Goal: Contribute content: Add original content to the website for others to see

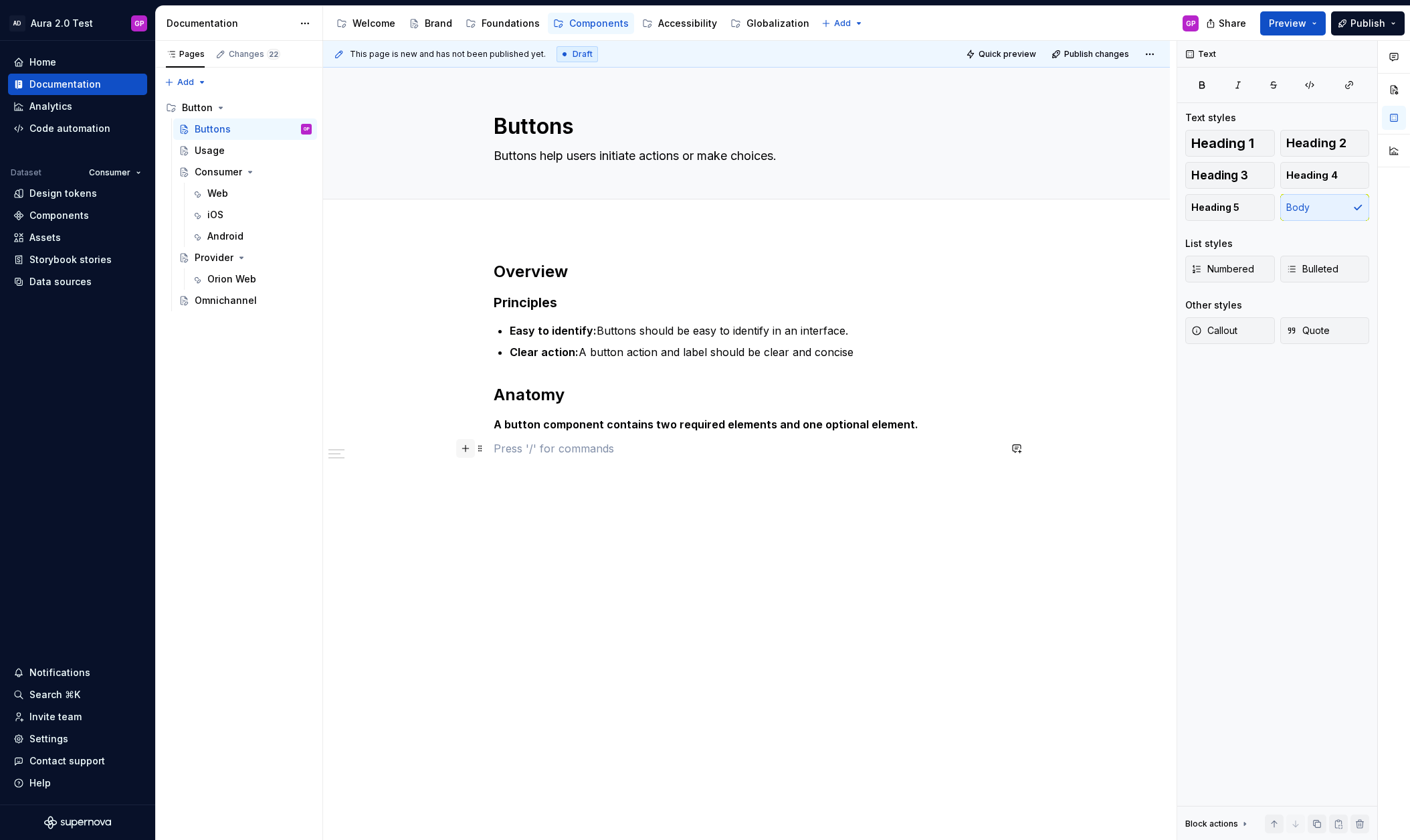
click at [467, 450] on button "button" at bounding box center [466, 448] width 19 height 19
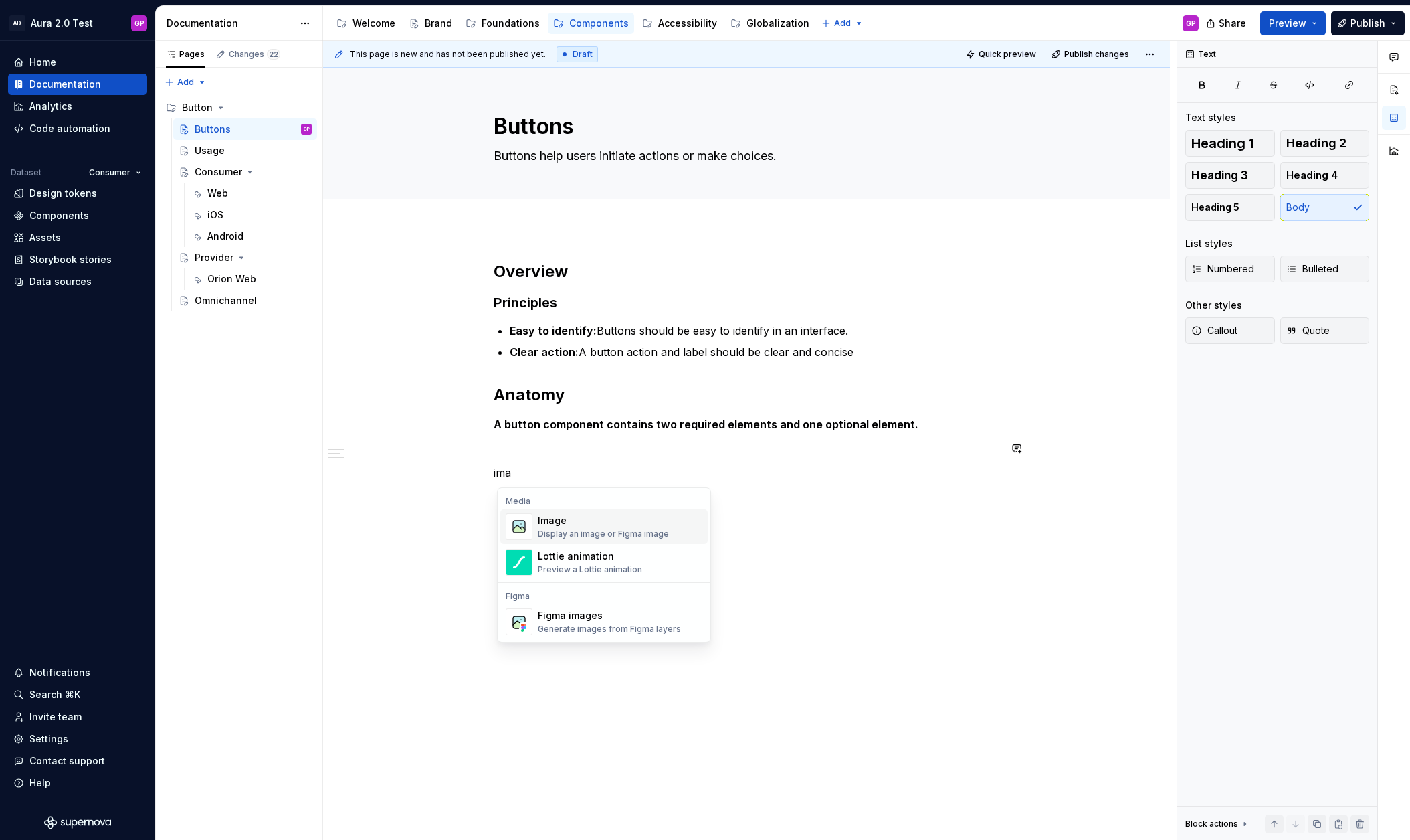
click at [568, 524] on div "Image" at bounding box center [603, 521] width 131 height 13
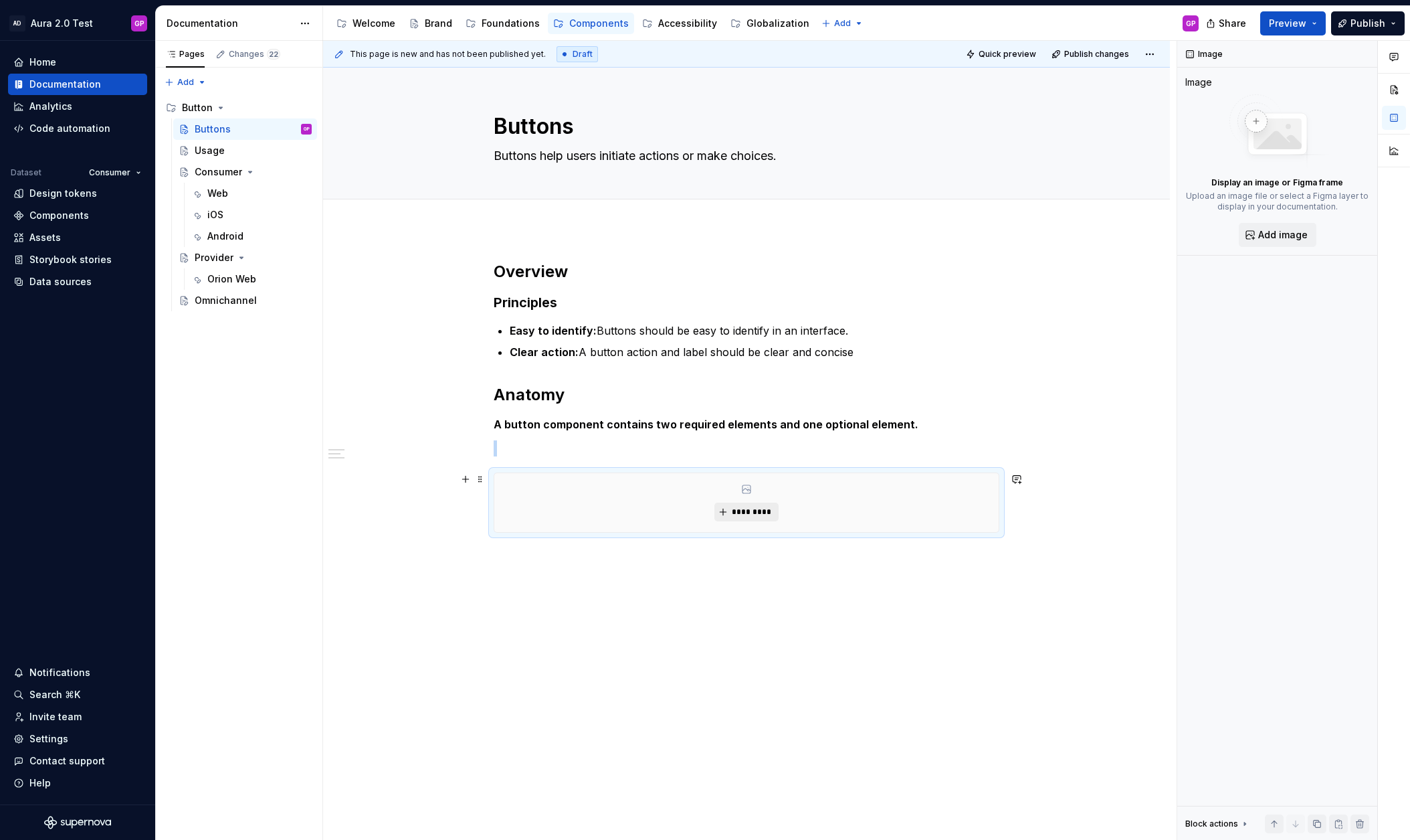
click at [743, 513] on span "*********" at bounding box center [752, 512] width 41 height 11
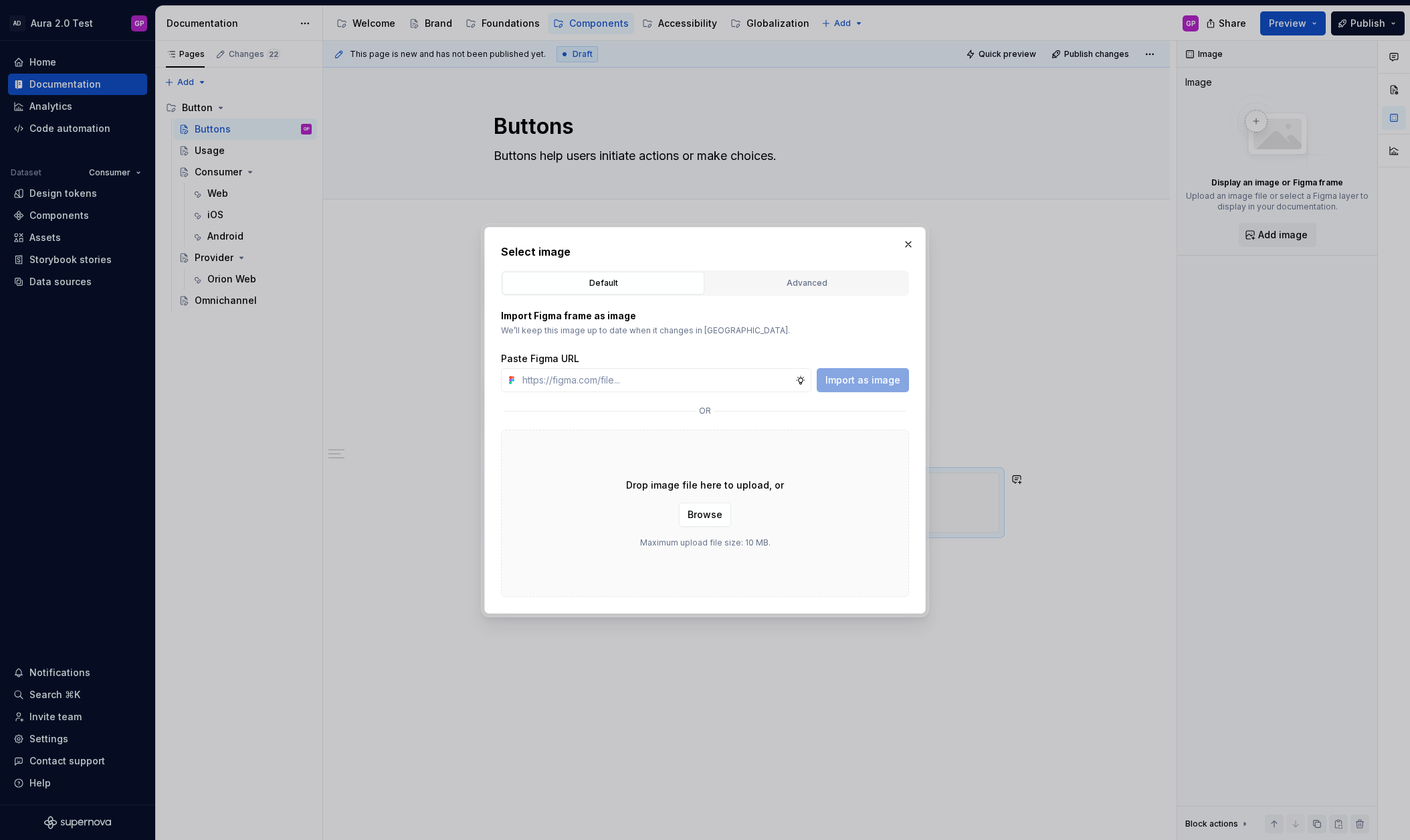
type textarea "*"
paste input "[URL][DOMAIN_NAME]"
type input "[URL][DOMAIN_NAME]"
click at [870, 378] on span "Import as image" at bounding box center [863, 380] width 75 height 13
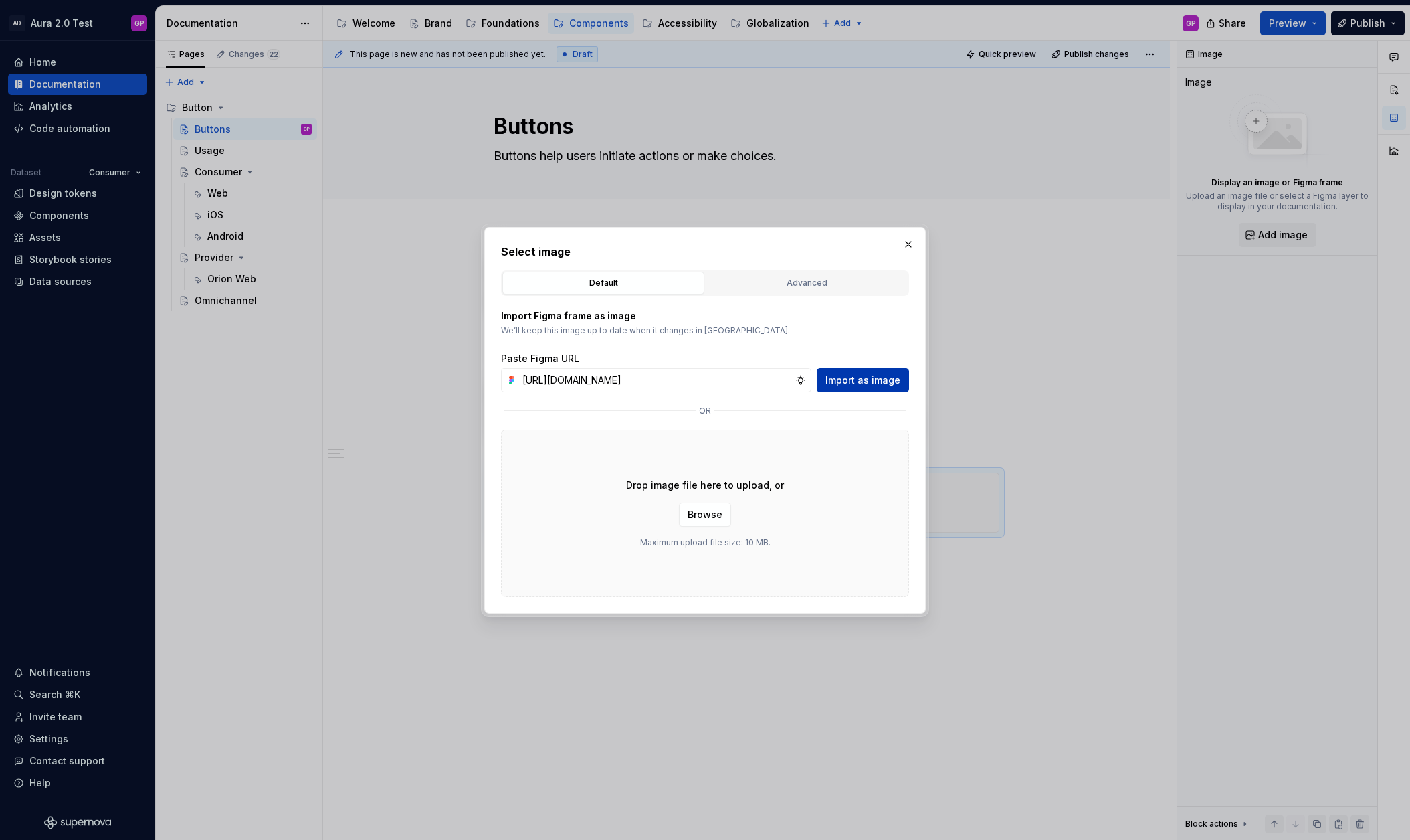
scroll to position [0, 0]
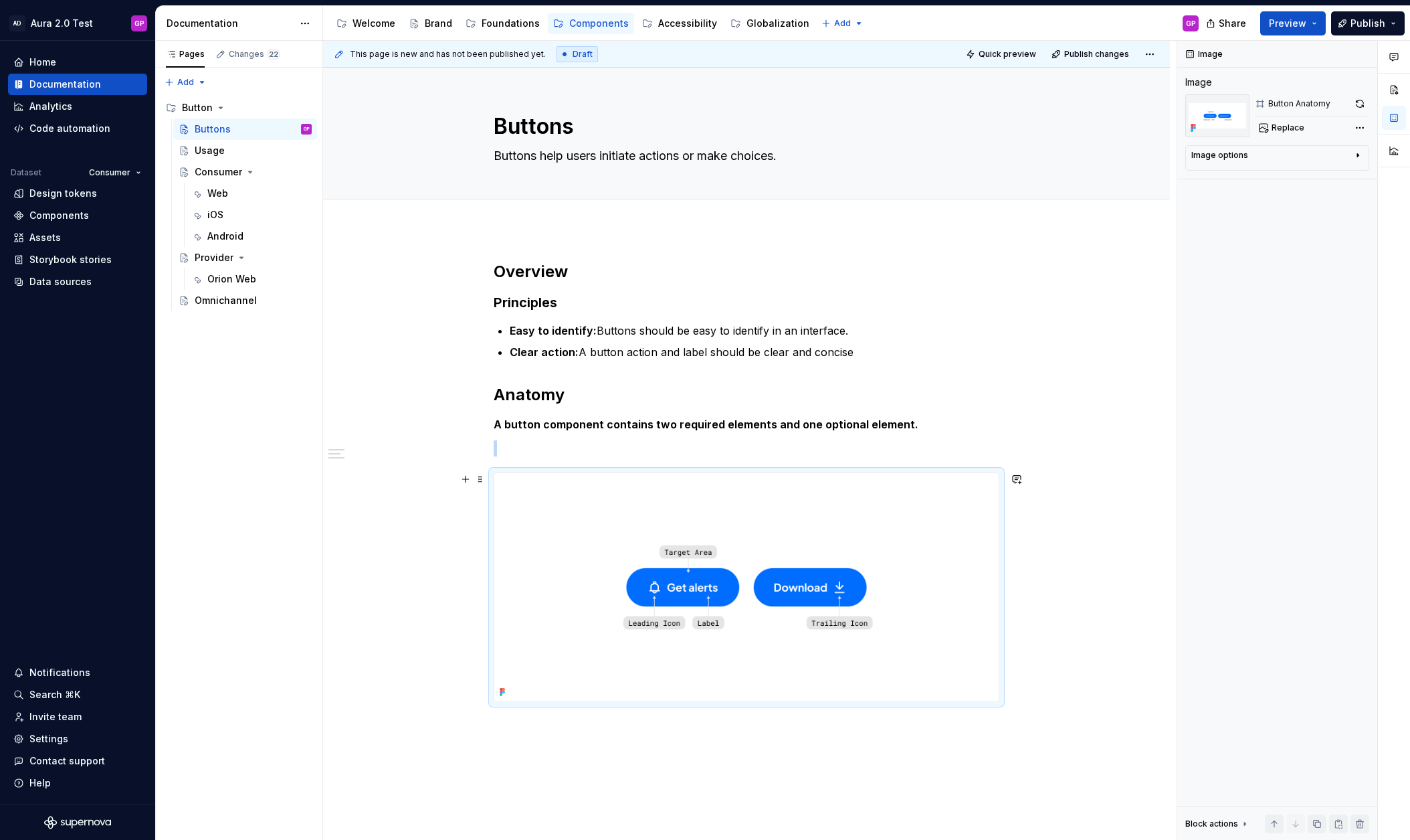
click at [550, 601] on img at bounding box center [746, 587] width 504 height 228
click at [529, 499] on img at bounding box center [746, 587] width 504 height 228
click at [1266, 155] on div "Image options" at bounding box center [1272, 158] width 161 height 16
click at [1352, 123] on div "Comments Open comments No comments yet Select ‘Comment’ from the block context …" at bounding box center [1293, 441] width 233 height 800
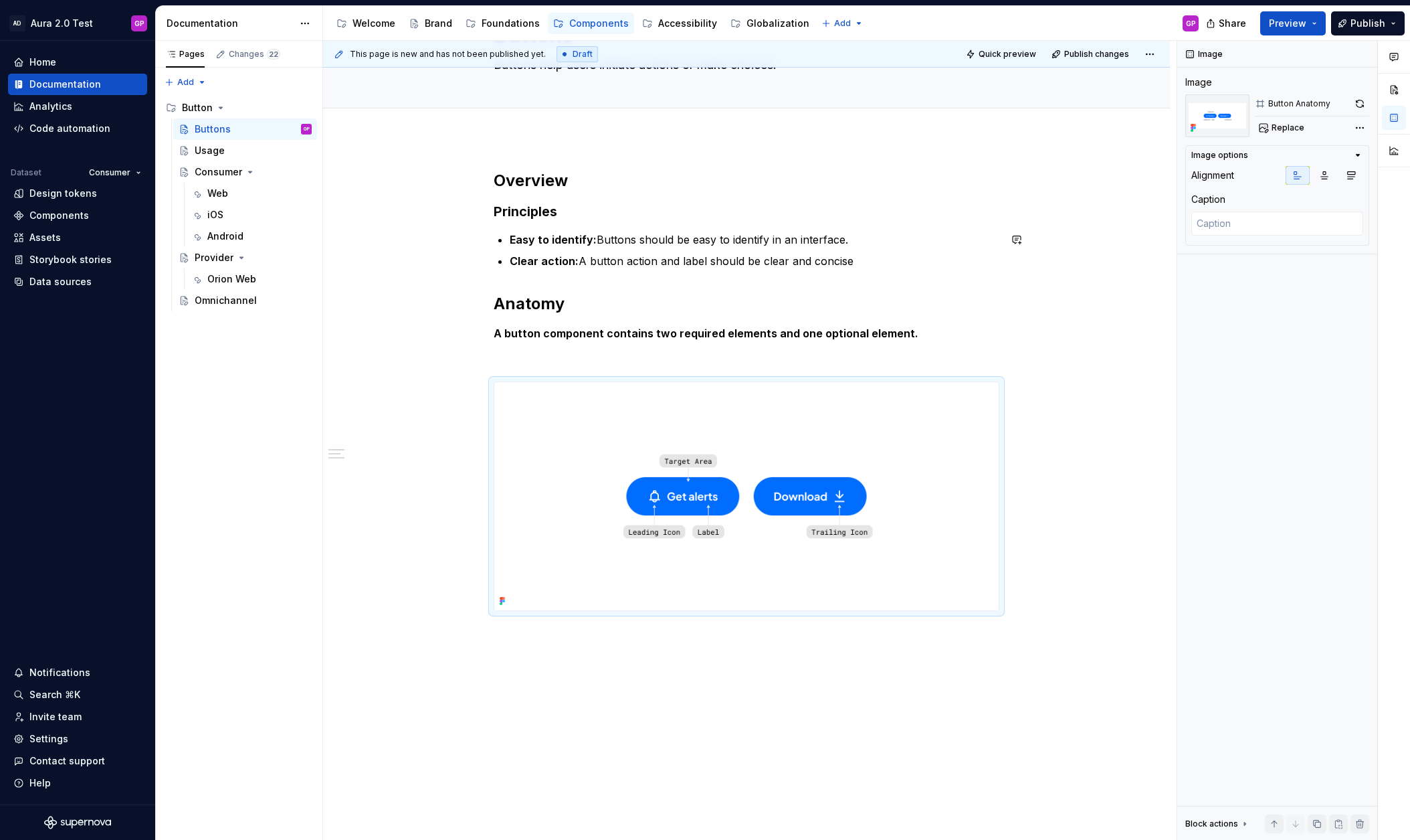
scroll to position [95, 0]
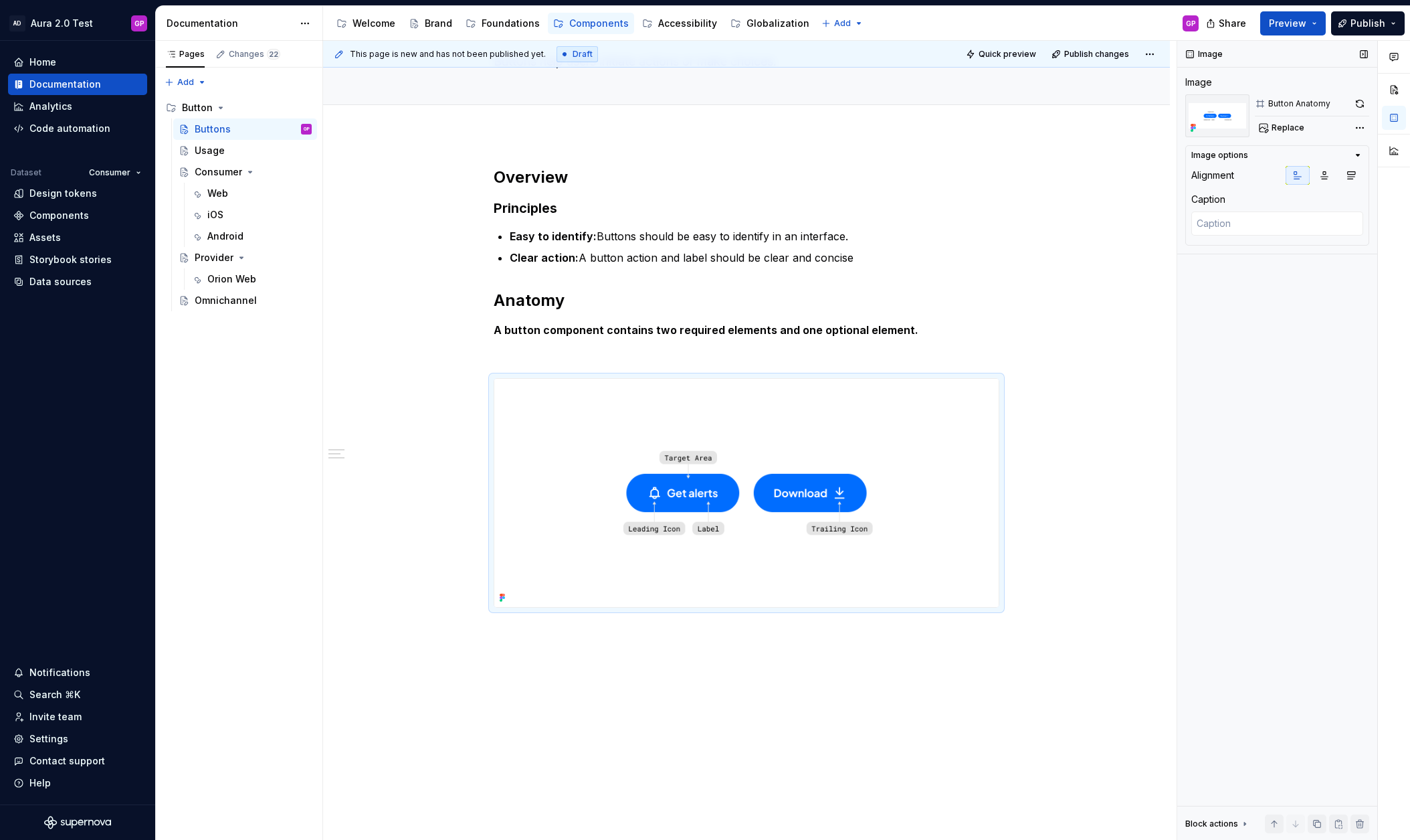
click at [1360, 102] on button "button" at bounding box center [1360, 104] width 19 height 19
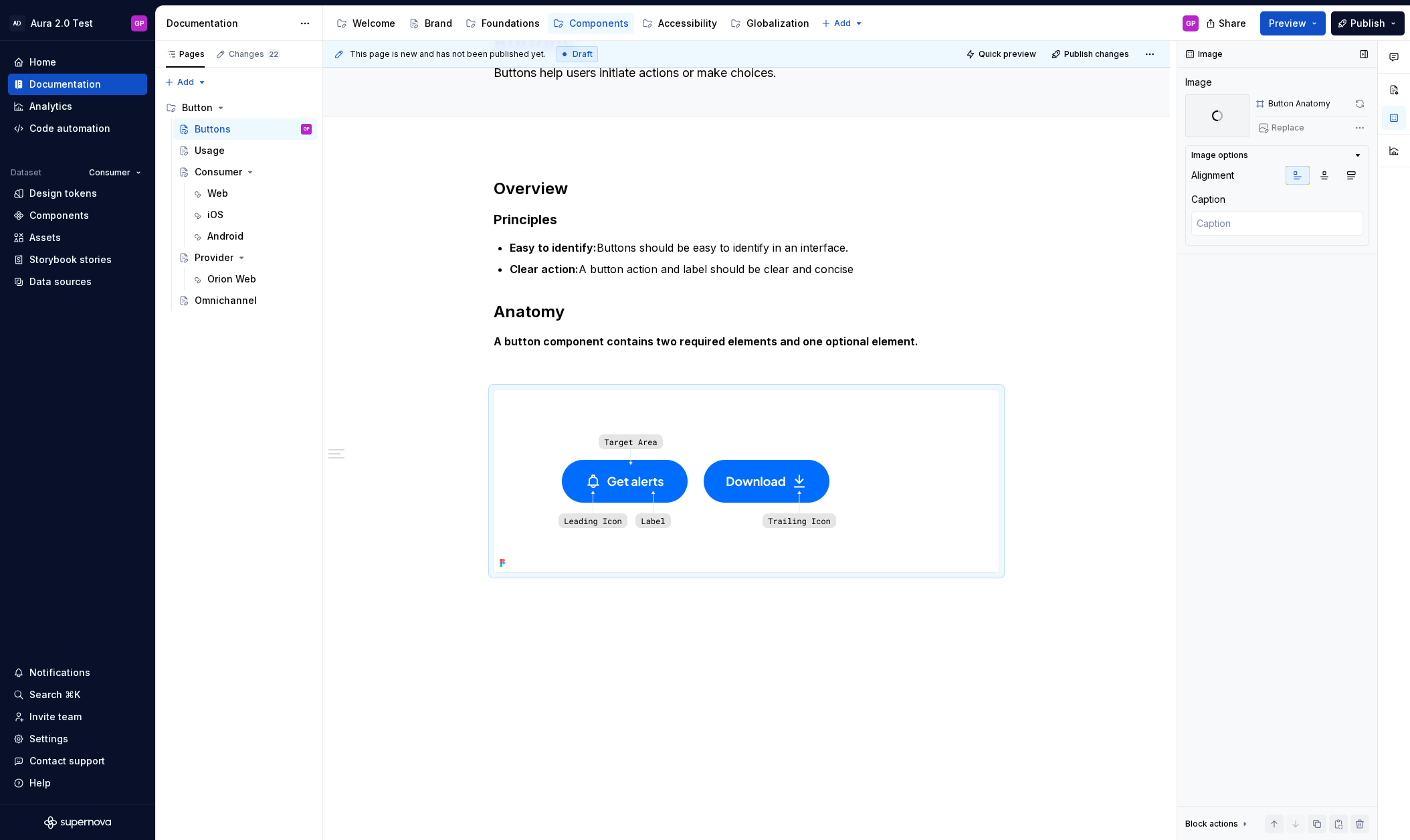
scroll to position [83, 0]
click at [1320, 174] on icon "button" at bounding box center [1324, 175] width 11 height 11
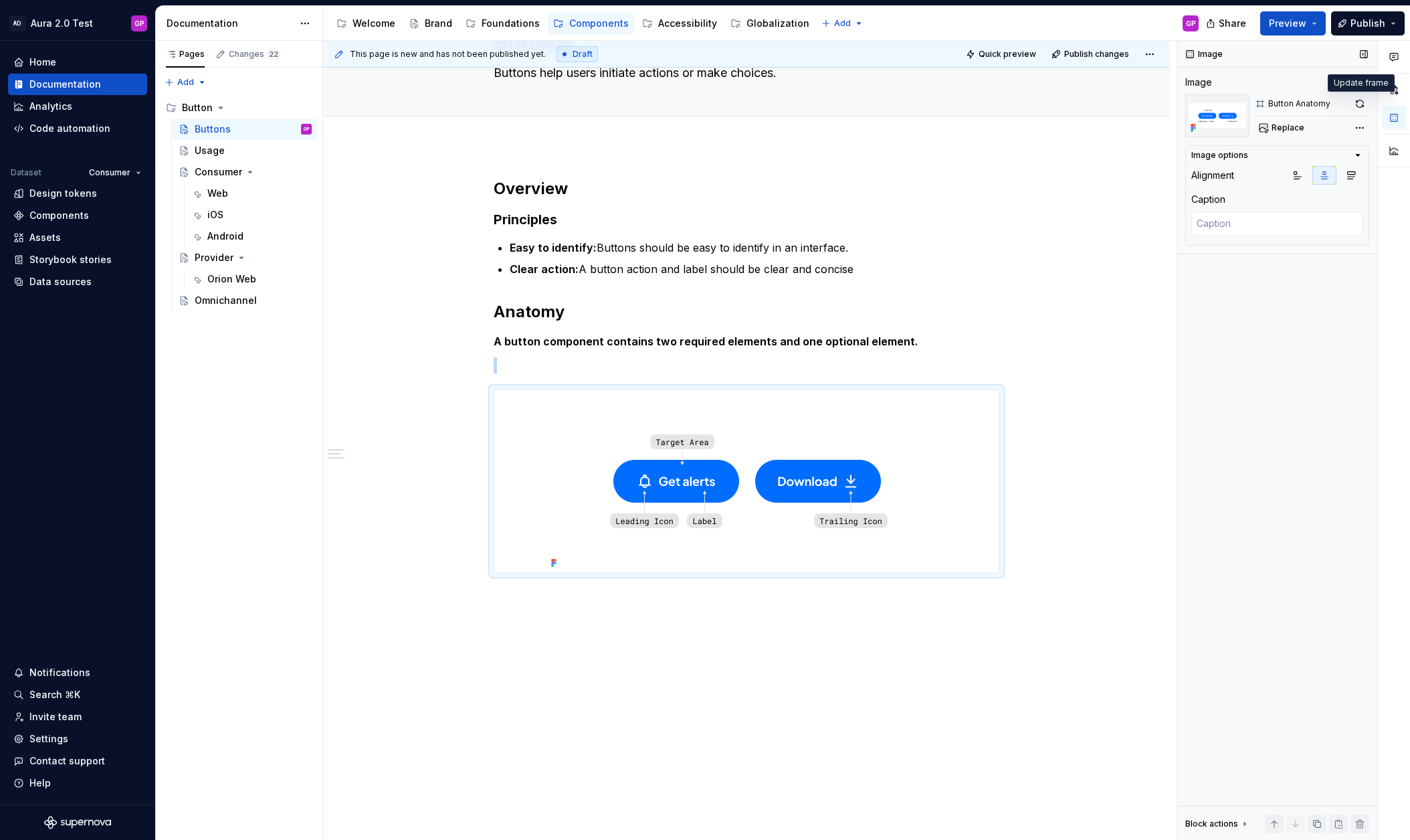
click at [1363, 103] on button "button" at bounding box center [1360, 104] width 19 height 19
click at [1355, 99] on button "button" at bounding box center [1360, 104] width 19 height 19
click at [1295, 129] on span "Replace" at bounding box center [1288, 128] width 33 height 11
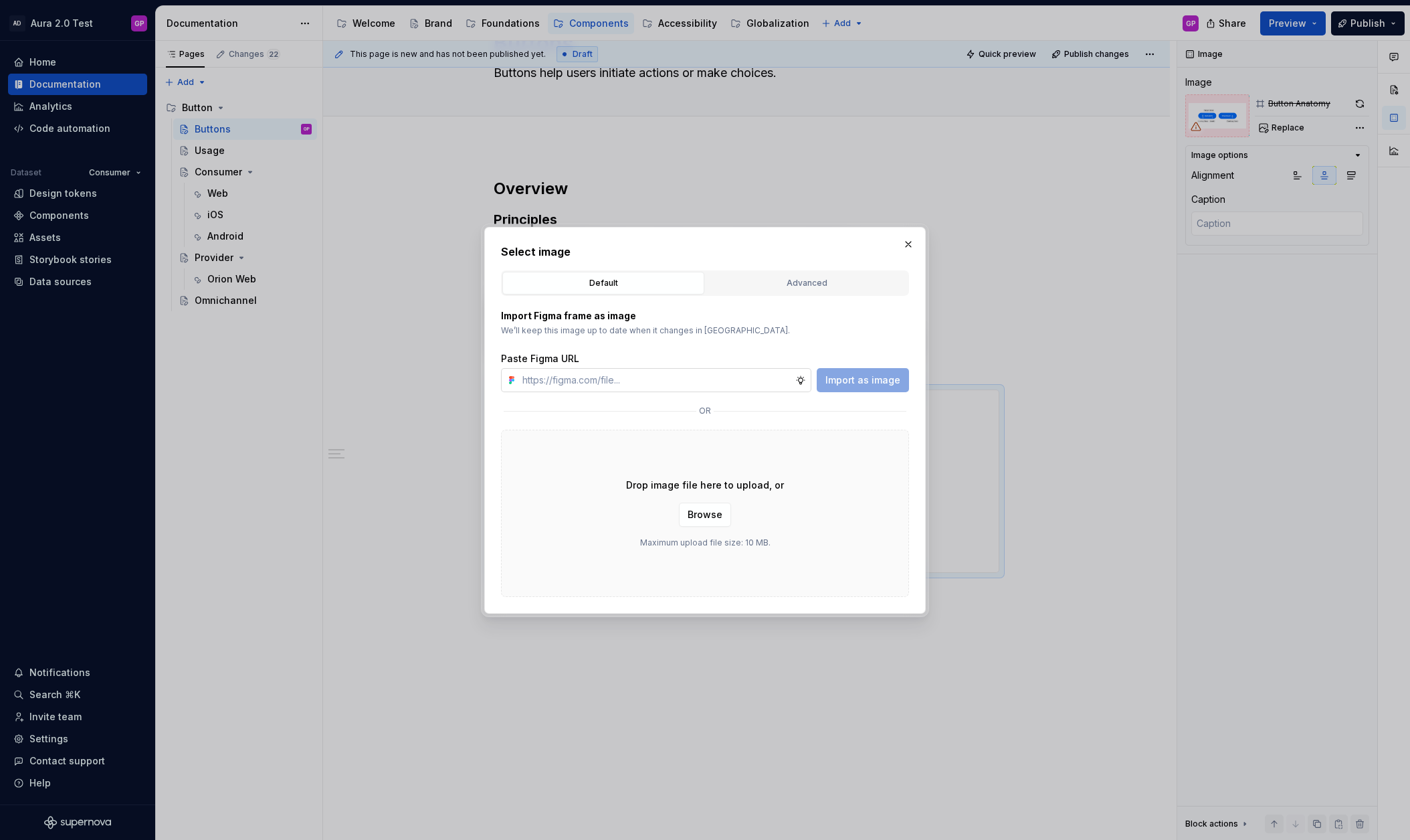
type textarea "*"
paste input "[URL][DOMAIN_NAME]"
type input "[URL][DOMAIN_NAME]"
click at [861, 381] on span "Import as image" at bounding box center [863, 380] width 75 height 13
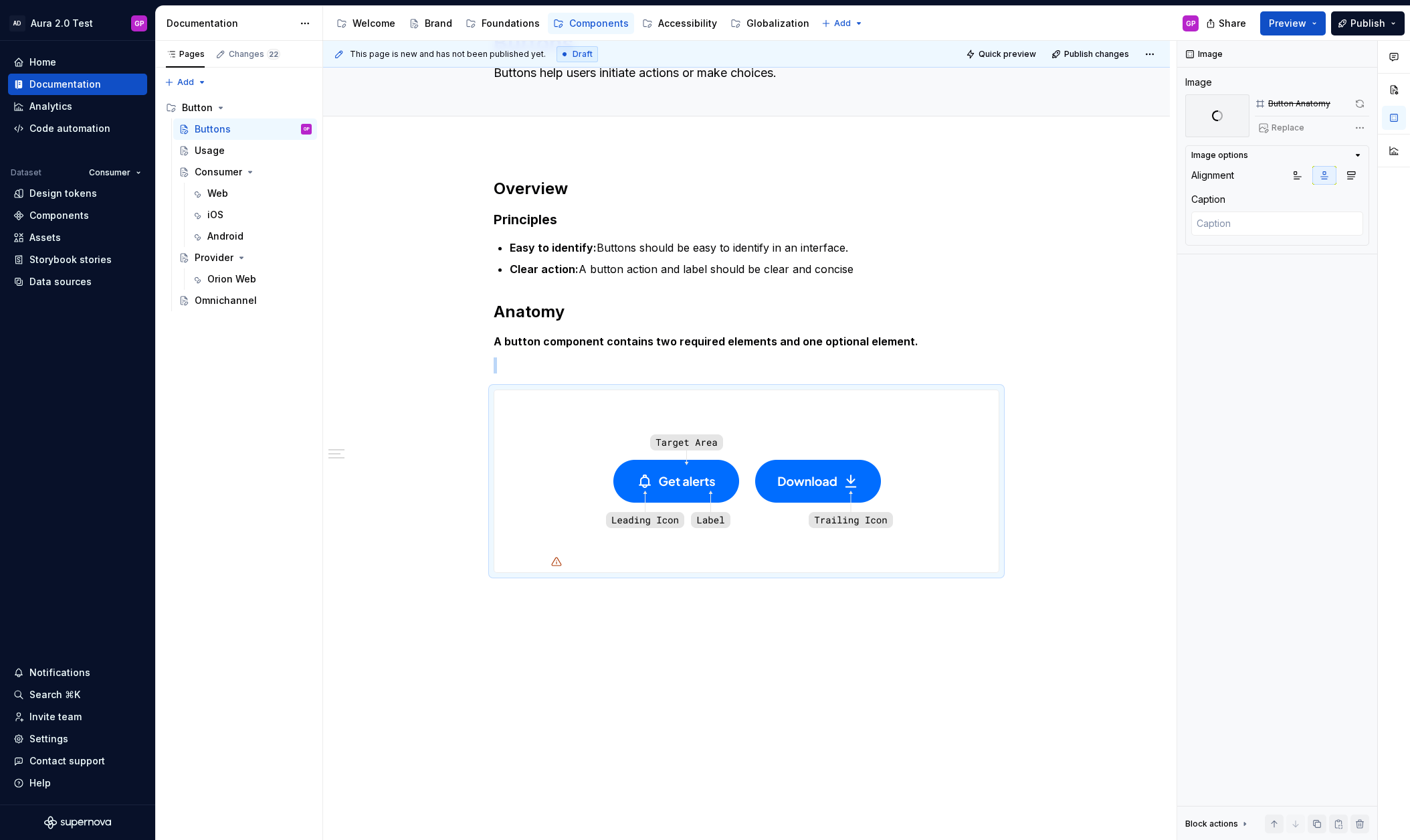
scroll to position [0, 0]
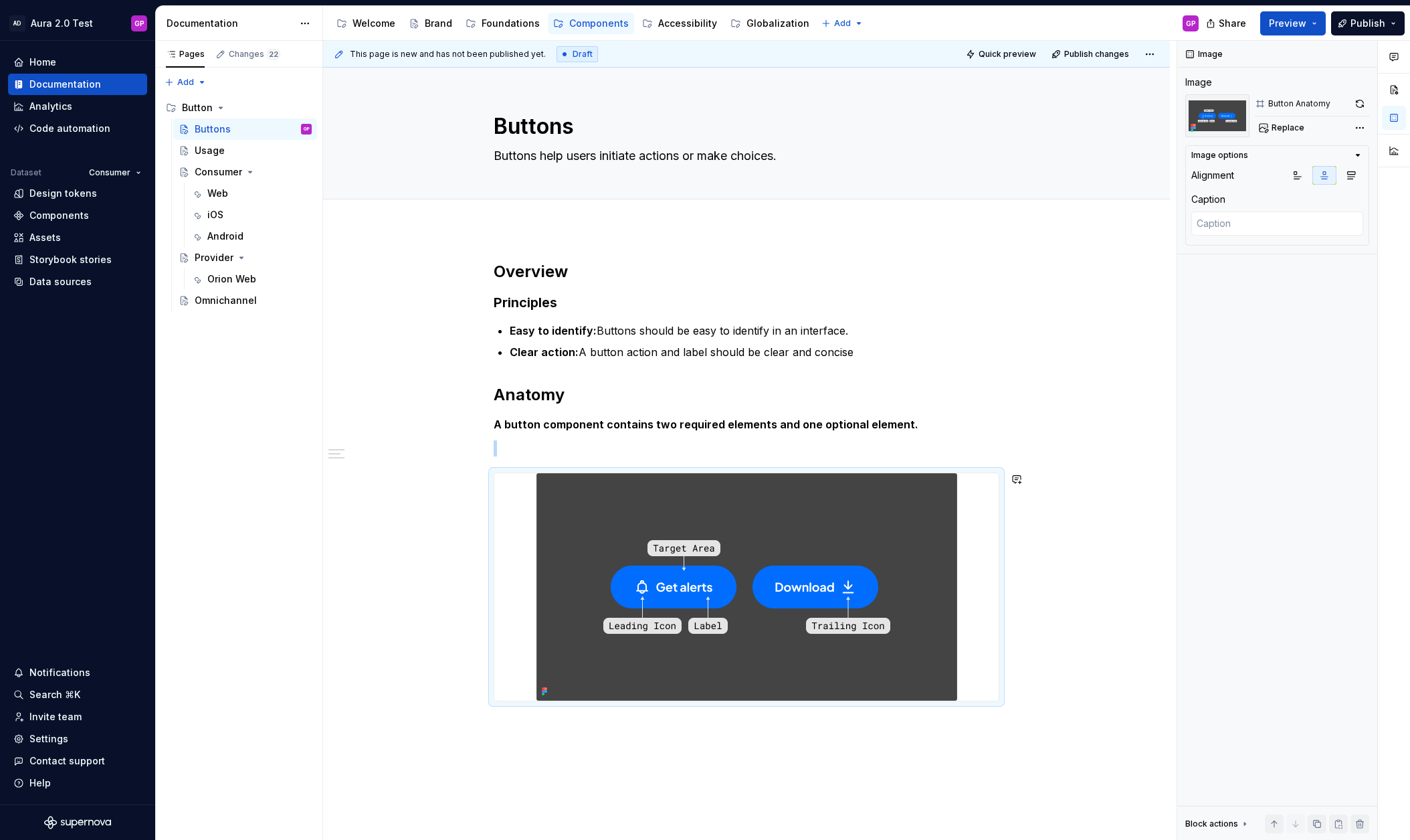
click at [516, 722] on div "This page is new and has not been published yet. Draft Quick preview Publish ch…" at bounding box center [750, 441] width 854 height 800
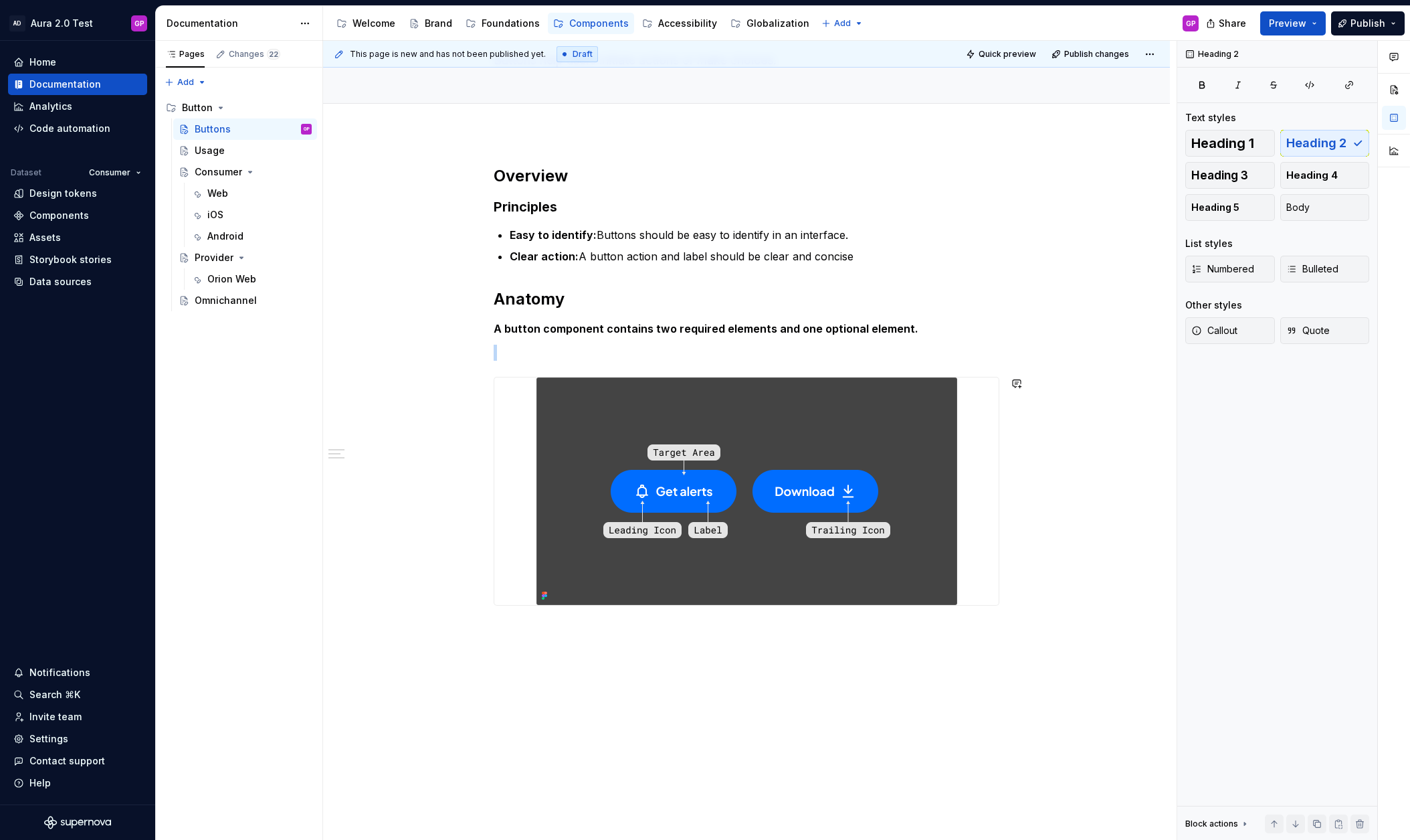
scroll to position [128, 0]
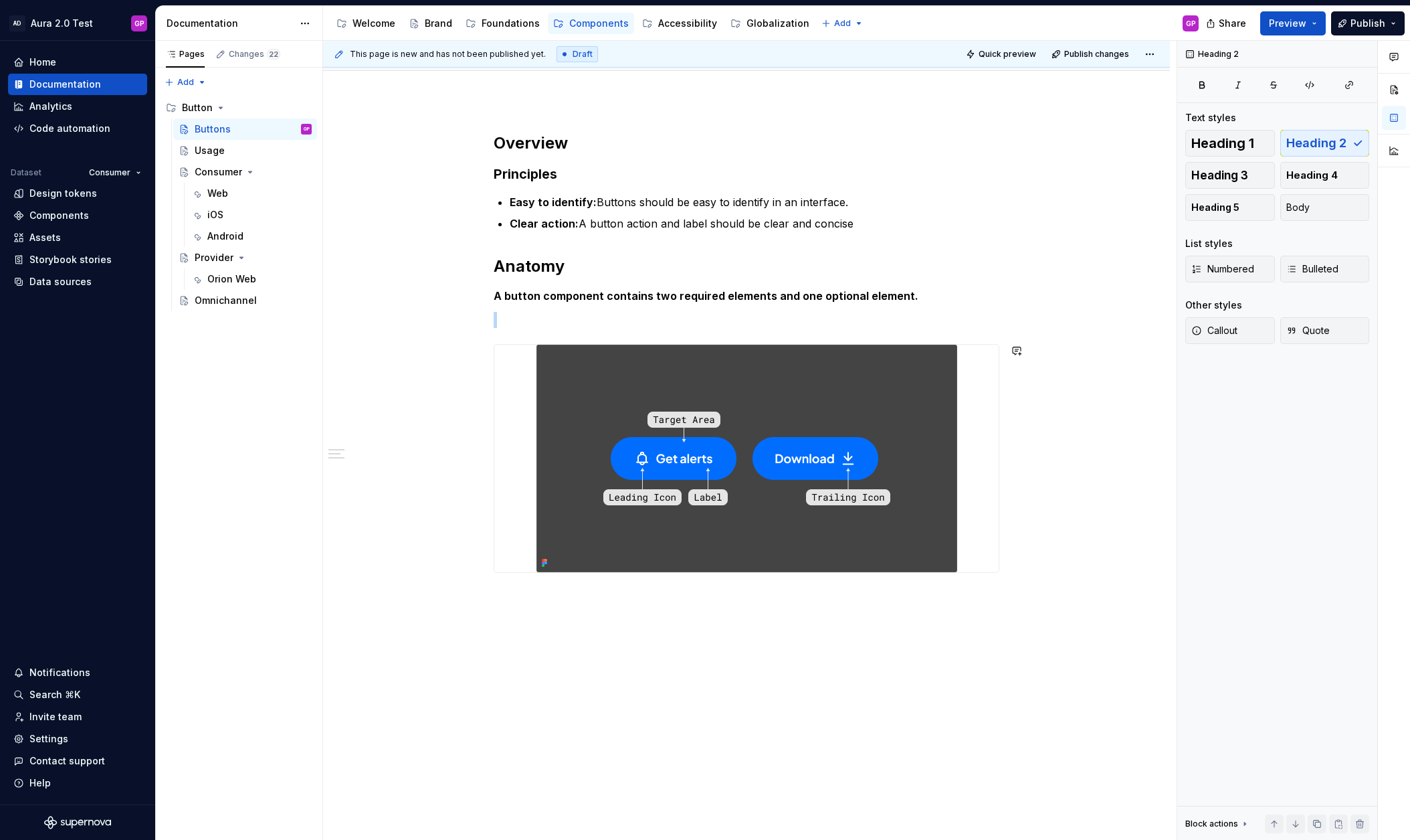
click at [499, 596] on div "Overview Principles Easy to identify: Buttons should be easy to identify in an …" at bounding box center [747, 471] width 847 height 740
click at [555, 663] on div "This page is new and has not been published yet. Draft Quick preview Publish ch…" at bounding box center [750, 441] width 854 height 800
click at [514, 662] on div "Overview Principles Easy to identify: Buttons should be easy to identify in an …" at bounding box center [747, 501] width 847 height 802
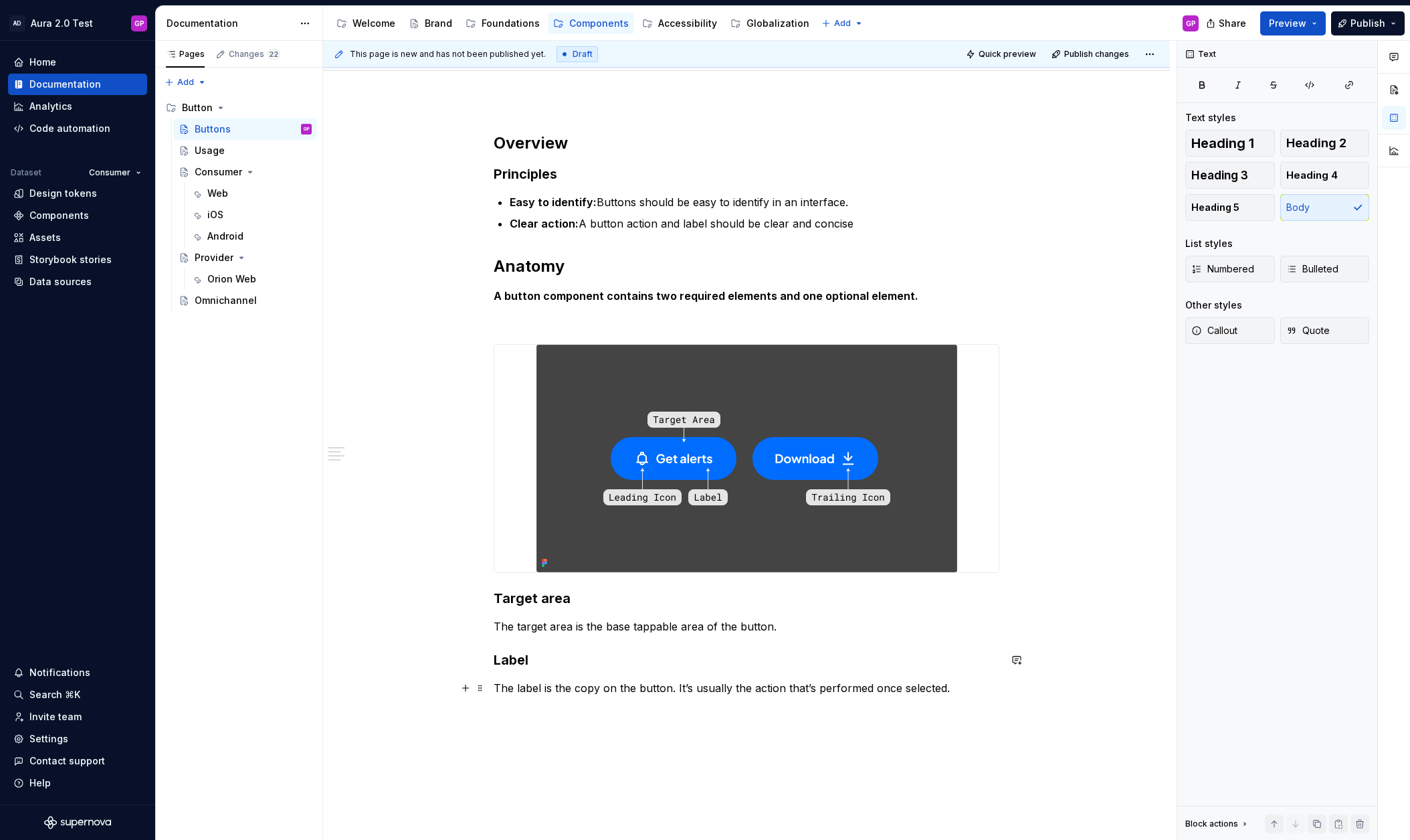
scroll to position [170, 0]
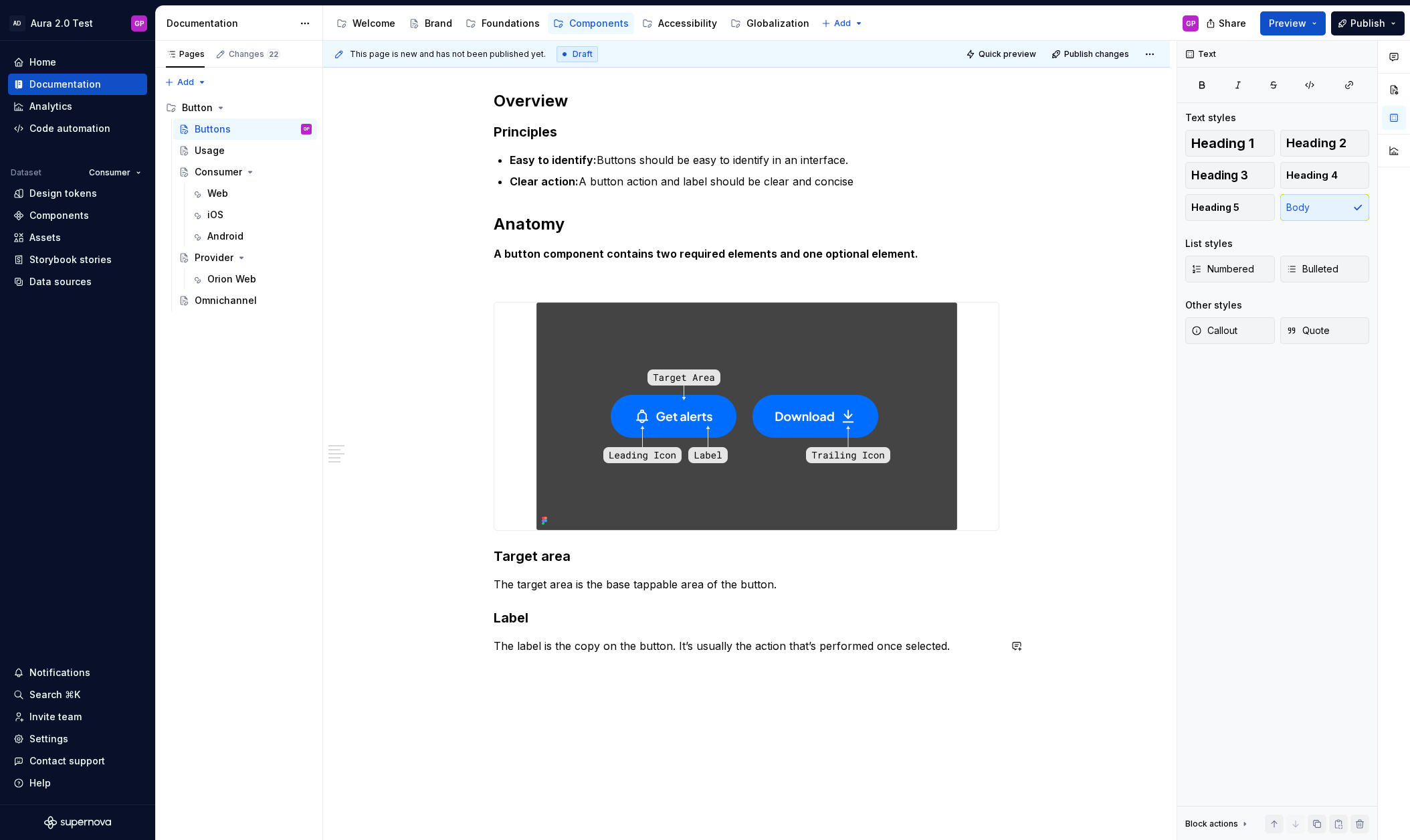
click at [532, 691] on div "This page is new and has not been published yet. Draft Quick preview Publish ch…" at bounding box center [750, 441] width 854 height 800
click at [489, 672] on div "Overview Principles Easy to identify: Buttons should be easy to identify in an …" at bounding box center [747, 490] width 847 height 864
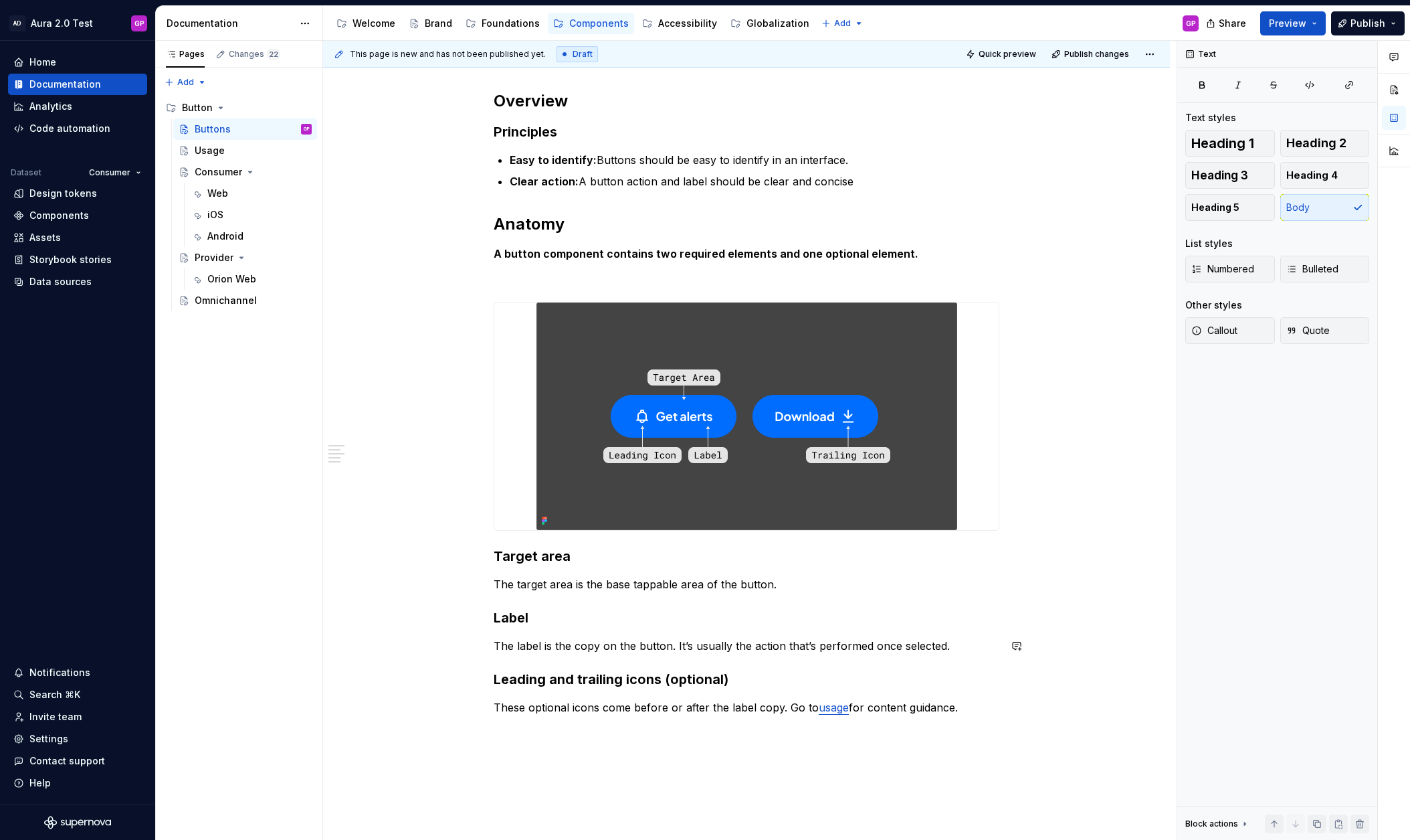
click at [376, 632] on div "Overview Principles Easy to identify: Buttons should be easy to identify in an …" at bounding box center [747, 521] width 847 height 926
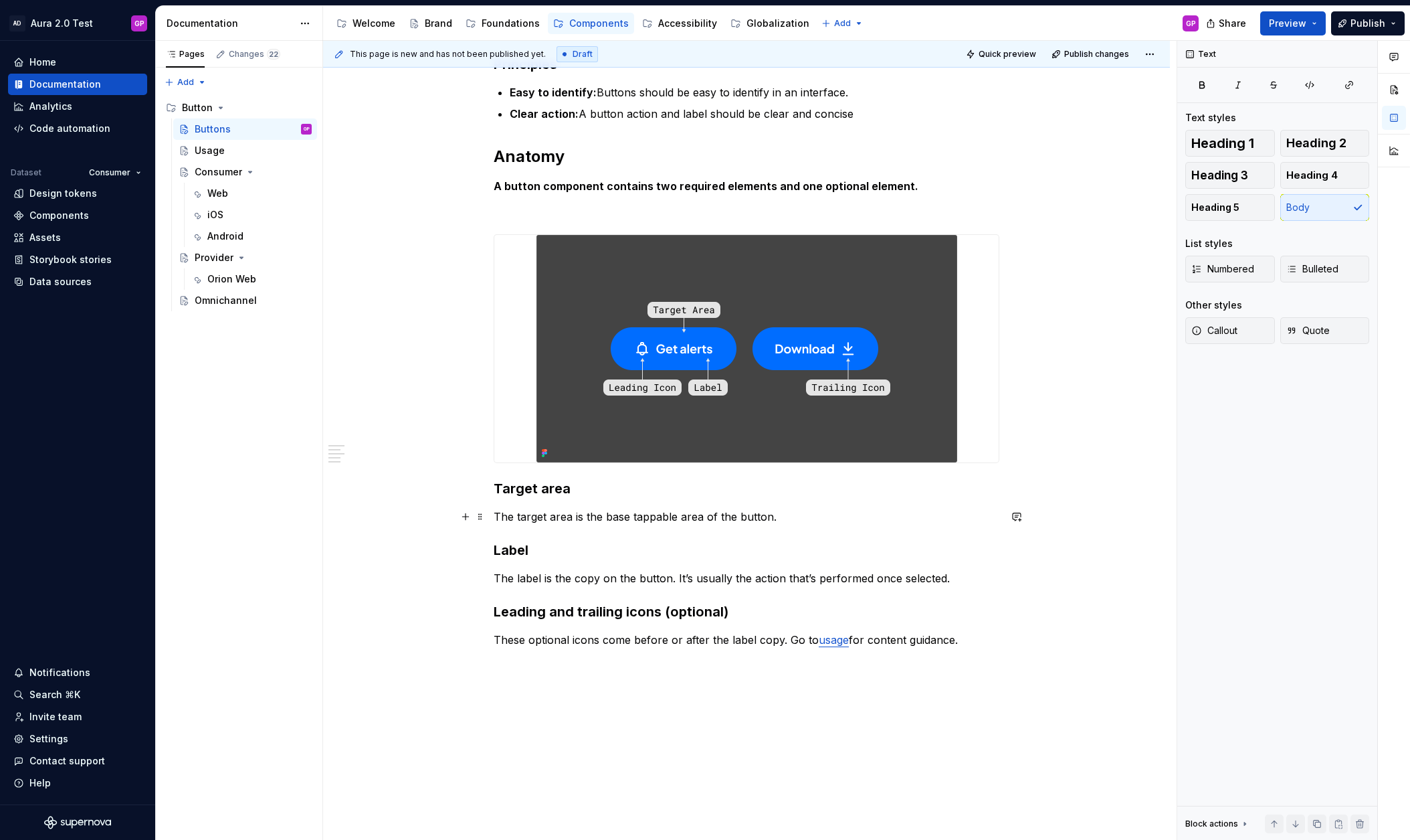
click at [587, 515] on p "The target area is the base tappable area of the button." at bounding box center [746, 517] width 506 height 16
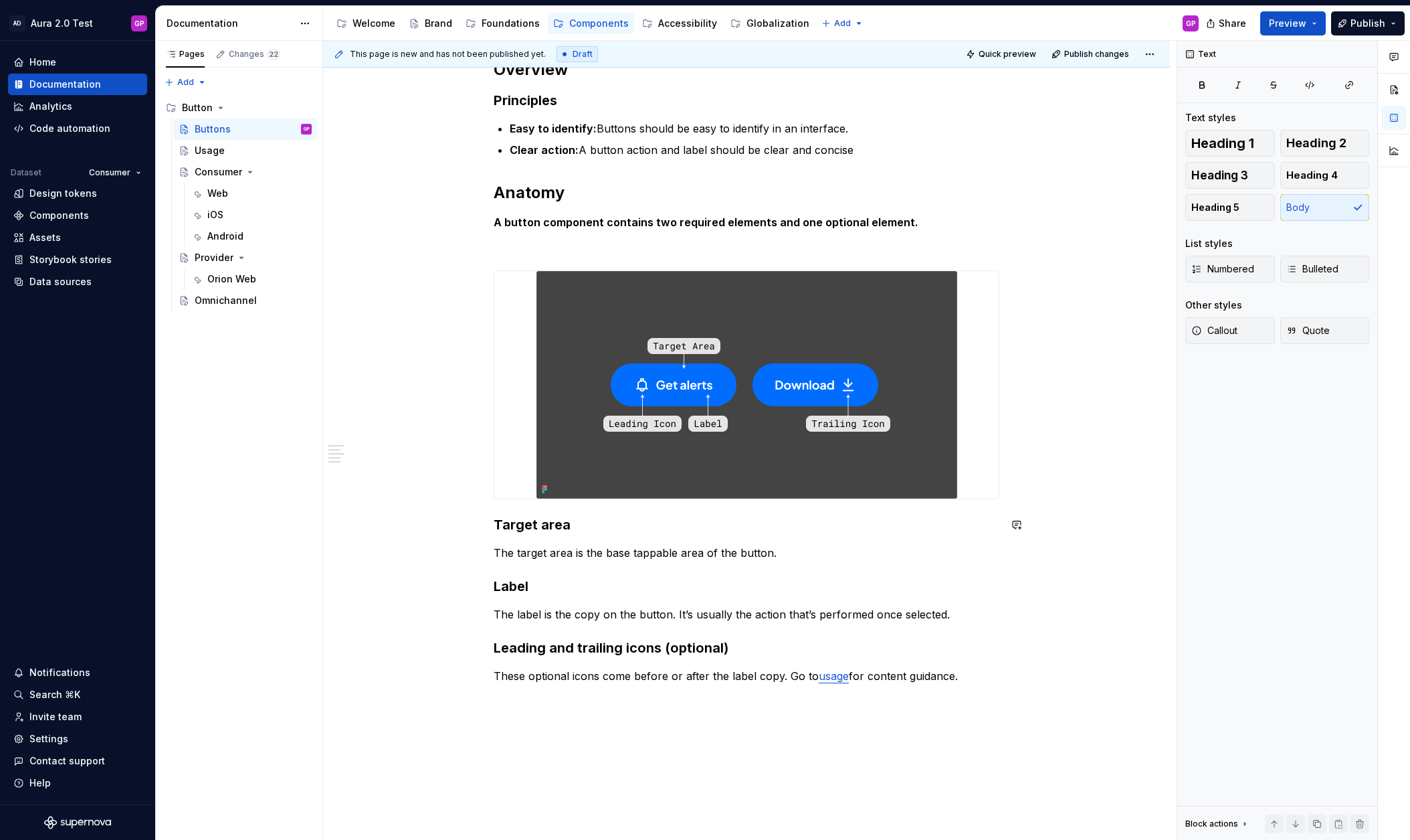
scroll to position [174, 0]
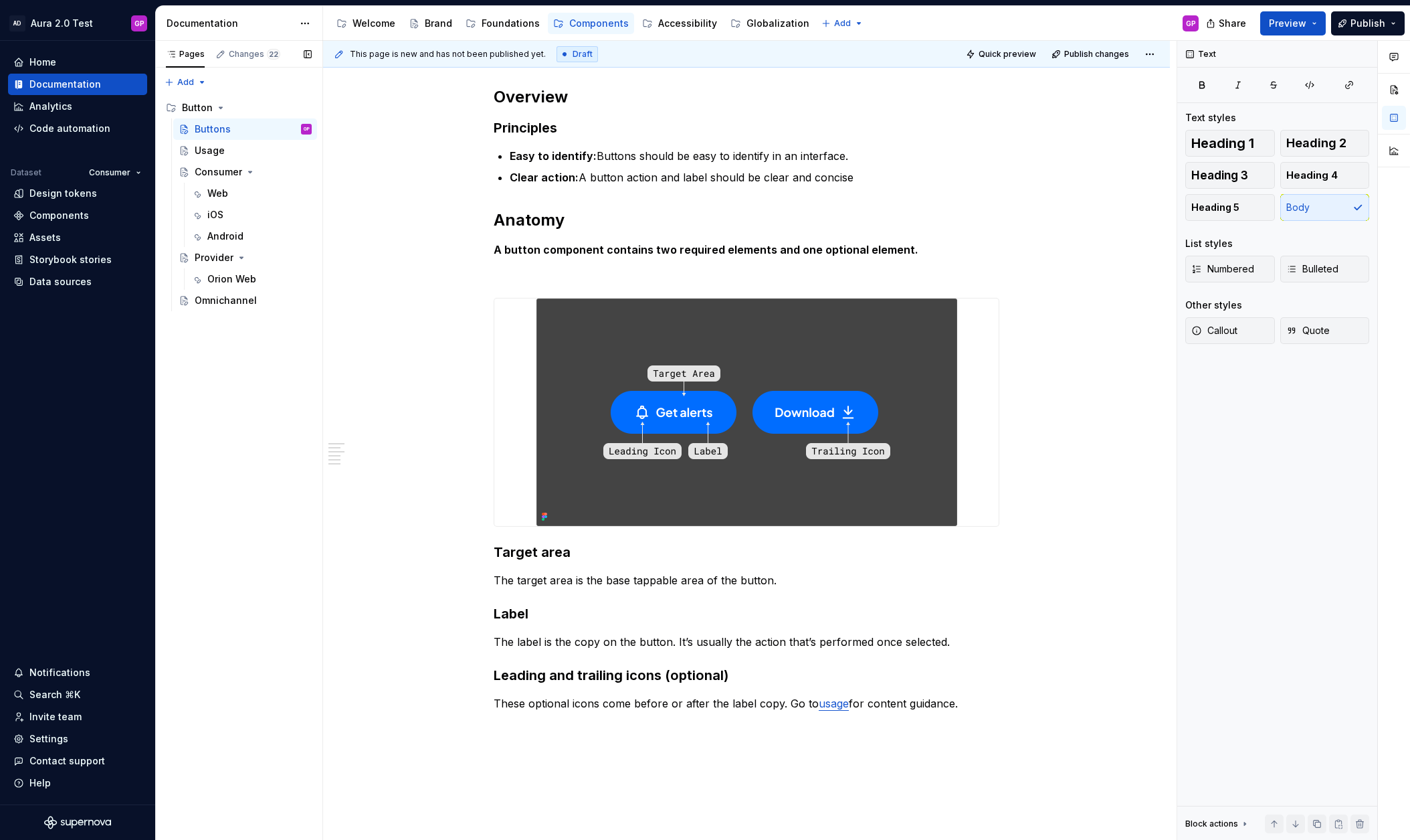
click at [307, 319] on div "Pages Changes 22 Add Accessibility guide for tree Page tree. Navigate the tree …" at bounding box center [239, 441] width 167 height 800
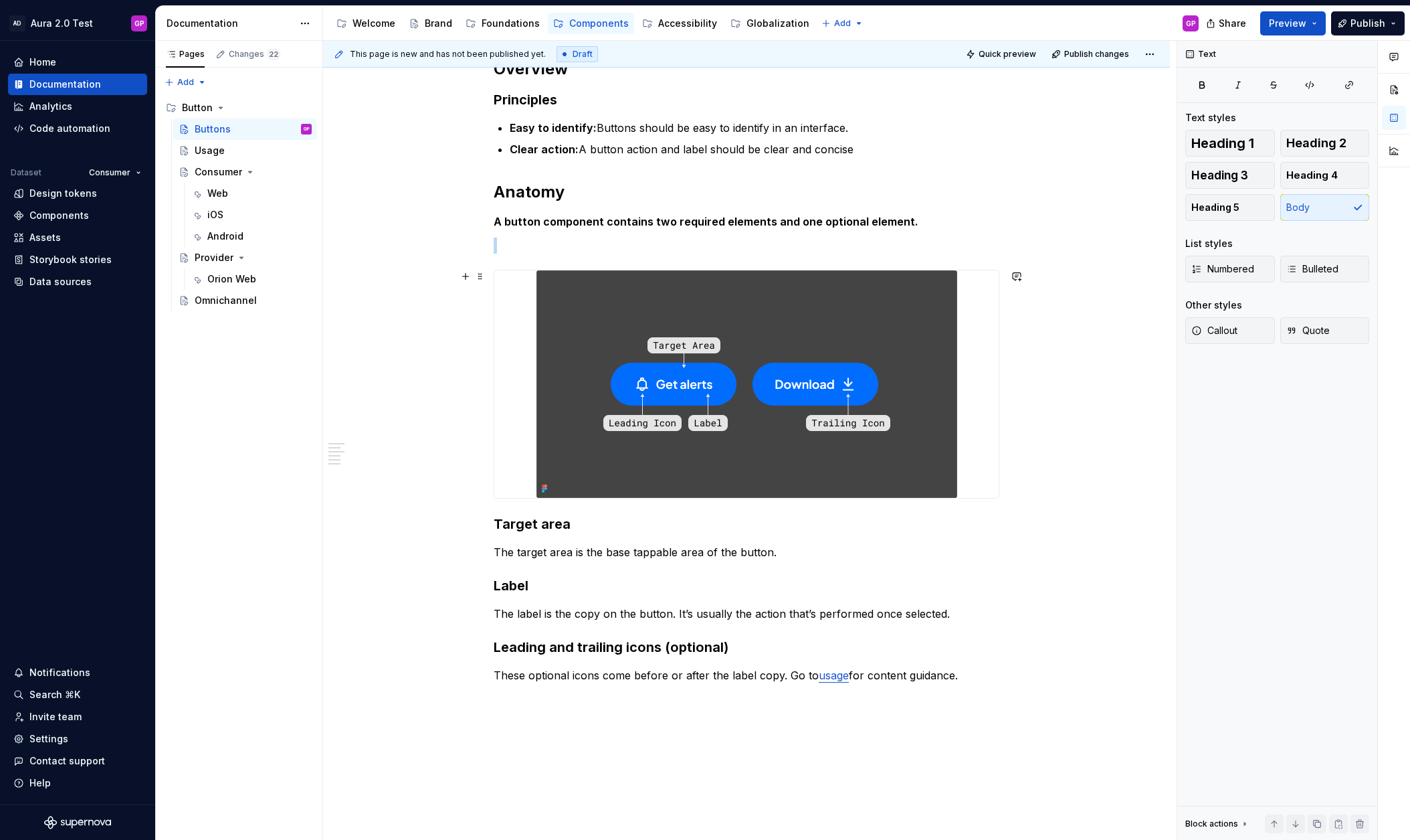
click at [578, 336] on img at bounding box center [747, 384] width 421 height 228
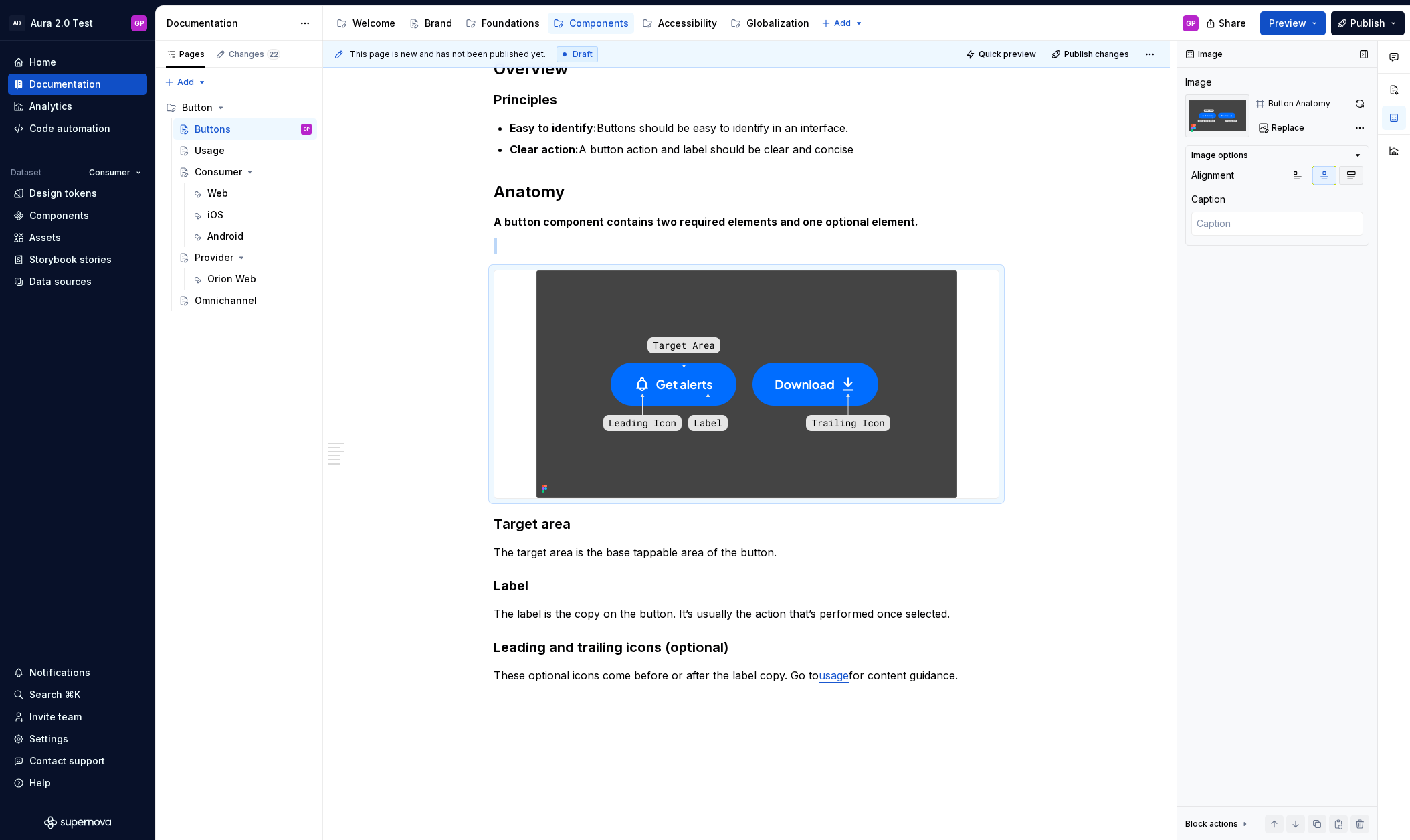
click at [1352, 176] on icon "button" at bounding box center [1351, 175] width 11 height 11
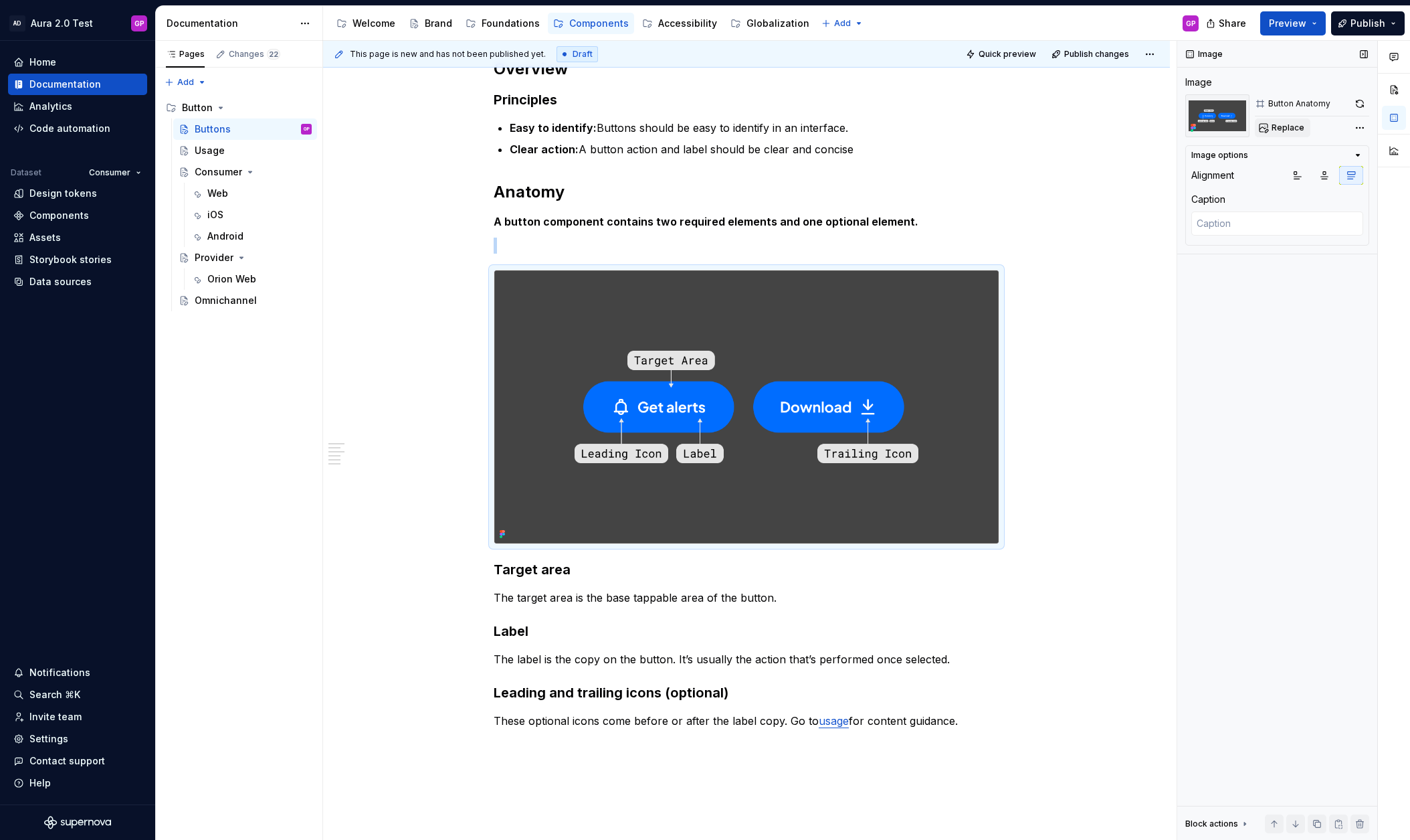
click at [1289, 128] on span "Replace" at bounding box center [1288, 128] width 33 height 11
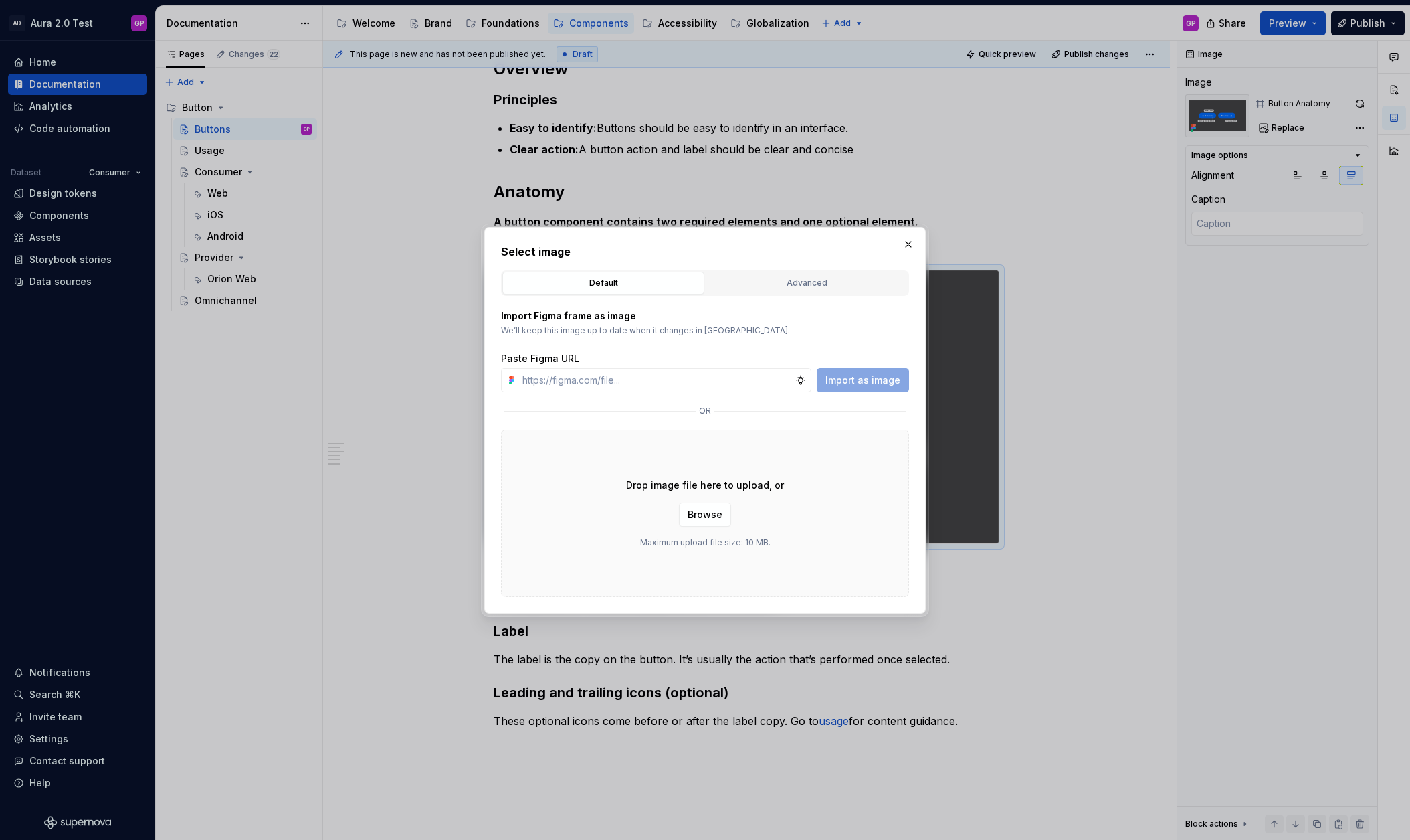
type textarea "*"
type input "[URL][DOMAIN_NAME]"
click at [857, 378] on span "Import as image" at bounding box center [863, 380] width 75 height 13
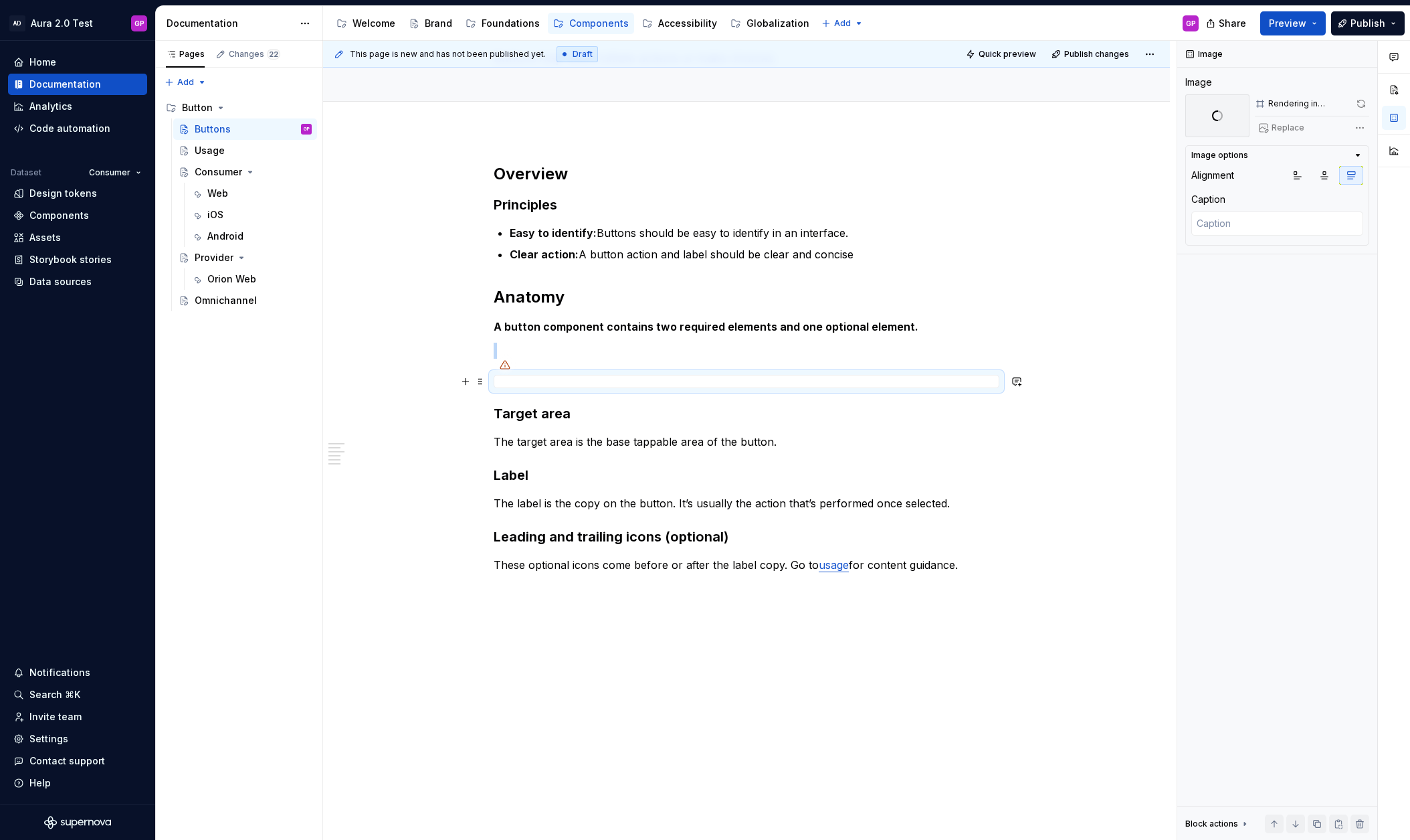
scroll to position [139, 0]
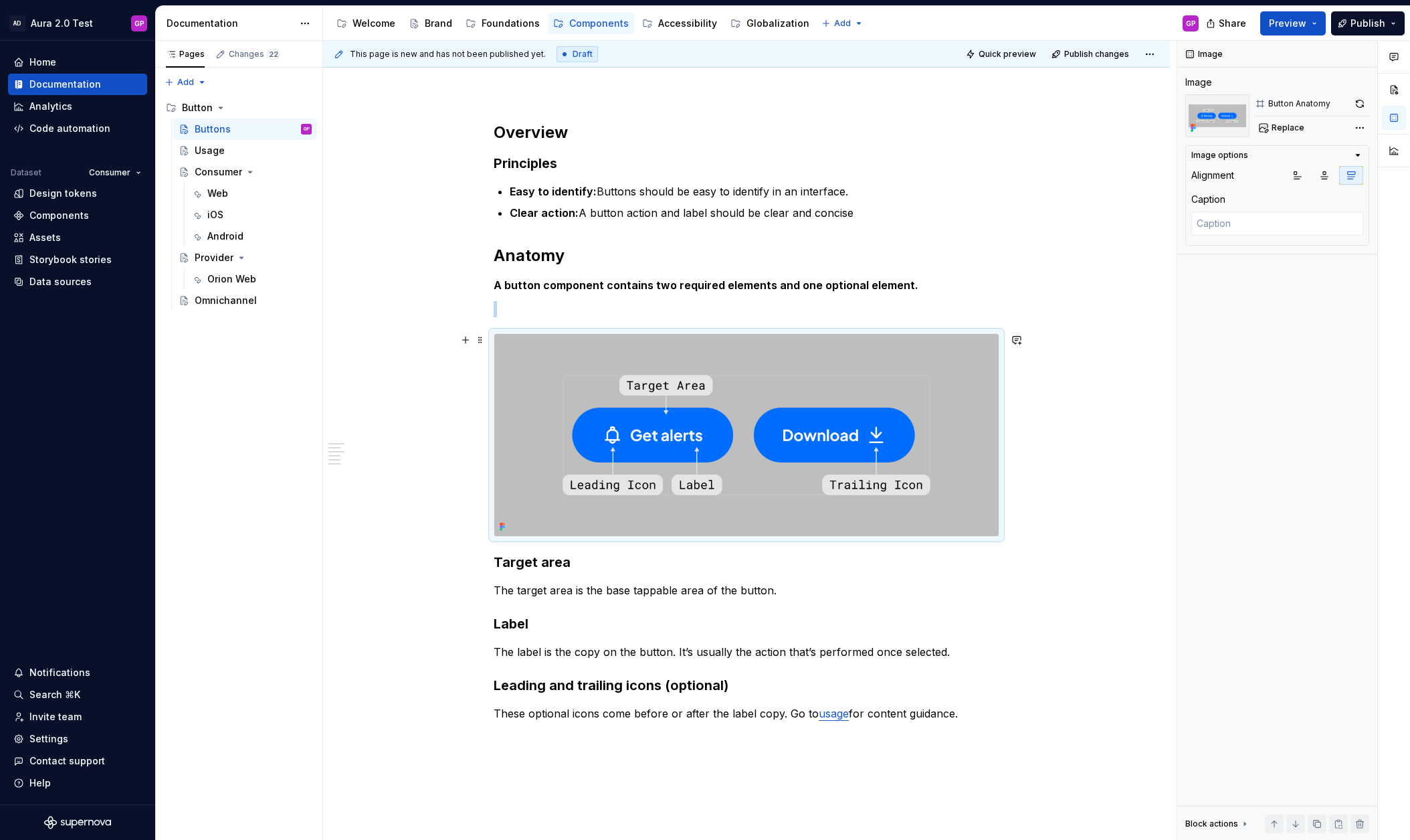
click at [330, 476] on div "Overview Principles Easy to identify: Buttons should be easy to identify in an …" at bounding box center [747, 540] width 847 height 900
click at [1358, 105] on button "button" at bounding box center [1360, 104] width 19 height 19
click at [261, 493] on div "Pages Changes 22 Add Accessibility guide for tree Page tree. Navigate the tree …" at bounding box center [239, 441] width 167 height 800
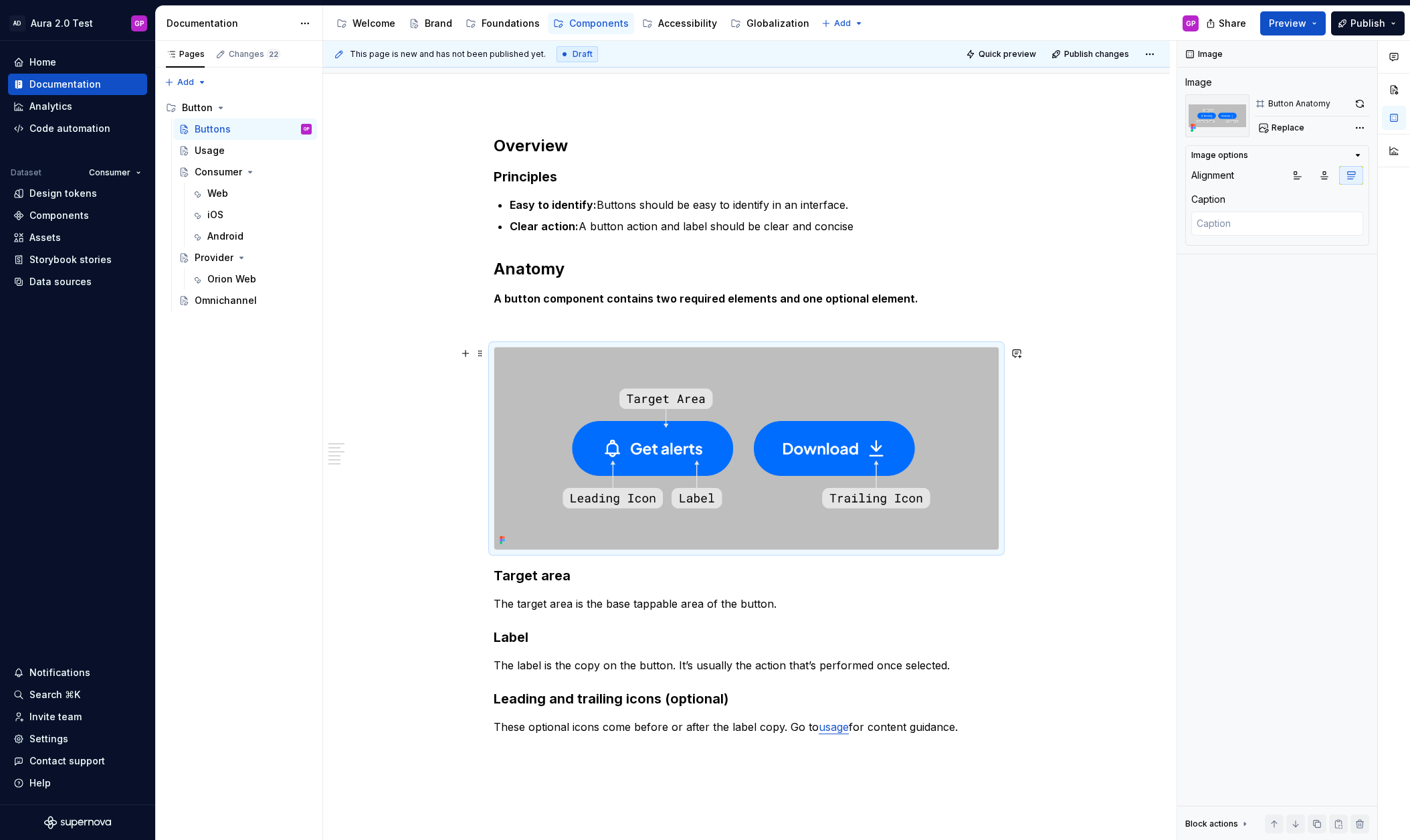
scroll to position [116, 0]
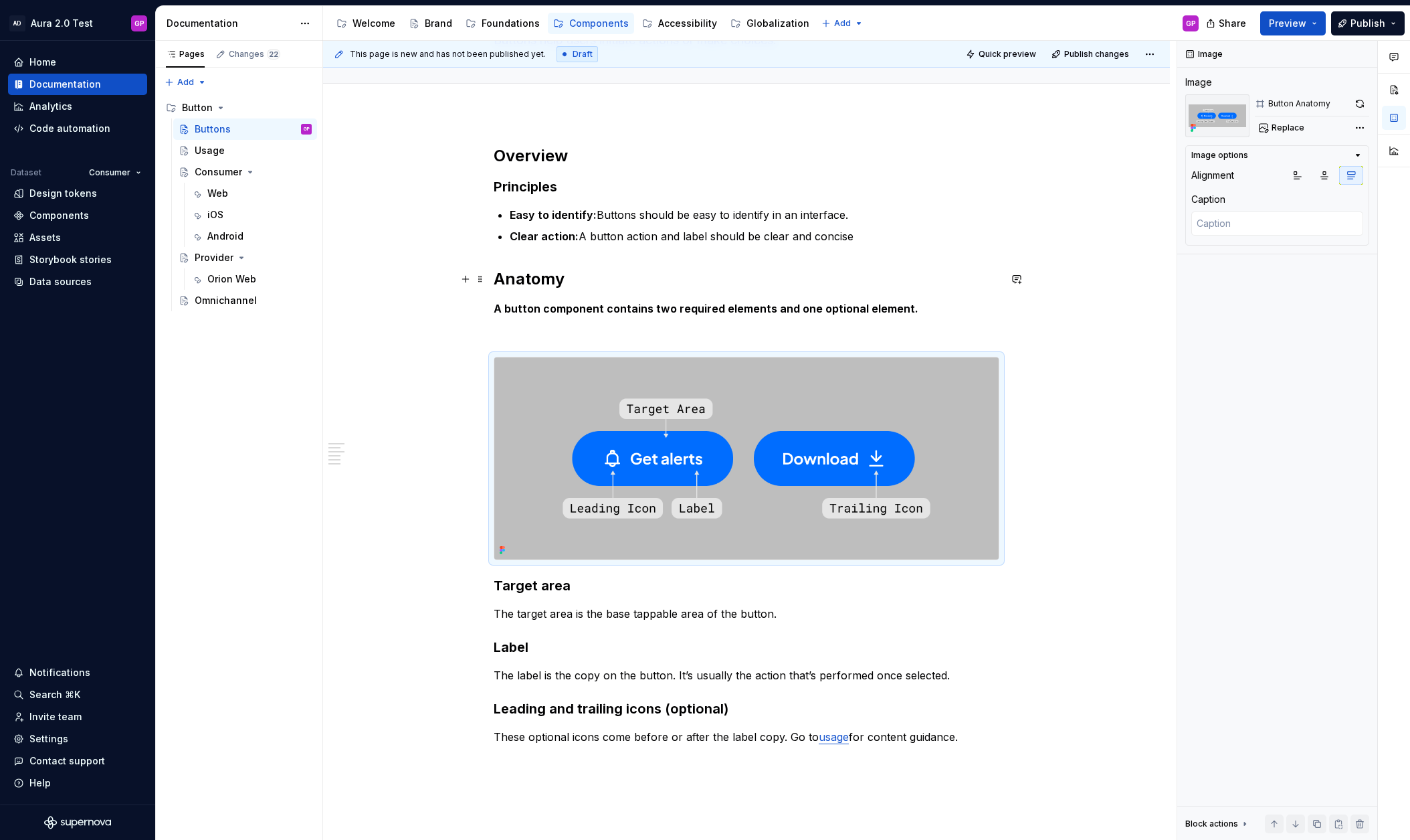
click at [534, 276] on h2 "Anatomy" at bounding box center [746, 279] width 506 height 21
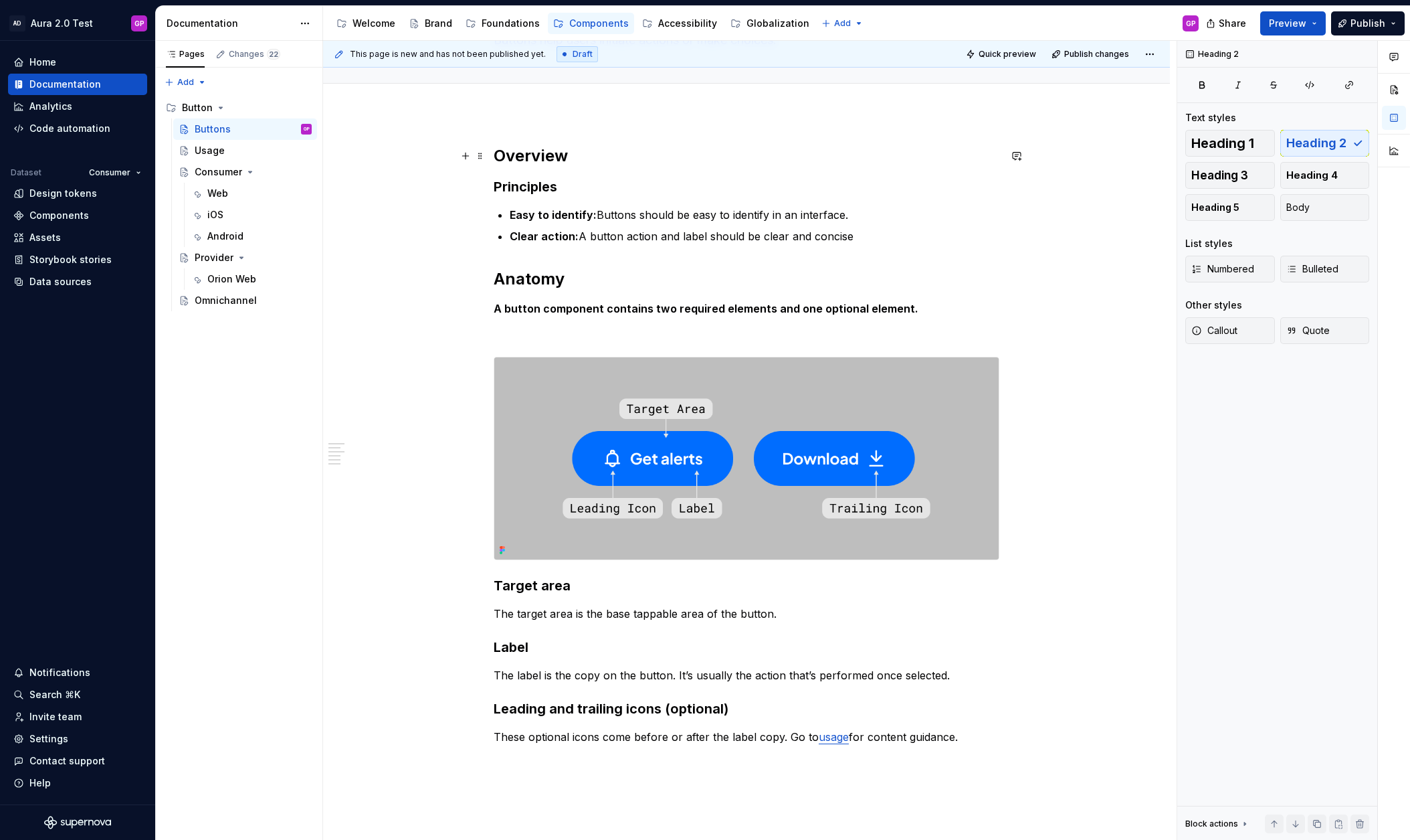
click at [539, 154] on h2 "Overview" at bounding box center [746, 155] width 506 height 21
click at [410, 274] on div "Overview Principles Easy to identify: Buttons should be easy to identify in an …" at bounding box center [747, 563] width 847 height 900
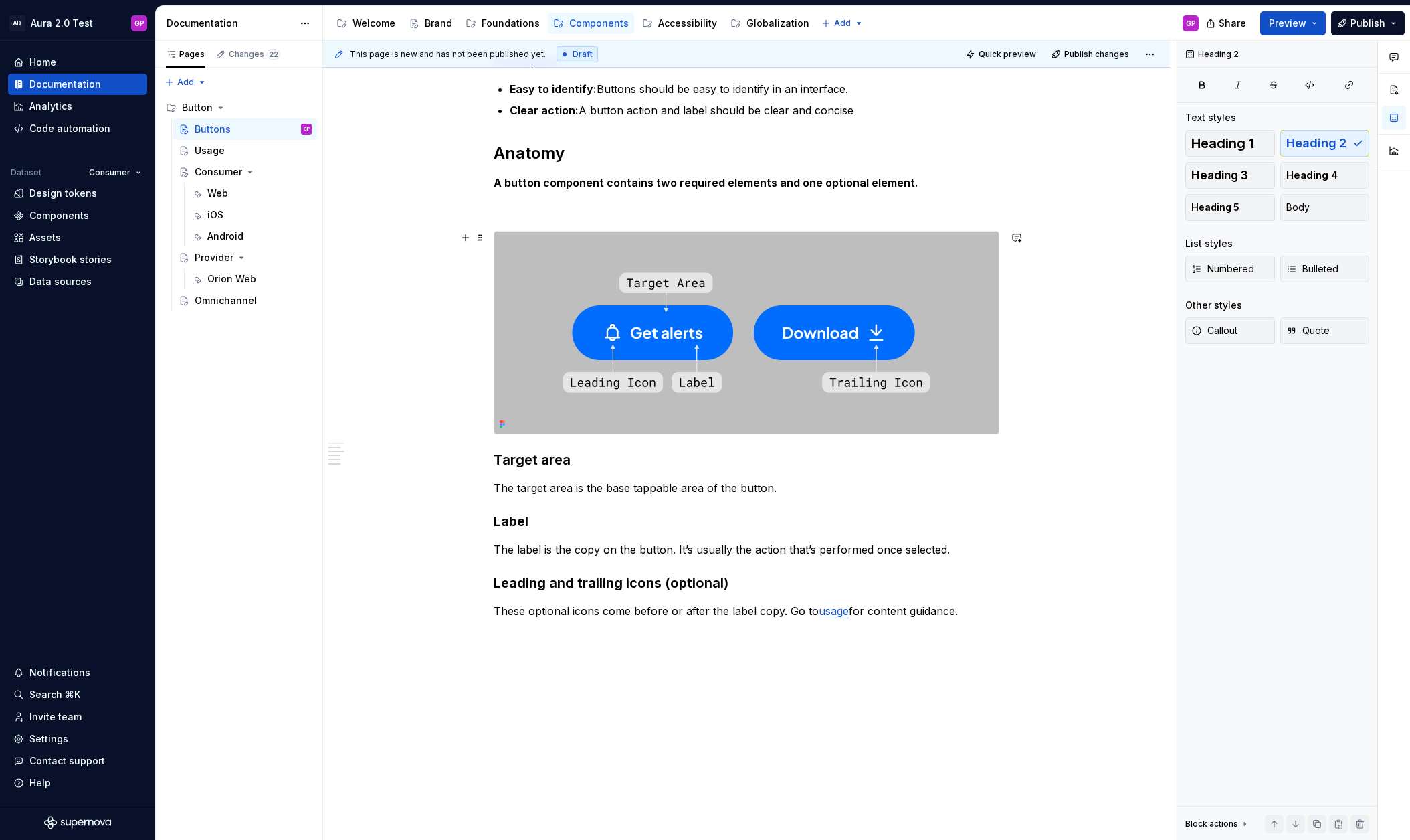
scroll to position [288, 0]
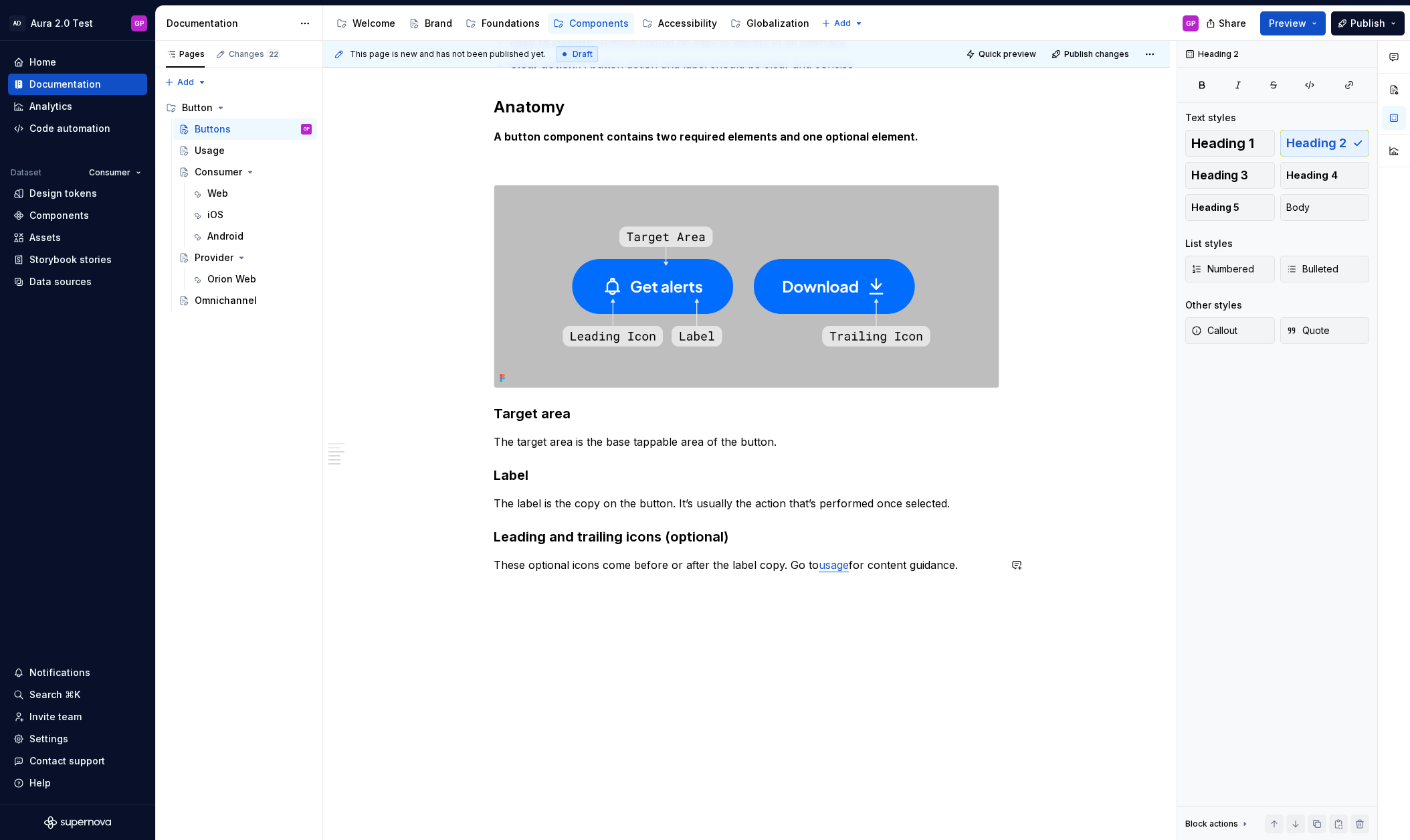
click at [499, 598] on div "This page is new and has not been published yet. Draft Quick preview Publish ch…" at bounding box center [750, 441] width 854 height 800
click at [532, 606] on div "Overview Principles Easy to identify: Buttons should be easy to identify in an …" at bounding box center [747, 391] width 847 height 900
click at [471, 589] on button "button" at bounding box center [466, 588] width 19 height 19
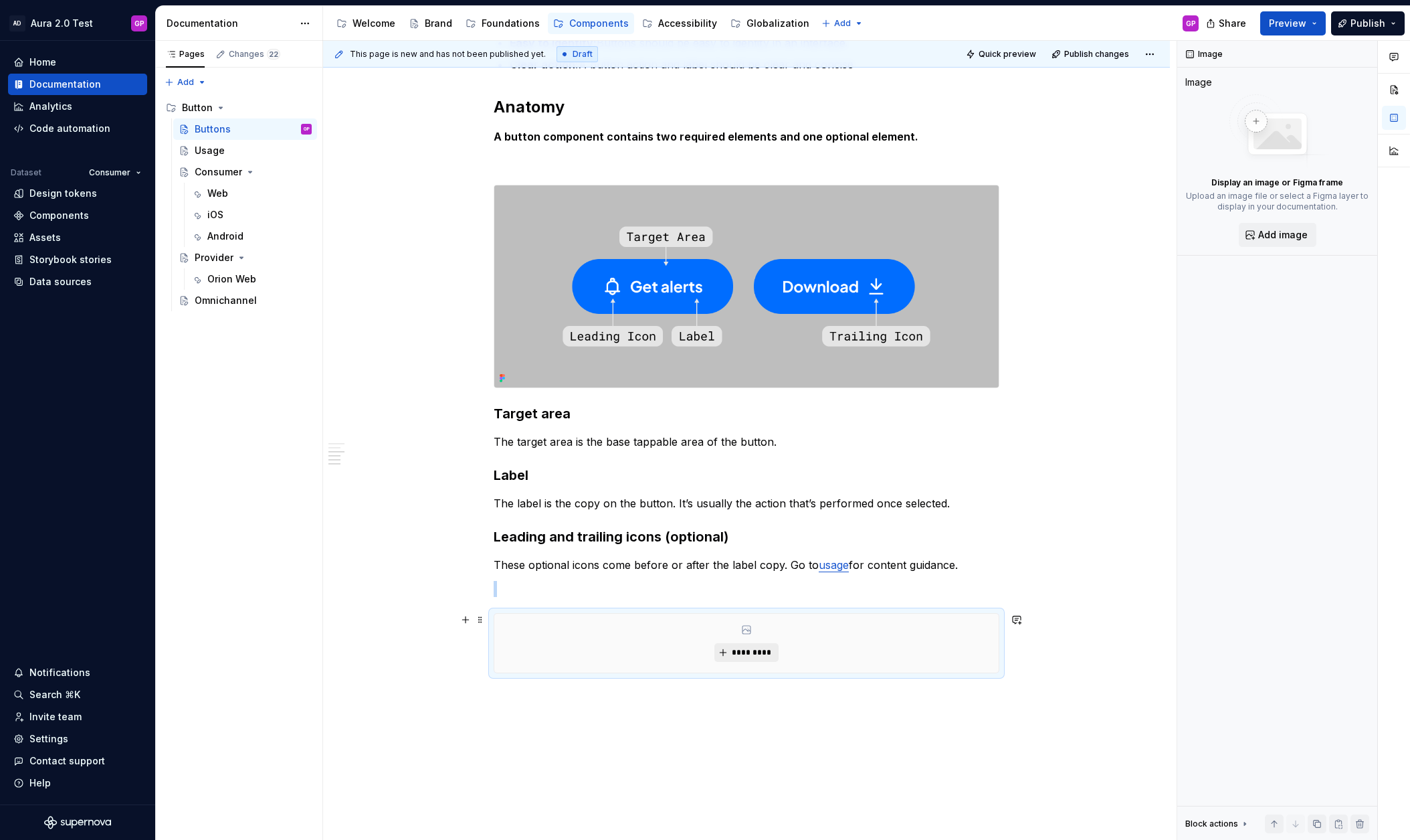
click at [740, 657] on span "*********" at bounding box center [752, 652] width 41 height 11
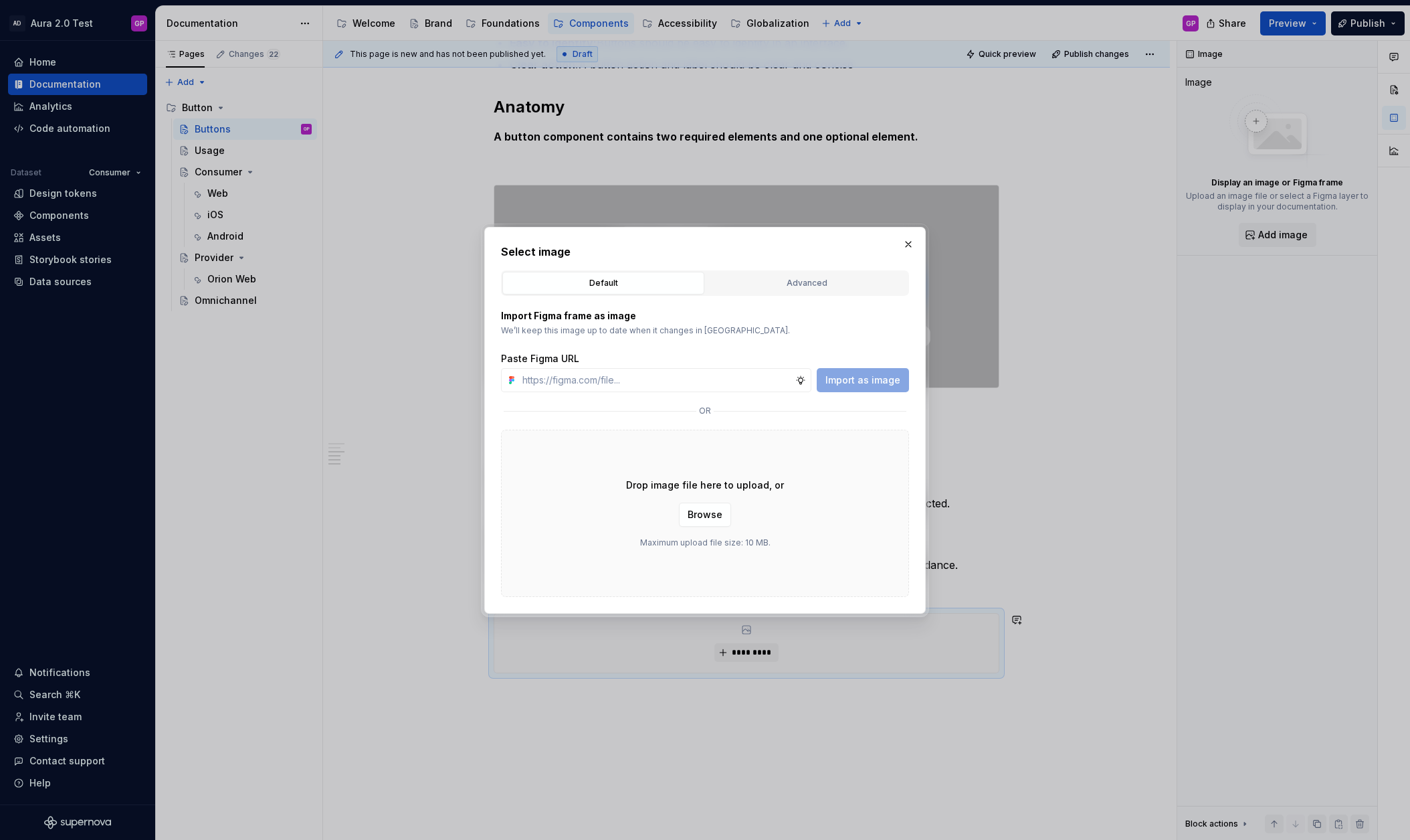
type textarea "*"
type input "[URL][DOMAIN_NAME]"
type textarea "*"
type input "[URL][DOMAIN_NAME]"
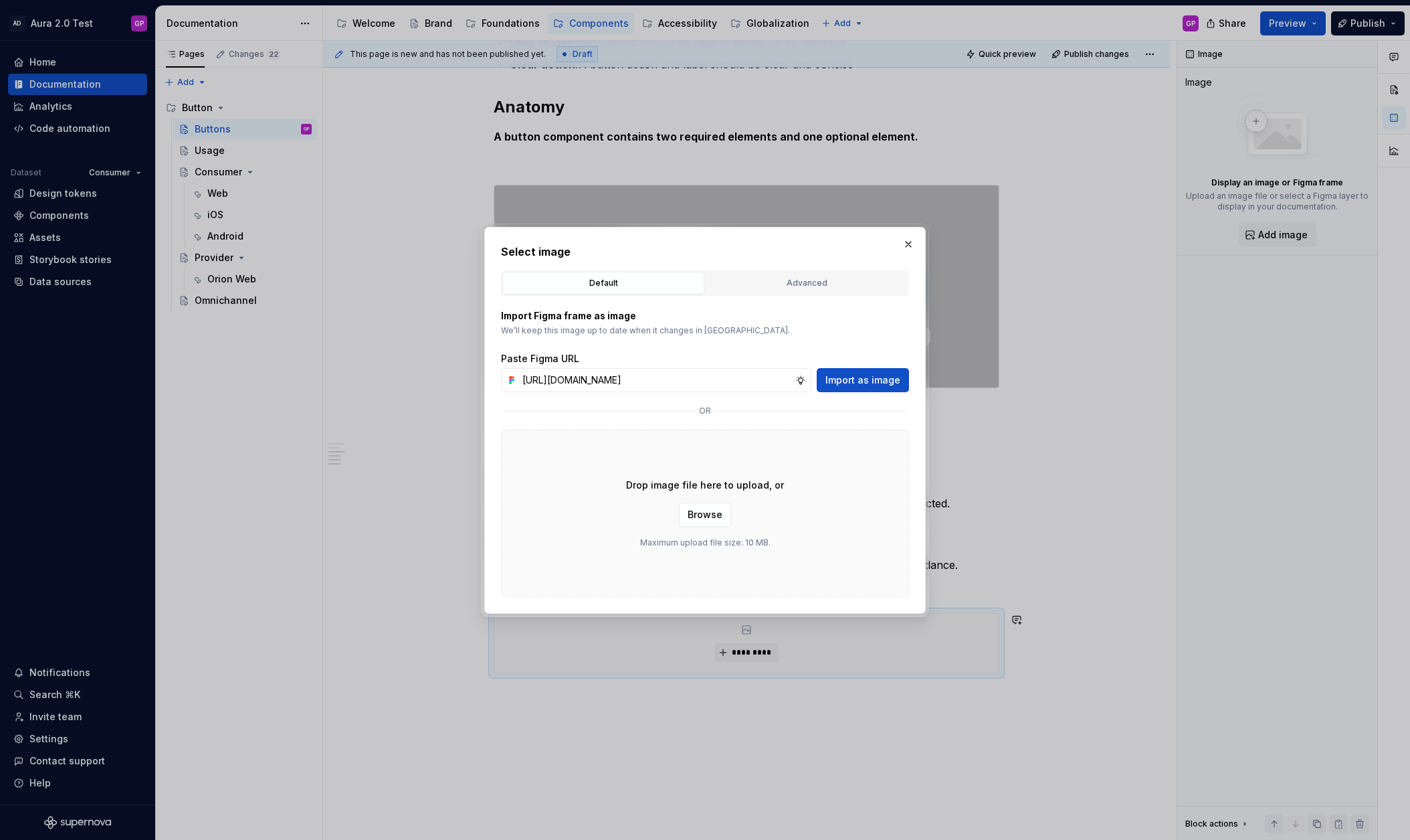
scroll to position [0, 0]
click at [864, 378] on span "Import as image" at bounding box center [863, 380] width 75 height 13
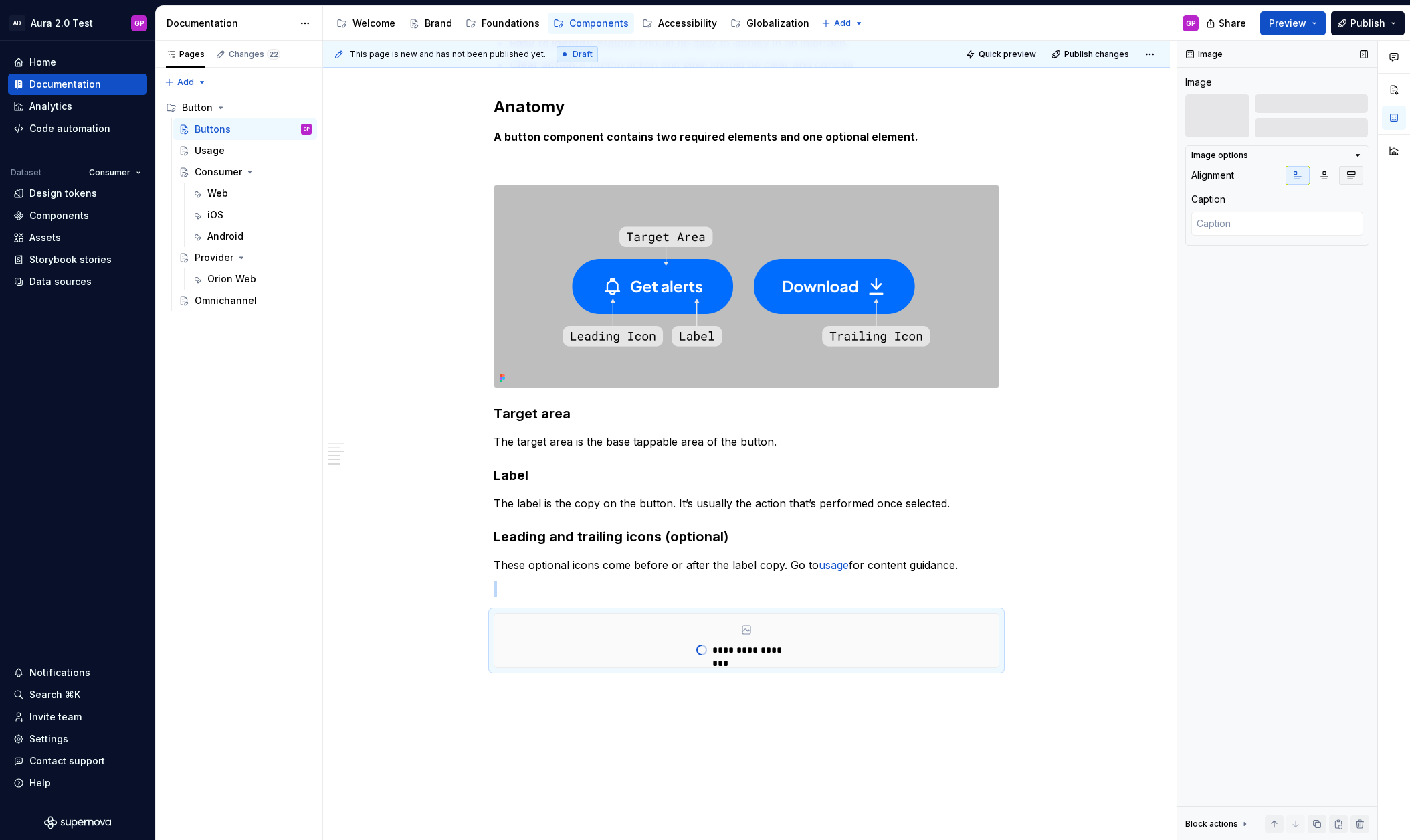
click at [1352, 175] on icon "button" at bounding box center [1351, 175] width 11 height 11
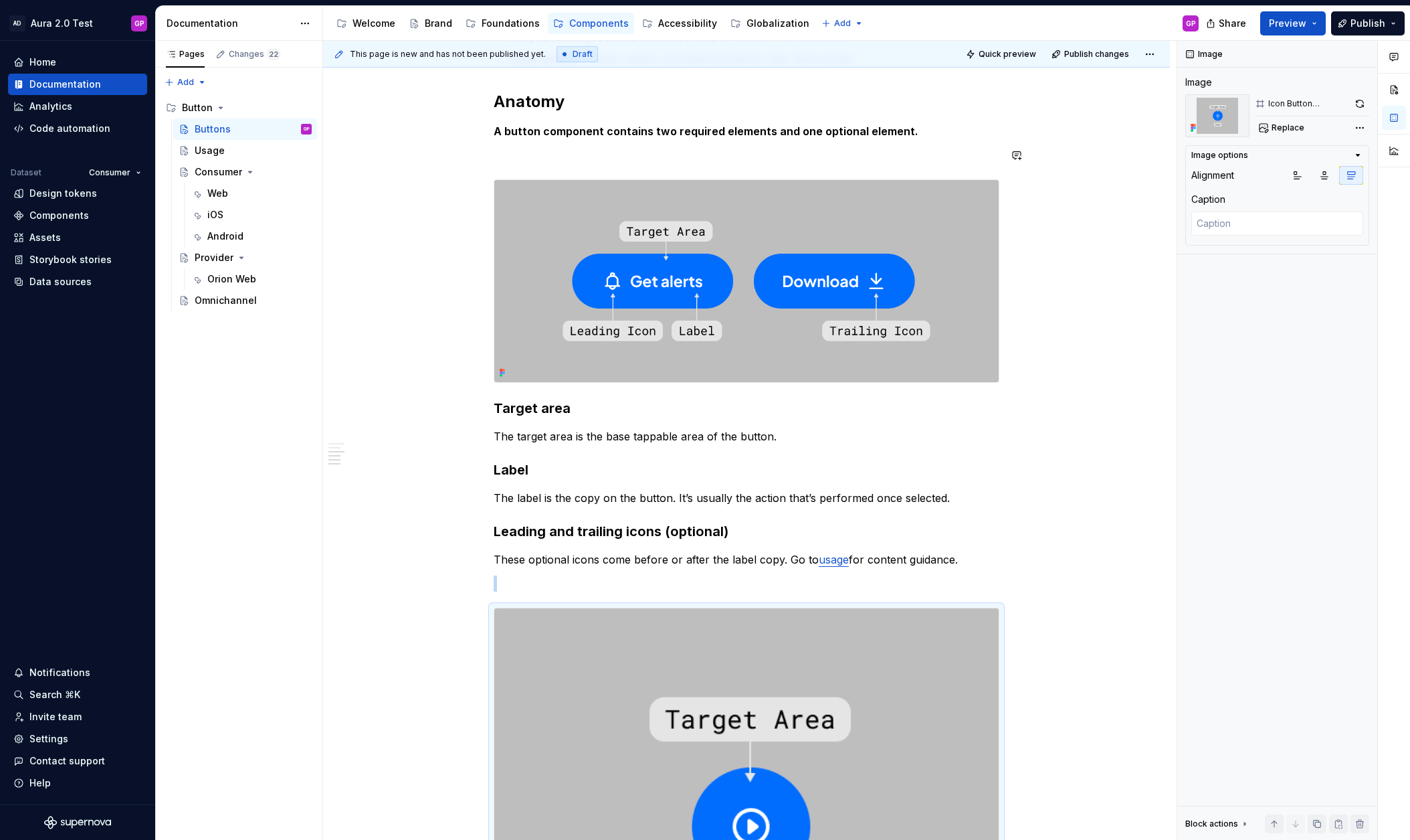
scroll to position [291, 0]
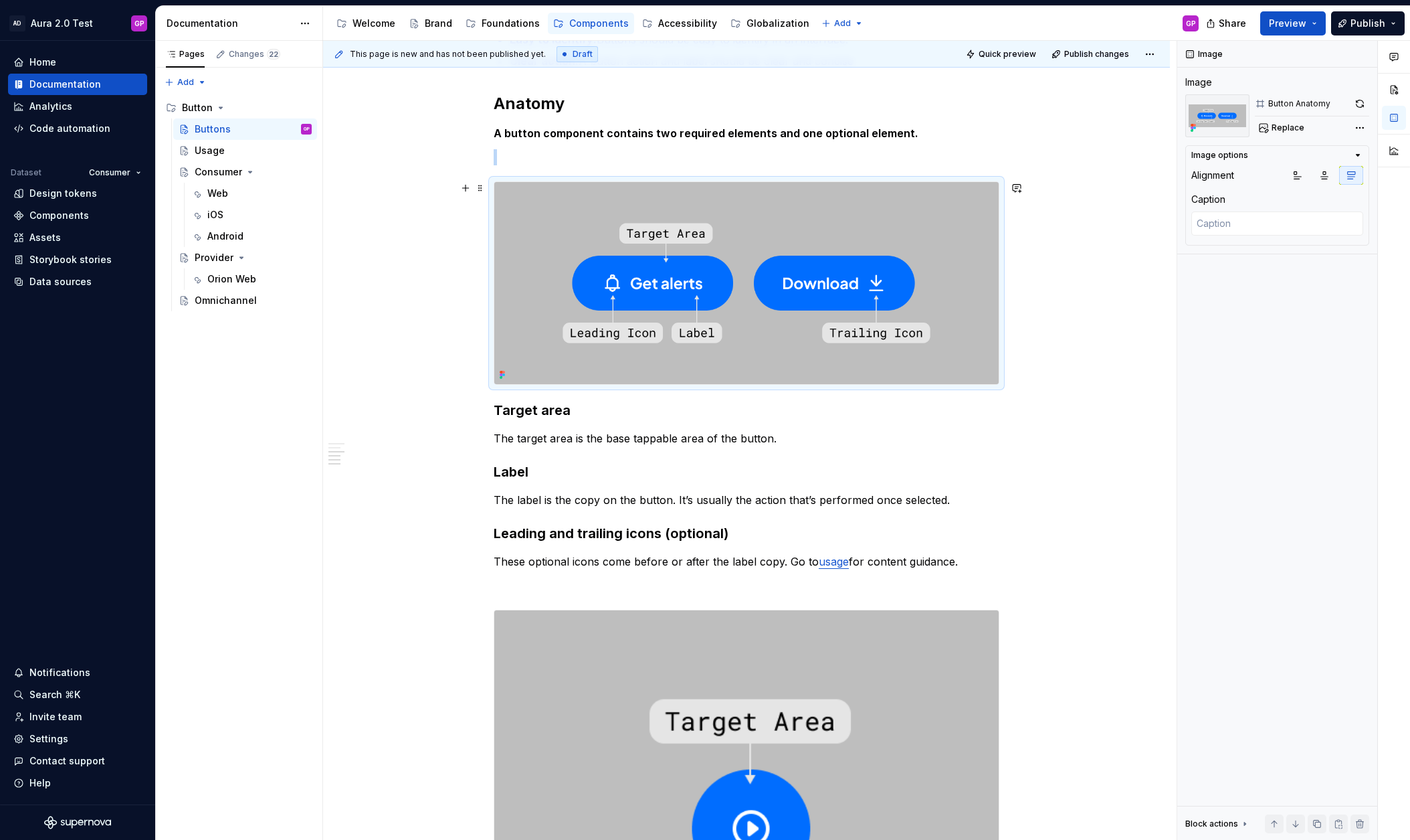
click at [828, 207] on img at bounding box center [746, 283] width 504 height 202
click at [1356, 102] on button "button" at bounding box center [1360, 104] width 19 height 19
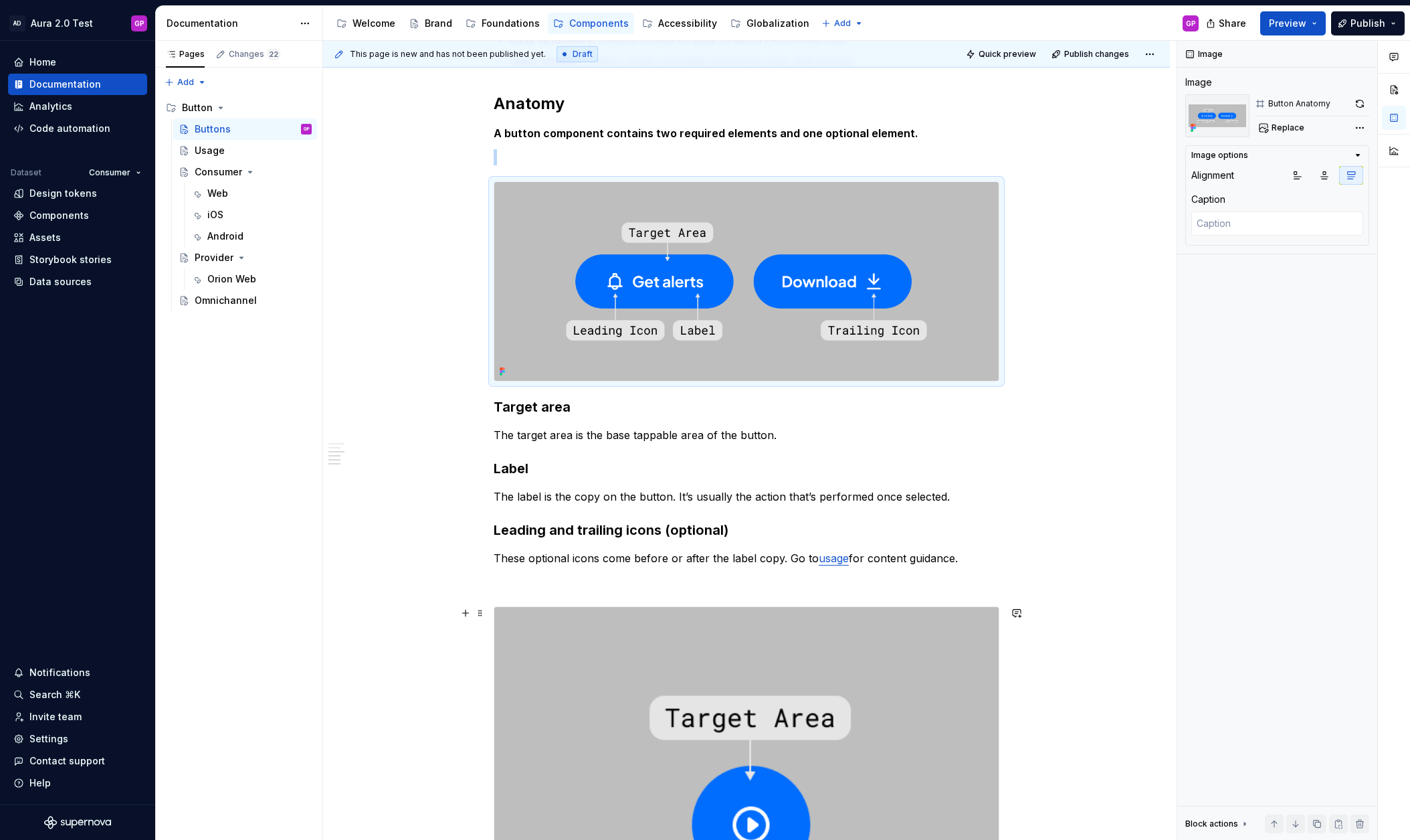
click at [607, 625] on img at bounding box center [746, 825] width 504 height 436
click at [1359, 104] on button "button" at bounding box center [1360, 104] width 19 height 19
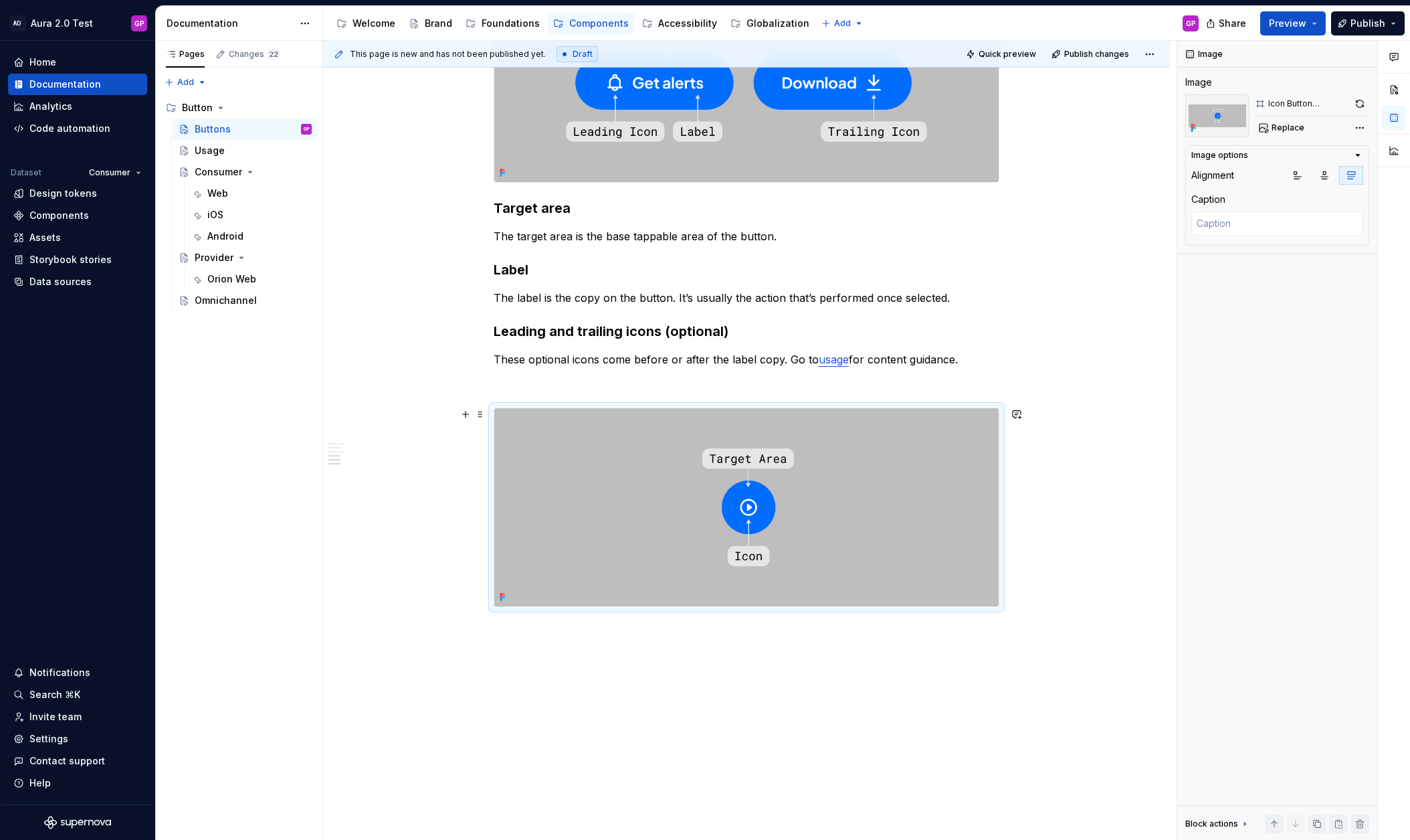
scroll to position [524, 0]
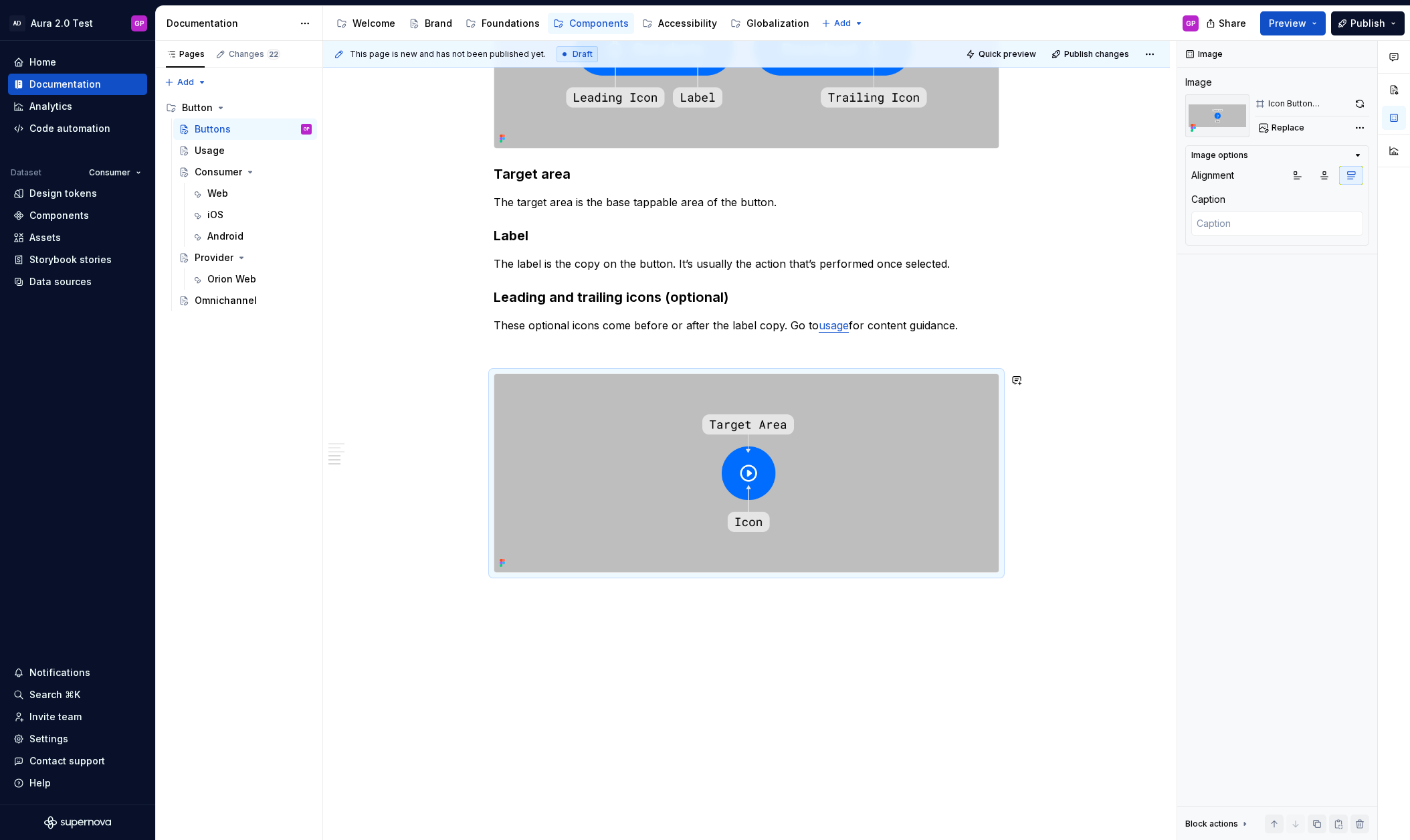
click at [598, 638] on div "Overview Principles Easy to identify: Buttons should be easy to identify in an …" at bounding box center [747, 272] width 847 height 1136
click at [554, 608] on div "Overview Principles Easy to identify: Buttons should be easy to identify in an …" at bounding box center [747, 272] width 847 height 1136
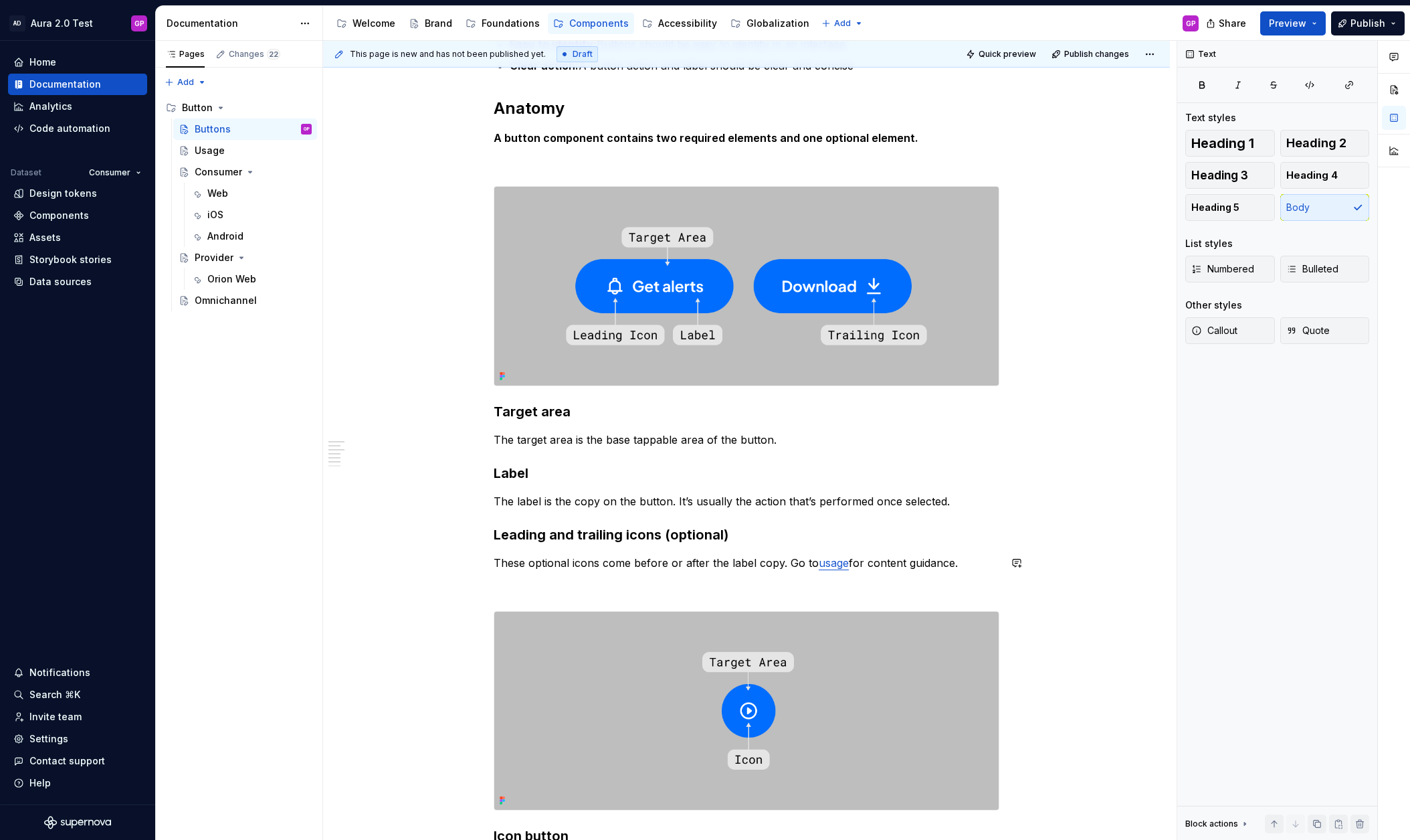
scroll to position [208, 0]
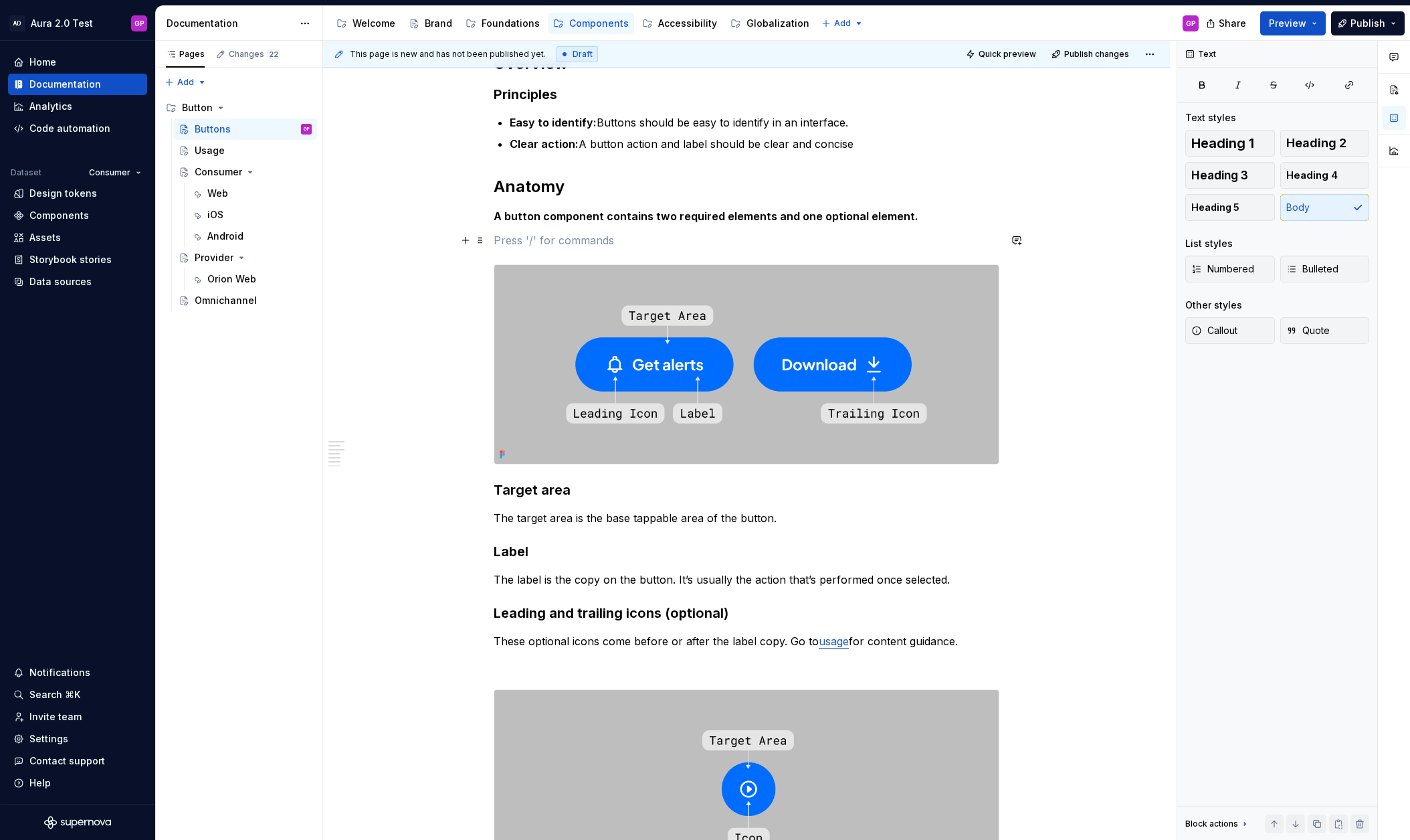
click at [511, 240] on p at bounding box center [746, 240] width 506 height 16
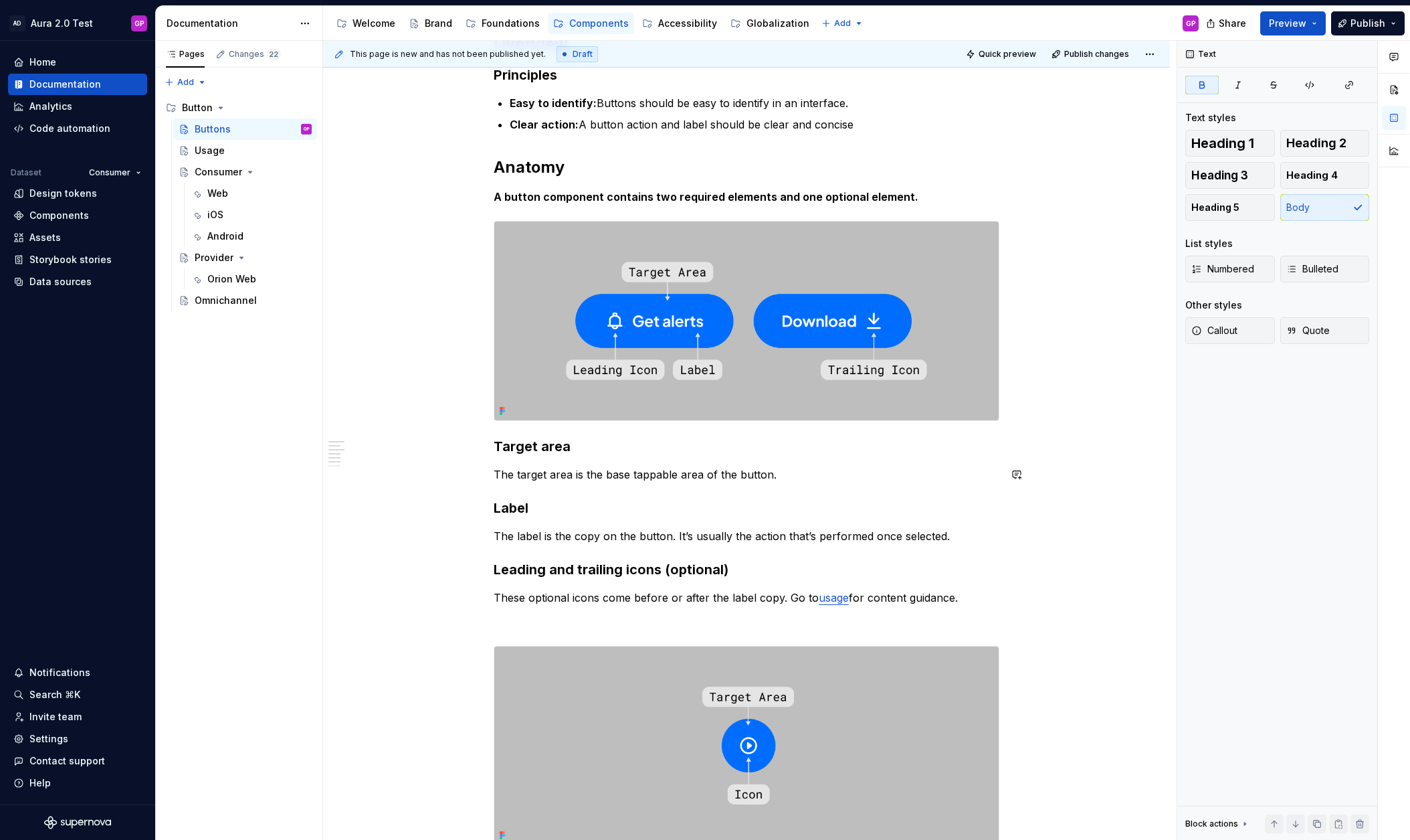
scroll to position [230, 0]
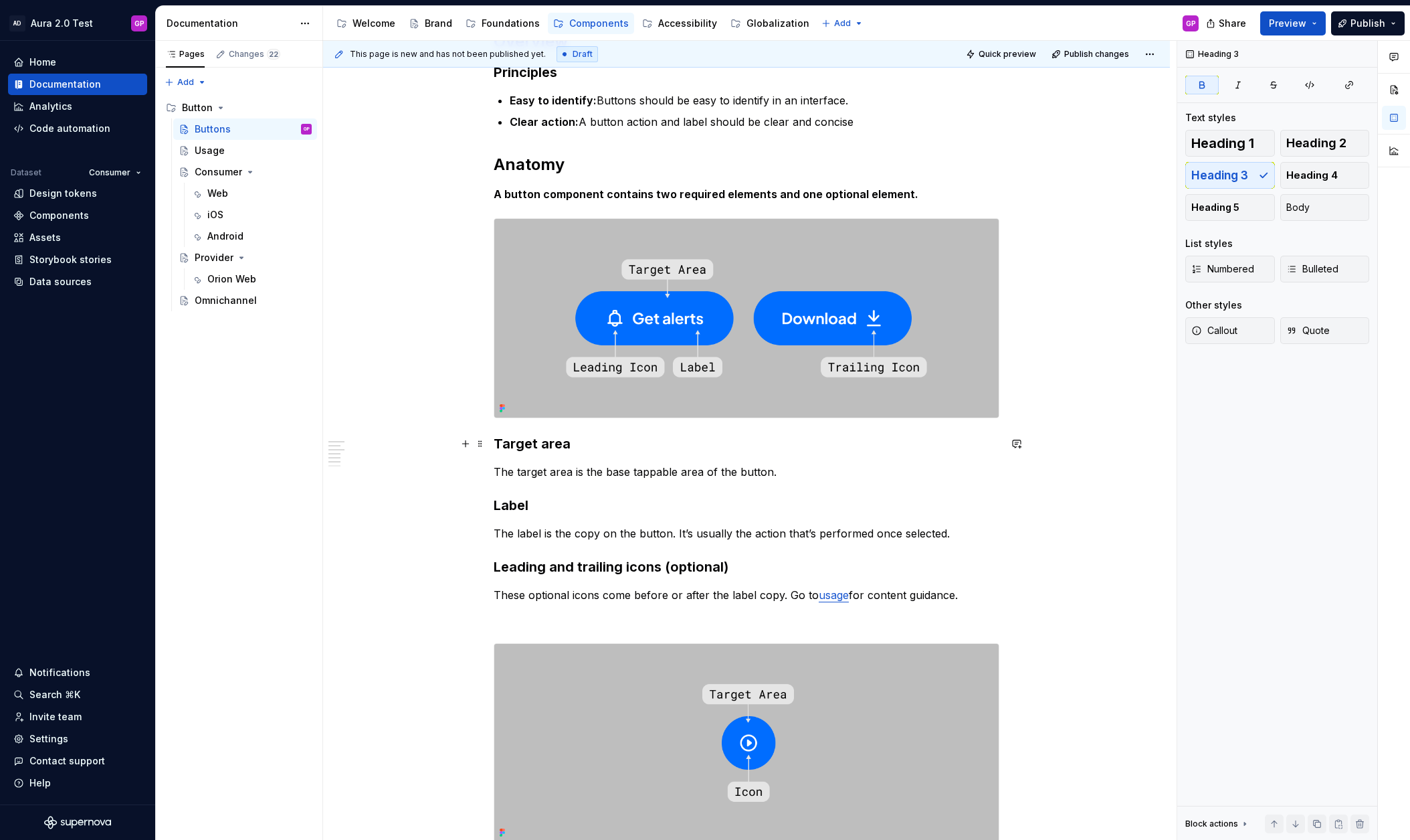
drag, startPoint x: 571, startPoint y: 440, endPoint x: 593, endPoint y: 457, distance: 27.8
click at [571, 441] on h3 "Target area" at bounding box center [746, 443] width 506 height 19
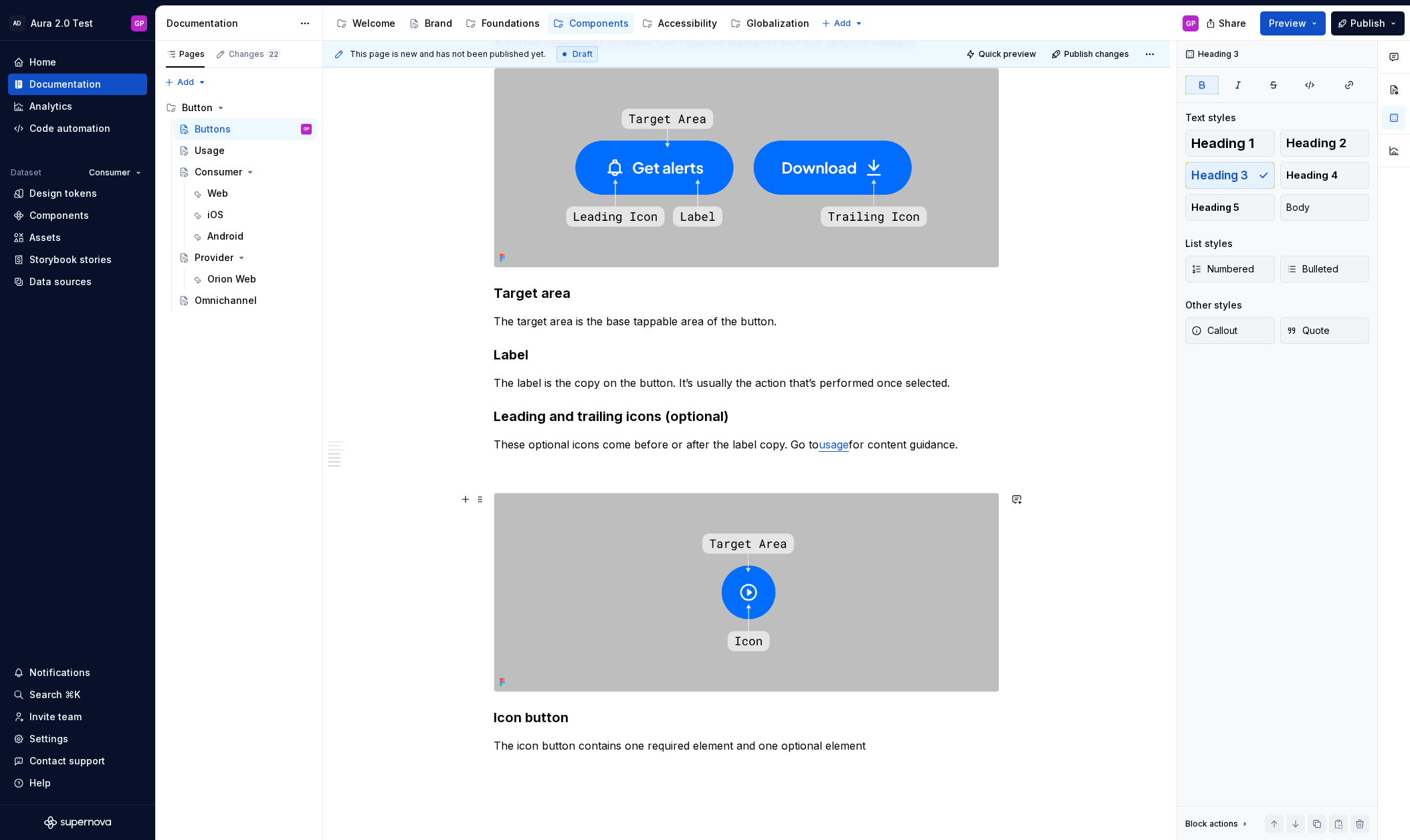
scroll to position [561, 0]
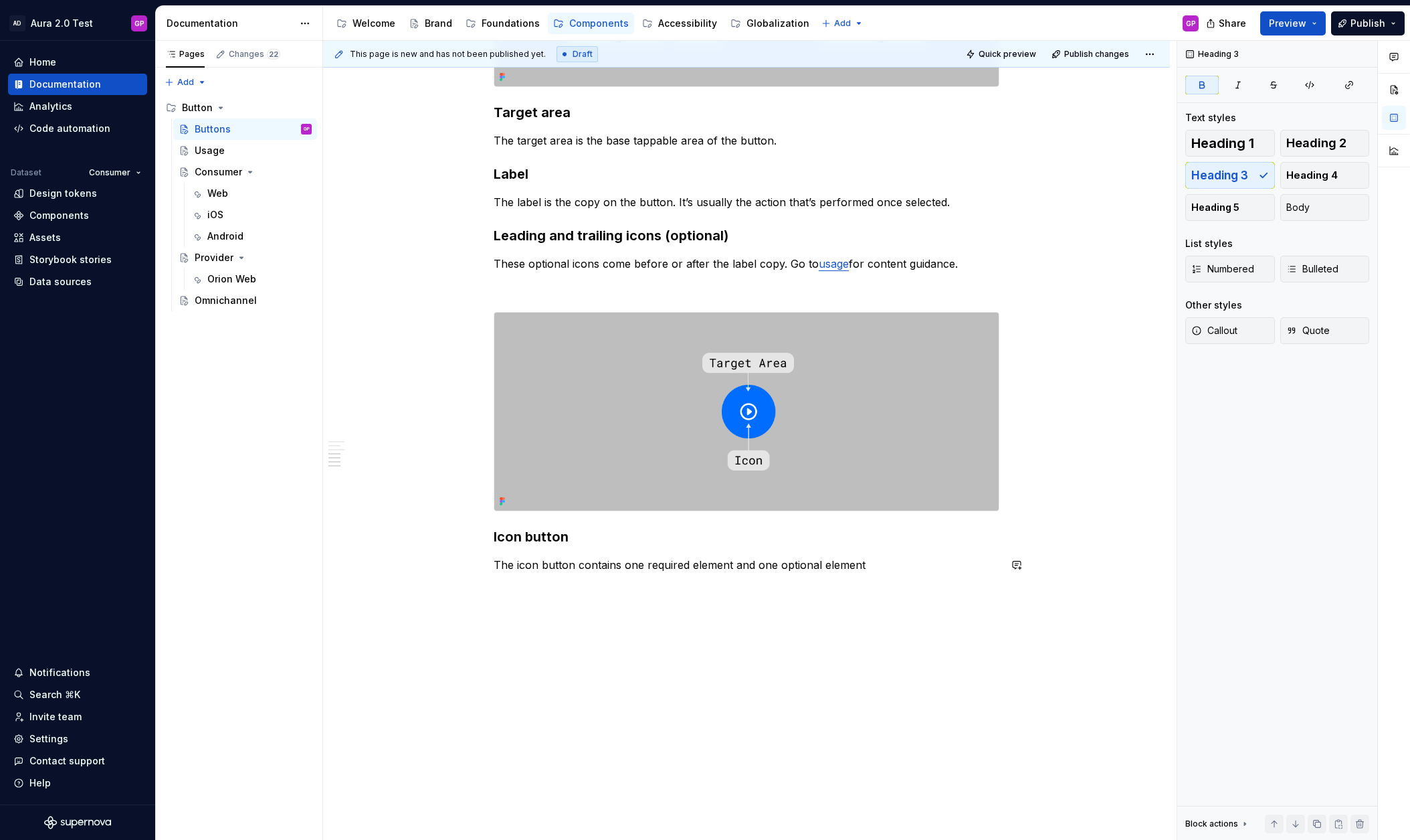
click at [411, 593] on div "This page is new and has not been published yet. Draft Quick preview Publish ch…" at bounding box center [750, 441] width 854 height 800
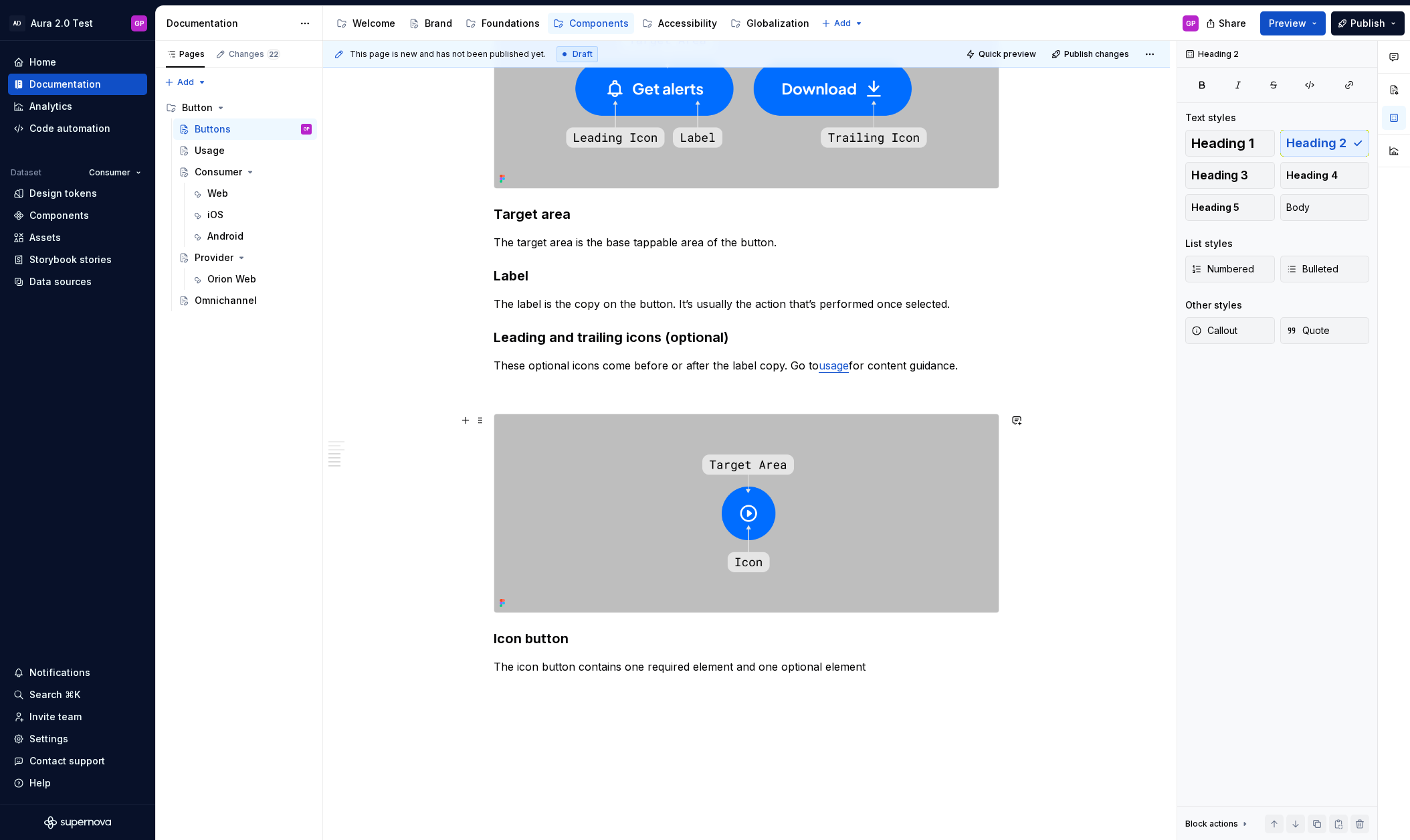
scroll to position [471, 0]
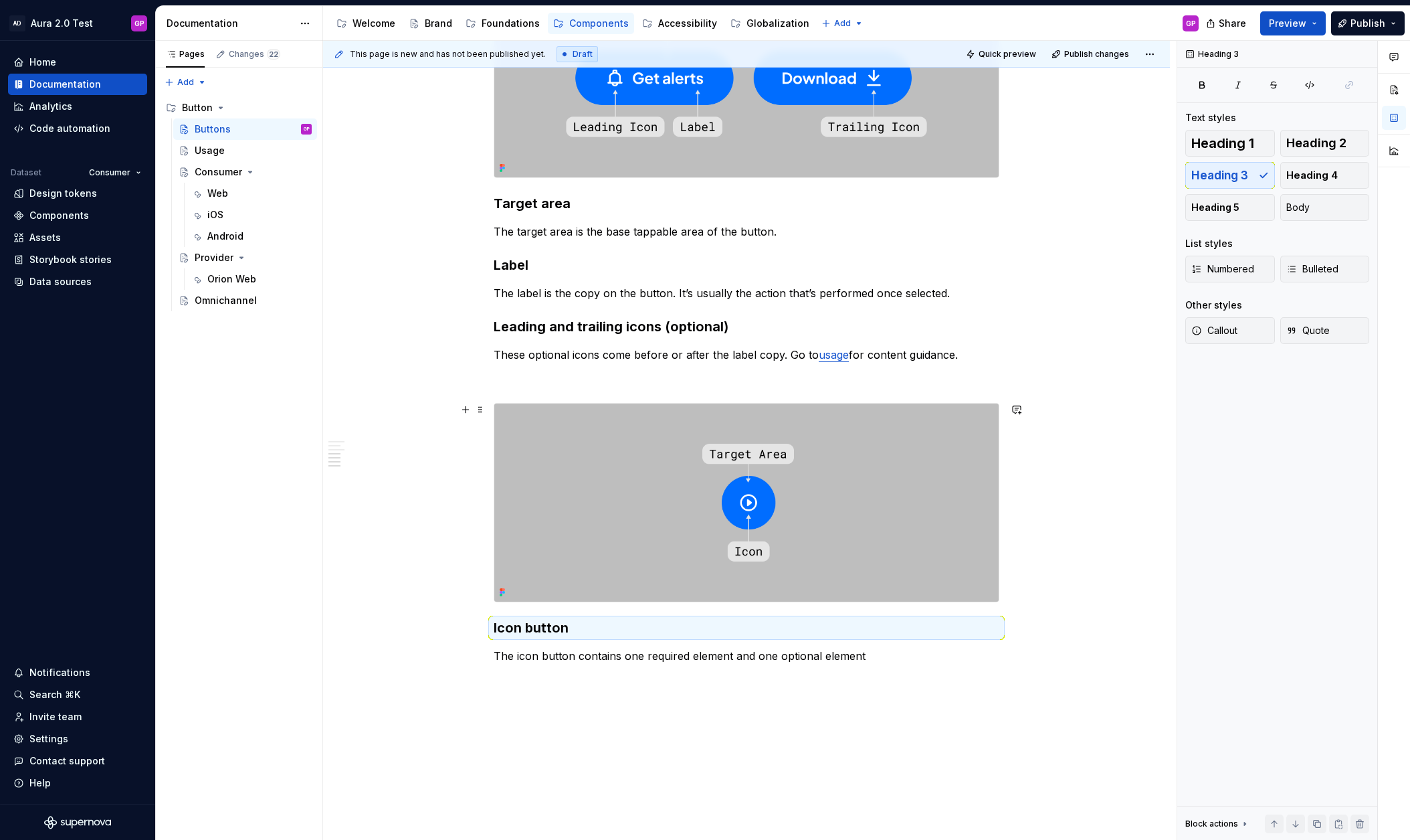
drag, startPoint x: 463, startPoint y: 485, endPoint x: 462, endPoint y: 499, distance: 14.0
click at [463, 485] on div "This page is new and has not been published yet. Draft Quick preview Publish ch…" at bounding box center [750, 441] width 854 height 800
click at [466, 485] on div "This page is new and has not been published yet. Draft Quick preview Publish ch…" at bounding box center [750, 441] width 854 height 800
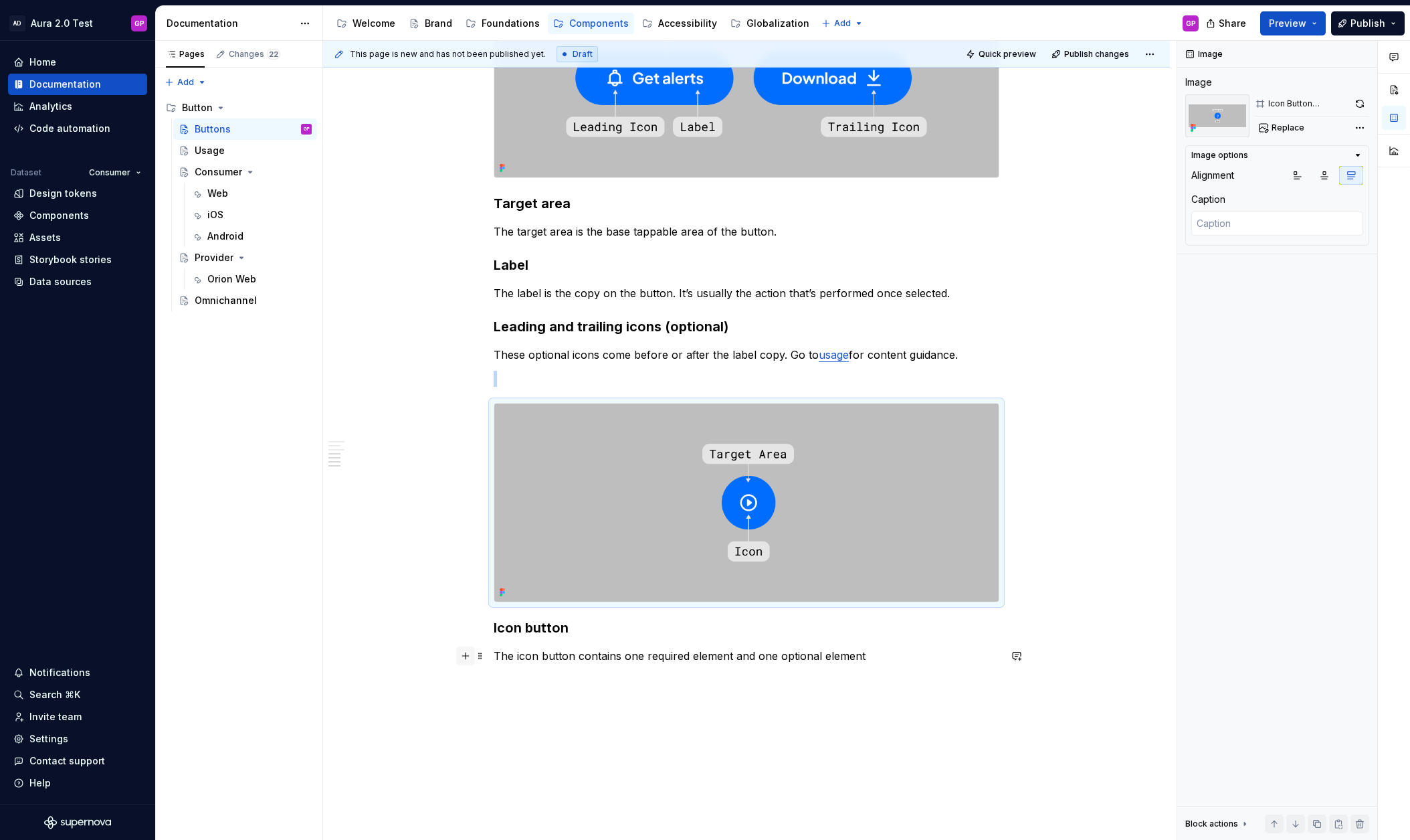
click at [477, 661] on div at bounding box center [471, 656] width 30 height 19
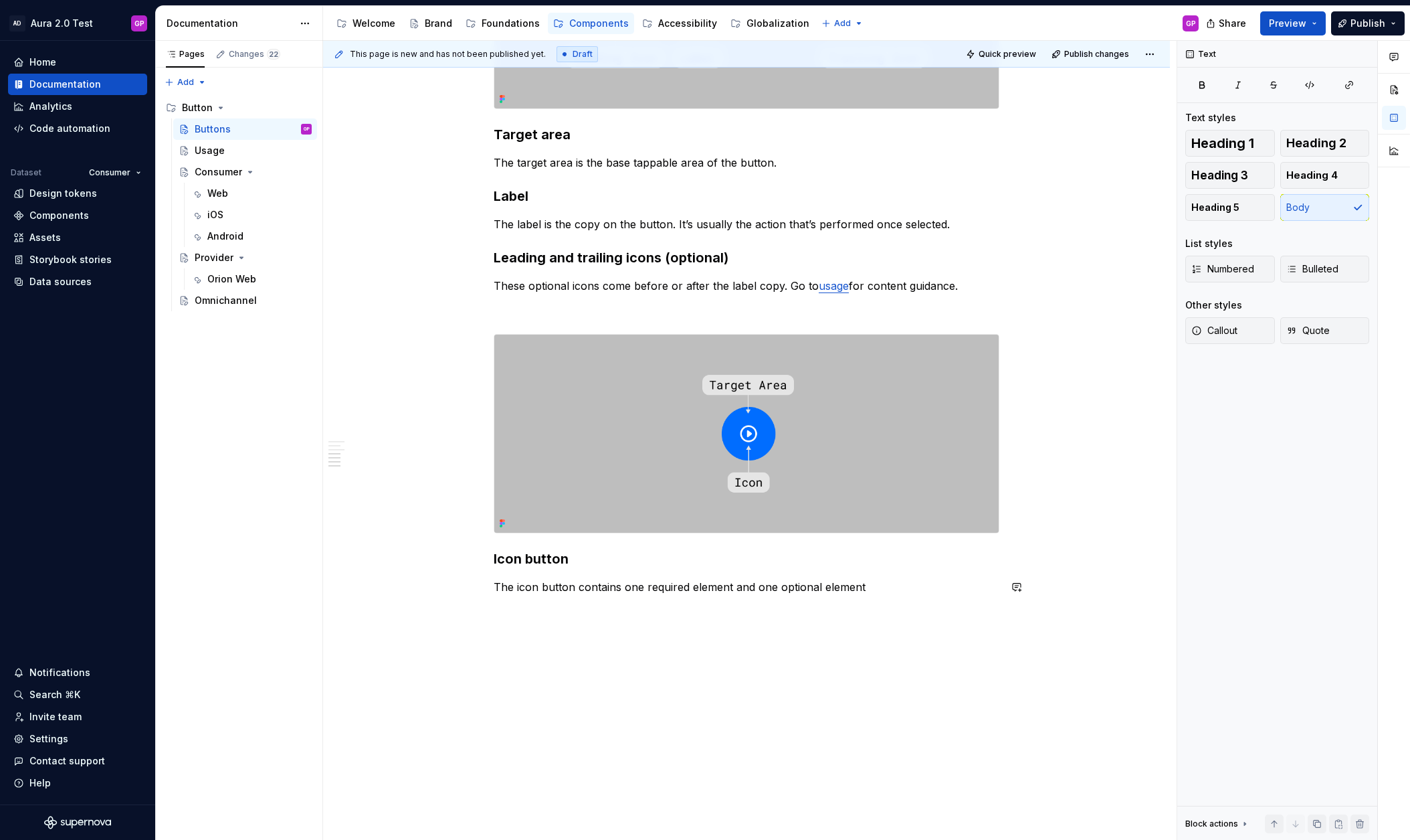
scroll to position [540, 0]
click at [484, 341] on span at bounding box center [480, 340] width 11 height 19
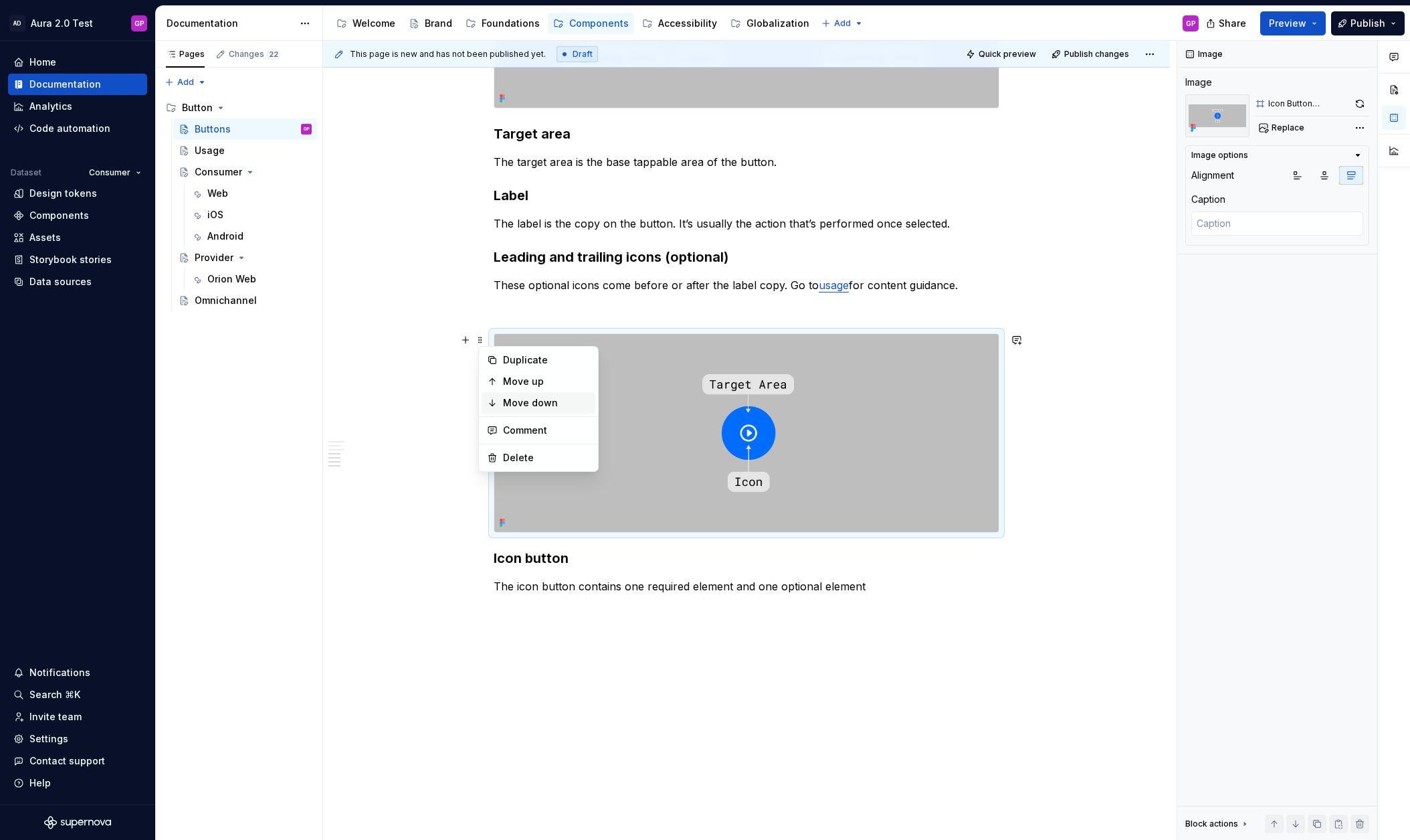
click at [499, 395] on div "Move down" at bounding box center [539, 403] width 114 height 21
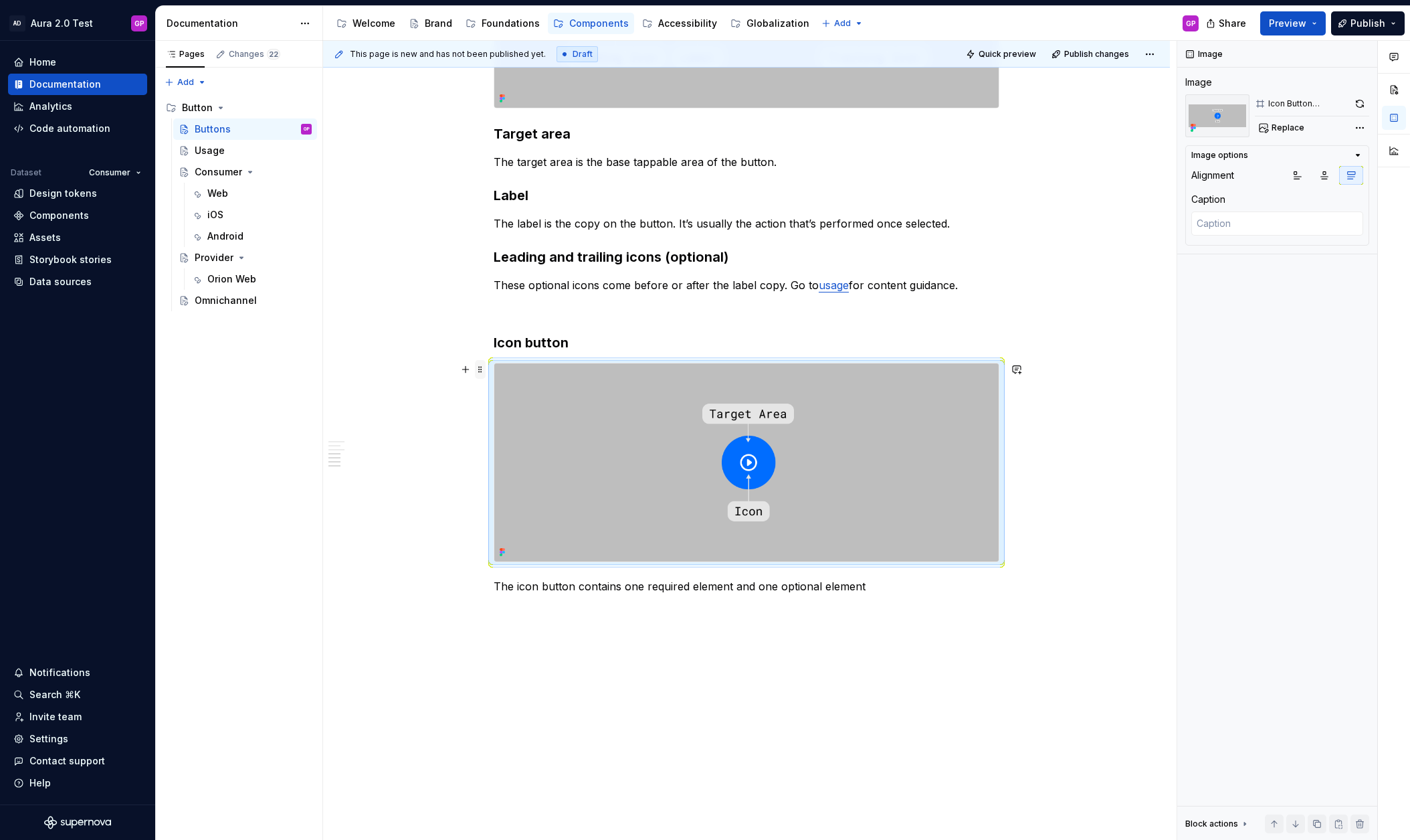
click at [481, 364] on span at bounding box center [480, 369] width 11 height 19
click at [499, 432] on div "Move down" at bounding box center [539, 432] width 114 height 21
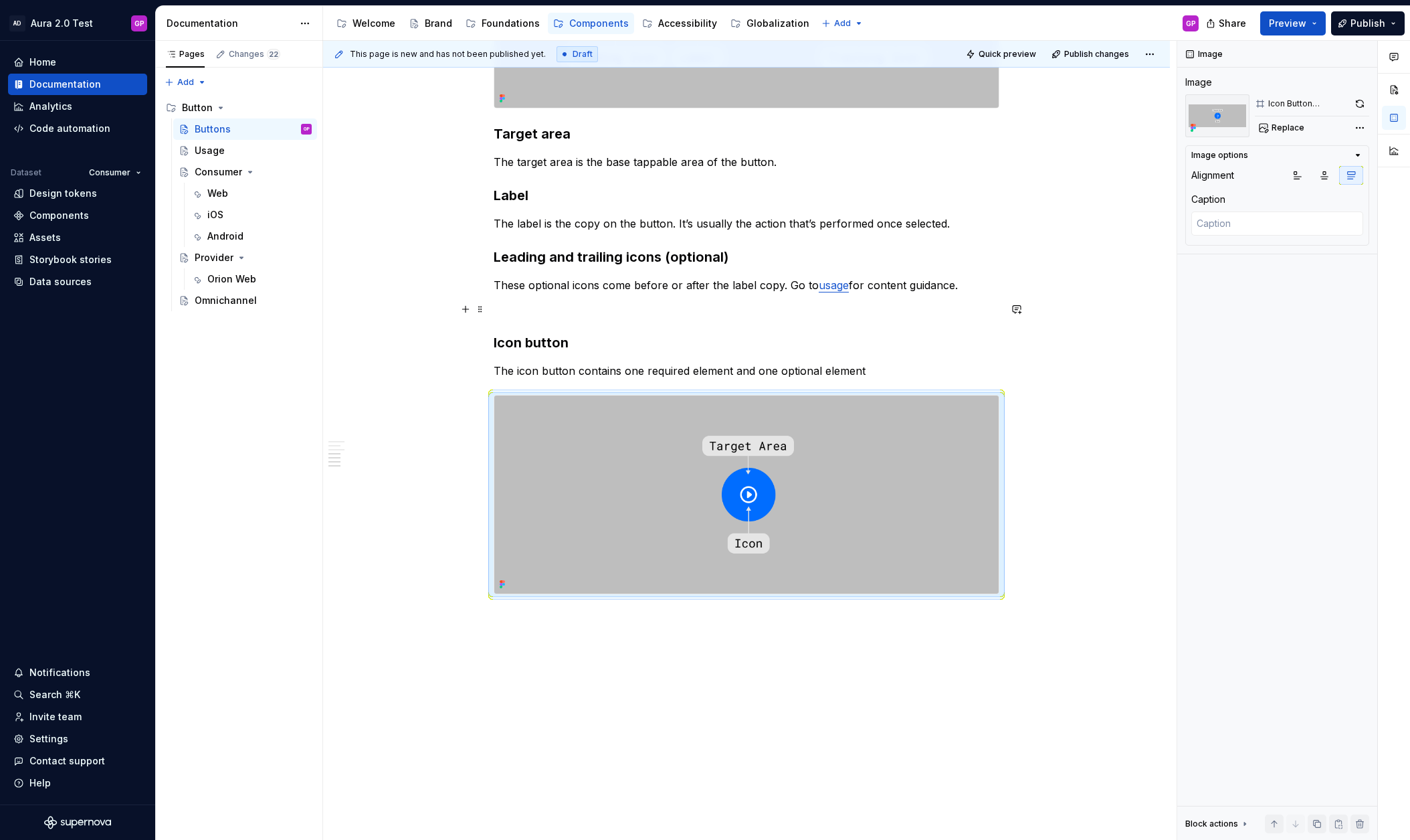
click at [517, 313] on p at bounding box center [746, 309] width 506 height 16
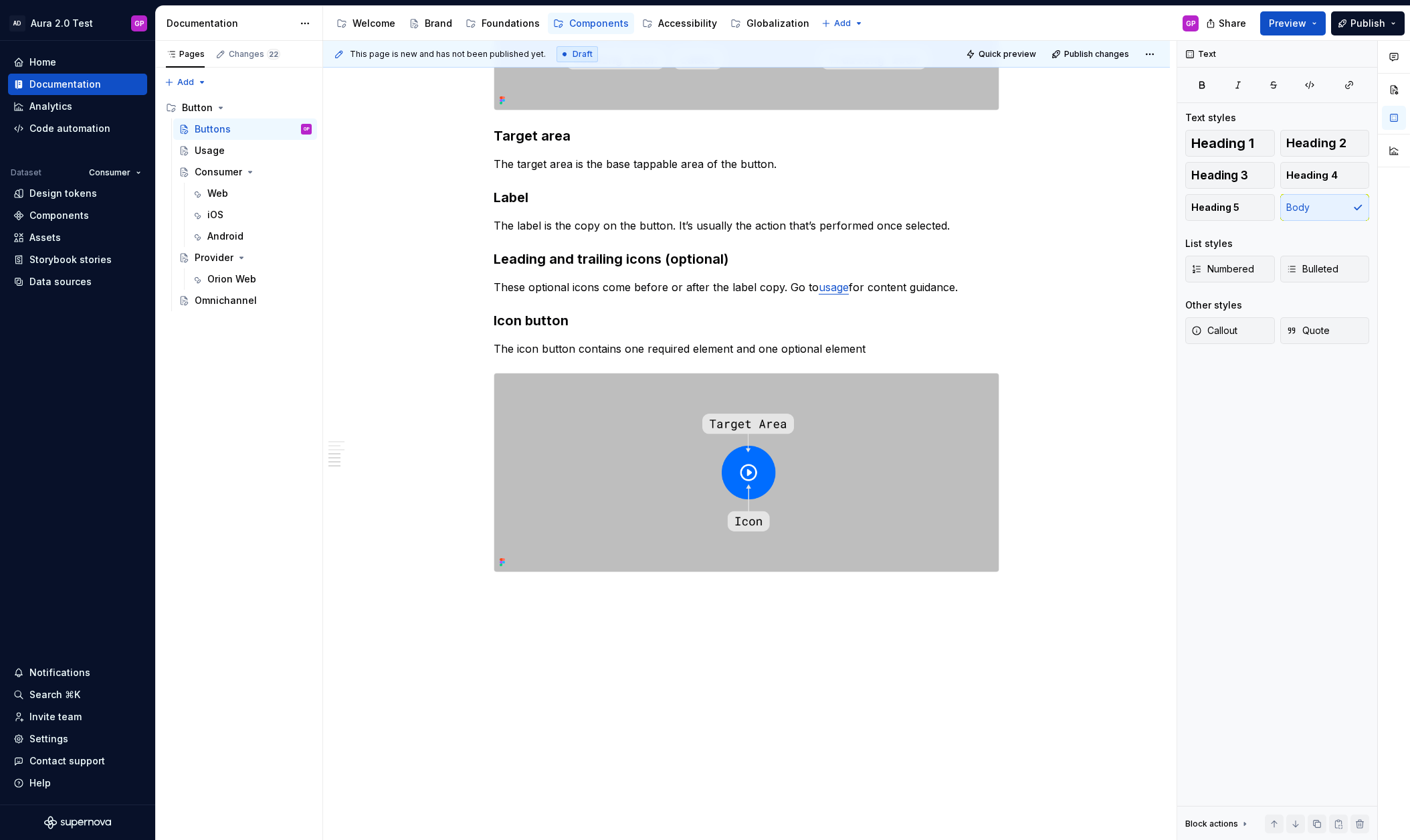
scroll to position [537, 0]
click at [364, 397] on div "This page is new and has not been published yet. Draft Quick preview Publish ch…" at bounding box center [750, 441] width 854 height 800
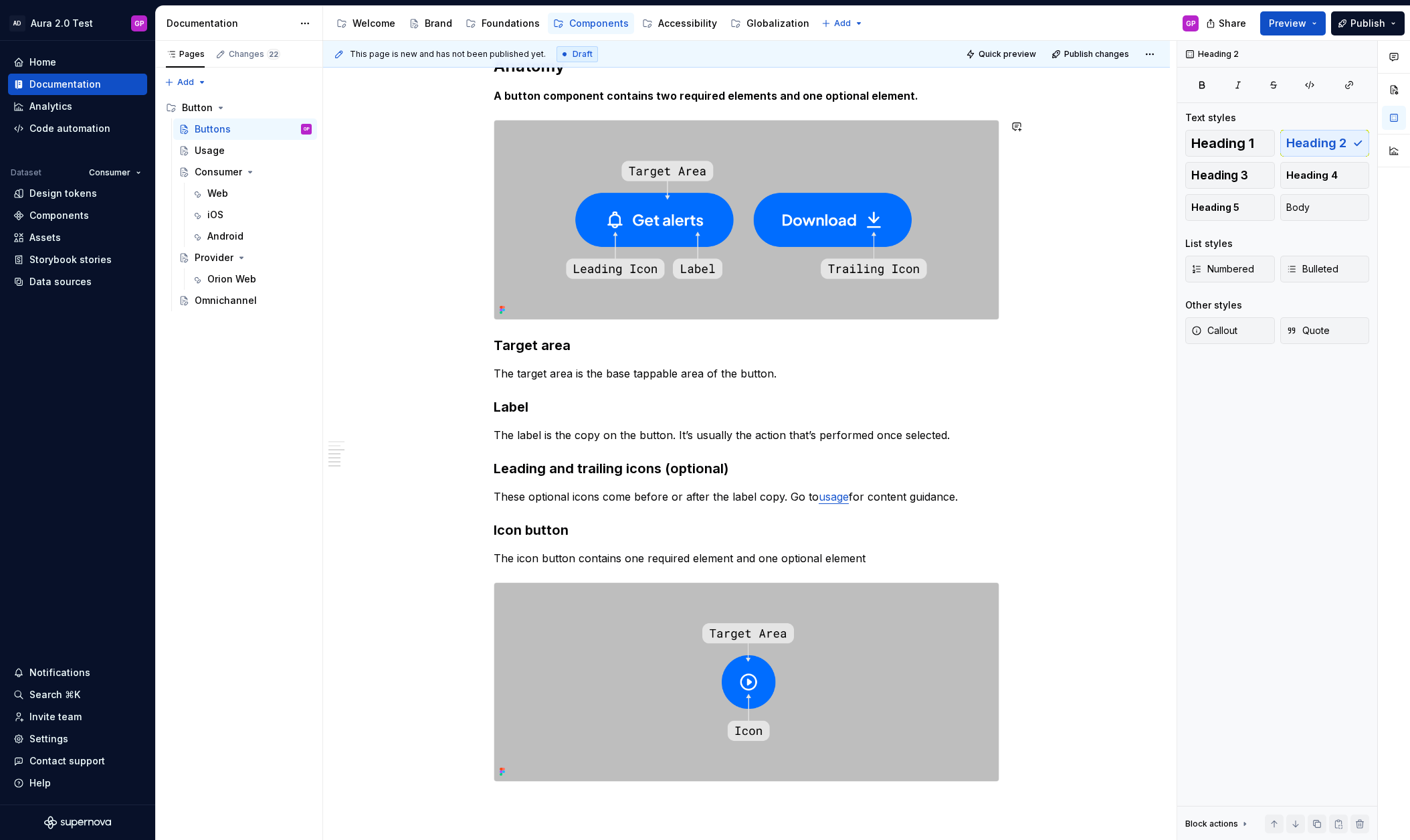
scroll to position [329, 0]
click at [522, 531] on h3 "Icon button" at bounding box center [746, 529] width 506 height 19
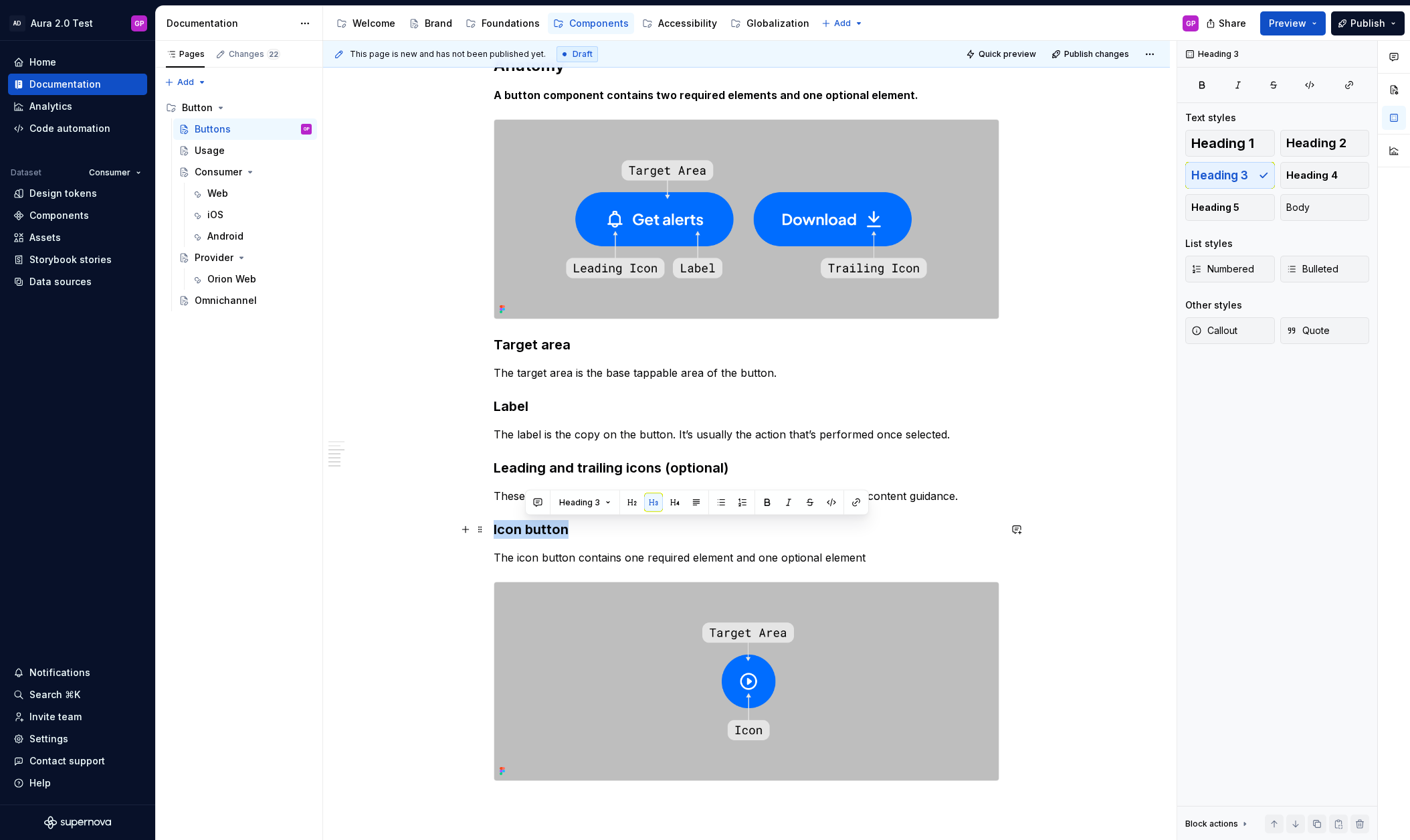
click at [522, 531] on h3 "Icon button" at bounding box center [746, 529] width 506 height 19
click at [576, 501] on button "Heading 3" at bounding box center [556, 502] width 63 height 19
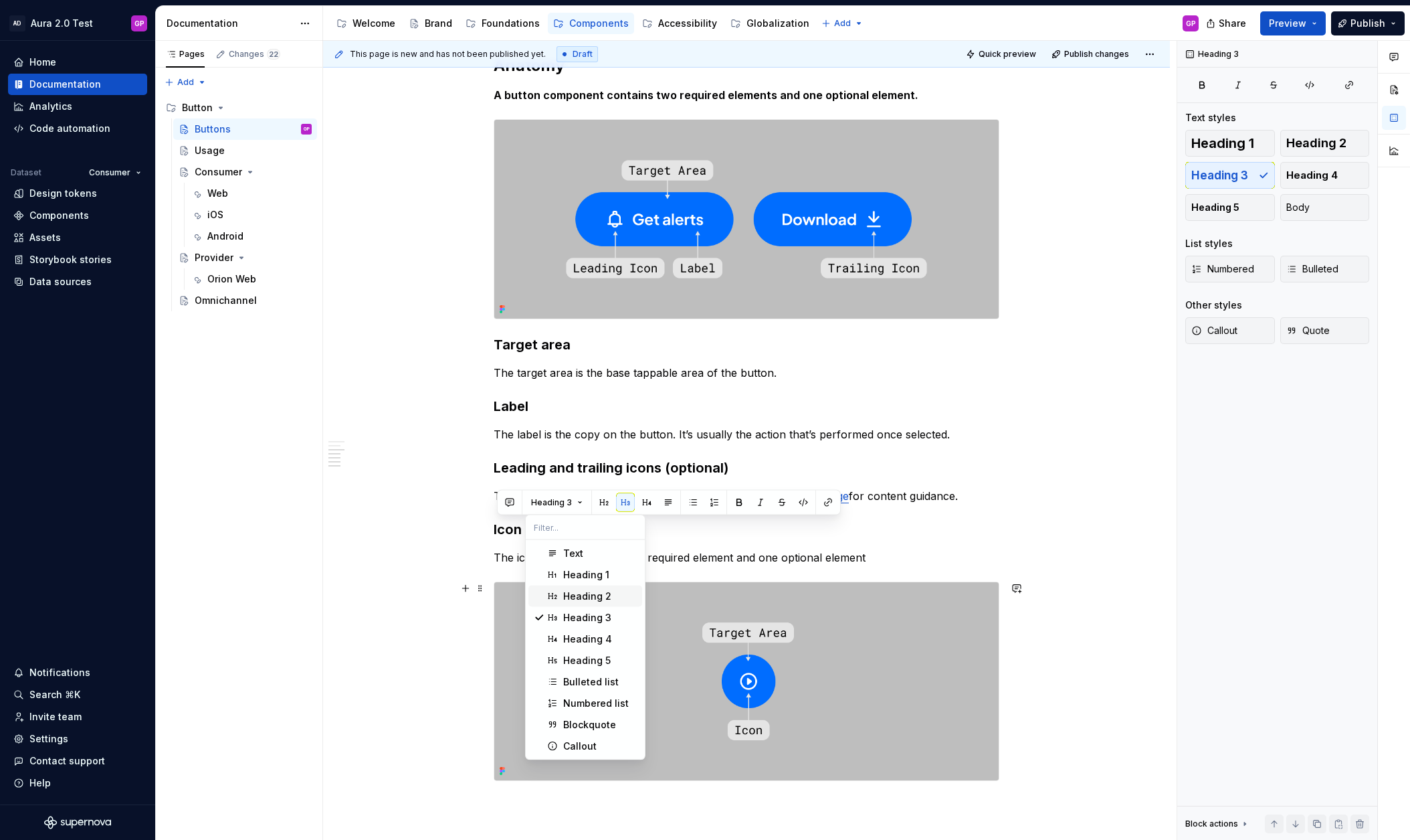
click at [573, 596] on div "Heading 2" at bounding box center [587, 596] width 49 height 13
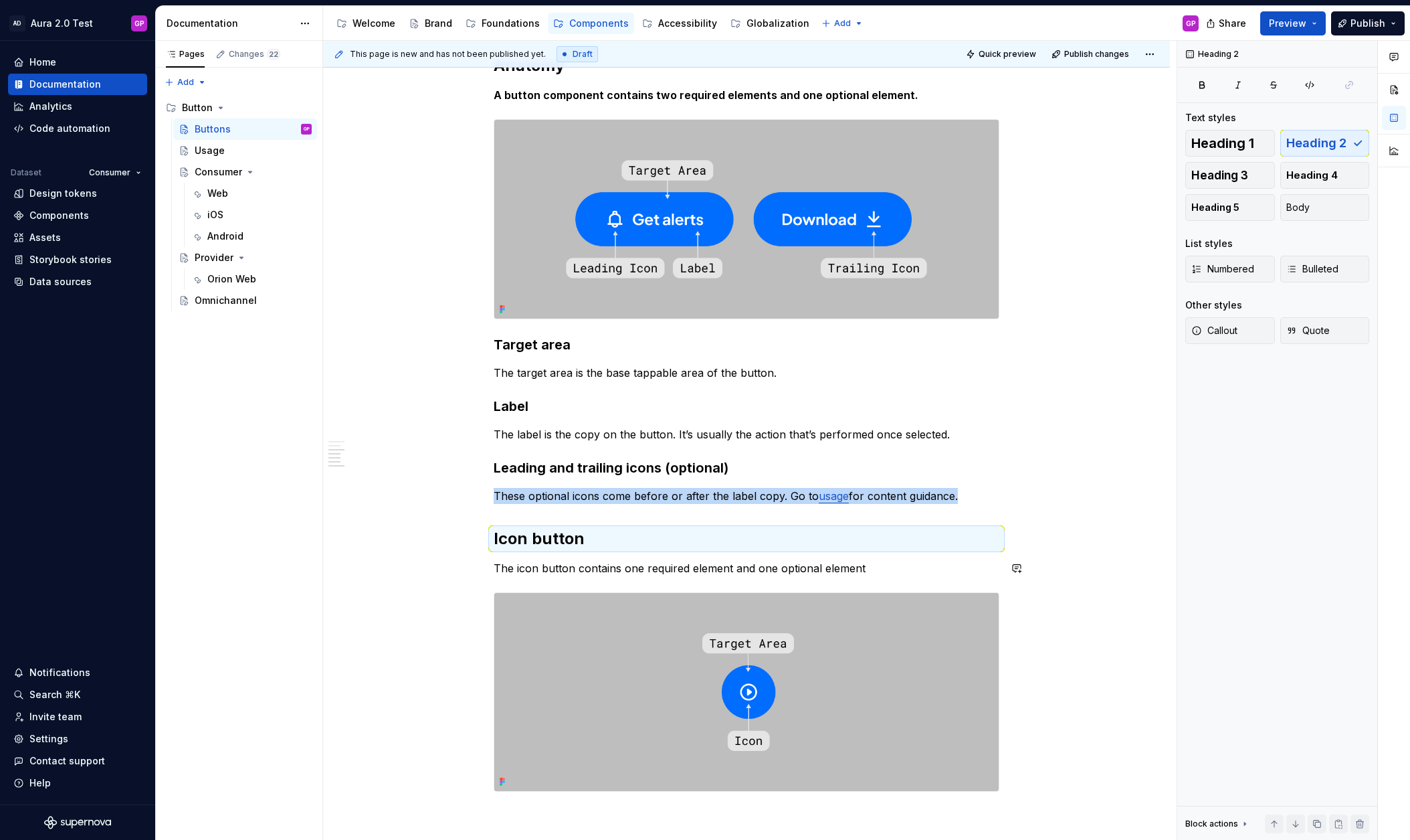
click at [402, 552] on div "Overview Principles Easy to identify: Buttons should be easy to identify in an …" at bounding box center [747, 480] width 847 height 1160
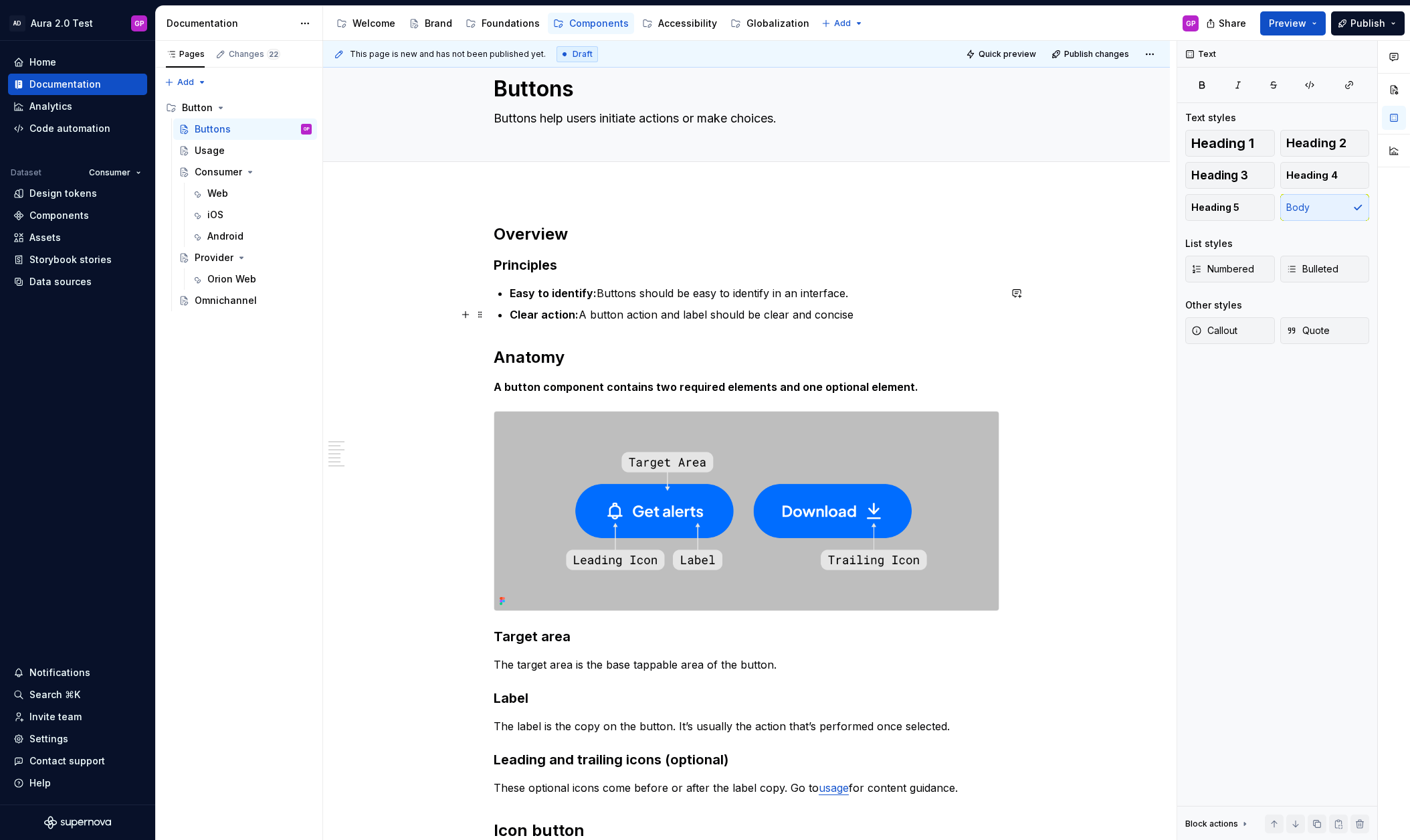
scroll to position [58, 0]
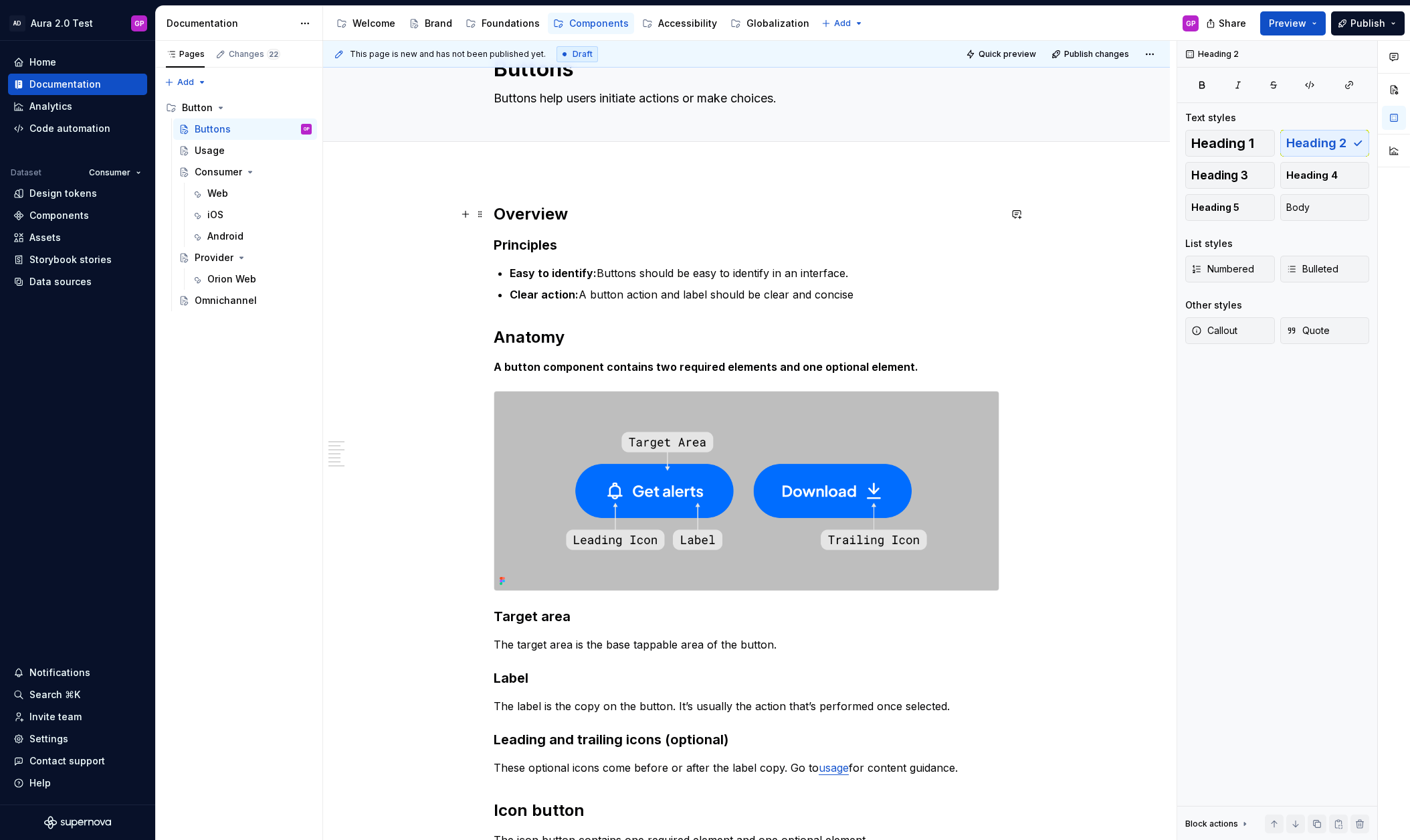
click at [543, 216] on h2 "Overview" at bounding box center [746, 214] width 506 height 21
click at [543, 215] on h2 "Overview" at bounding box center [746, 214] width 506 height 21
click at [564, 184] on span "Heading 2" at bounding box center [552, 186] width 41 height 11
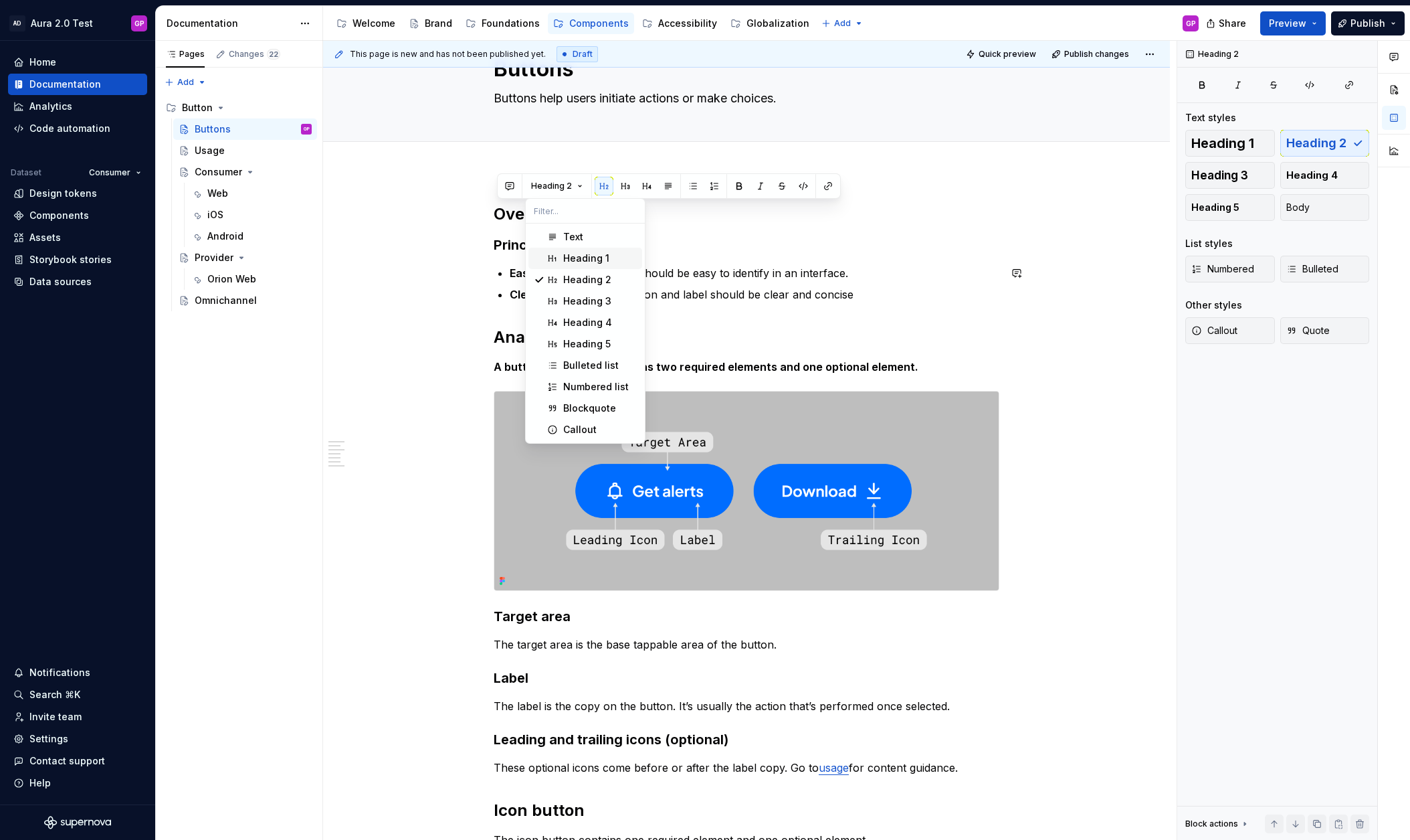
click at [570, 256] on div "Heading 1" at bounding box center [587, 258] width 46 height 13
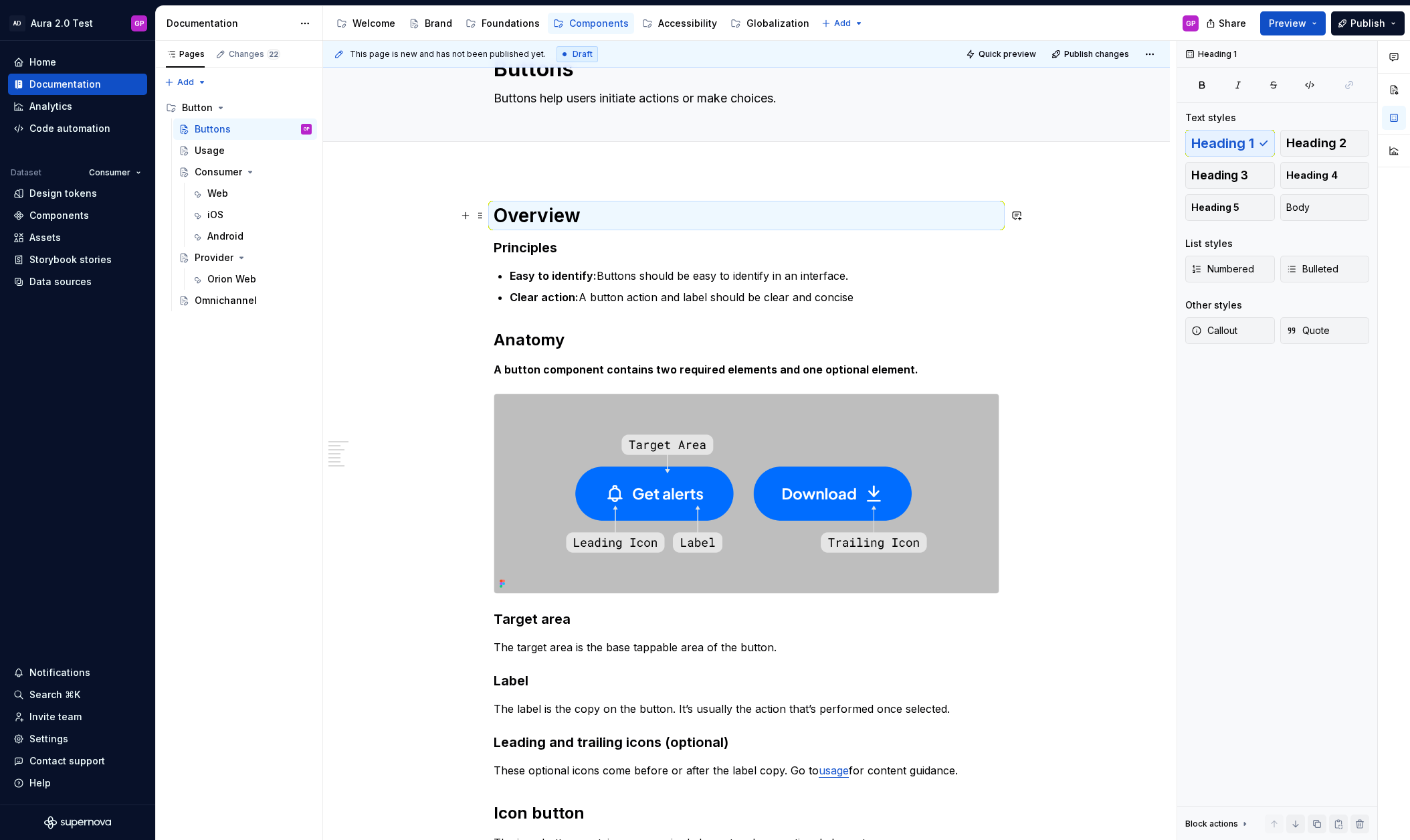
click at [560, 216] on h1 "Overview" at bounding box center [746, 215] width 506 height 24
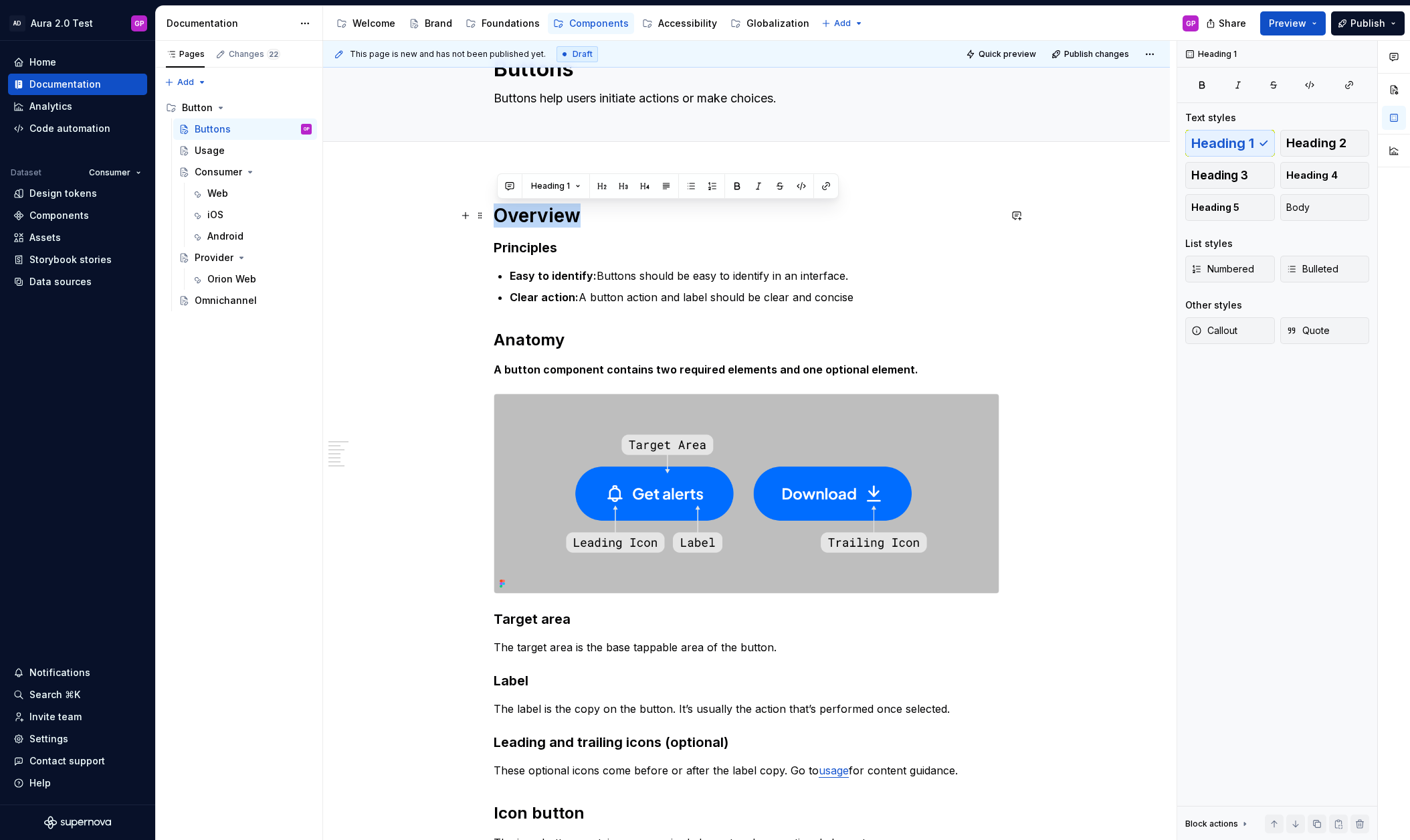
click at [560, 216] on h1 "Overview" at bounding box center [746, 215] width 506 height 24
click at [573, 184] on button "Heading 1" at bounding box center [555, 186] width 62 height 19
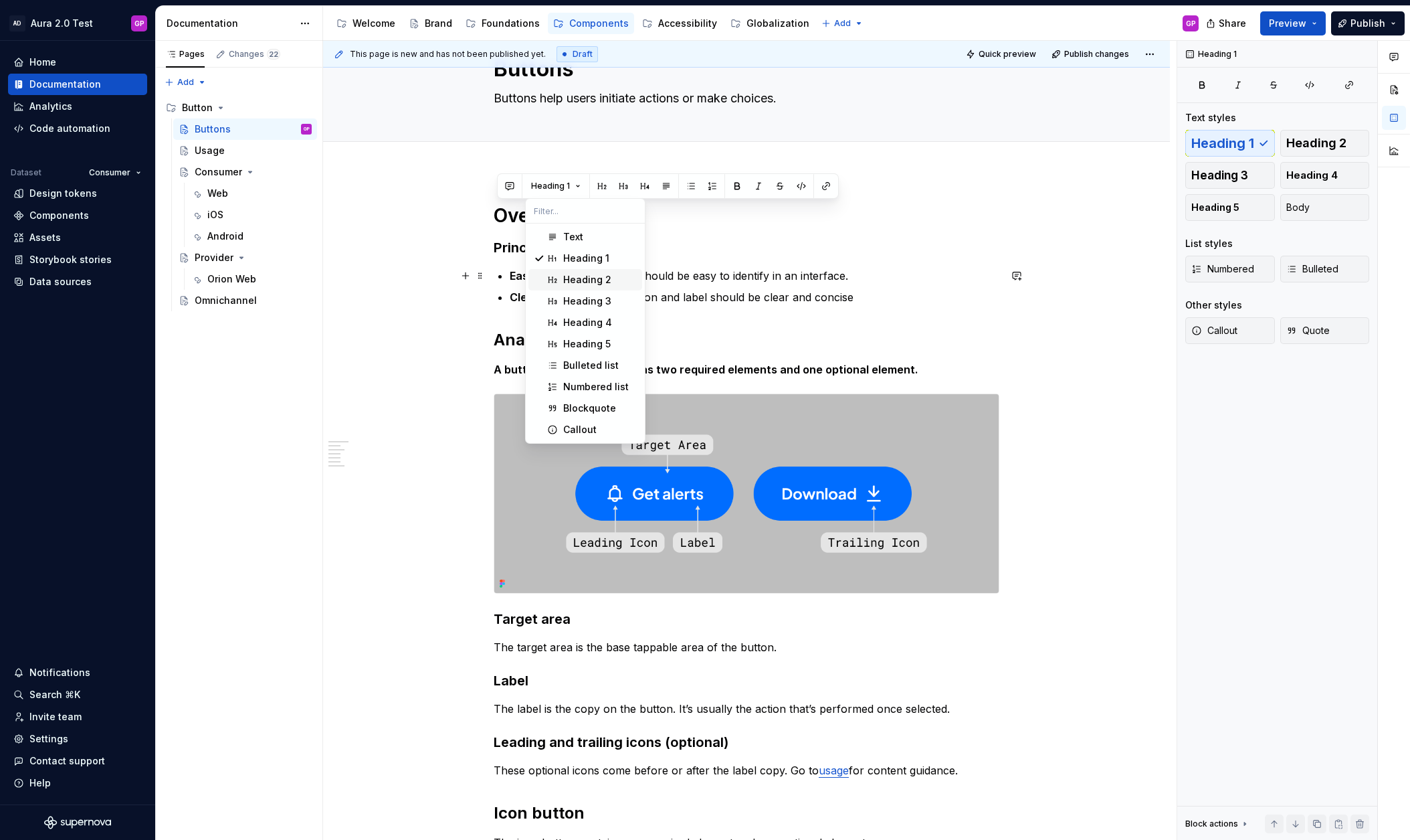
click at [567, 275] on div "Heading 2" at bounding box center [587, 280] width 49 height 13
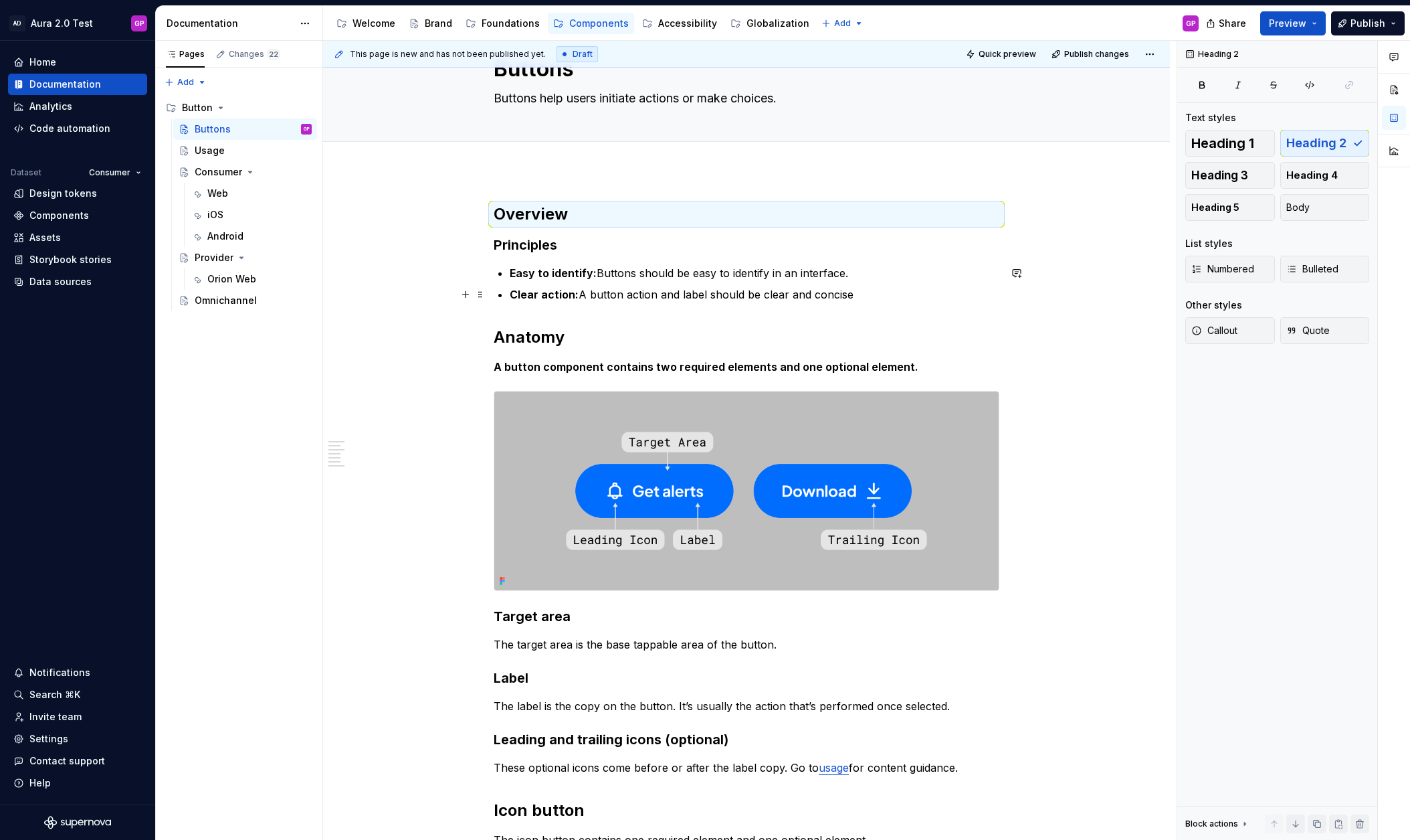
click at [401, 289] on div "Overview Principles Easy to identify: Buttons should be easy to identify in an …" at bounding box center [747, 751] width 847 height 1160
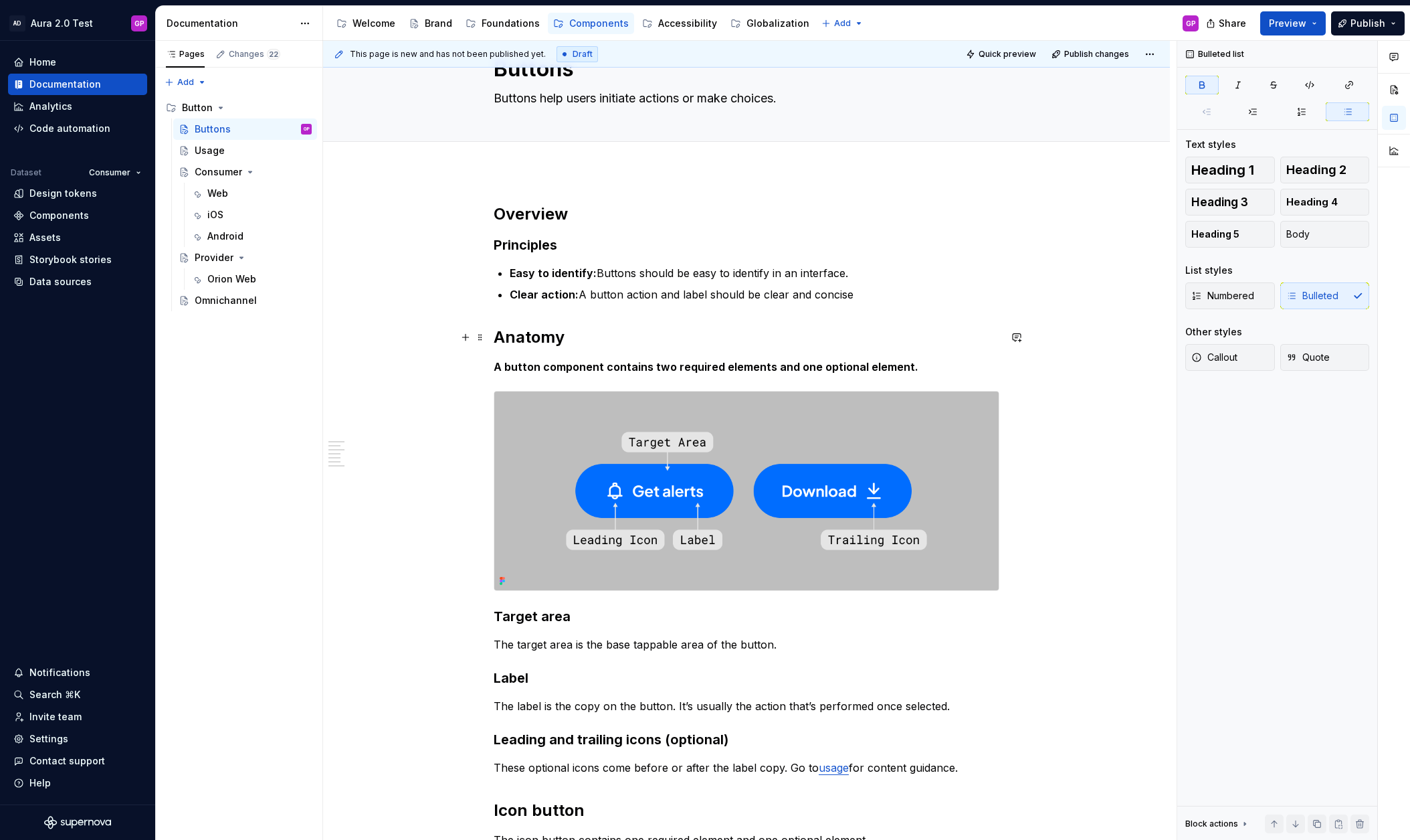
click at [550, 336] on h2 "Anatomy" at bounding box center [746, 337] width 506 height 21
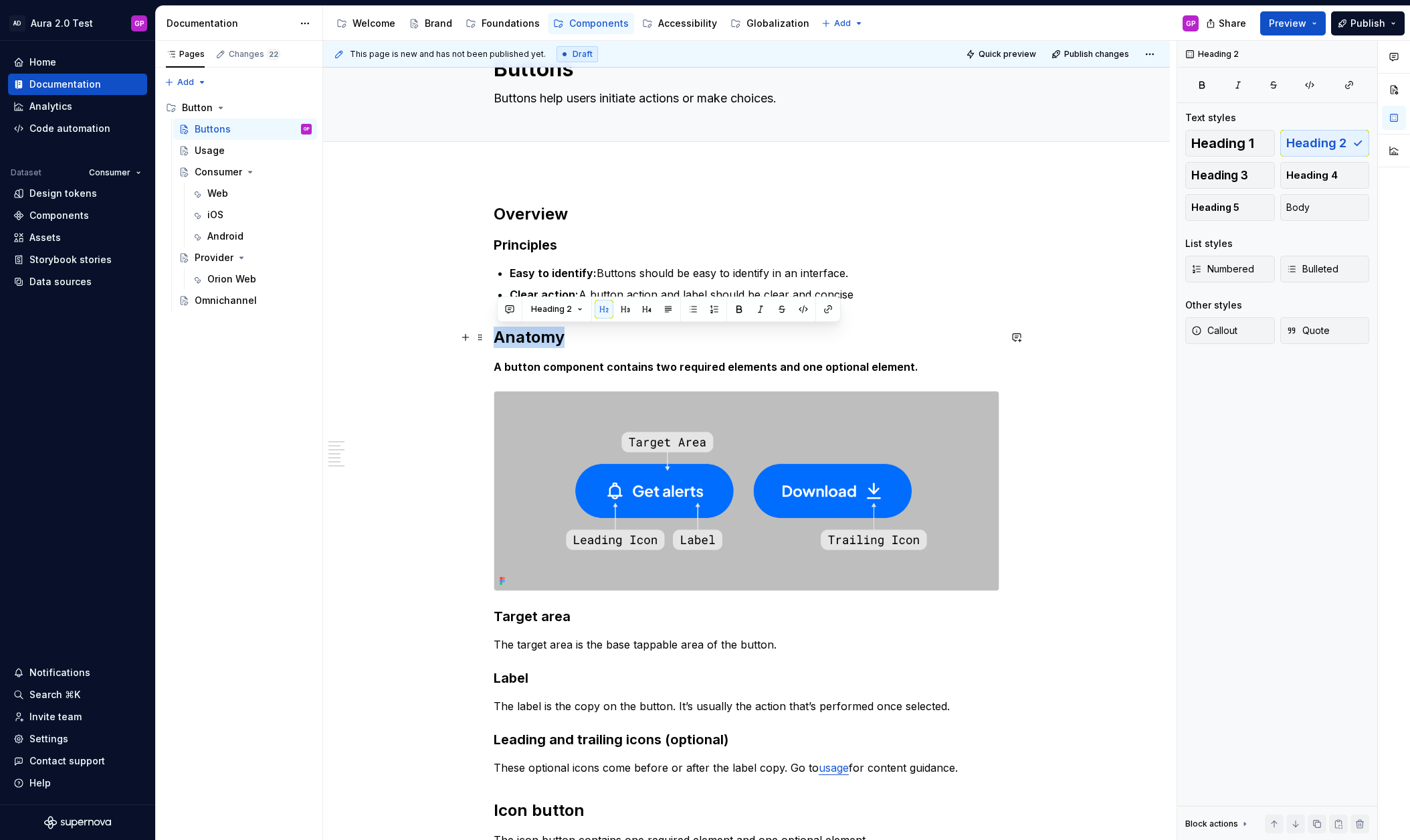
click at [550, 336] on h2 "Anatomy" at bounding box center [746, 337] width 506 height 21
click at [550, 336] on h2 "Anatomy" at bounding box center [746, 337] width 506 height 21
click at [568, 306] on span "Heading 2" at bounding box center [552, 309] width 41 height 11
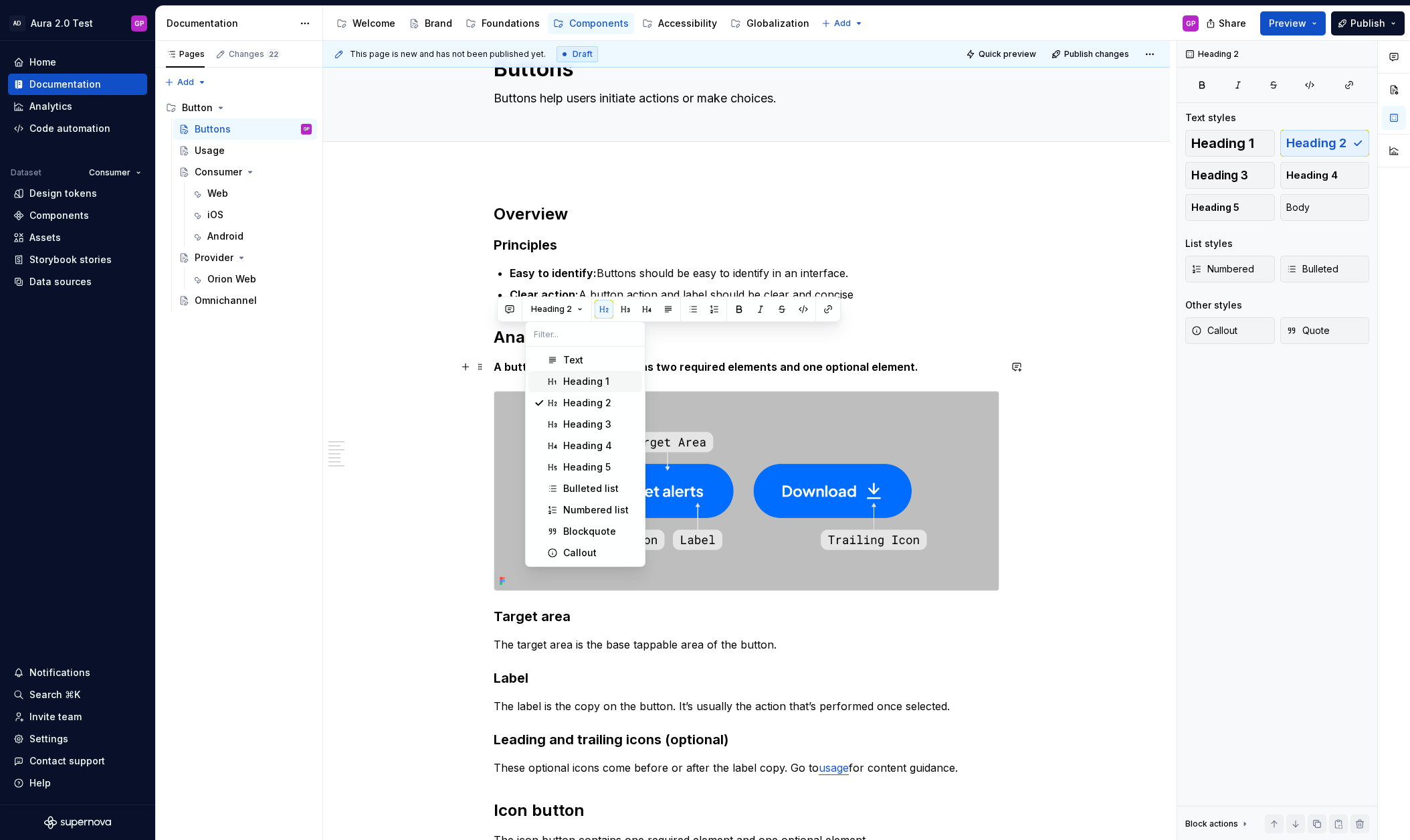
click at [559, 374] on span "Heading 1" at bounding box center [585, 382] width 114 height 21
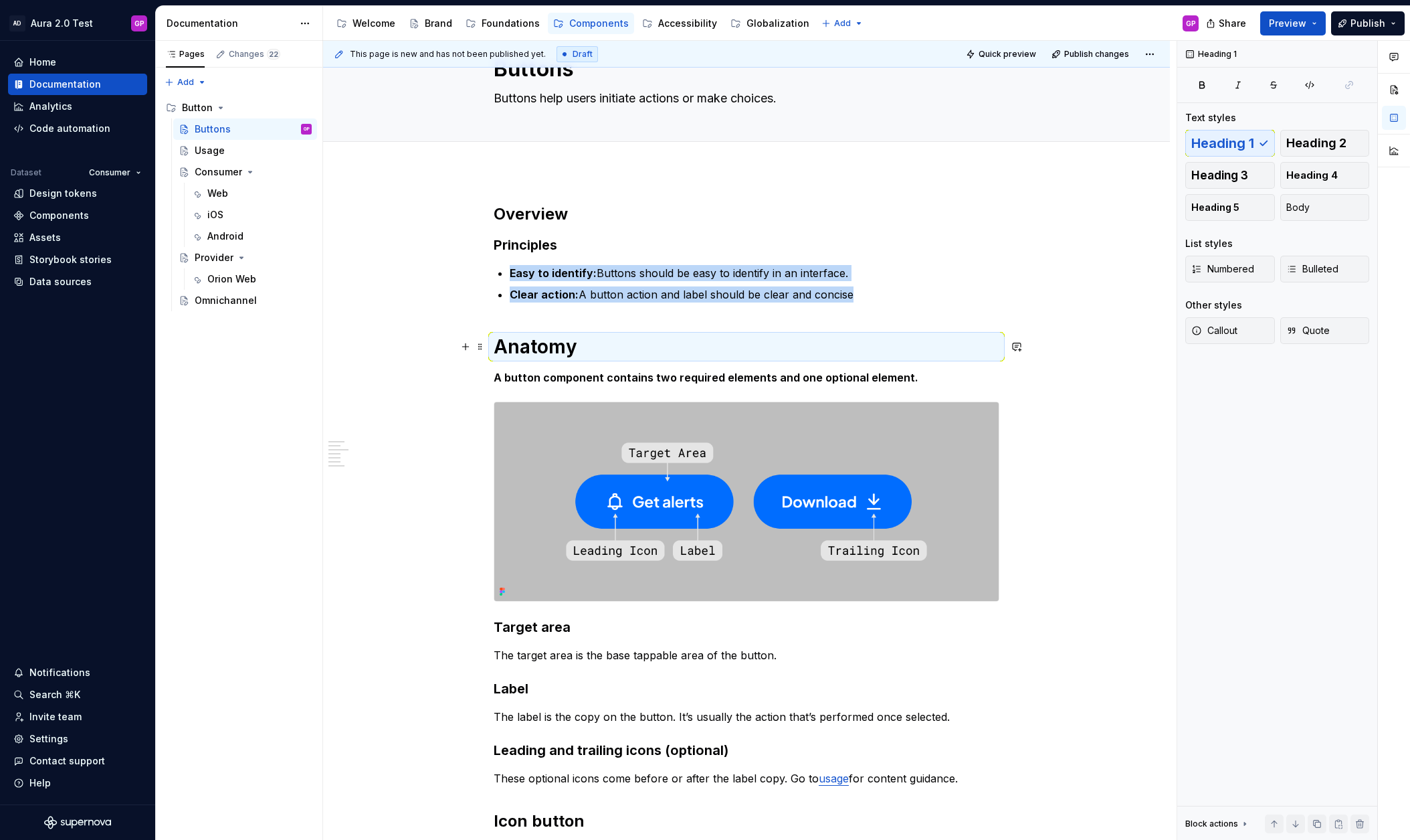
click at [557, 347] on h1 "Anatomy" at bounding box center [746, 346] width 506 height 24
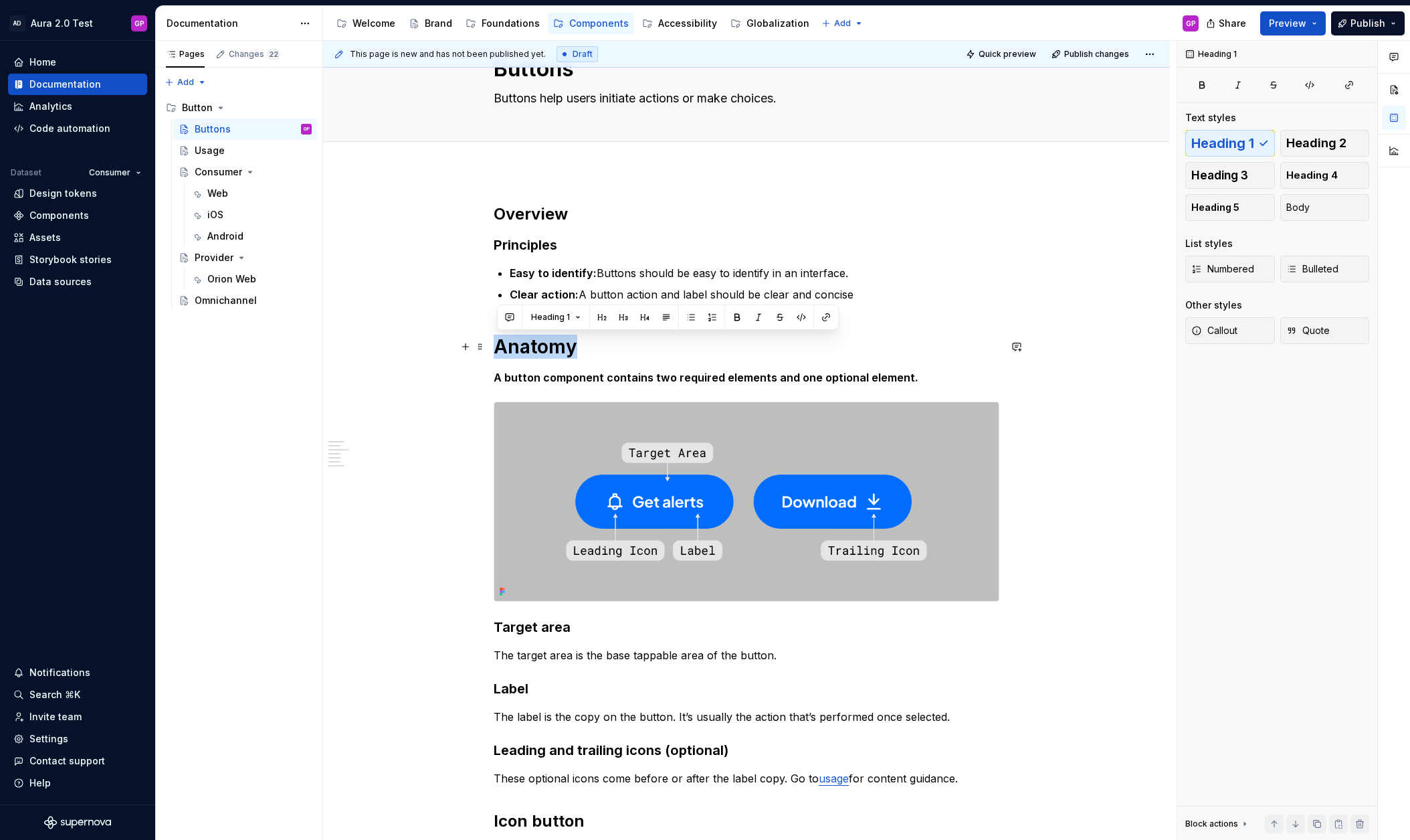
click at [557, 347] on h1 "Anatomy" at bounding box center [746, 346] width 506 height 24
click at [562, 317] on span "Heading 1" at bounding box center [550, 317] width 39 height 11
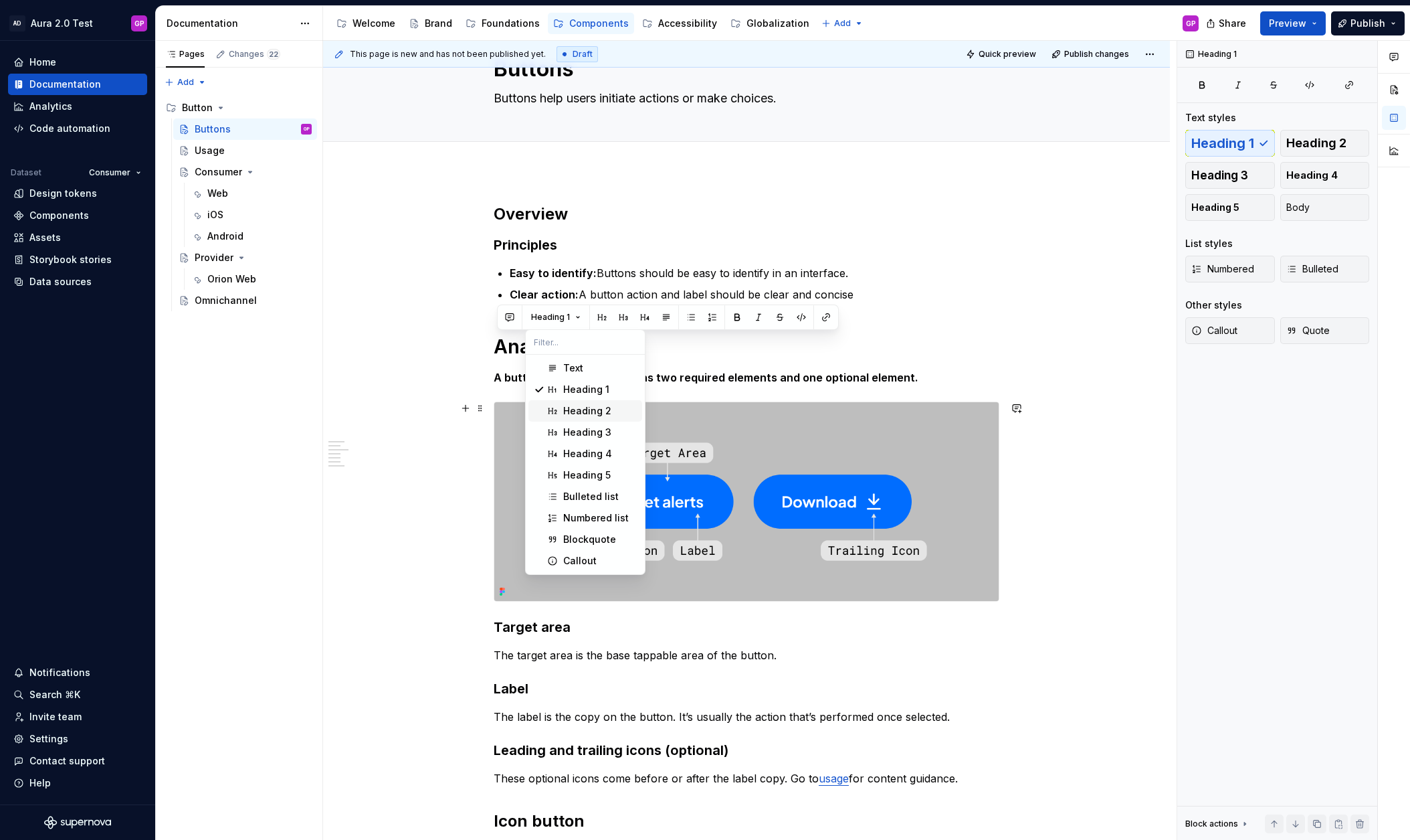
click at [571, 408] on div "Heading 2" at bounding box center [587, 411] width 49 height 13
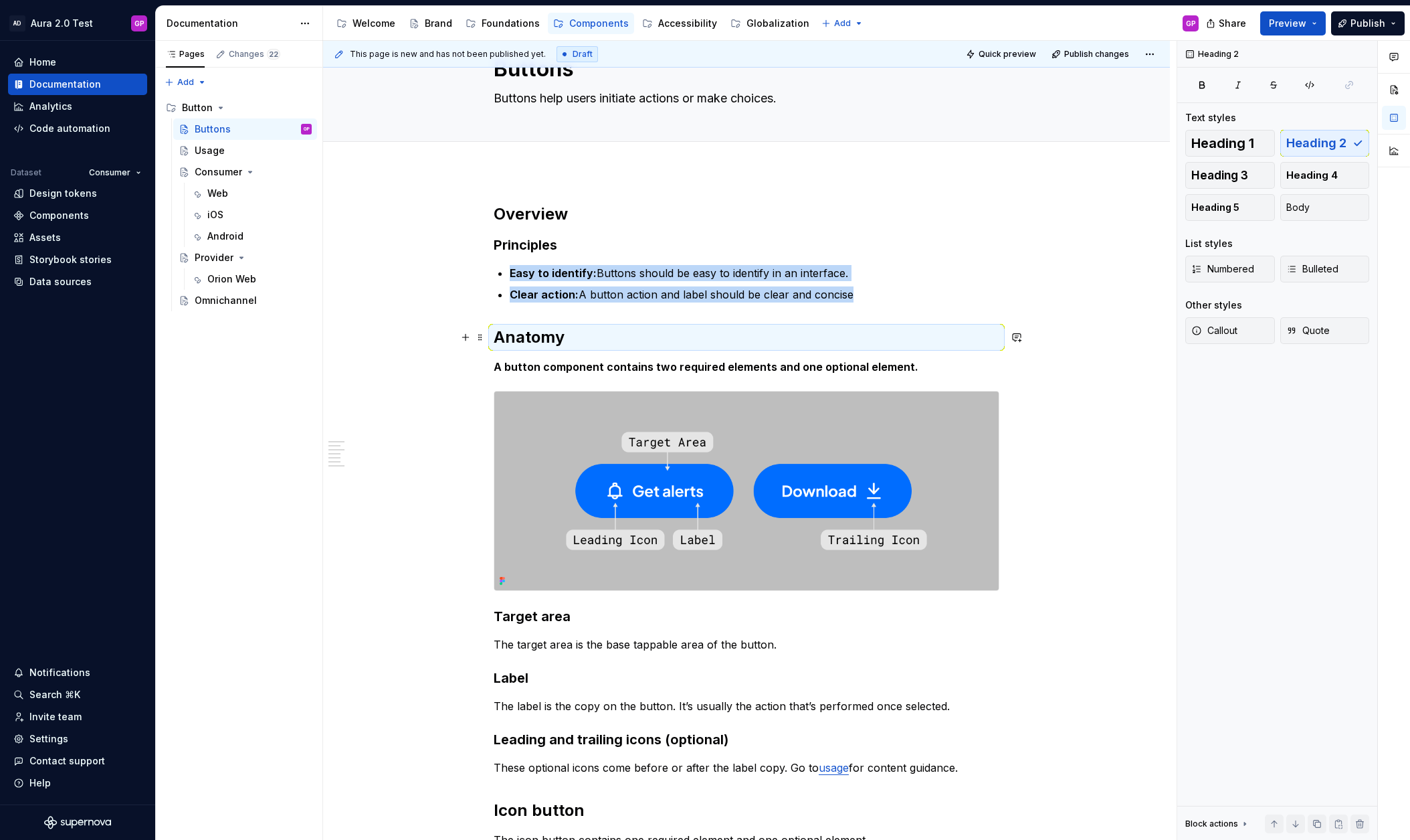
click at [415, 350] on div "This page is new and has not been published yet. Draft Quick preview Publish ch…" at bounding box center [750, 441] width 854 height 800
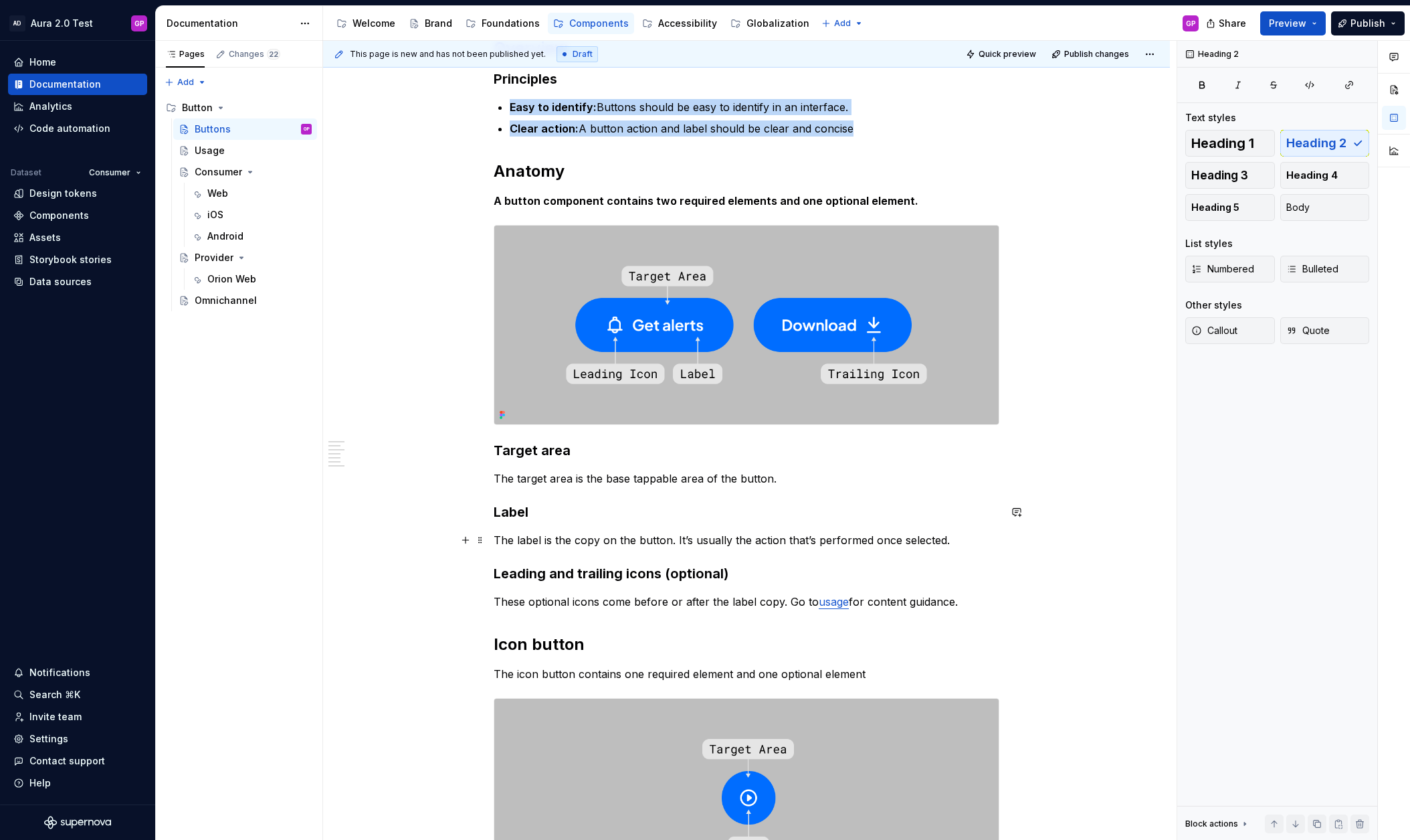
scroll to position [548, 0]
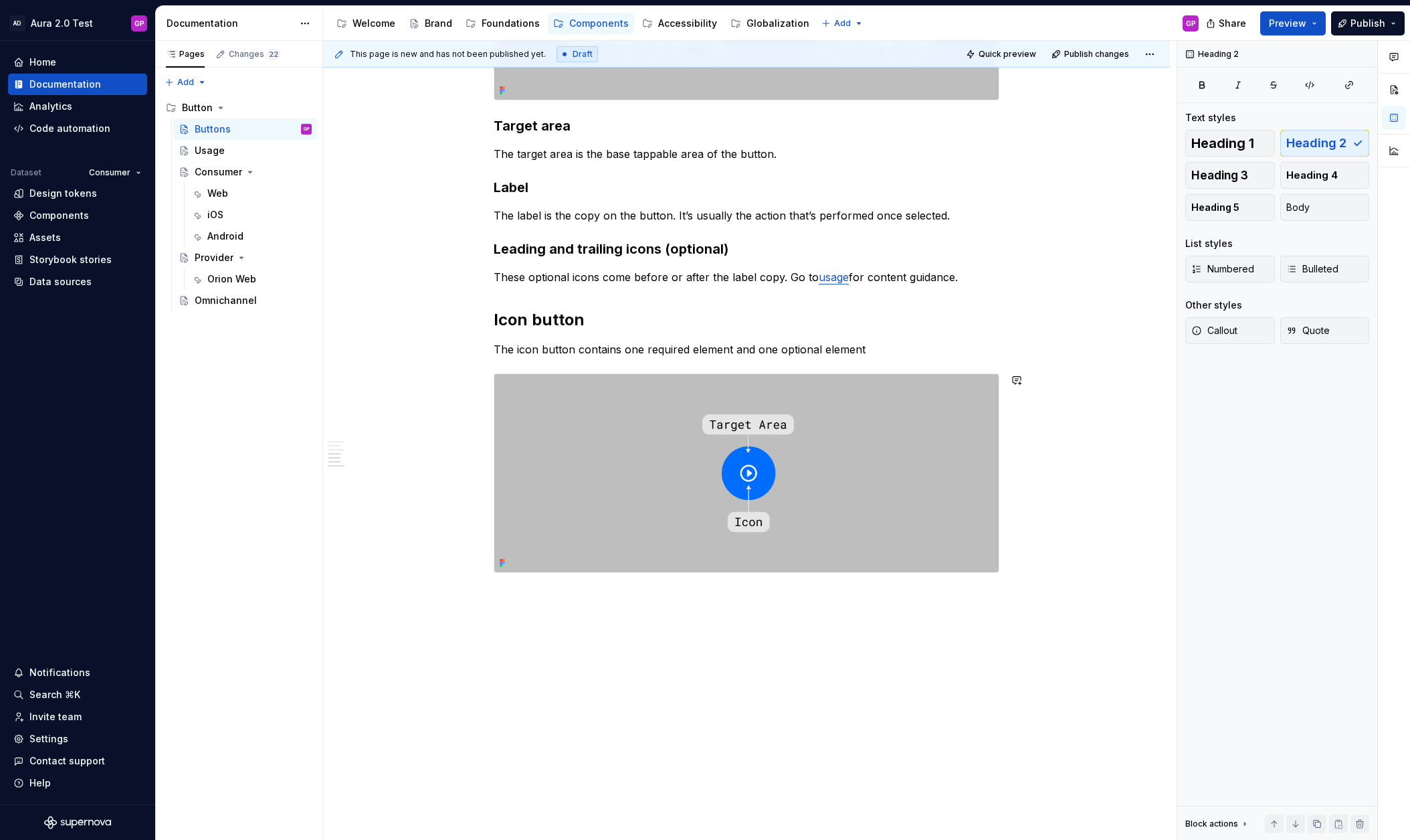
click at [498, 618] on div "This page is new and has not been published yet. Draft Quick preview Publish ch…" at bounding box center [750, 441] width 854 height 800
click at [517, 604] on div "Overview Principles Easy to identify: Buttons should be easy to identify in an …" at bounding box center [747, 261] width 847 height 1160
click at [615, 622] on div "Overview Principles Easy to identify: Buttons should be easy to identify in an …" at bounding box center [746, 174] width 506 height 921
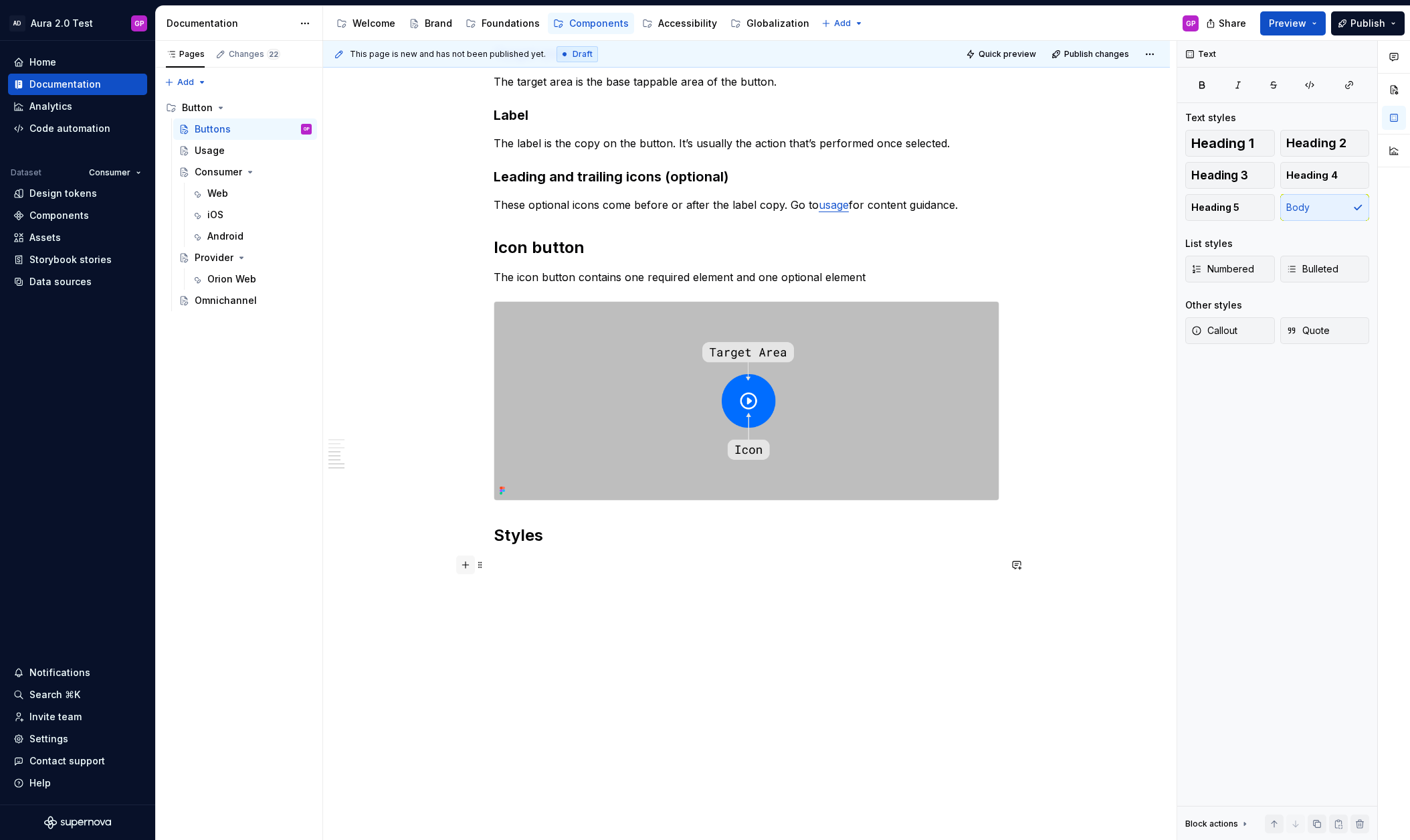
click at [471, 568] on button "button" at bounding box center [466, 564] width 19 height 19
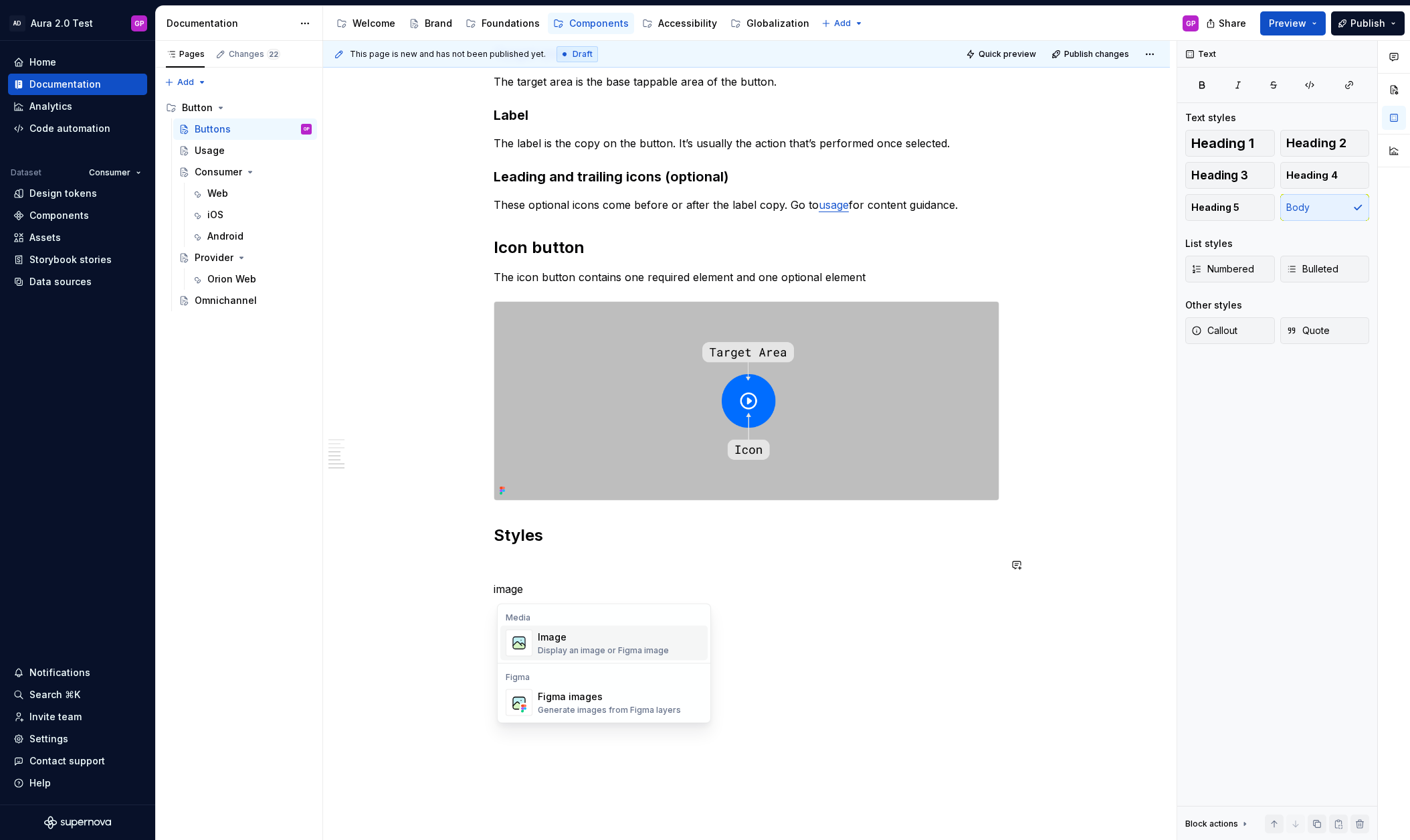
click at [560, 647] on div "Display an image or Figma image" at bounding box center [603, 650] width 131 height 11
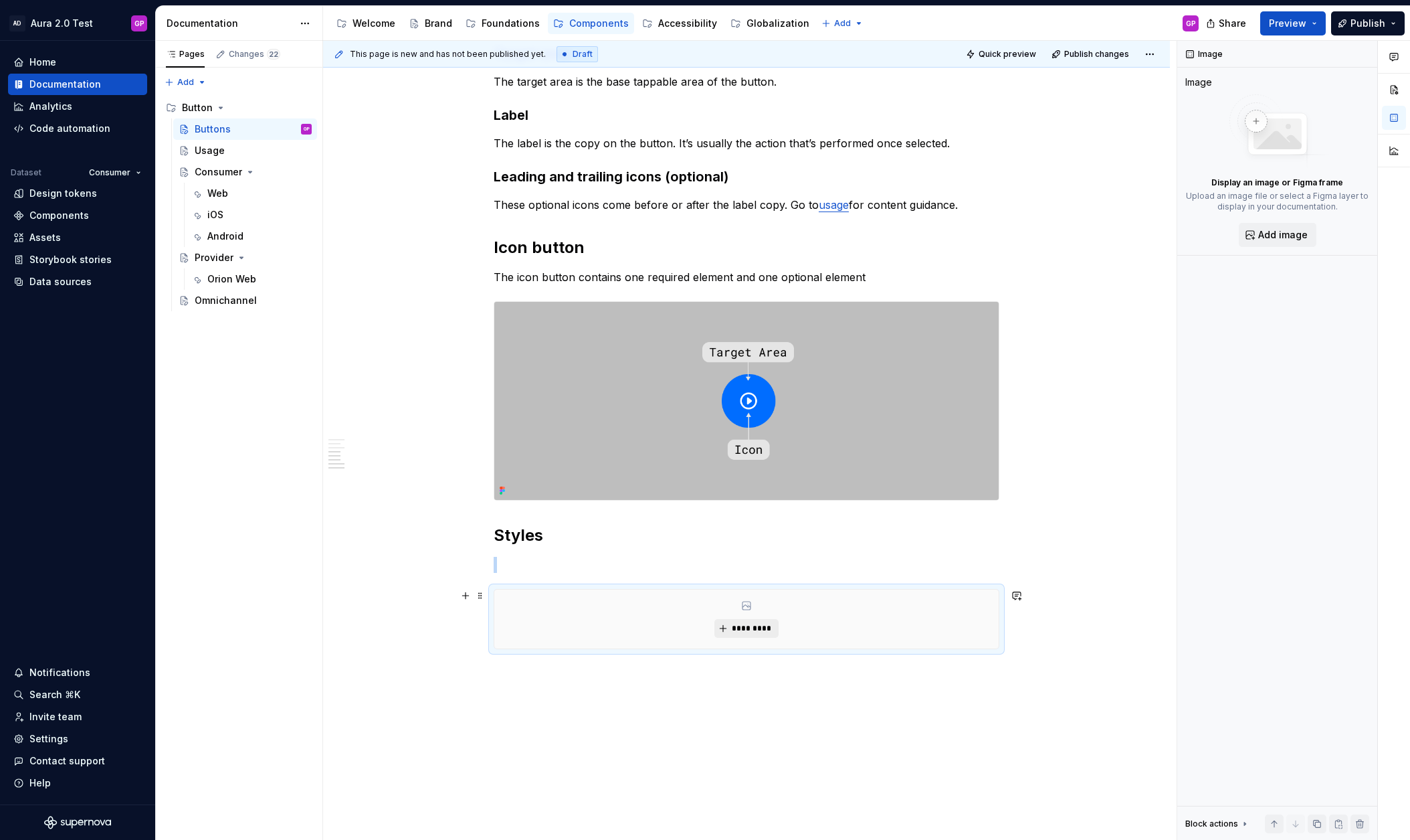
click at [761, 625] on span "*********" at bounding box center [752, 628] width 41 height 11
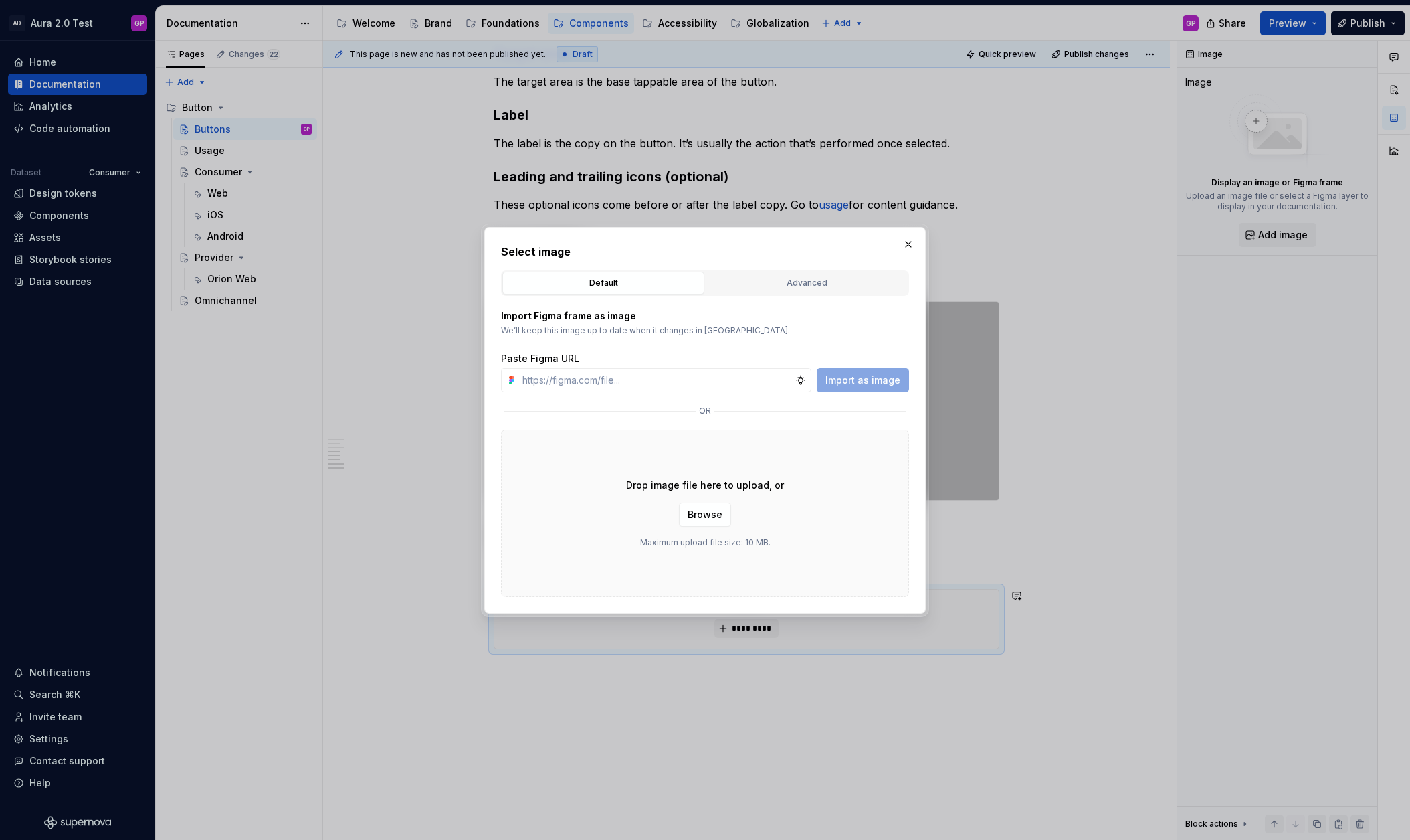
type textarea "*"
type input "[URL][DOMAIN_NAME]"
type textarea "*"
type input "[URL][DOMAIN_NAME]"
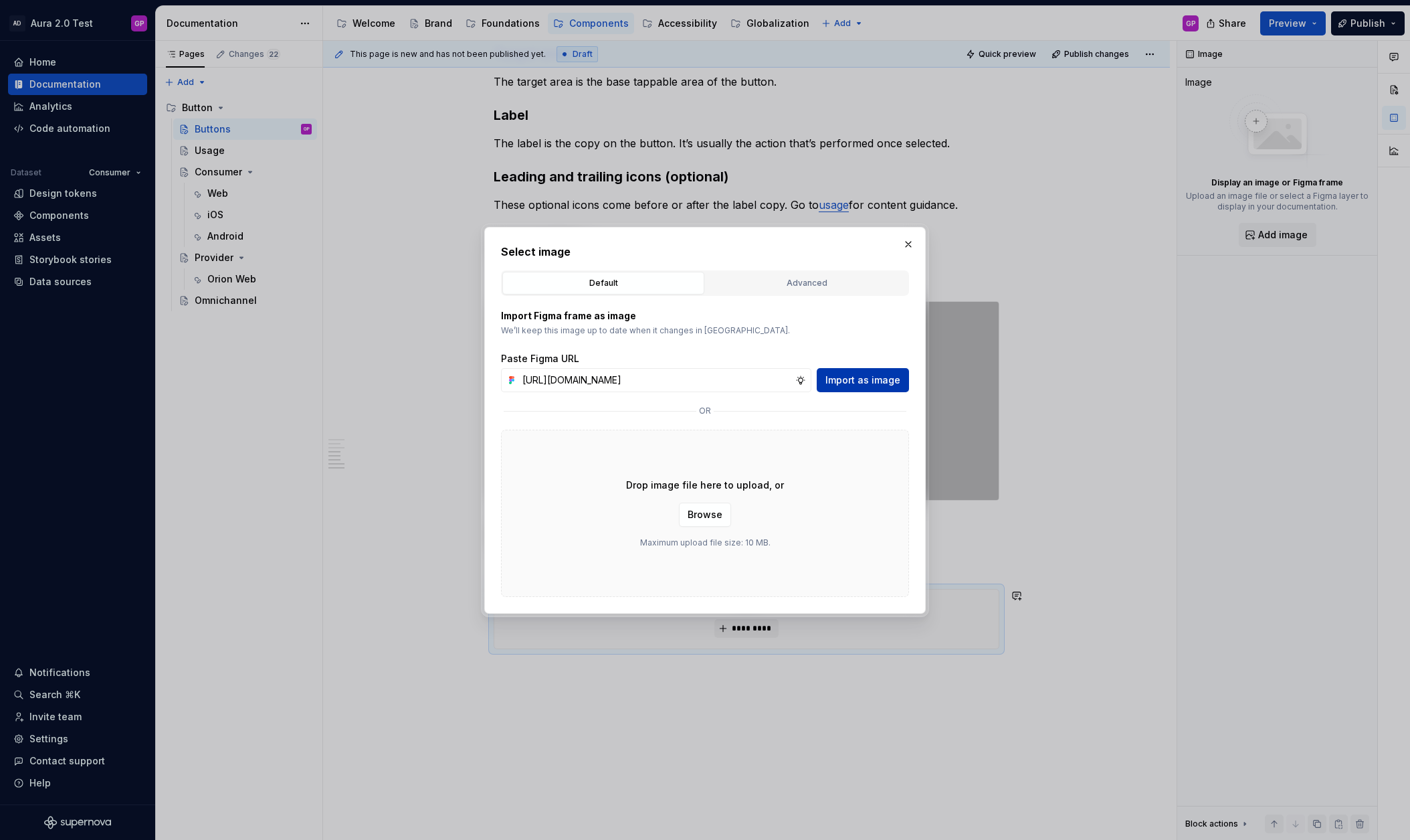
click at [851, 377] on span "Import as image" at bounding box center [863, 380] width 75 height 13
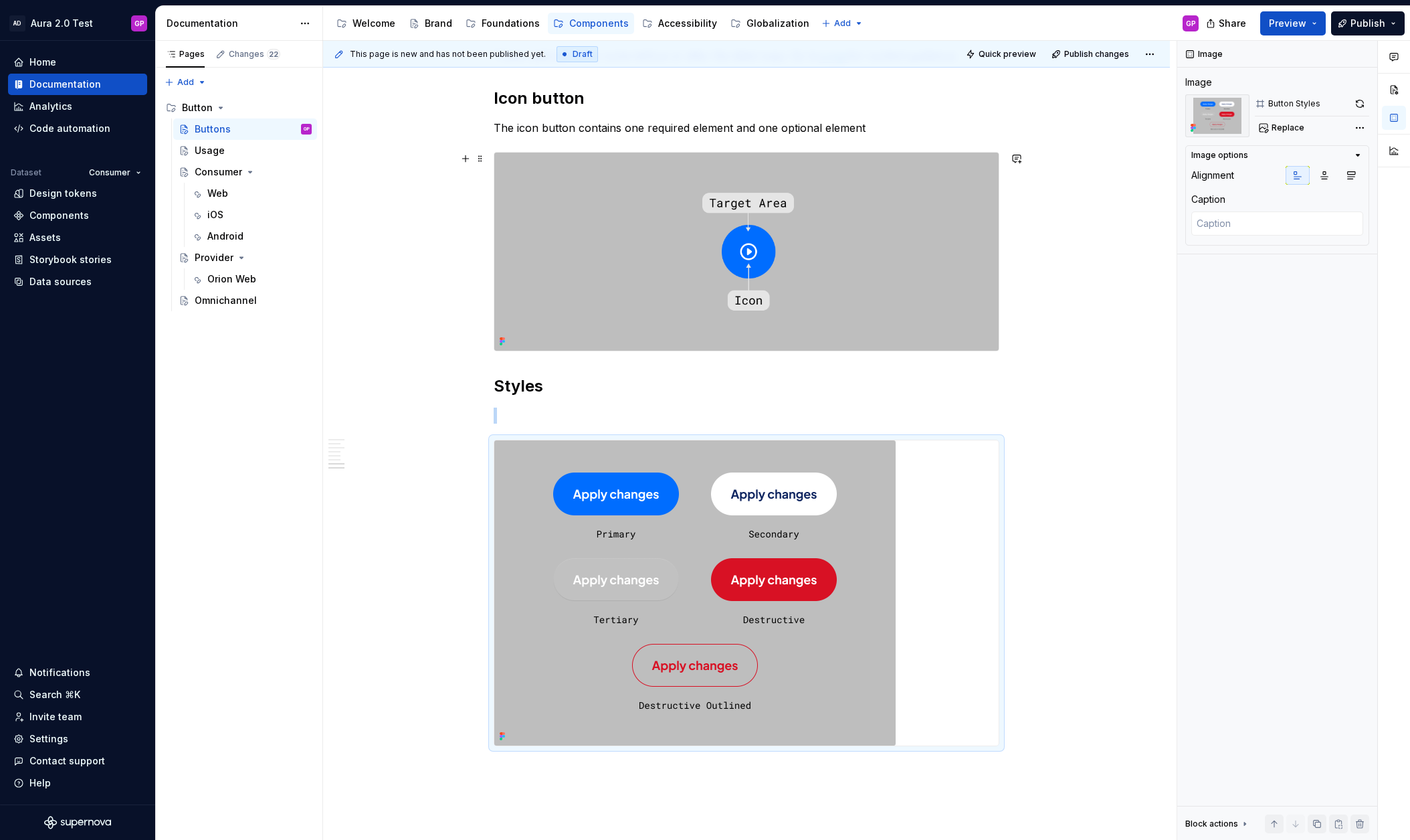
scroll to position [771, 0]
click at [1349, 175] on icon "button" at bounding box center [1351, 175] width 11 height 11
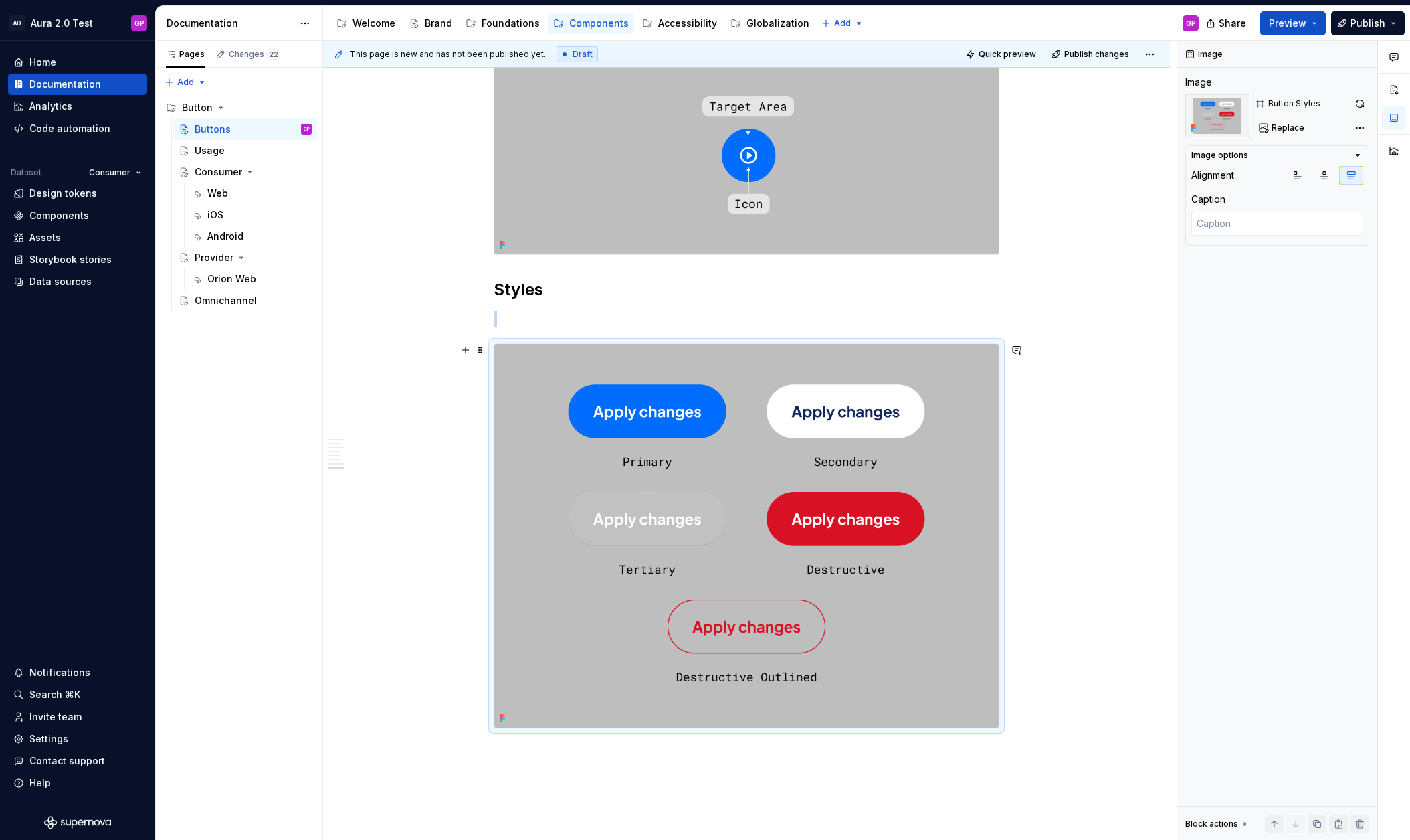
scroll to position [868, 0]
click at [359, 417] on div "This page is new and has not been published yet. Draft Quick preview Publish ch…" at bounding box center [750, 441] width 854 height 800
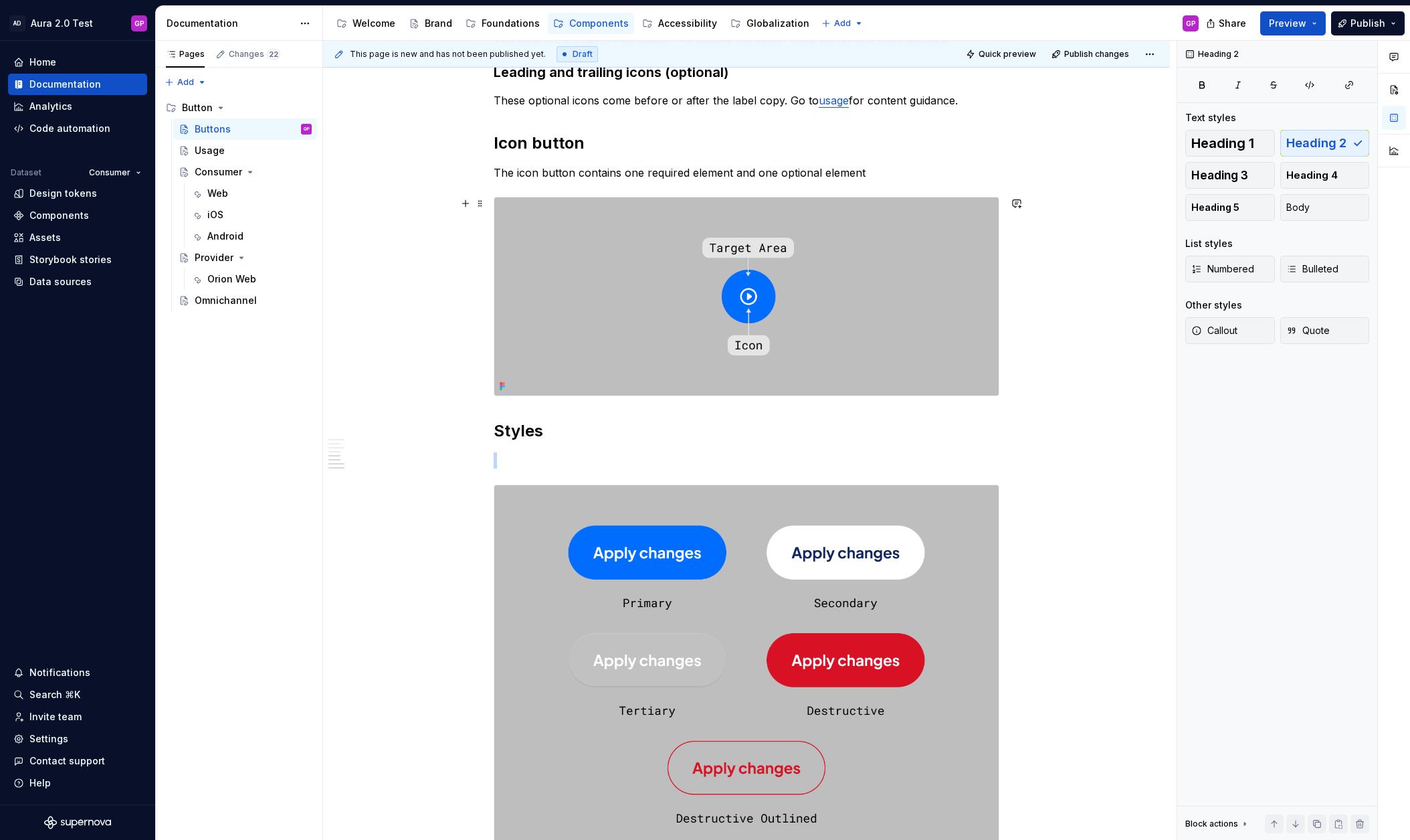
scroll to position [874, 0]
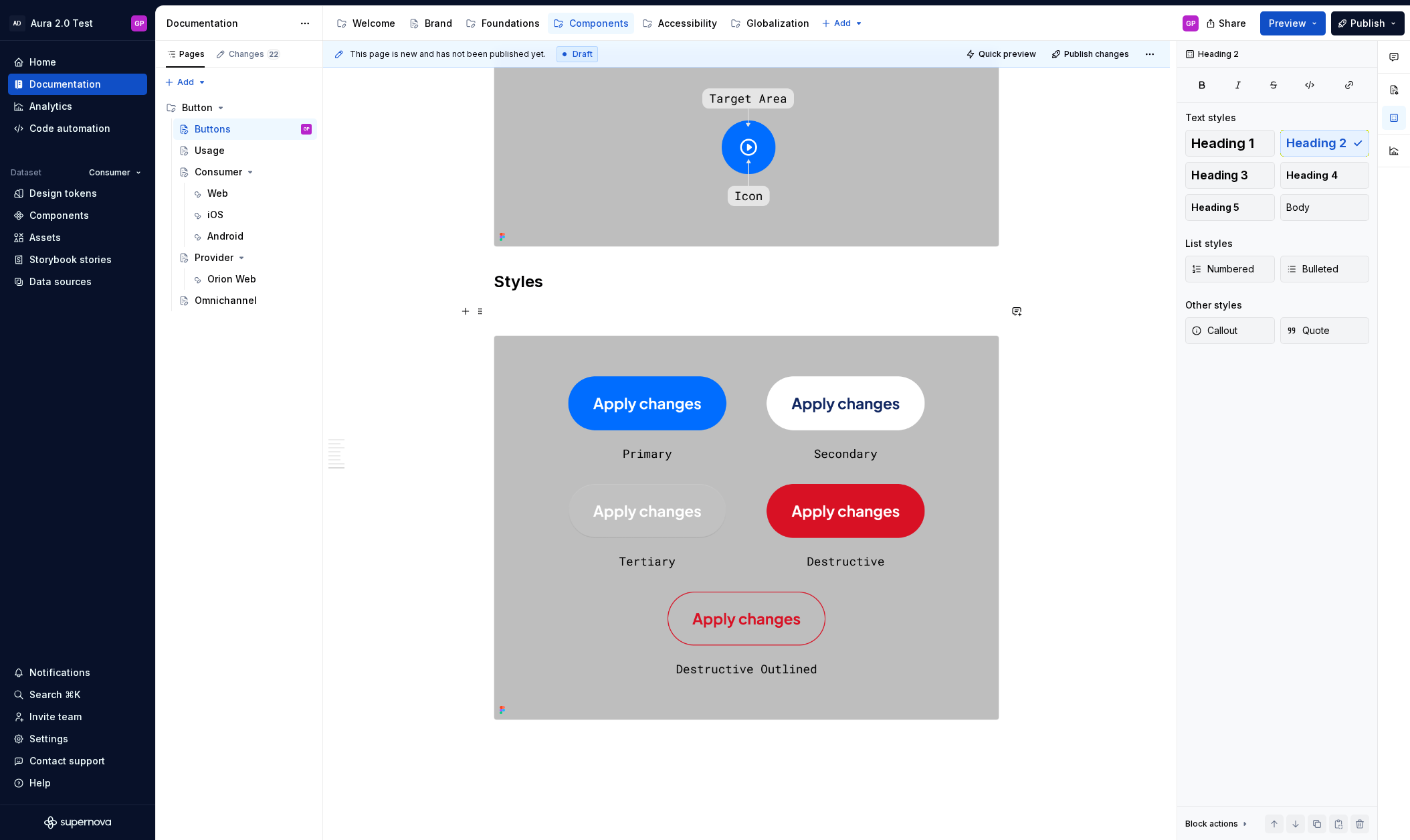
click at [521, 317] on p at bounding box center [746, 311] width 506 height 16
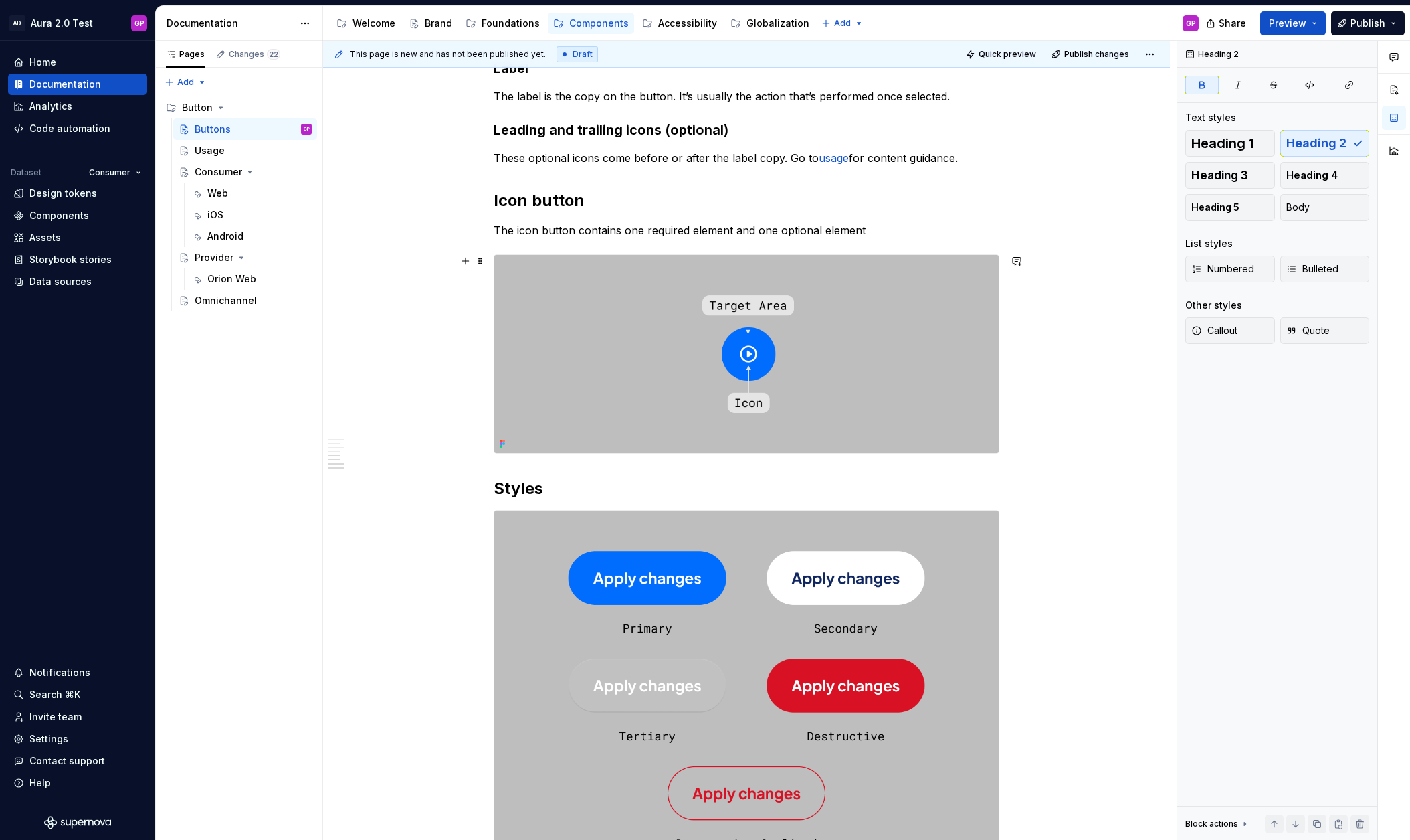
scroll to position [989, 0]
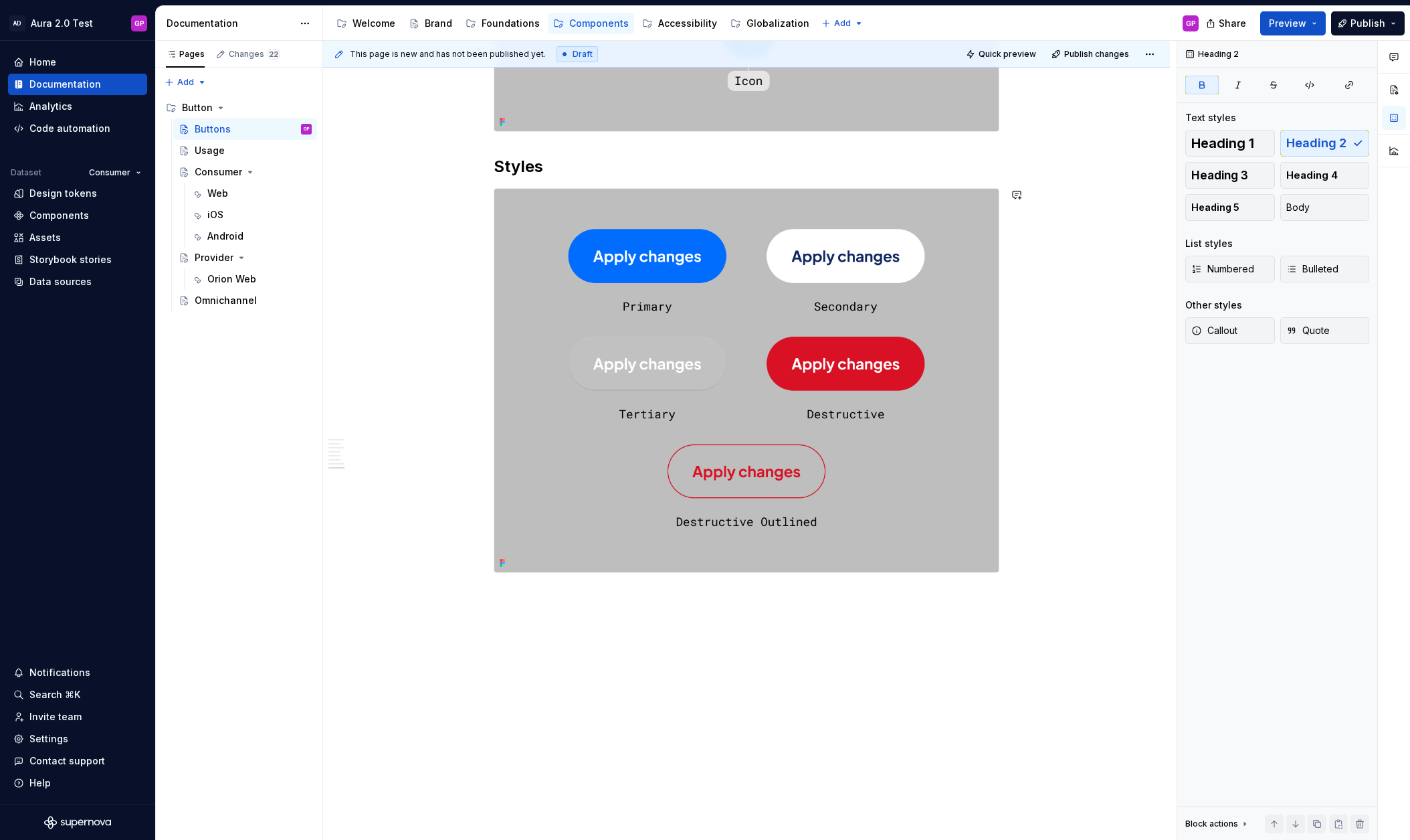
click at [517, 596] on div "This page is new and has not been published yet. Draft Quick preview Publish ch…" at bounding box center [750, 441] width 854 height 800
click at [512, 596] on div "This page is new and has not been published yet. Draft Quick preview Publish ch…" at bounding box center [750, 441] width 854 height 800
click at [505, 604] on div "This page is new and has not been published yet. Draft Quick preview Publish ch…" at bounding box center [750, 441] width 854 height 800
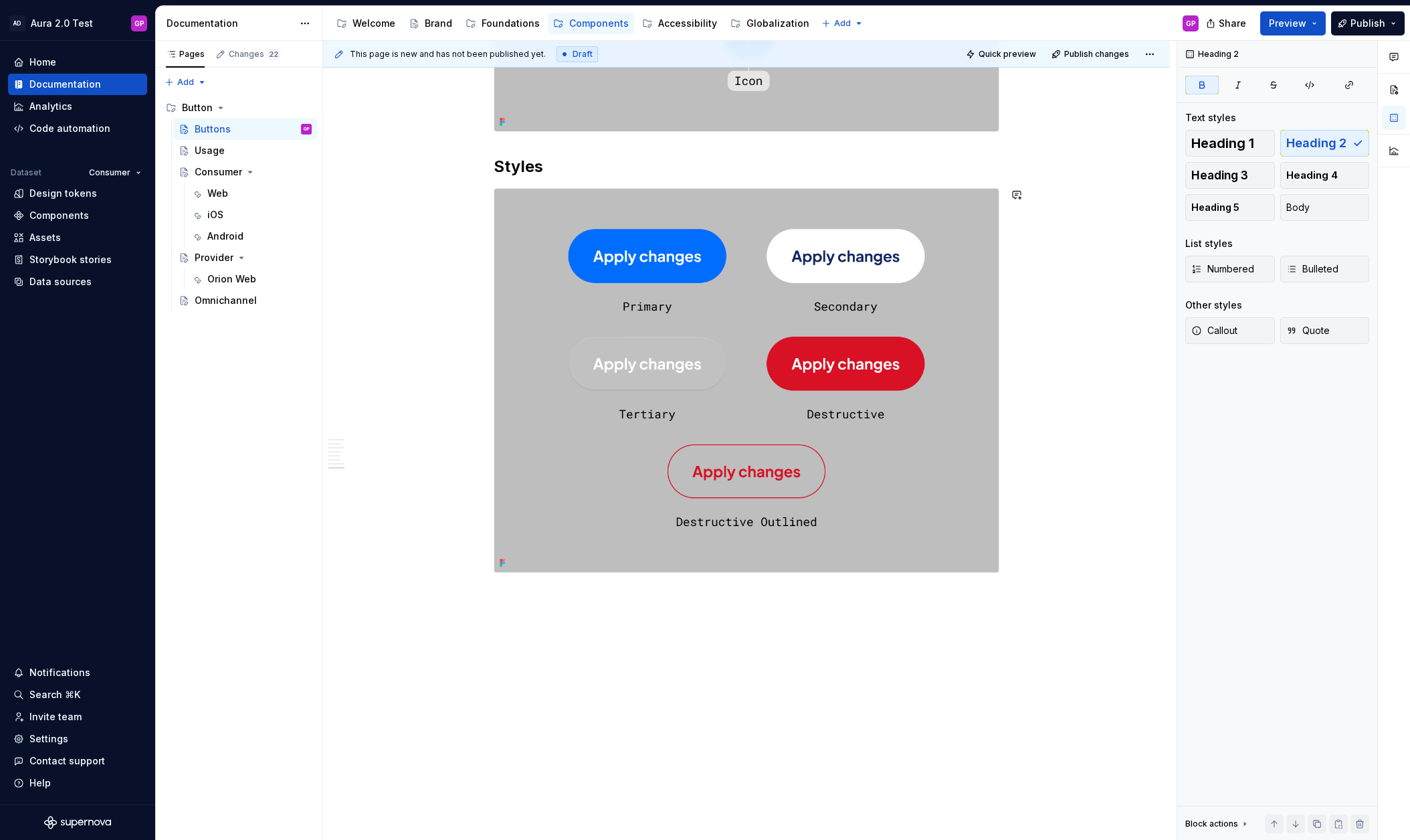
click at [503, 602] on div "Overview Principles Easy to identify: Buttons should be easy to identify in an …" at bounding box center [747, 40] width 847 height 1601
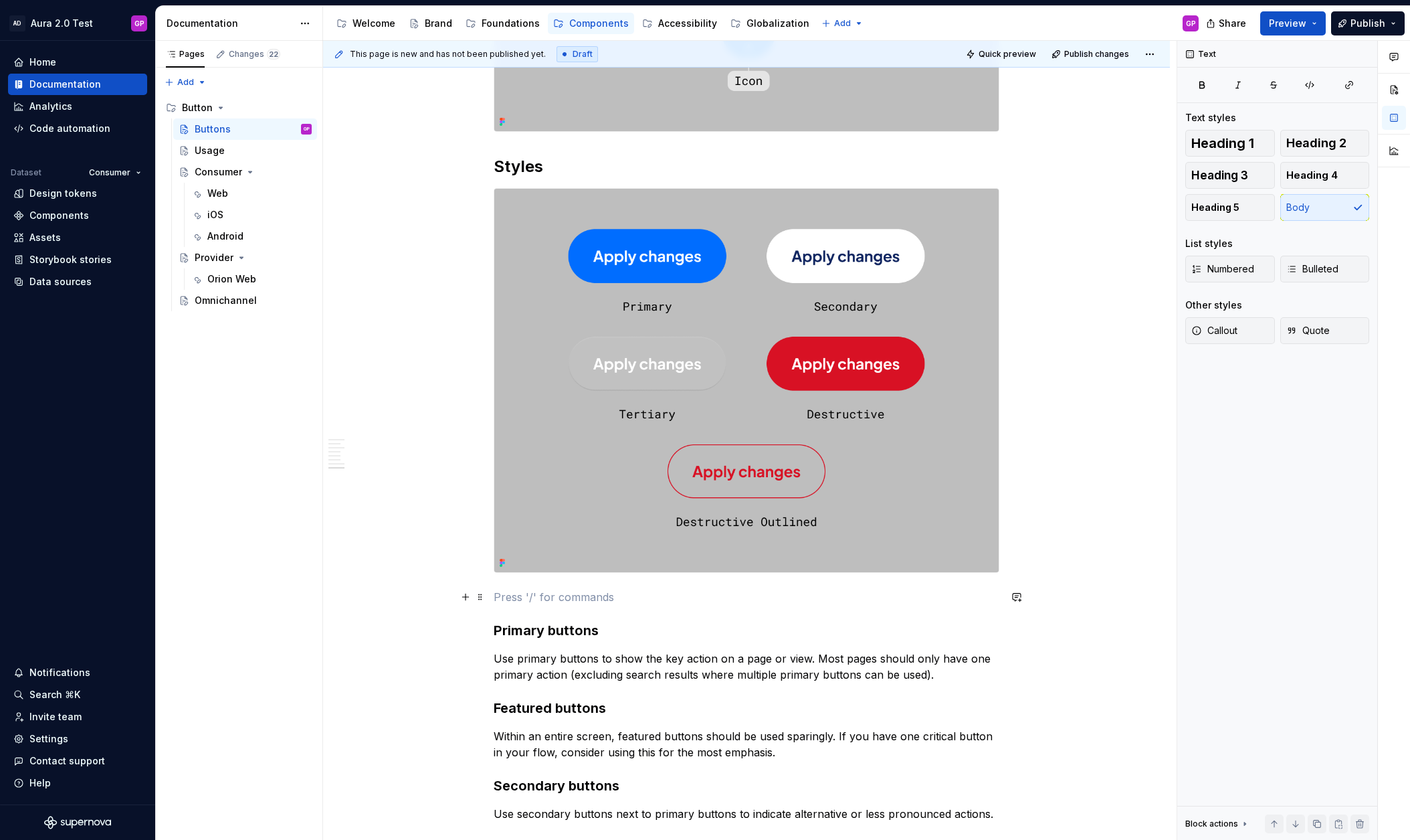
click at [526, 595] on p at bounding box center [746, 597] width 506 height 16
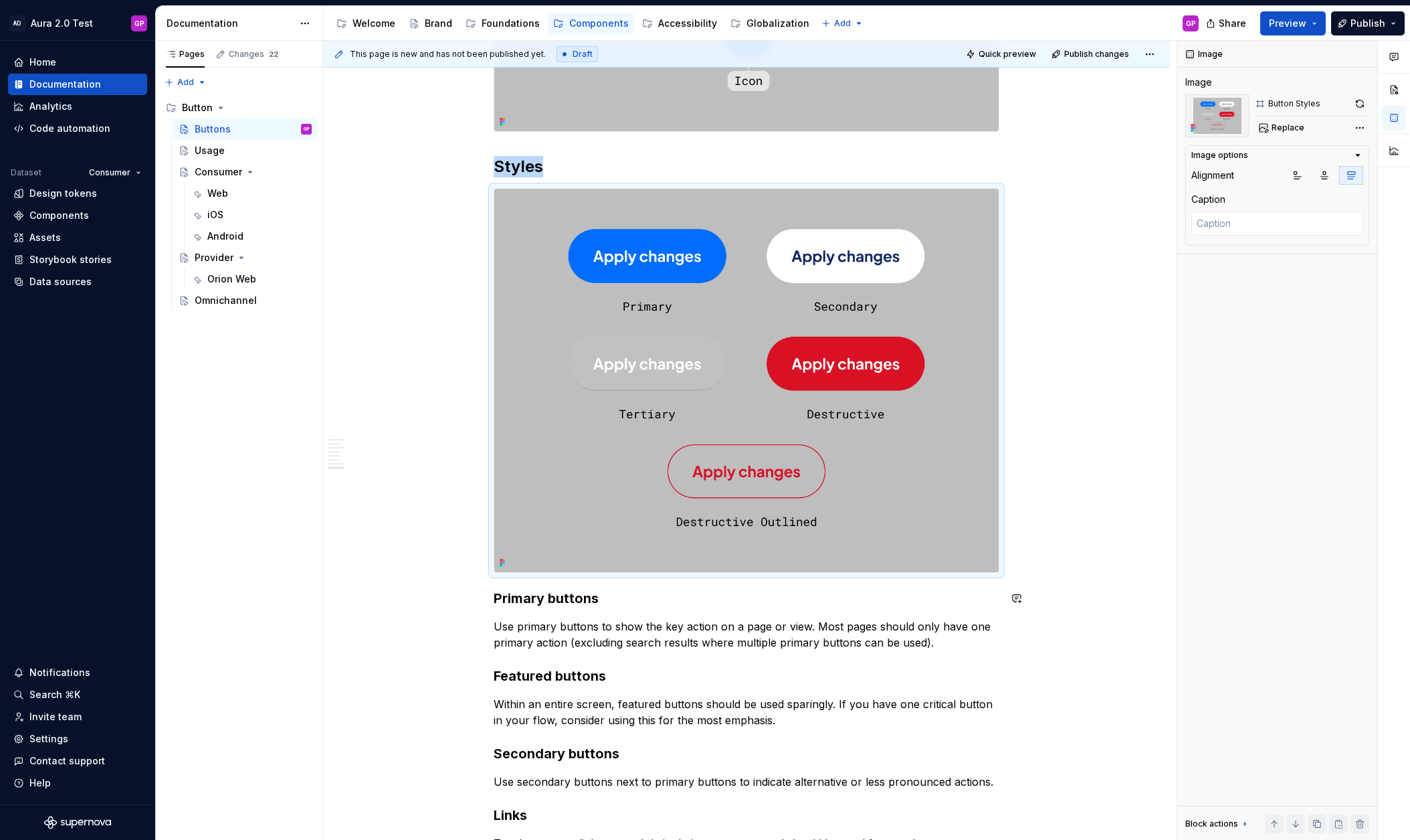
click at [374, 578] on div "This page is new and has not been published yet. Draft Quick preview Publish ch…" at bounding box center [750, 441] width 854 height 800
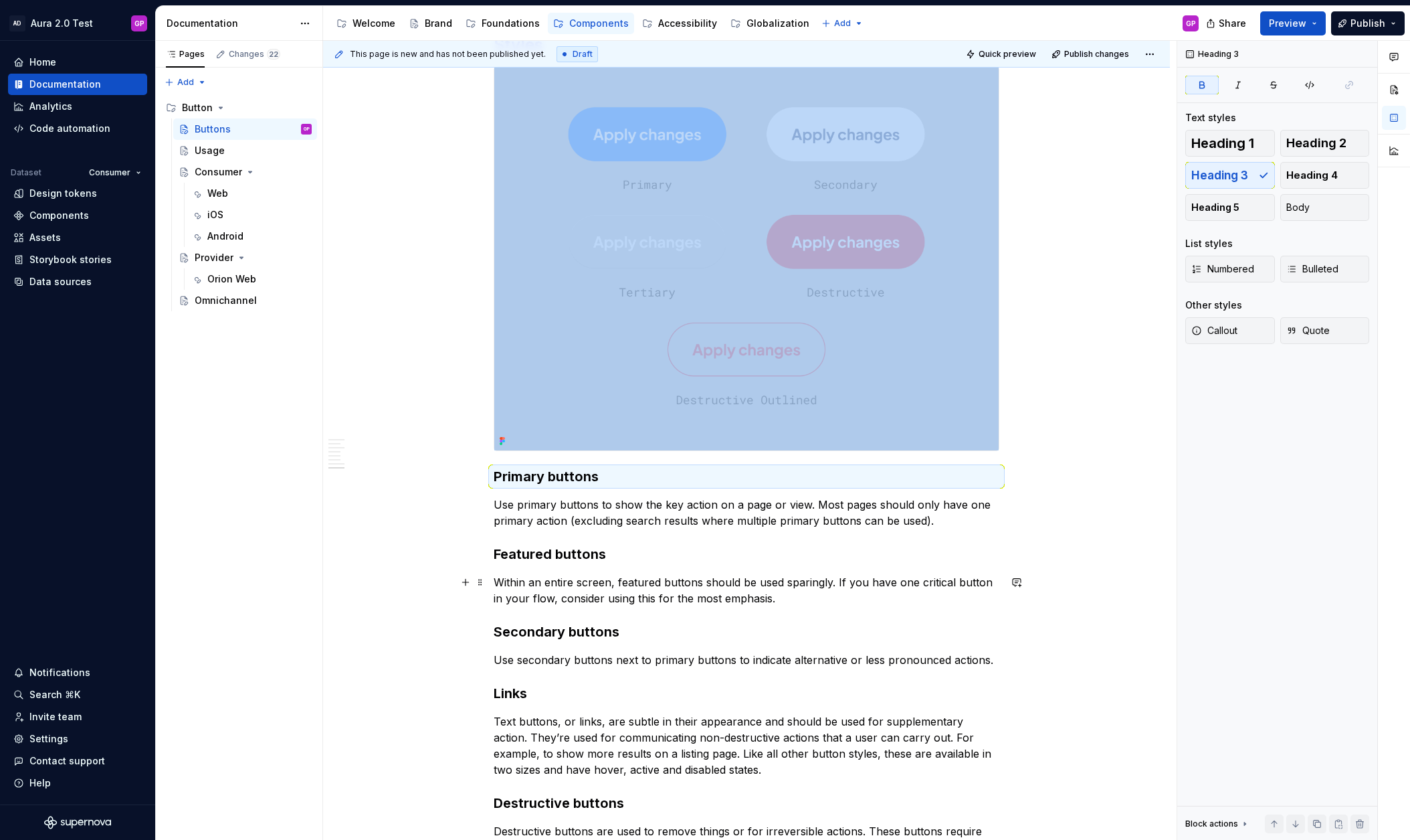
scroll to position [1108, 0]
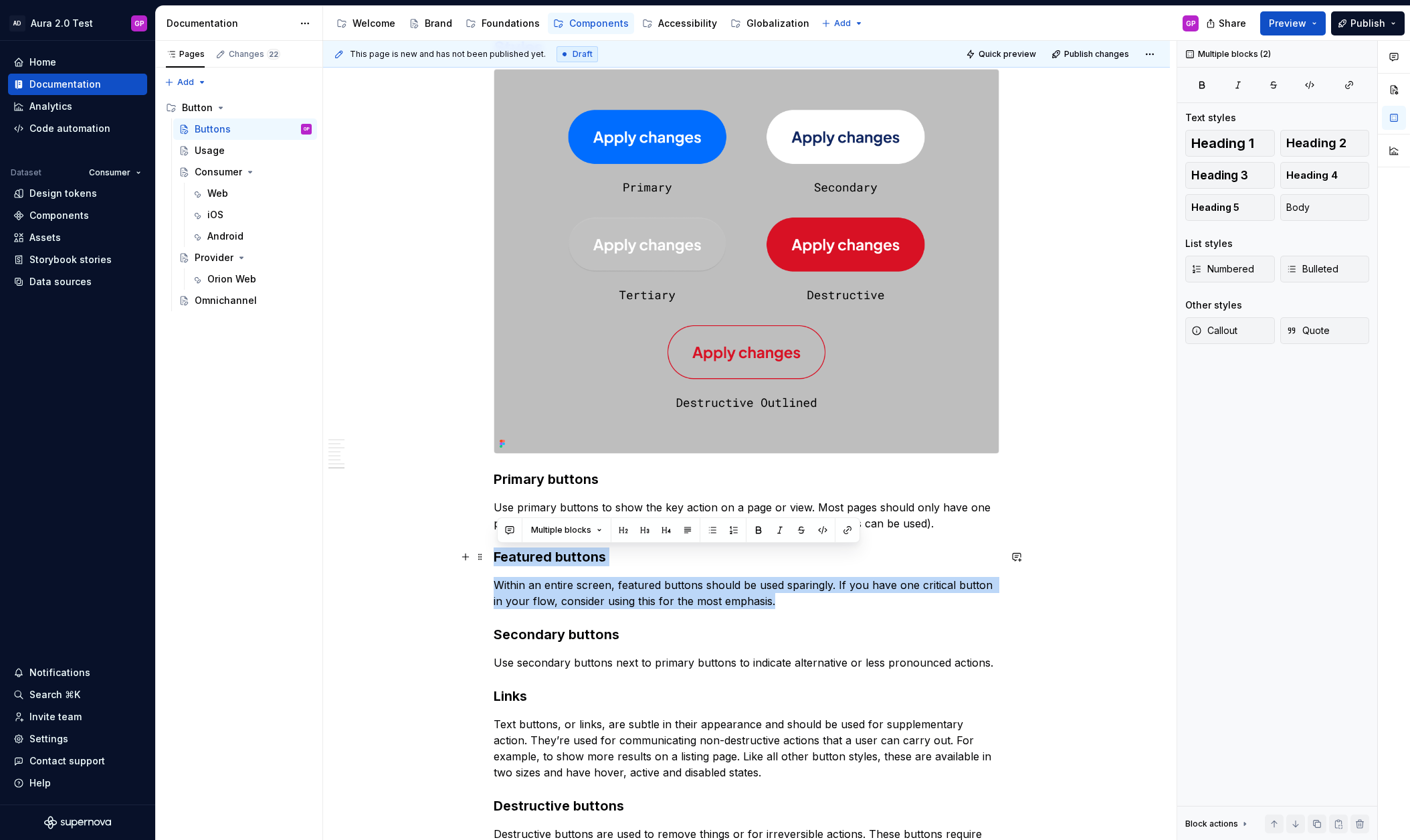
drag, startPoint x: 761, startPoint y: 599, endPoint x: 436, endPoint y: 554, distance: 328.1
click at [435, 554] on div "Overview Principles Easy to identify: Buttons should be easy to identify in an …" at bounding box center [747, 131] width 847 height 2021
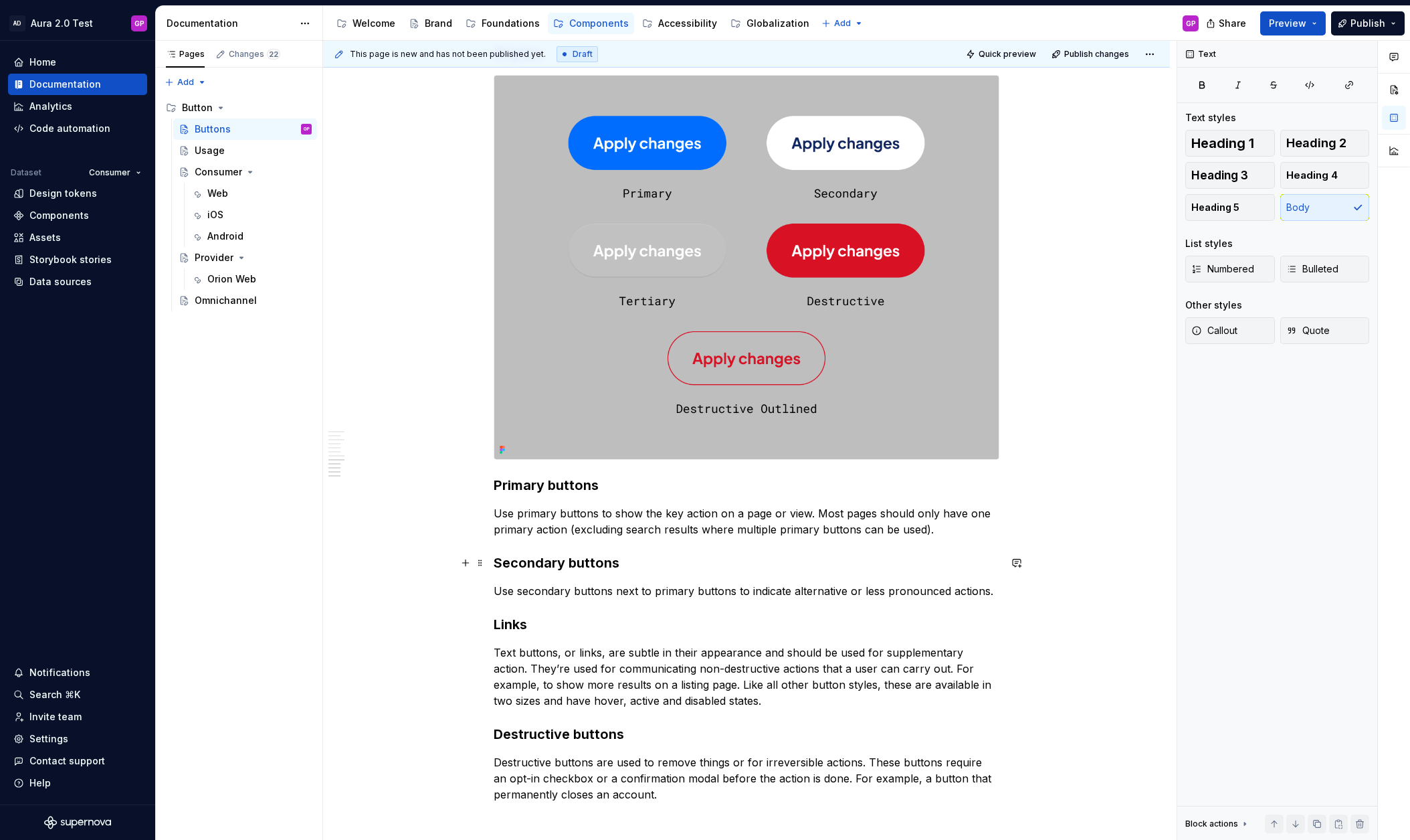
scroll to position [1102, 0]
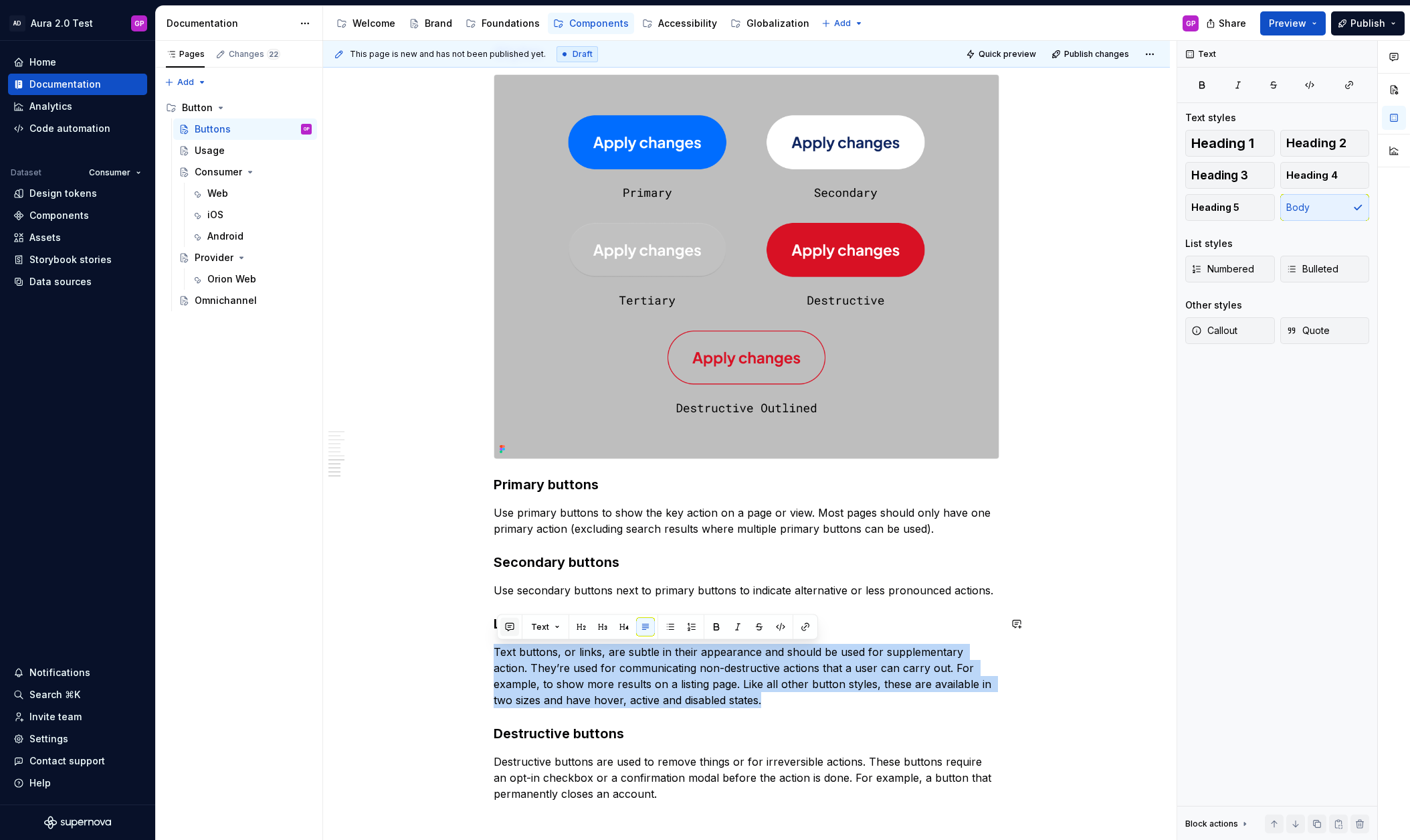
drag, startPoint x: 700, startPoint y: 700, endPoint x: 510, endPoint y: 633, distance: 201.5
click at [480, 610] on div "Overview Principles Easy to identify: Buttons should be easy to identify in an …" at bounding box center [747, 98] width 847 height 1943
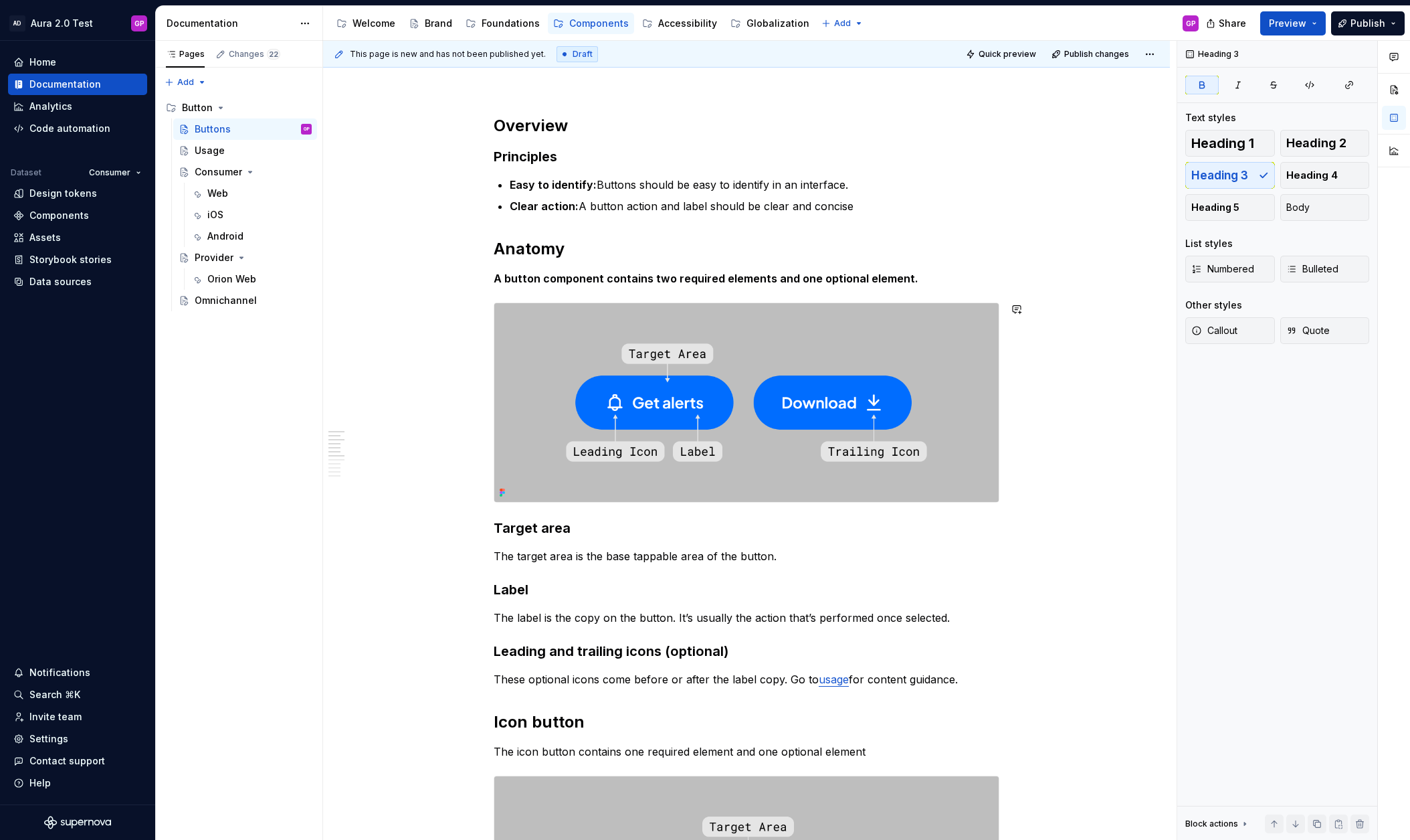
scroll to position [0, 0]
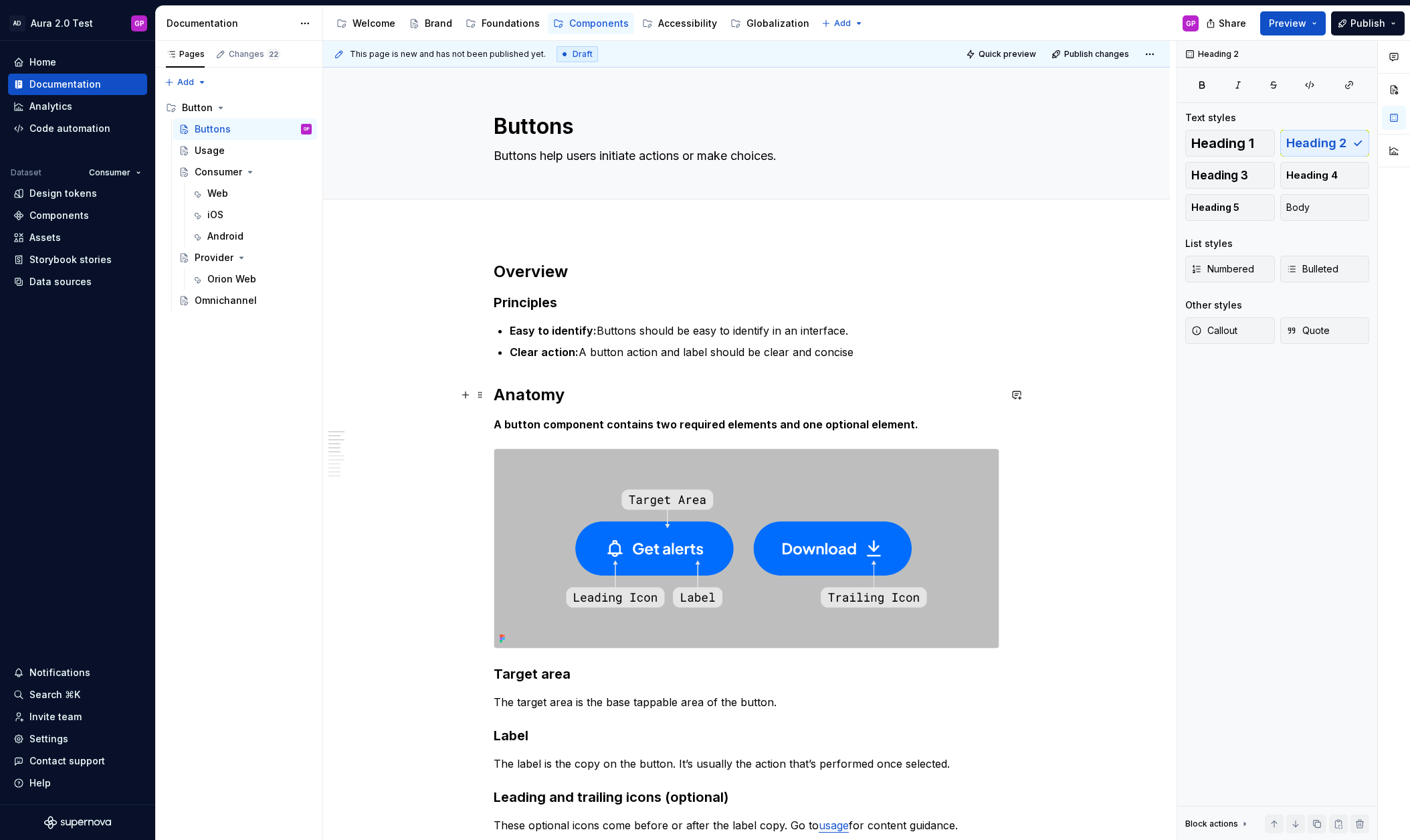
click at [497, 394] on h2 "Anatomy" at bounding box center [746, 395] width 506 height 21
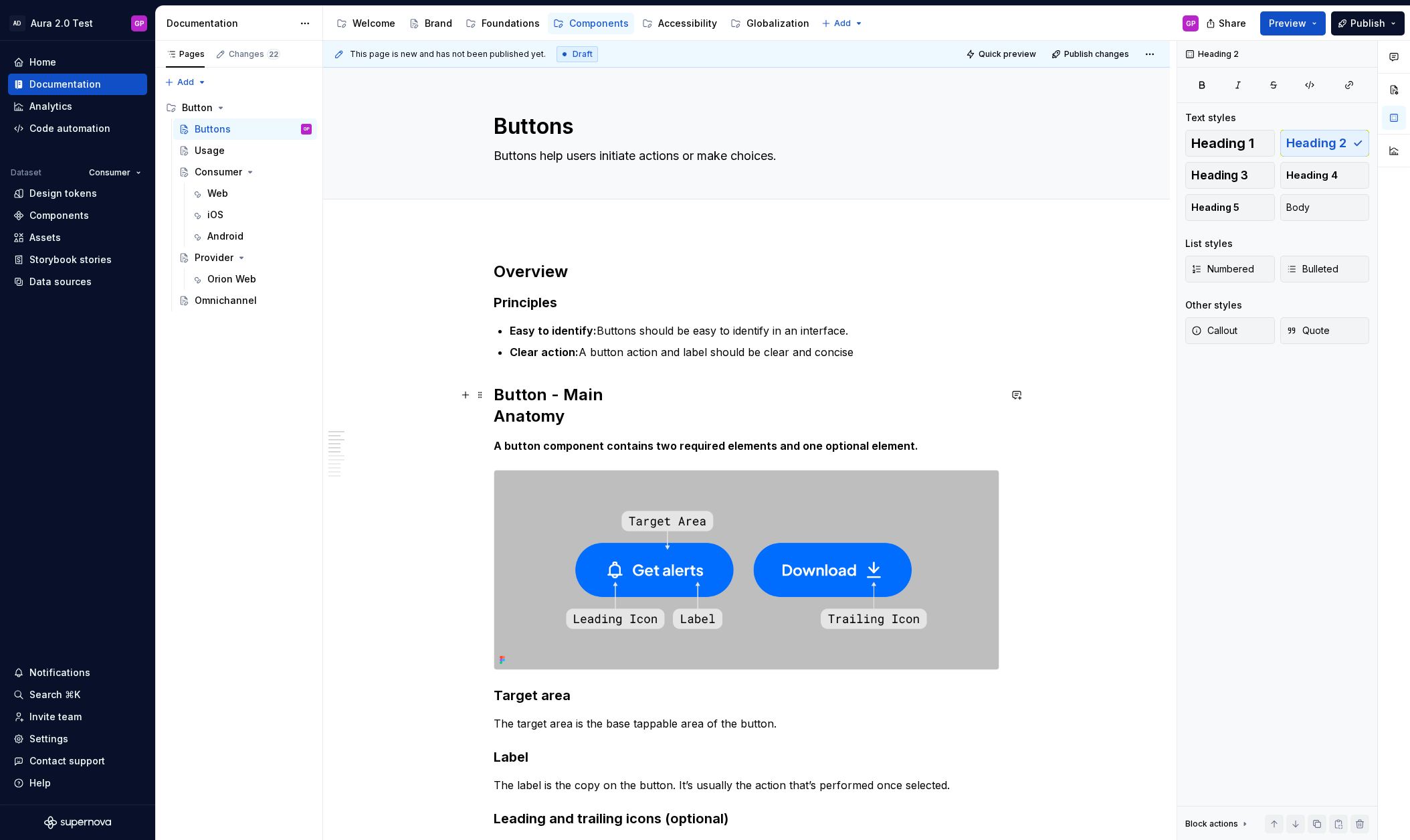
click at [529, 396] on h2 "Button - Main Anatomy" at bounding box center [746, 406] width 506 height 43
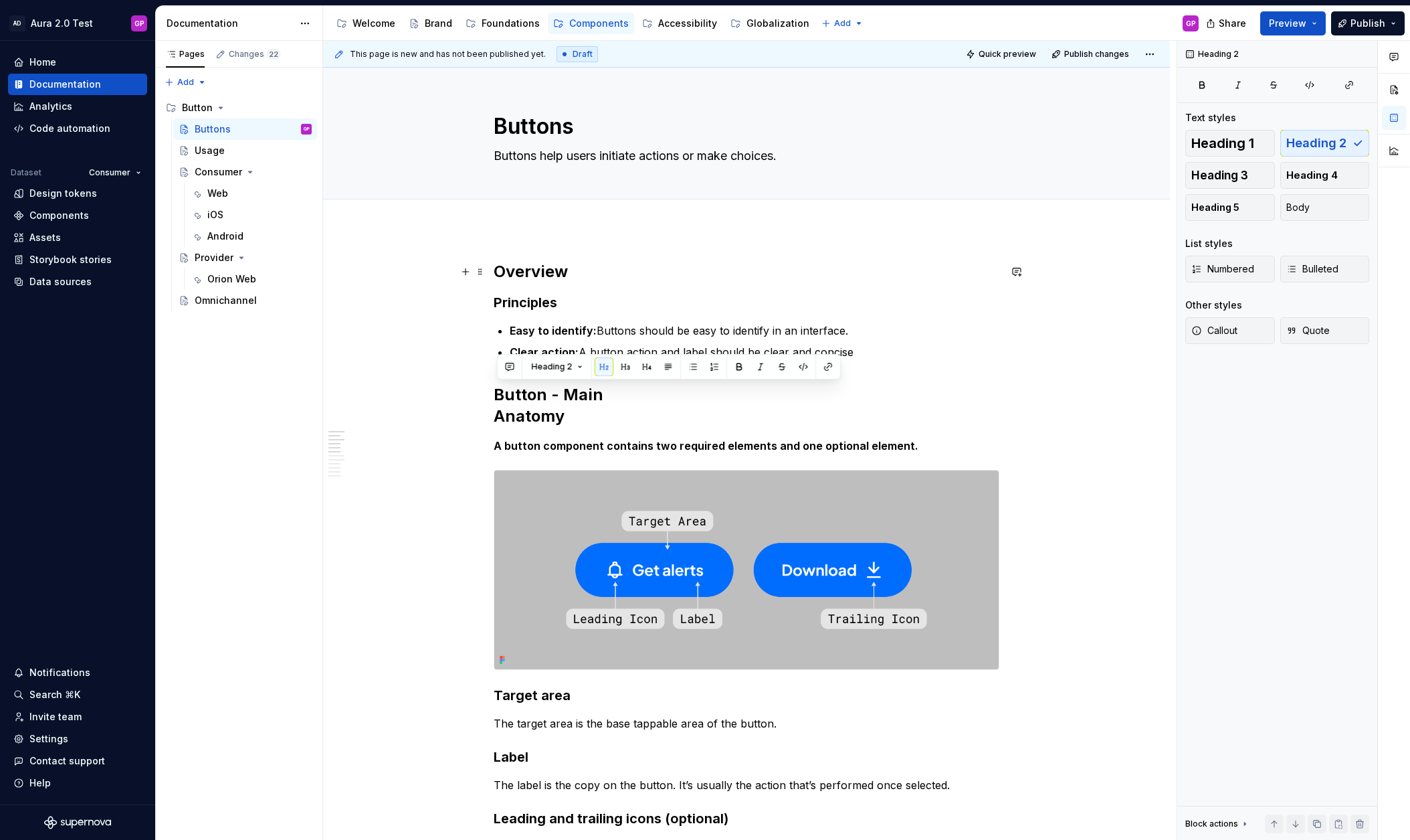
click at [522, 271] on h2 "Overview" at bounding box center [746, 271] width 506 height 21
click at [523, 271] on h2 "Overview" at bounding box center [746, 271] width 506 height 21
click at [522, 271] on h2 "Overview" at bounding box center [746, 271] width 506 height 21
click at [540, 123] on textarea "Buttons" at bounding box center [744, 126] width 506 height 32
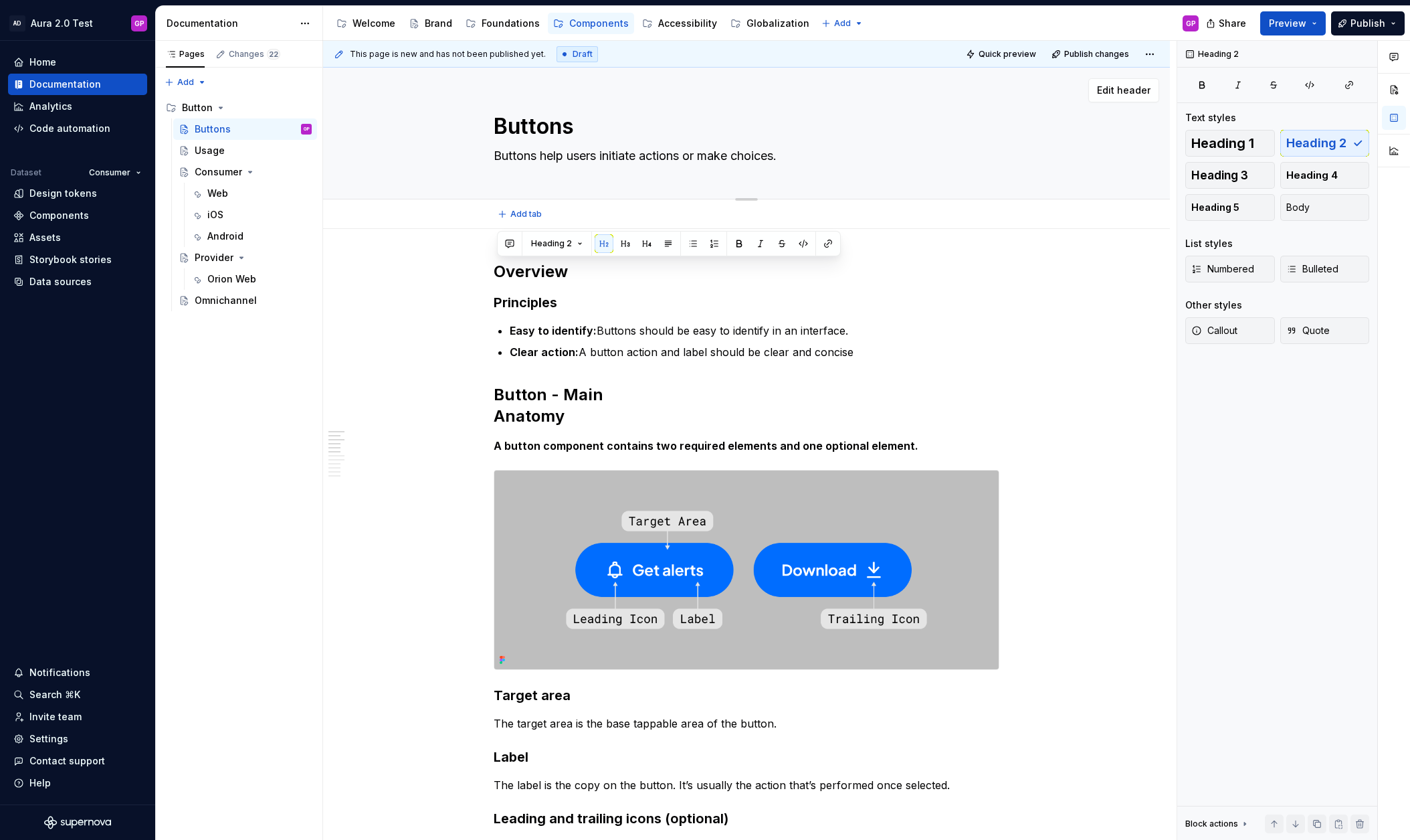
click at [540, 123] on textarea "Buttons" at bounding box center [744, 126] width 506 height 32
click at [540, 123] on textarea "Buttons" at bounding box center [744, 126] width 506 height 32
click at [576, 242] on button "Heading 2" at bounding box center [556, 244] width 63 height 19
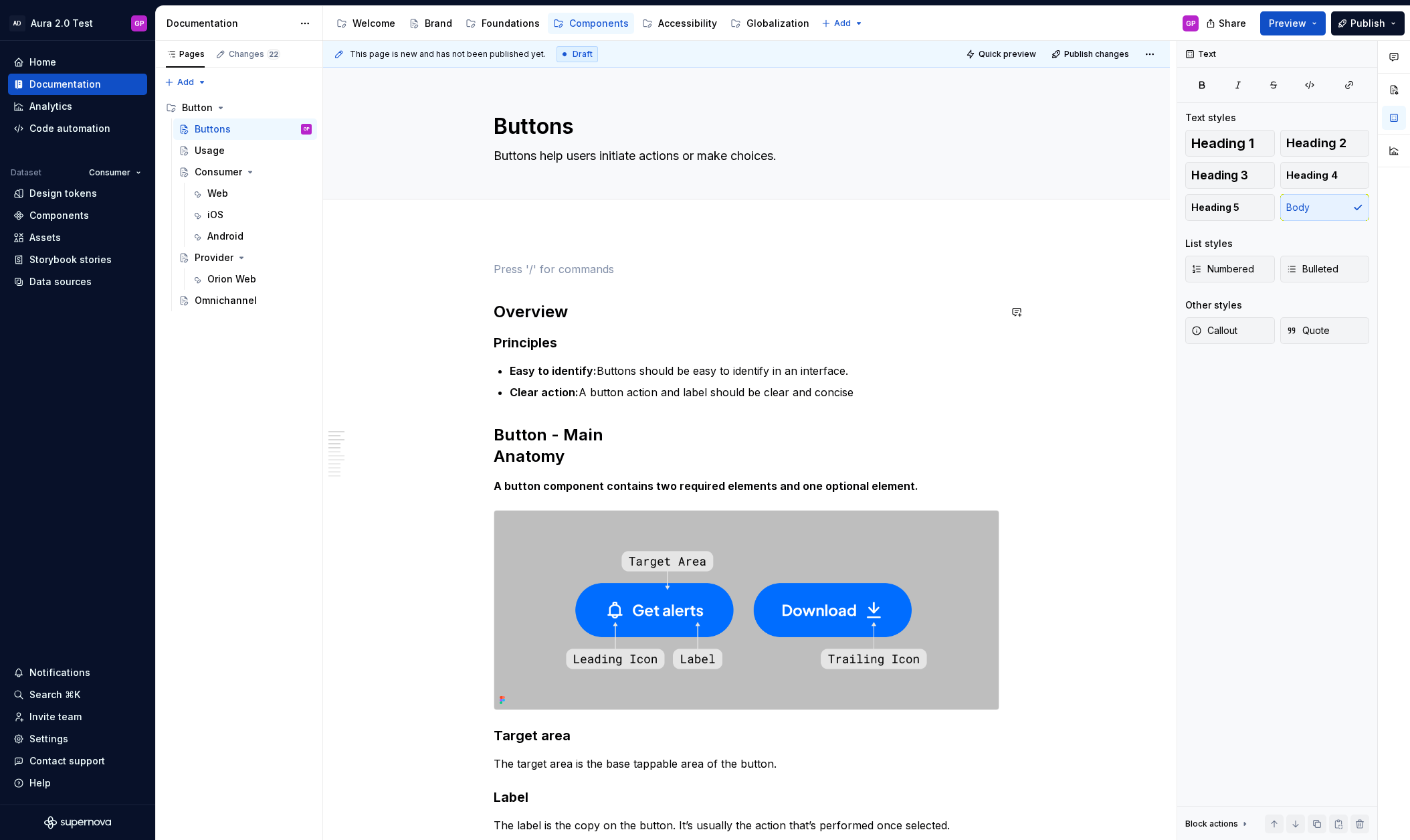
scroll to position [1088, 0]
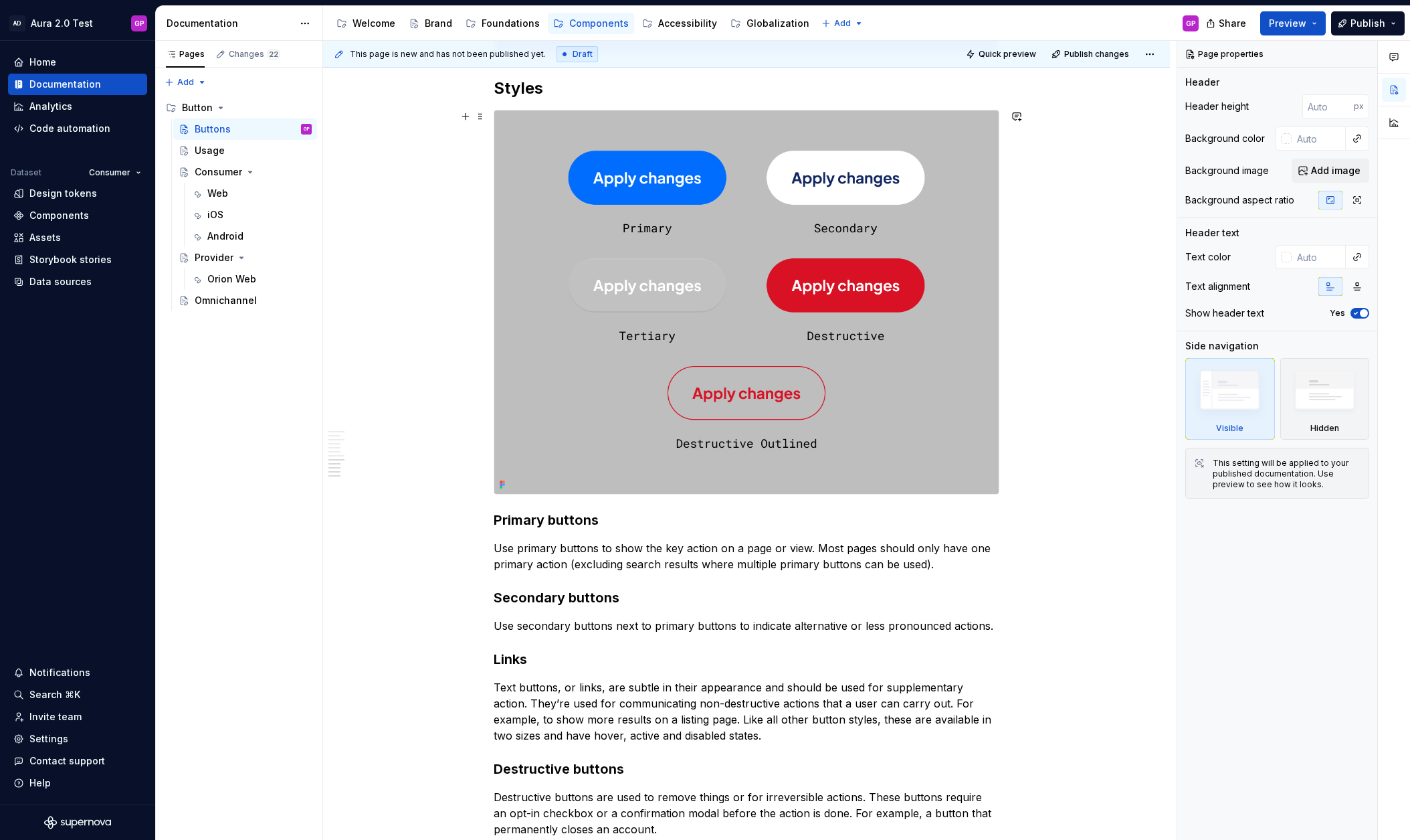
click at [388, 303] on div "Overview Principles Easy to identify: Buttons should be easy to identify in an …" at bounding box center [747, 123] width 847 height 1965
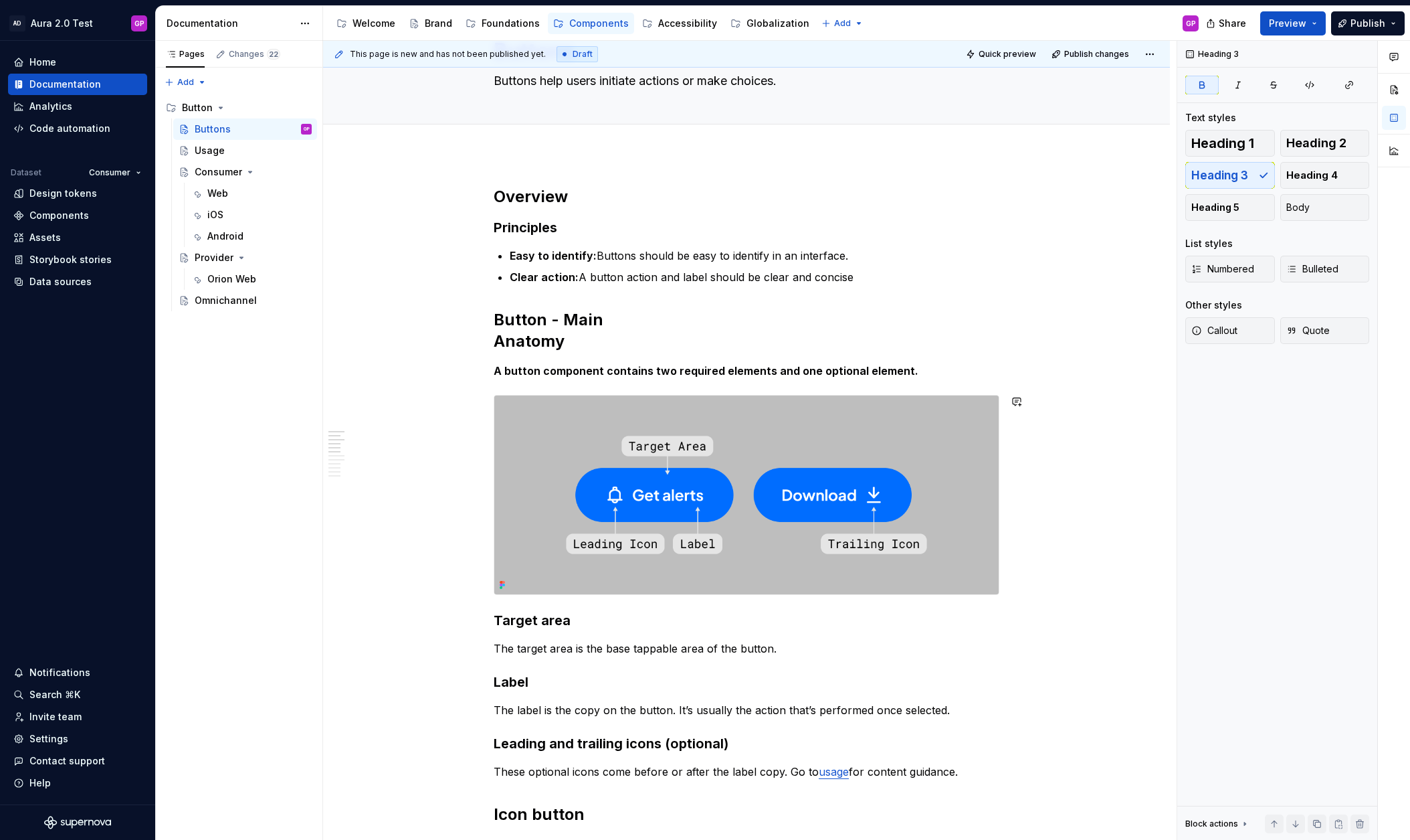
scroll to position [0, 0]
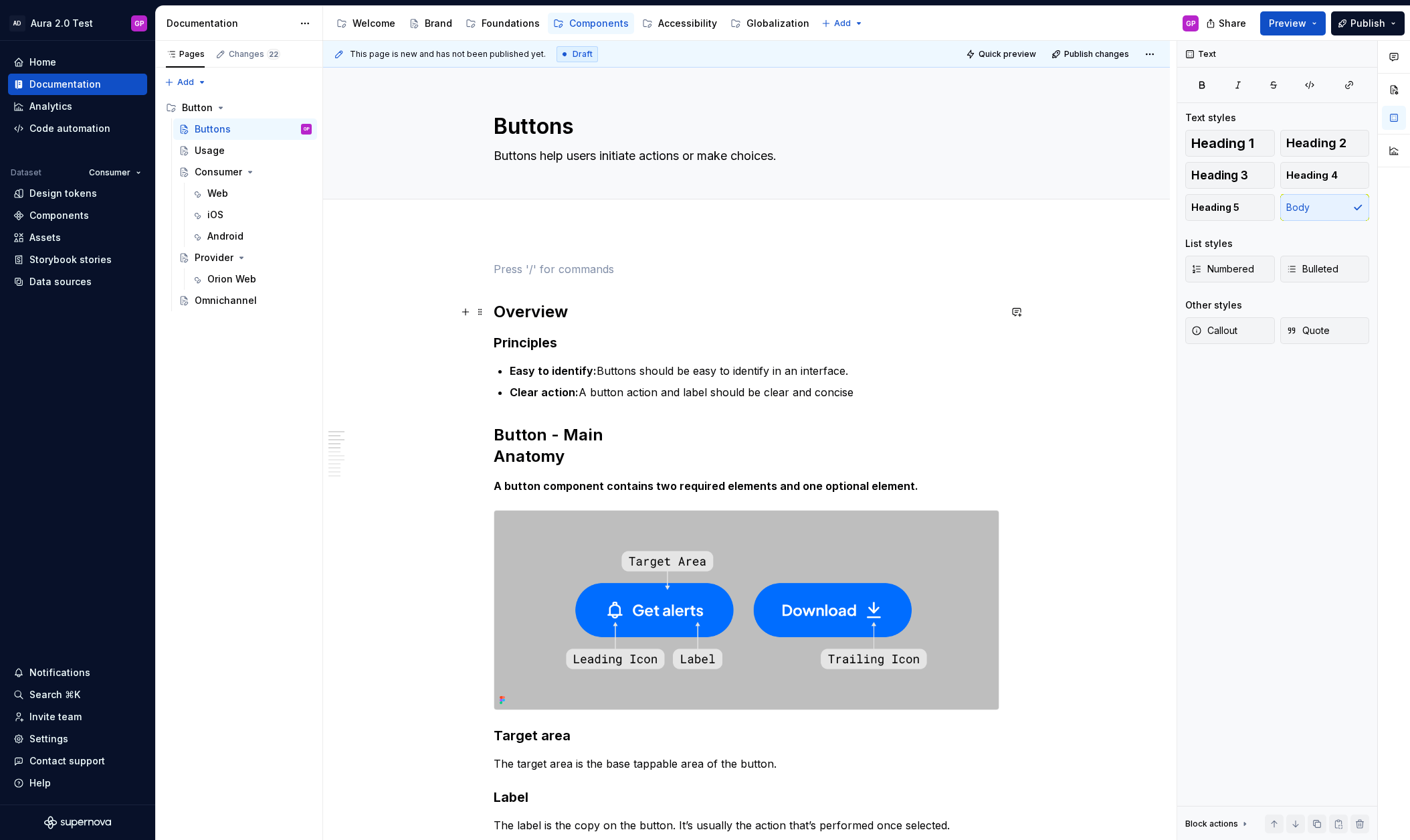
click at [498, 313] on h2 "Overview" at bounding box center [746, 312] width 506 height 21
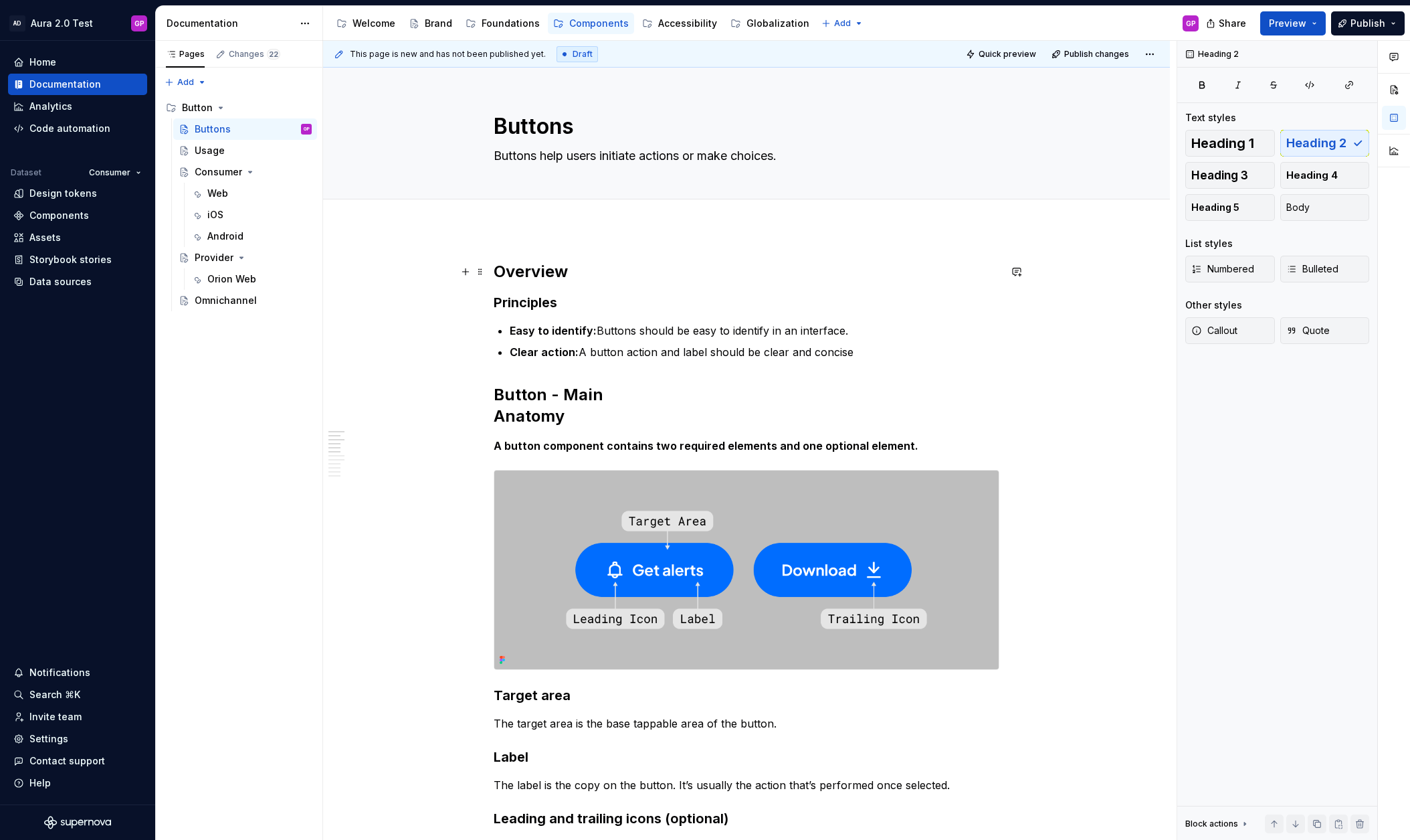
click at [514, 272] on h2 "Overview" at bounding box center [746, 271] width 506 height 21
click at [578, 242] on button "Heading 2" at bounding box center [556, 244] width 63 height 19
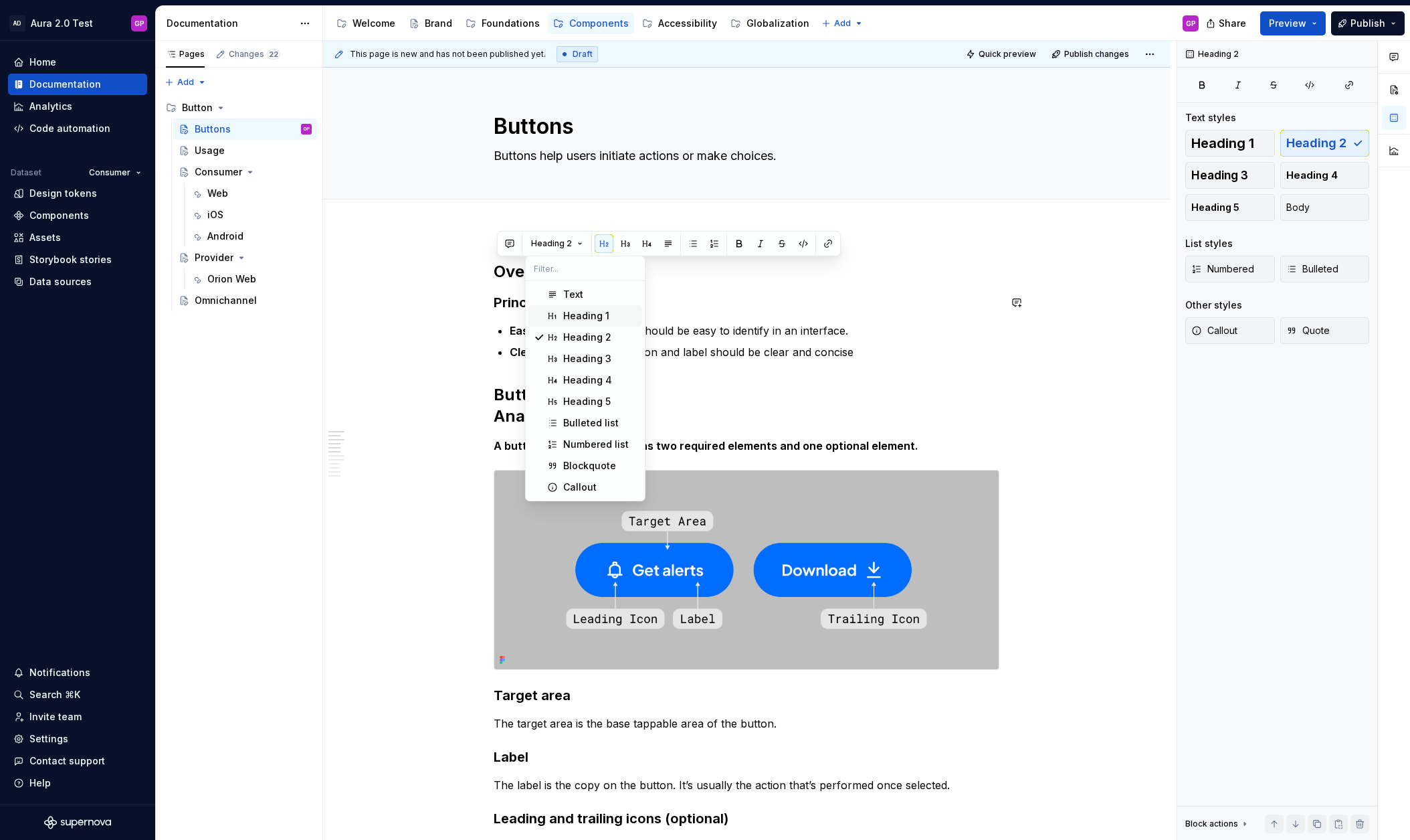
click at [568, 313] on div "Heading 1" at bounding box center [587, 316] width 46 height 13
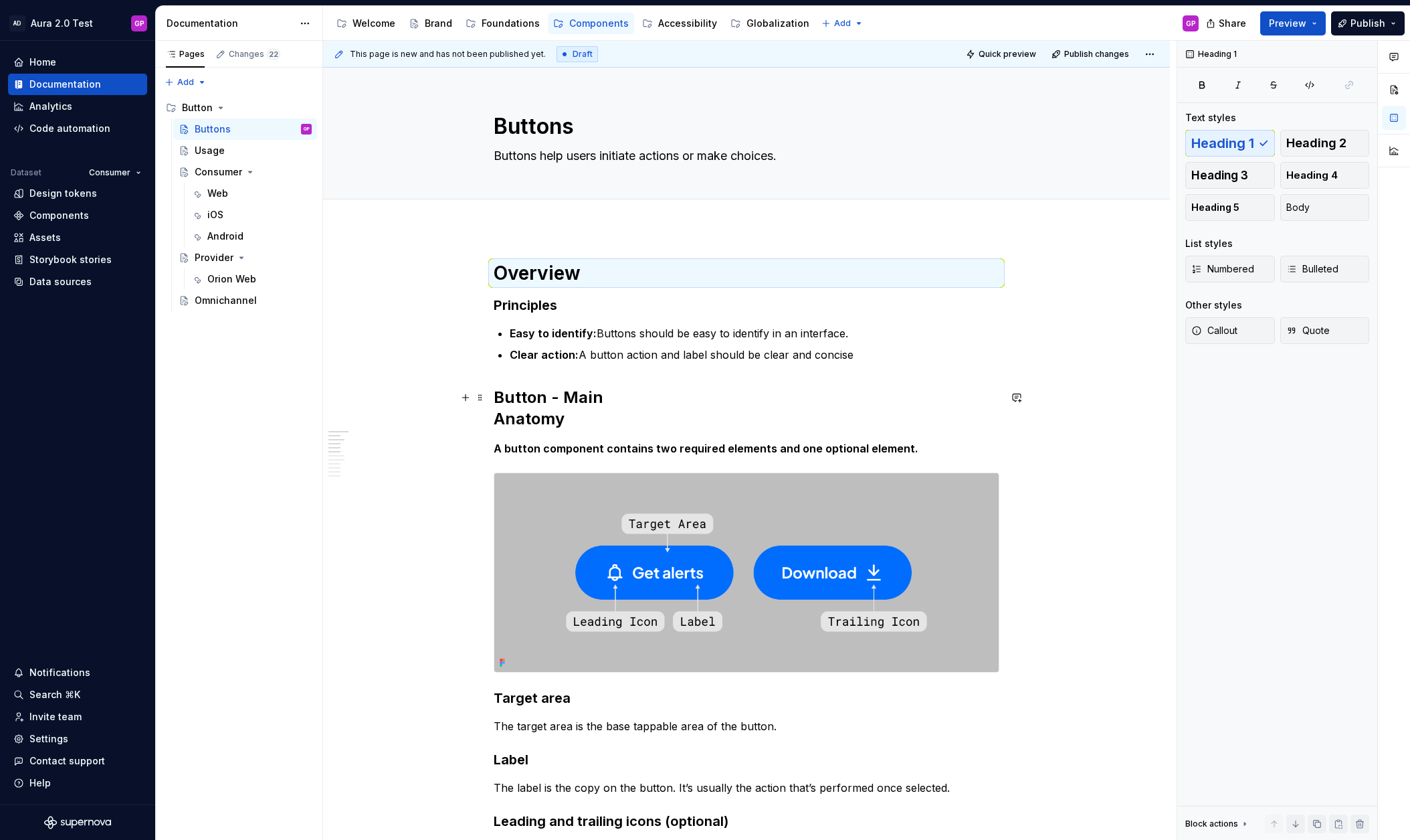
click at [505, 397] on h2 "Button - Main Anatomy" at bounding box center [746, 408] width 506 height 43
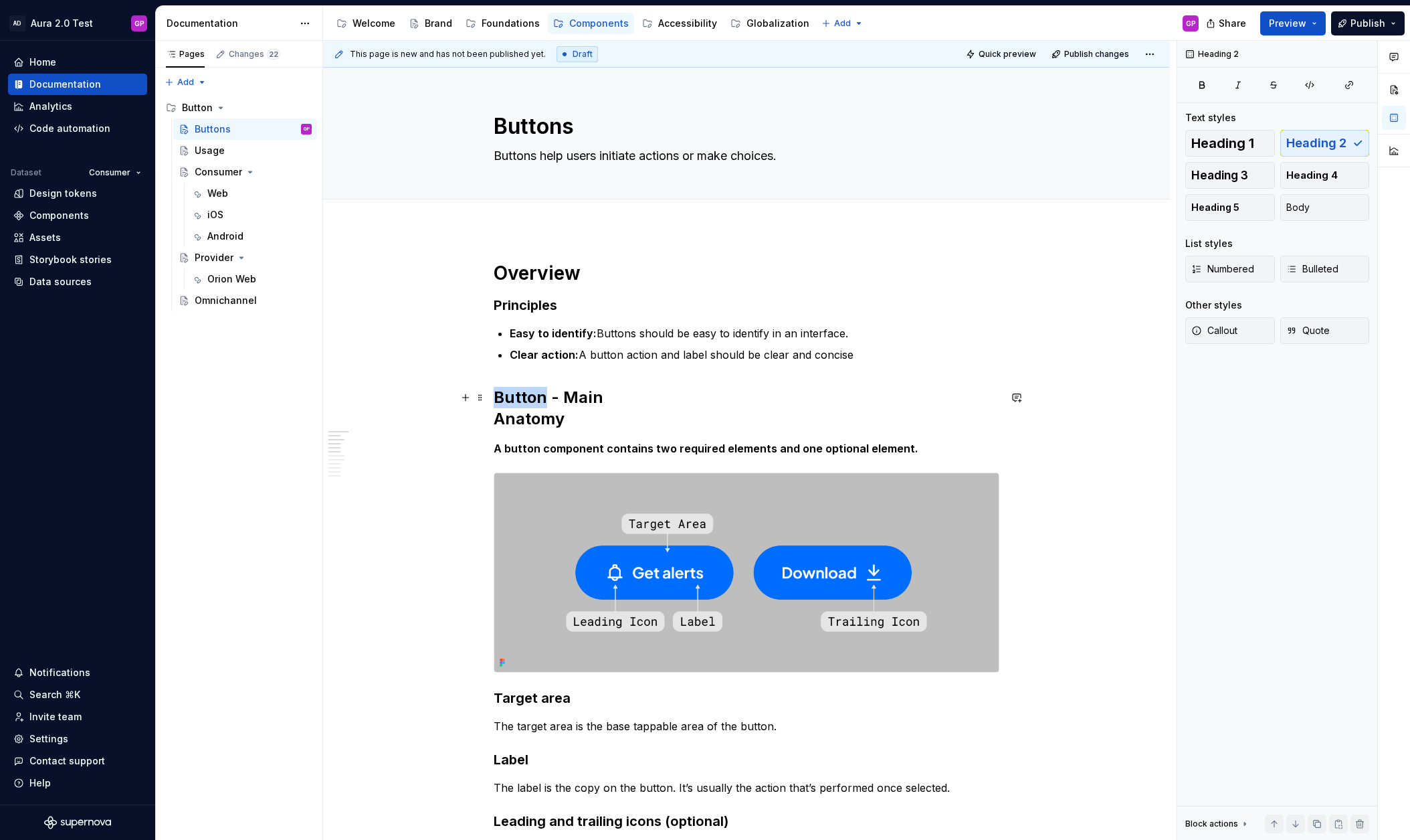
click at [505, 397] on h2 "Button - Main Anatomy" at bounding box center [746, 408] width 506 height 43
drag, startPoint x: 596, startPoint y: 397, endPoint x: 497, endPoint y: 392, distance: 99.1
click at [576, 367] on button "Heading 2" at bounding box center [556, 369] width 63 height 19
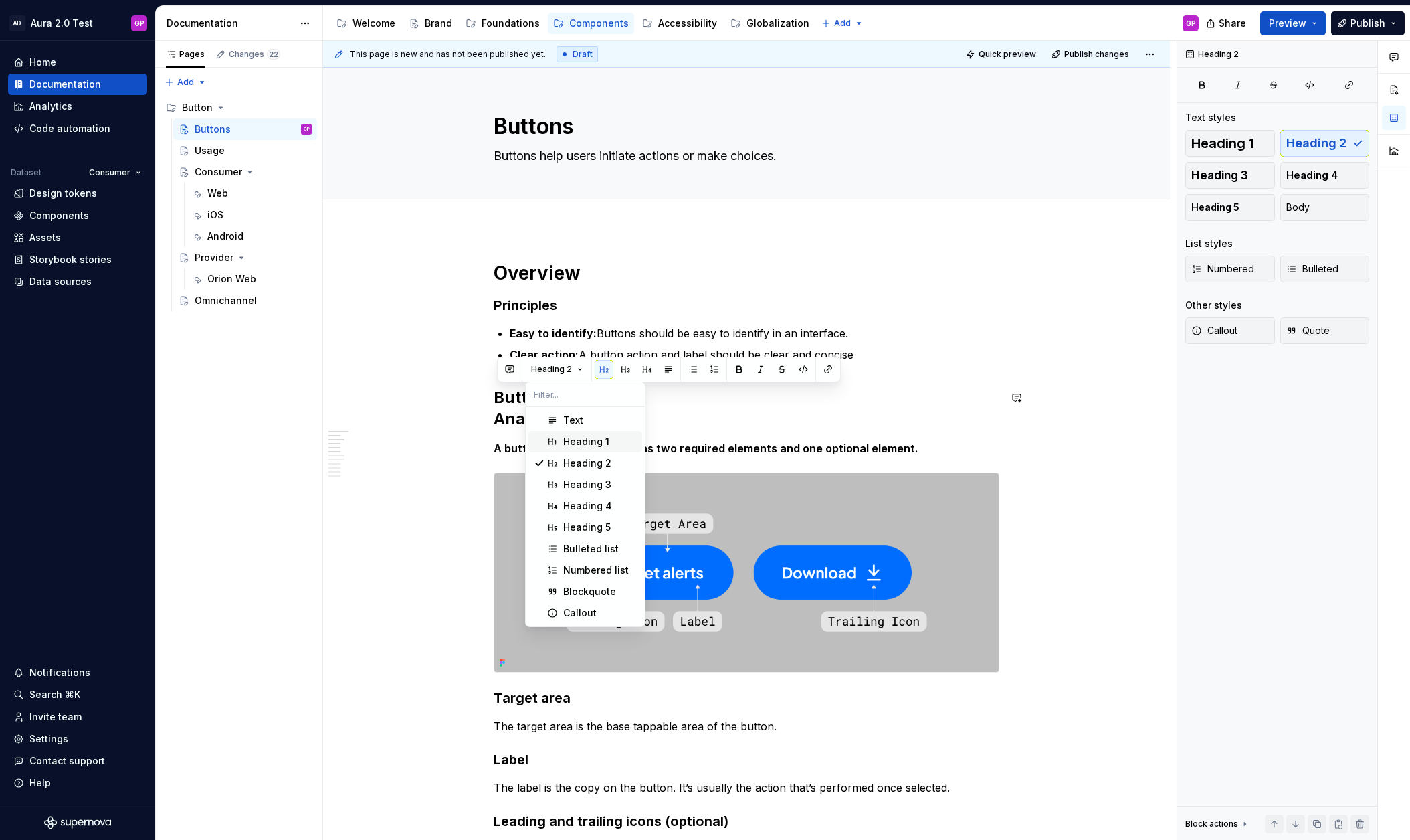
click at [564, 435] on div "Heading 1" at bounding box center [587, 442] width 46 height 13
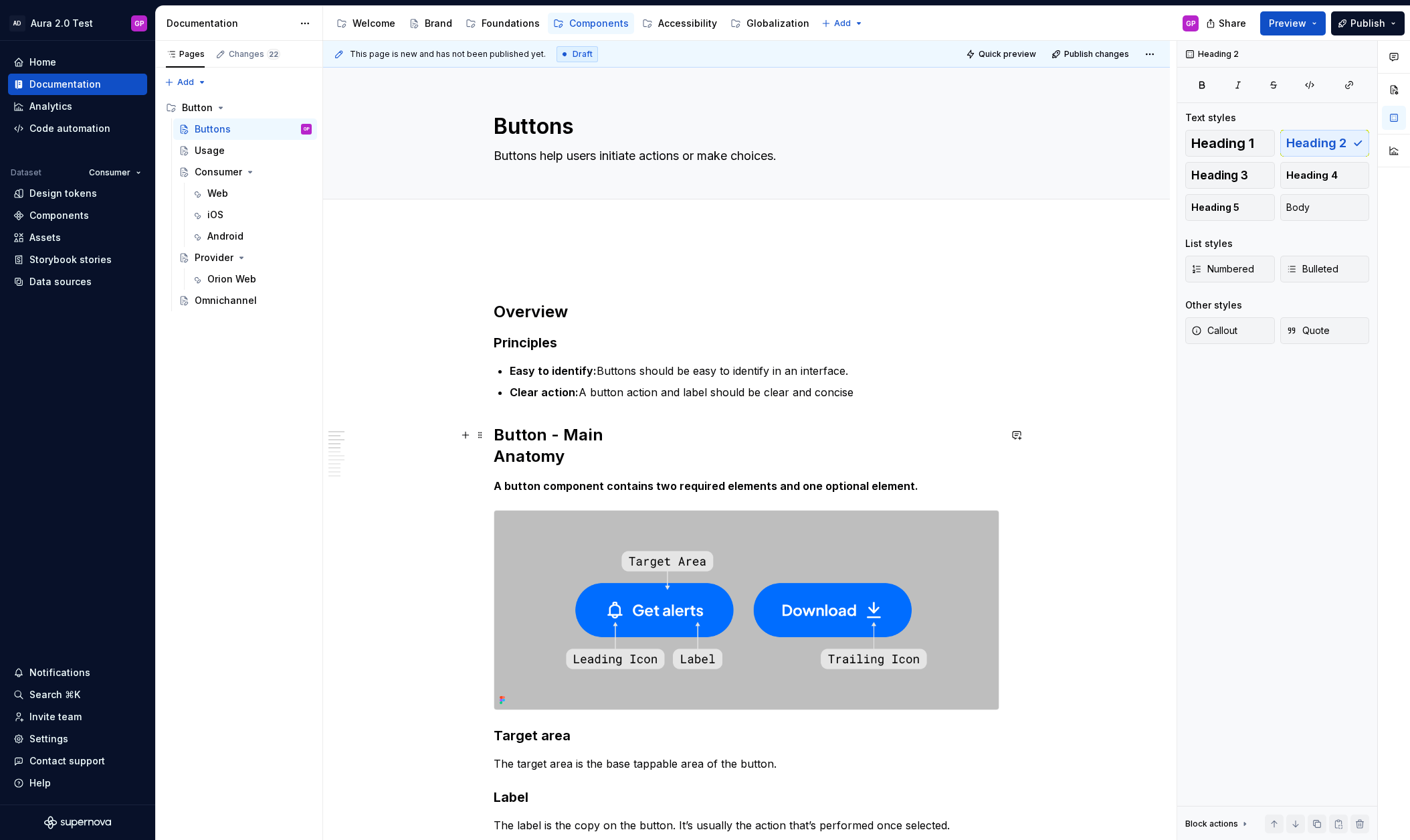
drag, startPoint x: 532, startPoint y: 439, endPoint x: 540, endPoint y: 439, distance: 8.0
click at [532, 439] on h2 "Button - Main Anatomy" at bounding box center [746, 446] width 506 height 43
drag, startPoint x: 602, startPoint y: 431, endPoint x: 505, endPoint y: 432, distance: 97.0
click at [505, 432] on h2 "Button - Main Anatomy" at bounding box center [746, 446] width 506 height 43
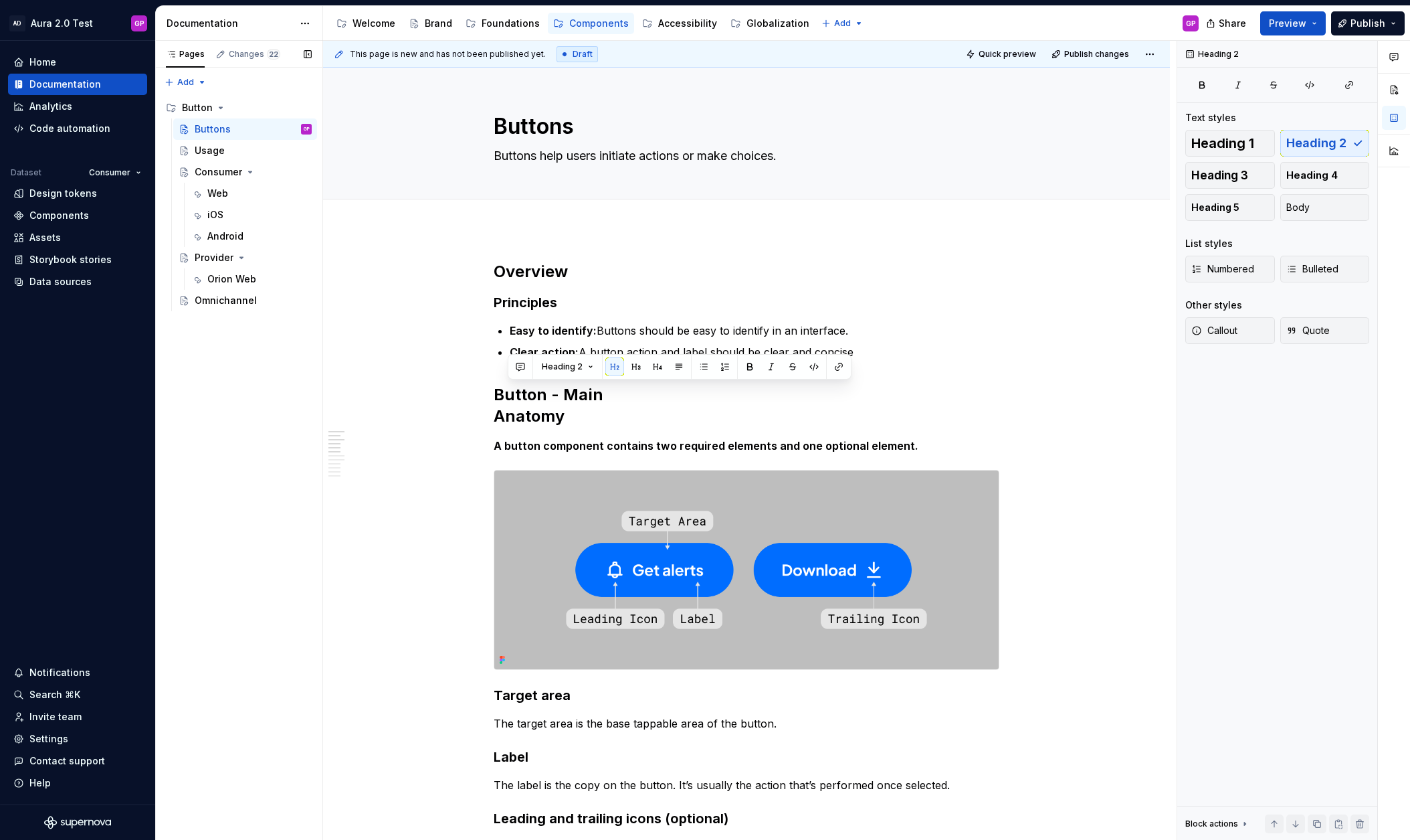
click at [313, 400] on div "Pages Changes 22 Add Accessibility guide for tree Page tree. Navigate the tree …" at bounding box center [239, 441] width 167 height 800
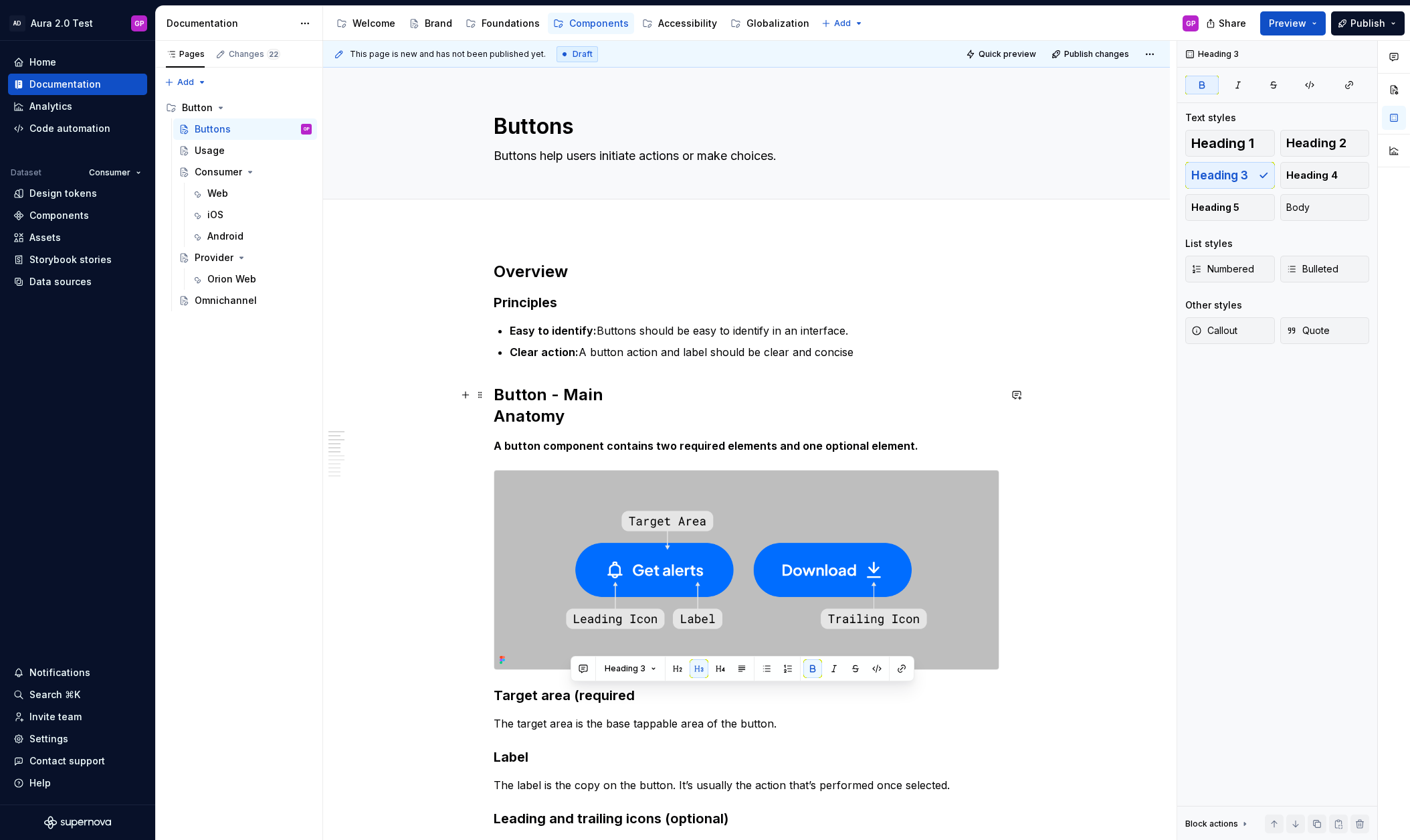
click at [537, 422] on h2 "Button - Main Anatomy" at bounding box center [746, 406] width 506 height 43
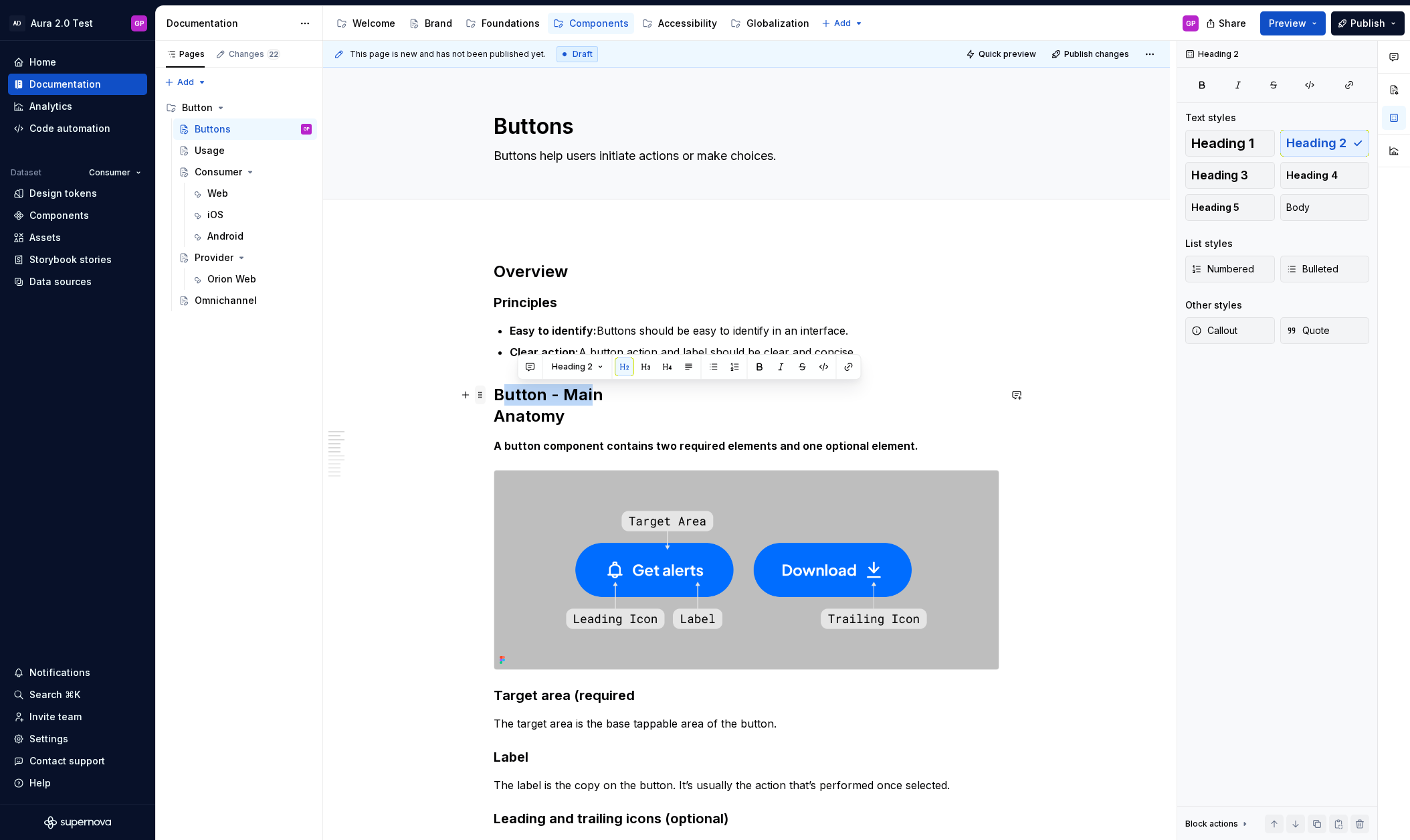
drag, startPoint x: 577, startPoint y: 396, endPoint x: 482, endPoint y: 397, distance: 95.0
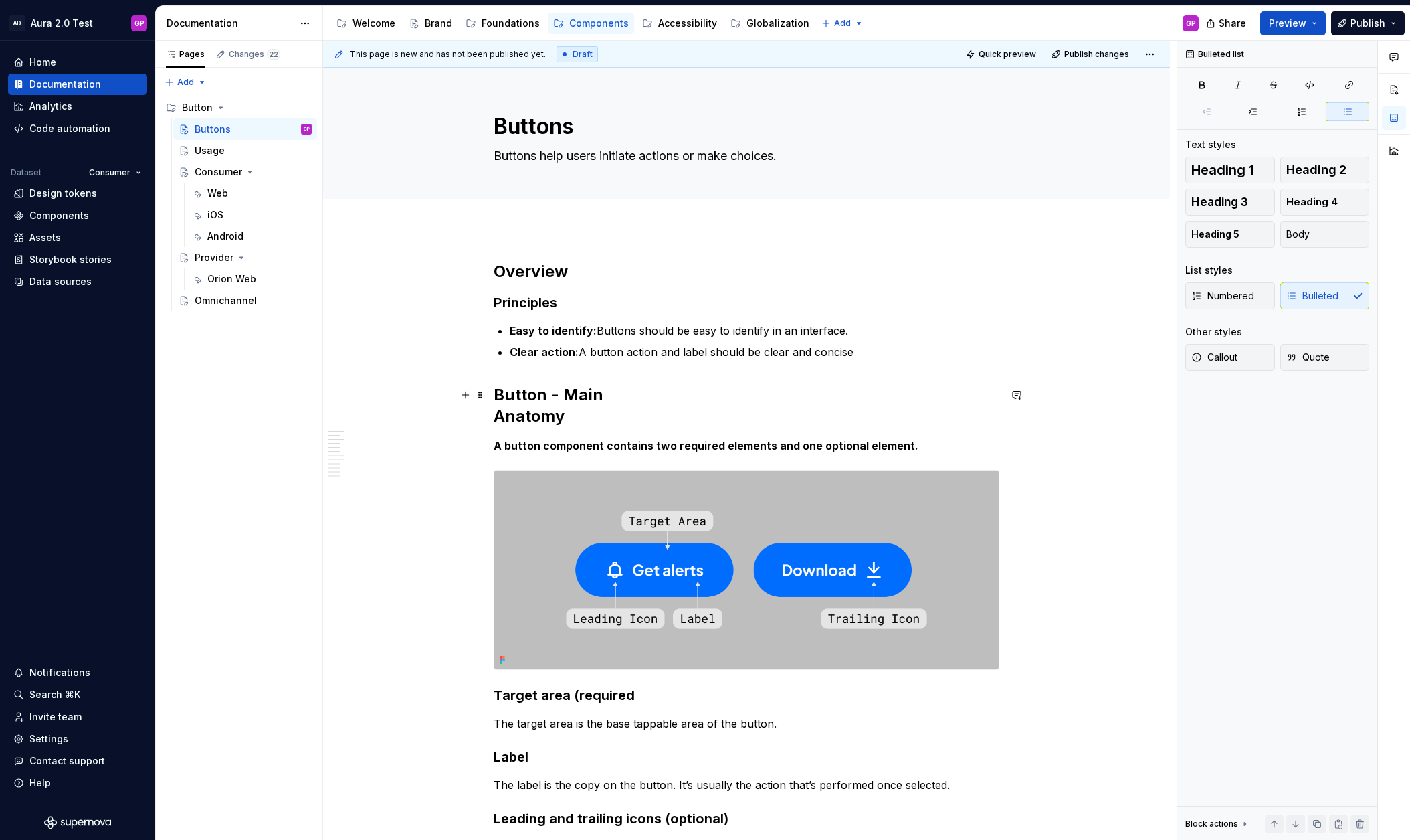
click at [499, 418] on h2 "Button - Main Anatomy" at bounding box center [746, 406] width 506 height 43
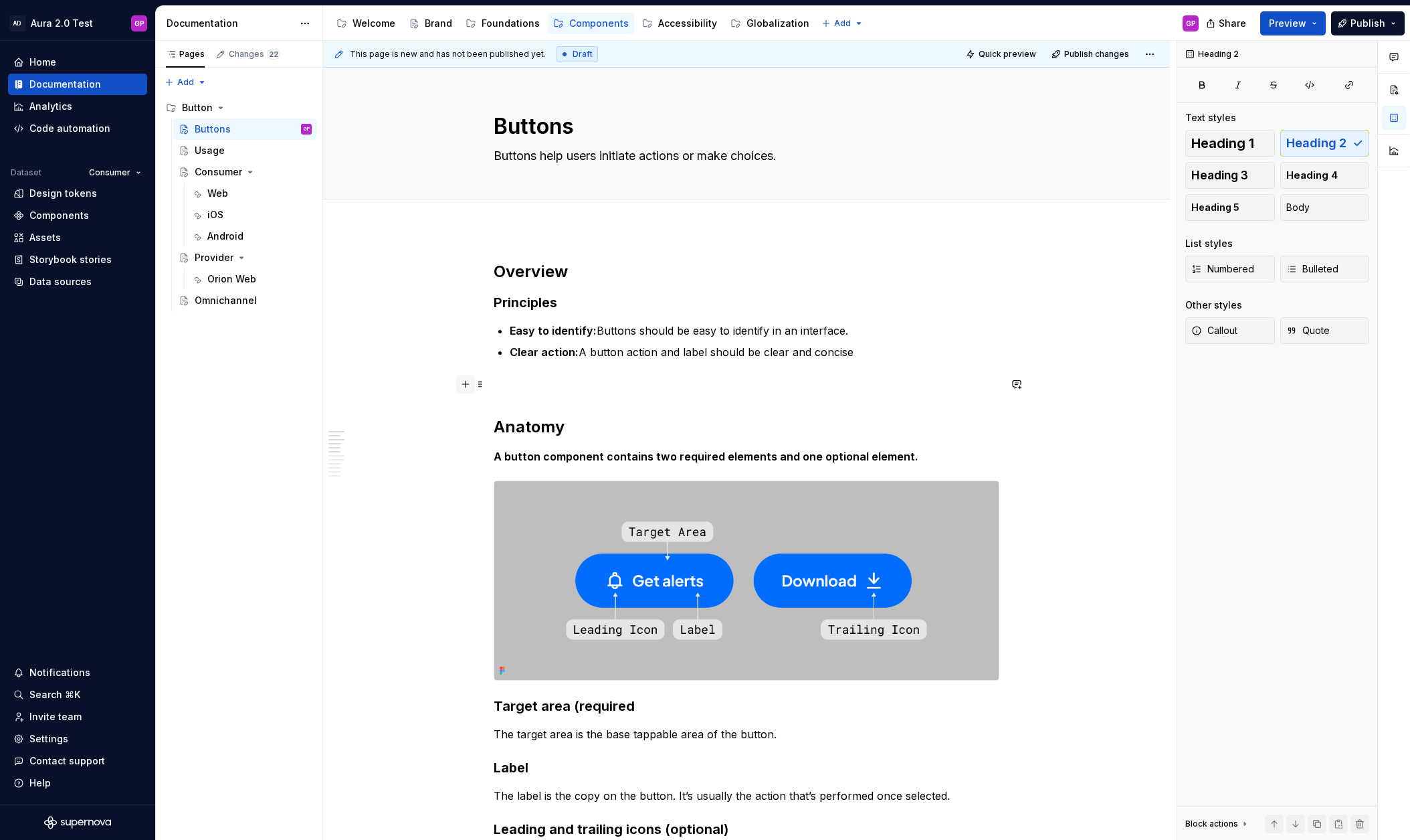
click at [470, 388] on button "button" at bounding box center [466, 383] width 19 height 19
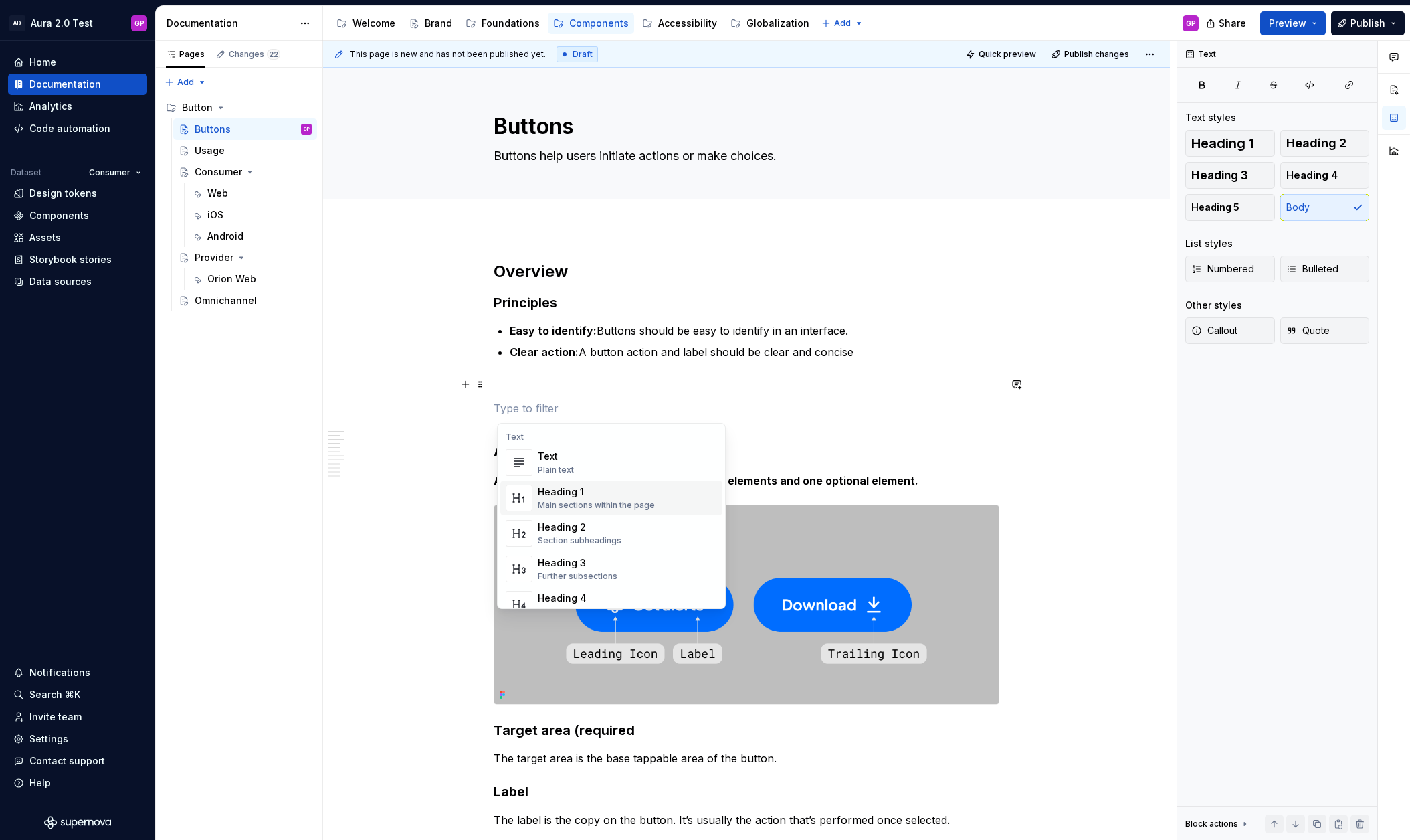
click at [568, 487] on div "Heading 1" at bounding box center [596, 492] width 117 height 13
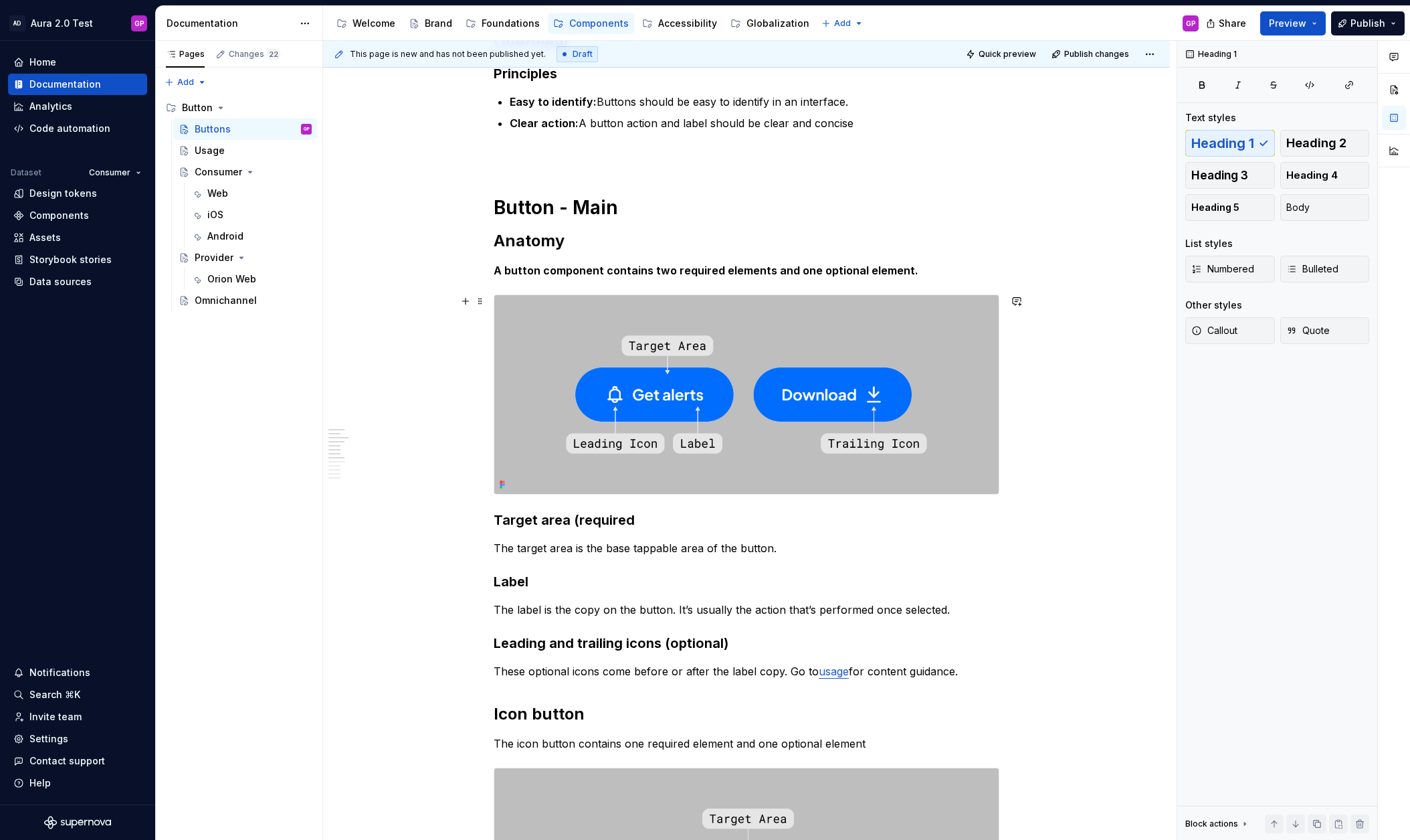
scroll to position [232, 0]
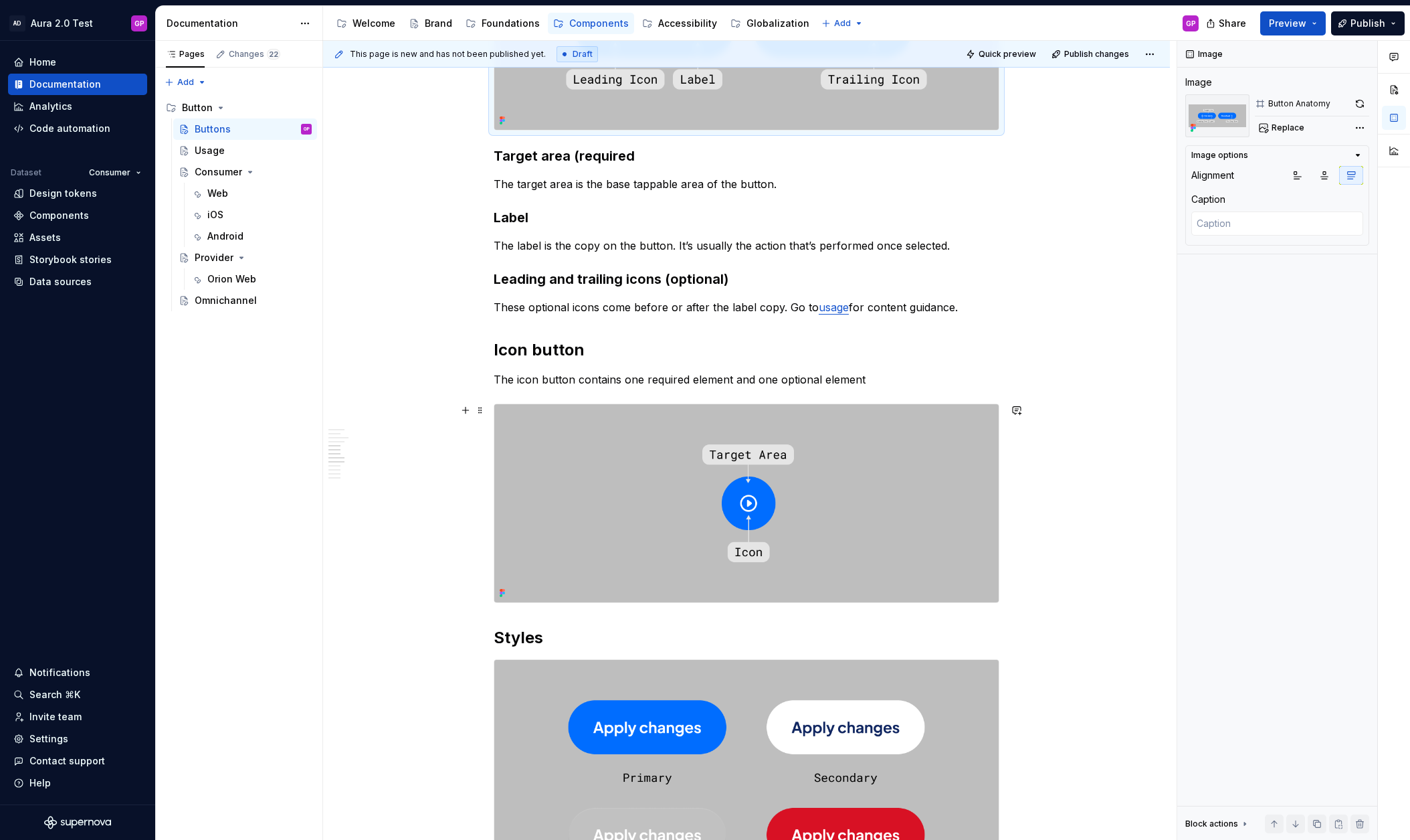
scroll to position [592, 0]
click at [800, 489] on img at bounding box center [746, 504] width 504 height 199
click at [1361, 105] on button "button" at bounding box center [1360, 104] width 19 height 19
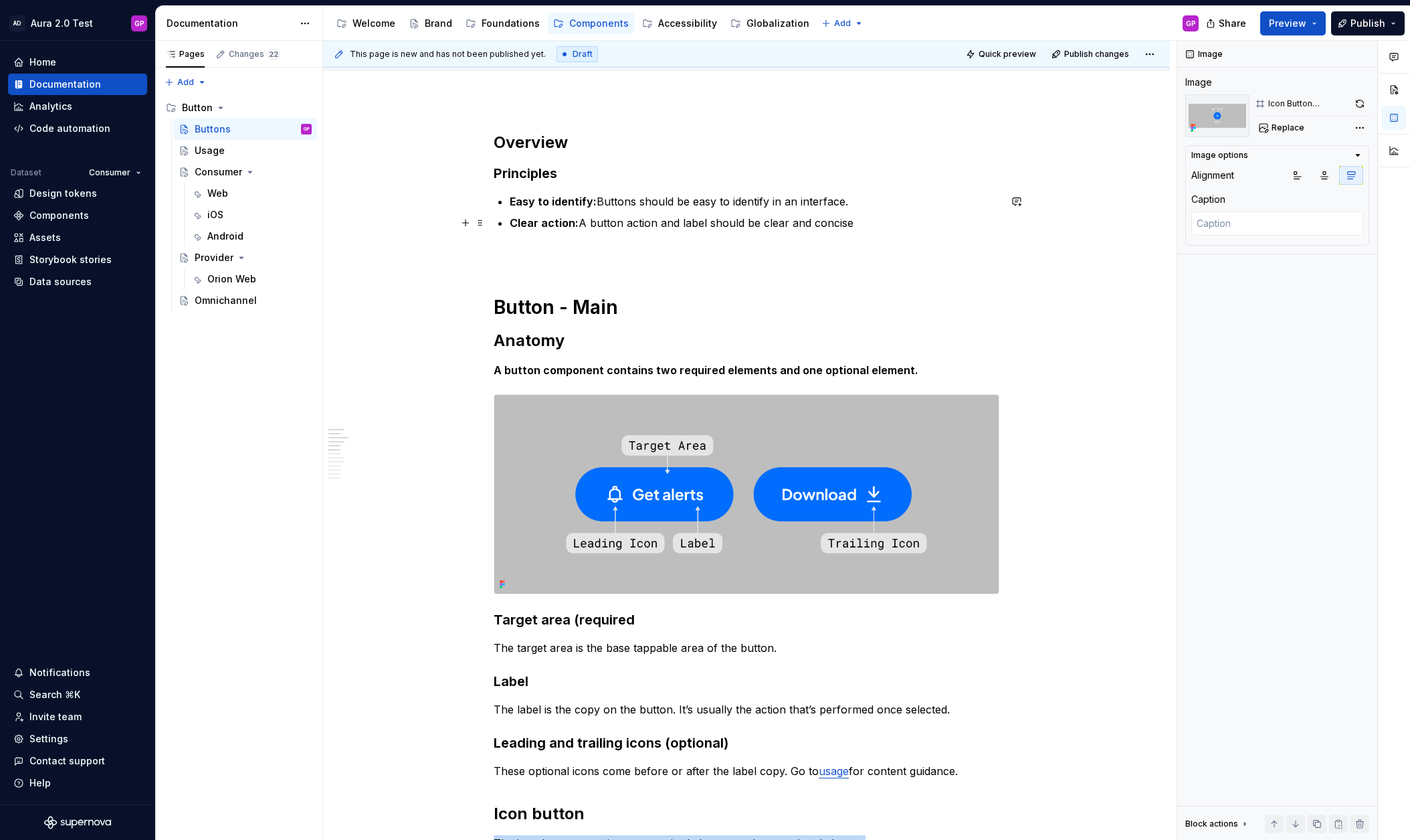
scroll to position [0, 0]
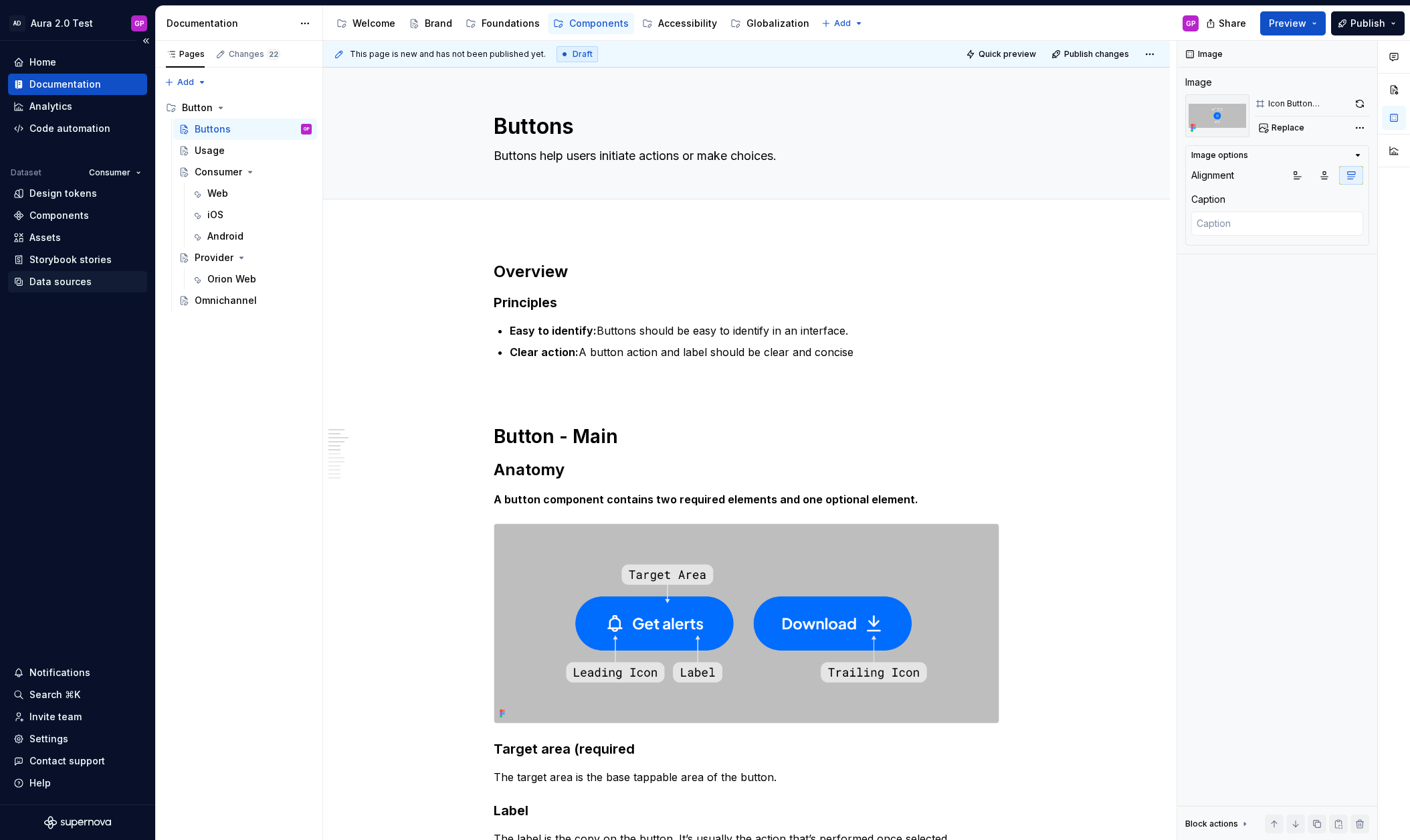
click at [39, 278] on div "Data sources" at bounding box center [61, 281] width 63 height 13
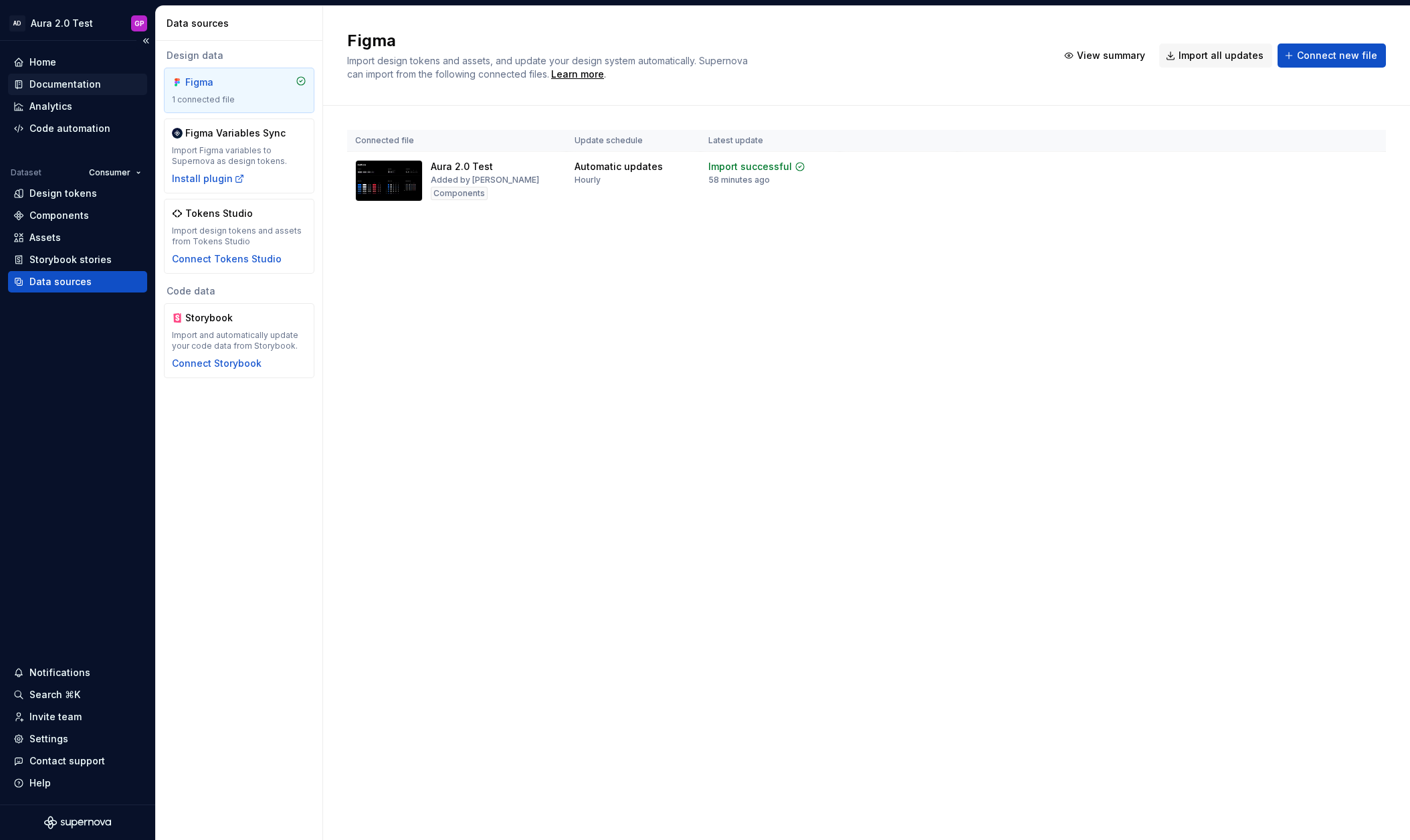
click at [70, 91] on div "Documentation" at bounding box center [77, 84] width 139 height 21
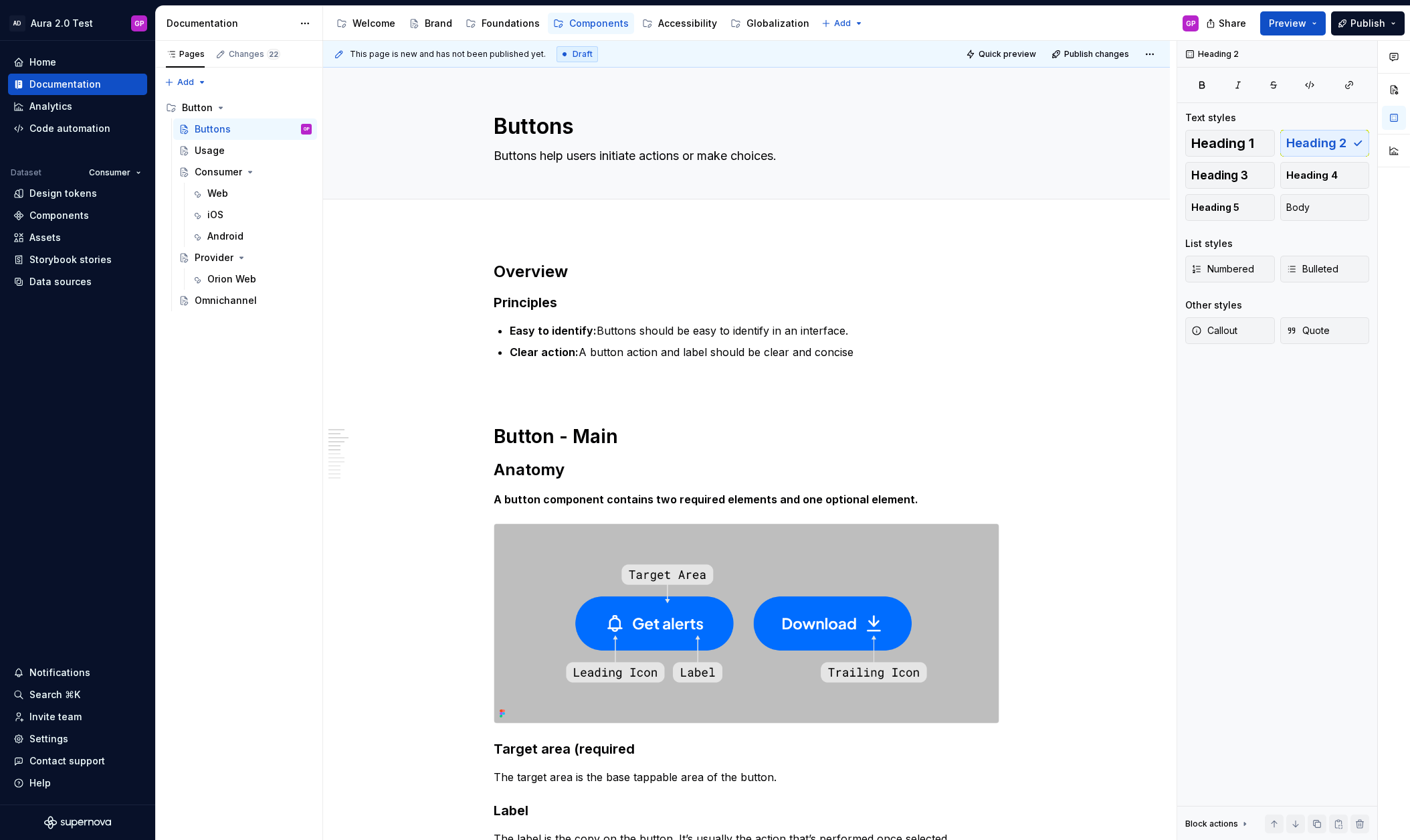
type textarea "*"
